Goal: Information Seeking & Learning: Compare options

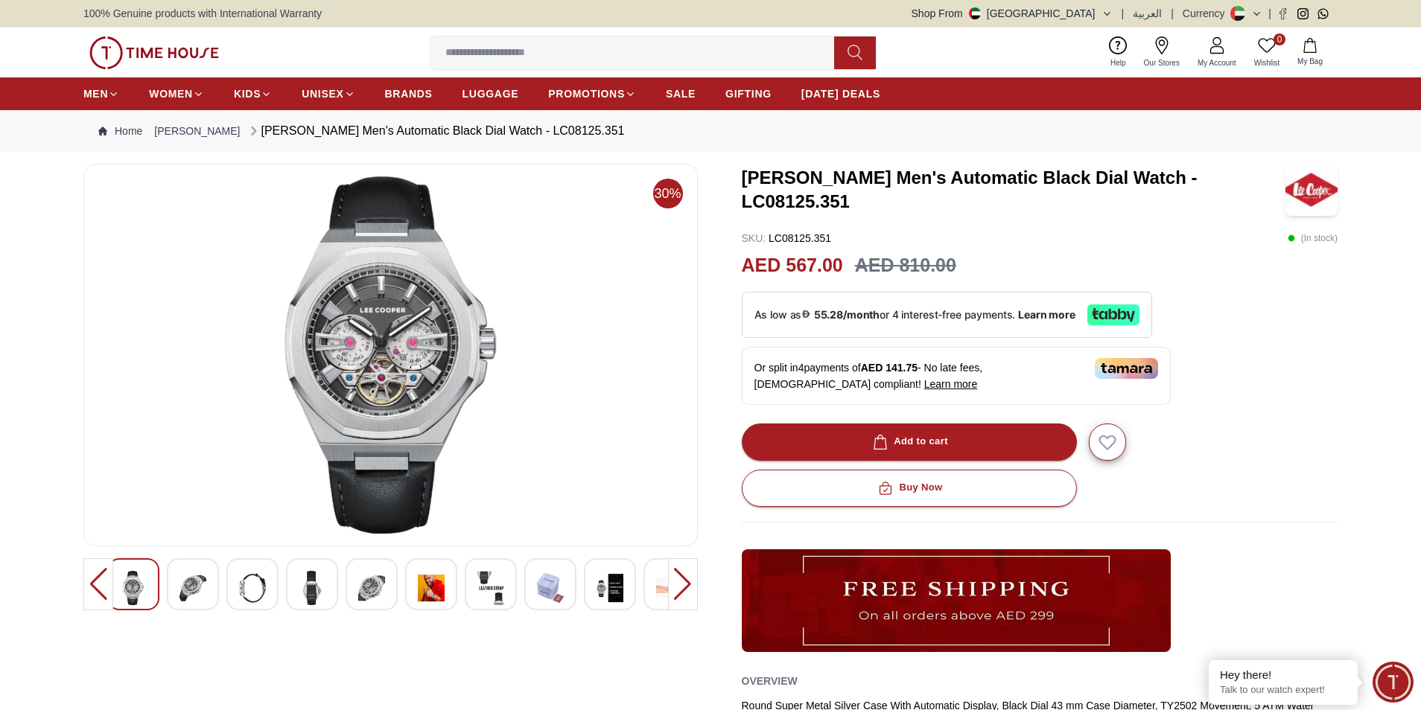
click at [191, 597] on img at bounding box center [192, 588] width 27 height 34
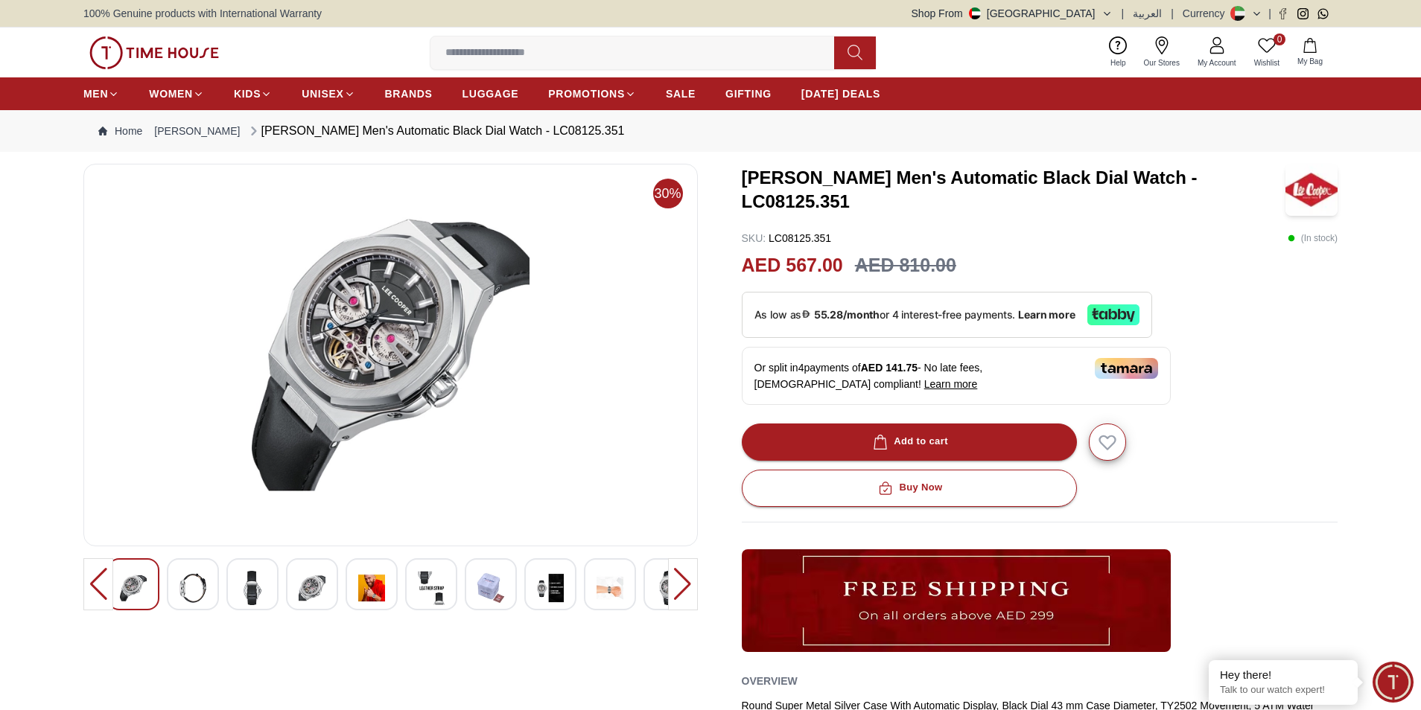
click at [202, 583] on img at bounding box center [192, 588] width 27 height 34
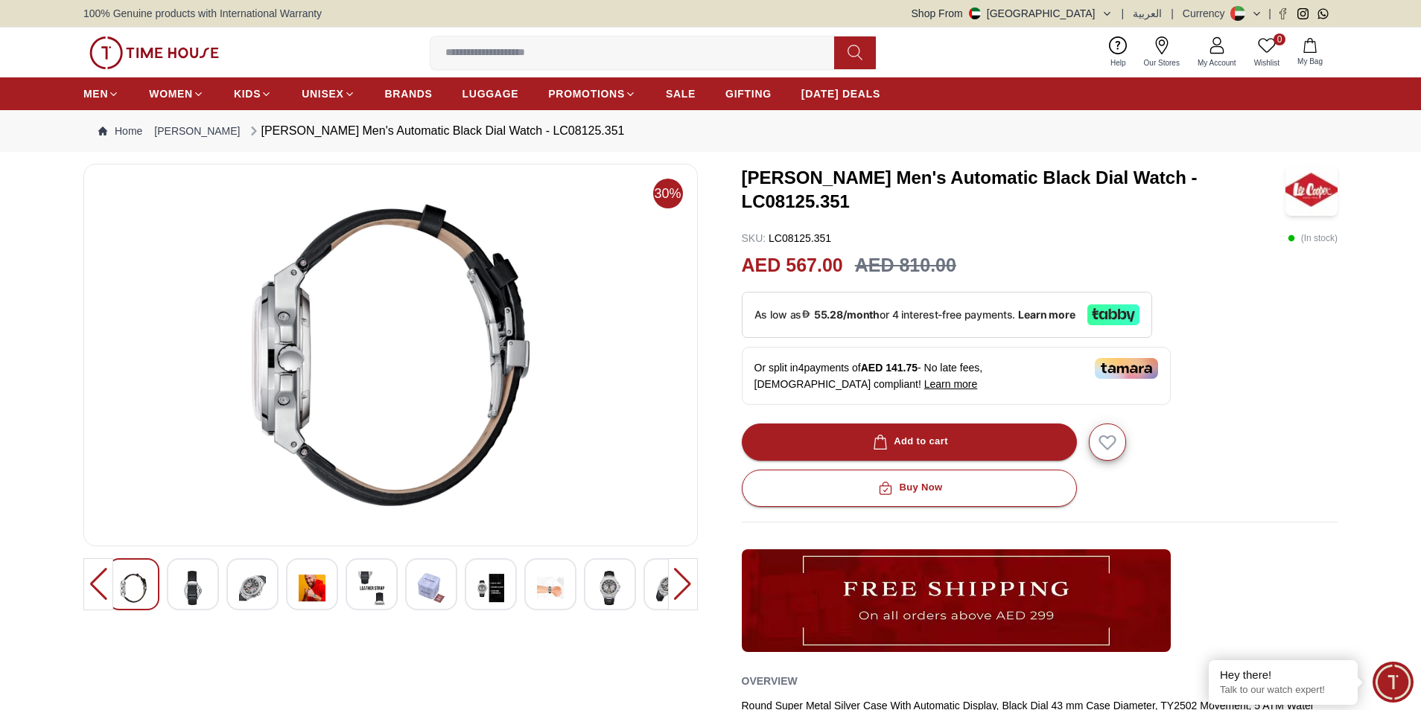
click at [240, 591] on img at bounding box center [252, 588] width 27 height 34
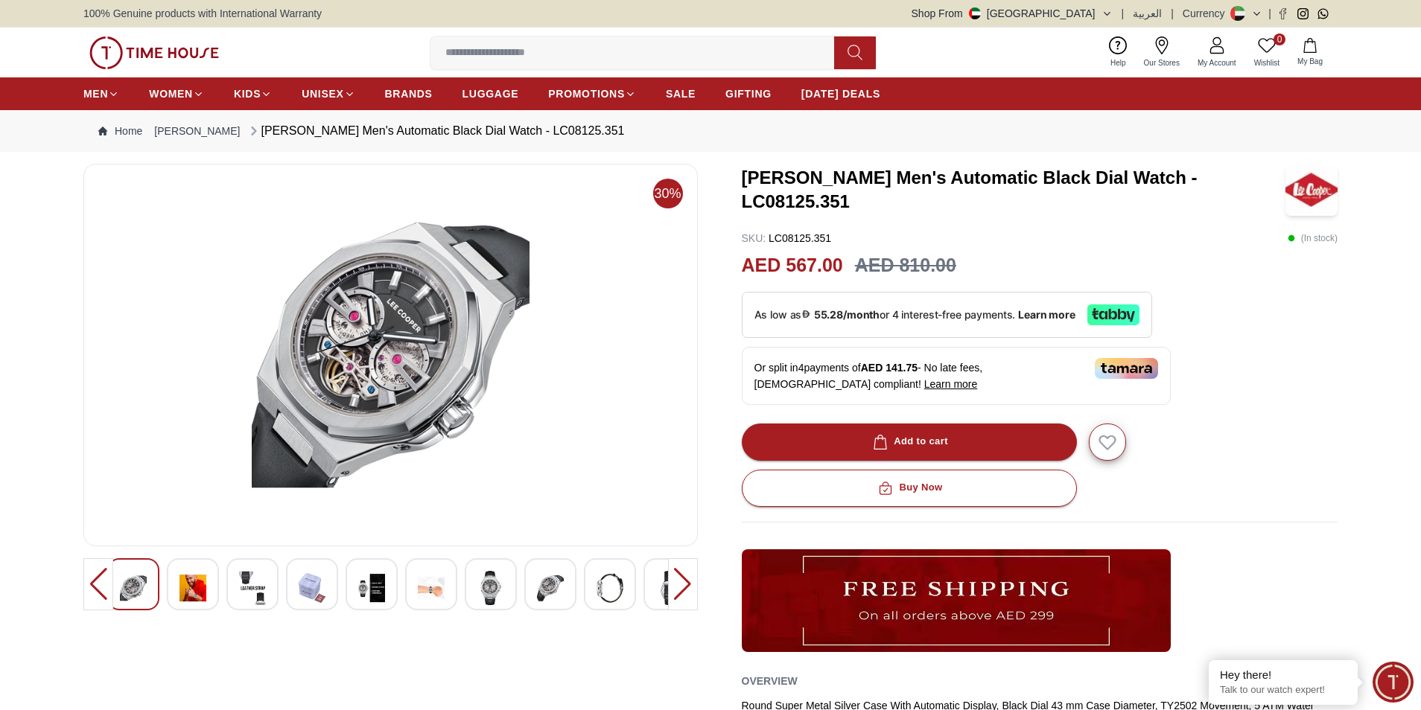
click at [312, 588] on img at bounding box center [312, 588] width 27 height 34
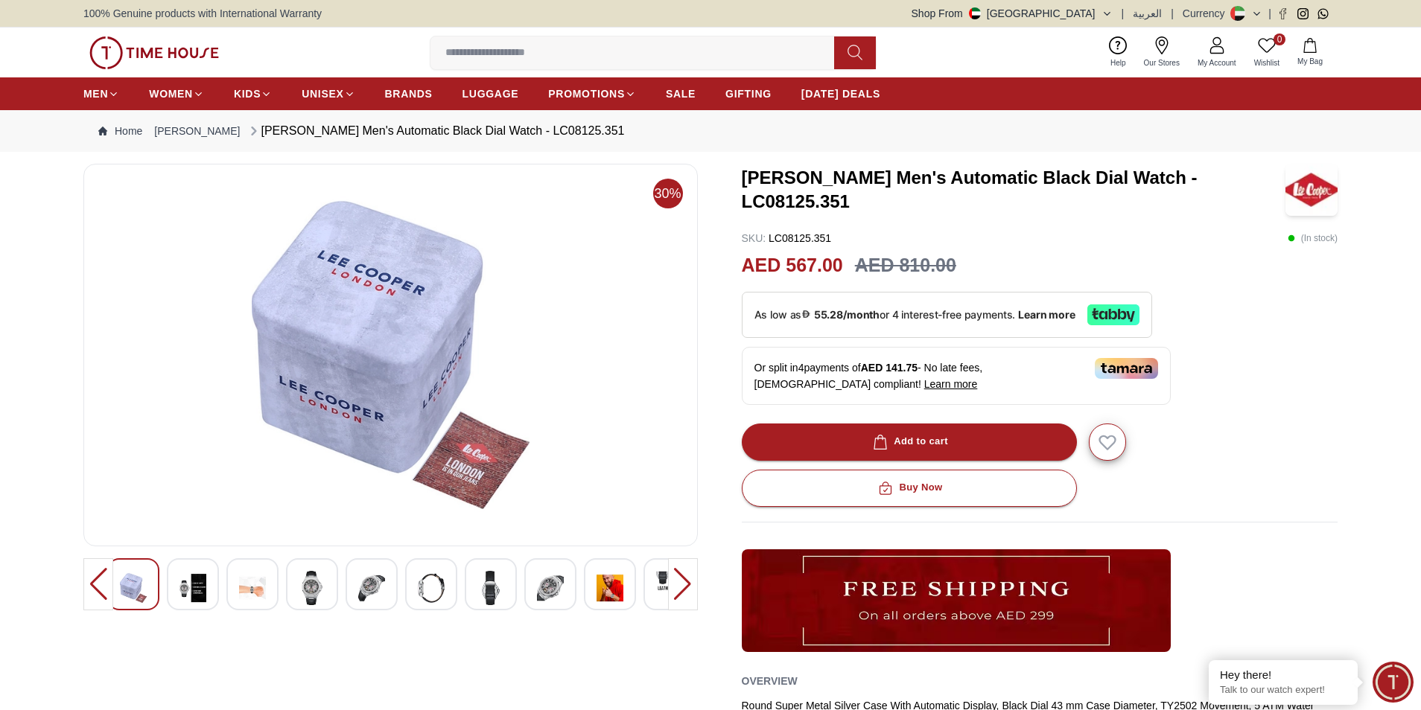
click at [183, 580] on img at bounding box center [192, 588] width 27 height 34
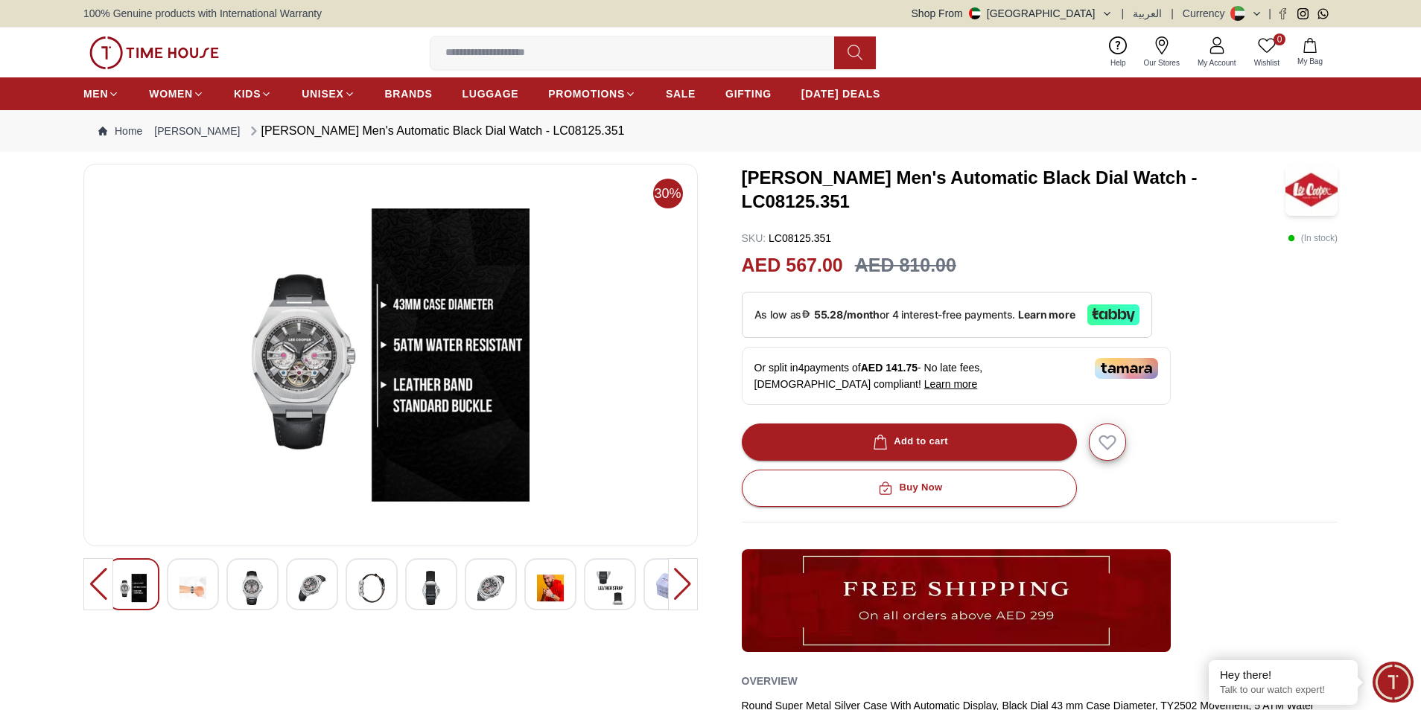
click at [243, 589] on img at bounding box center [252, 588] width 27 height 34
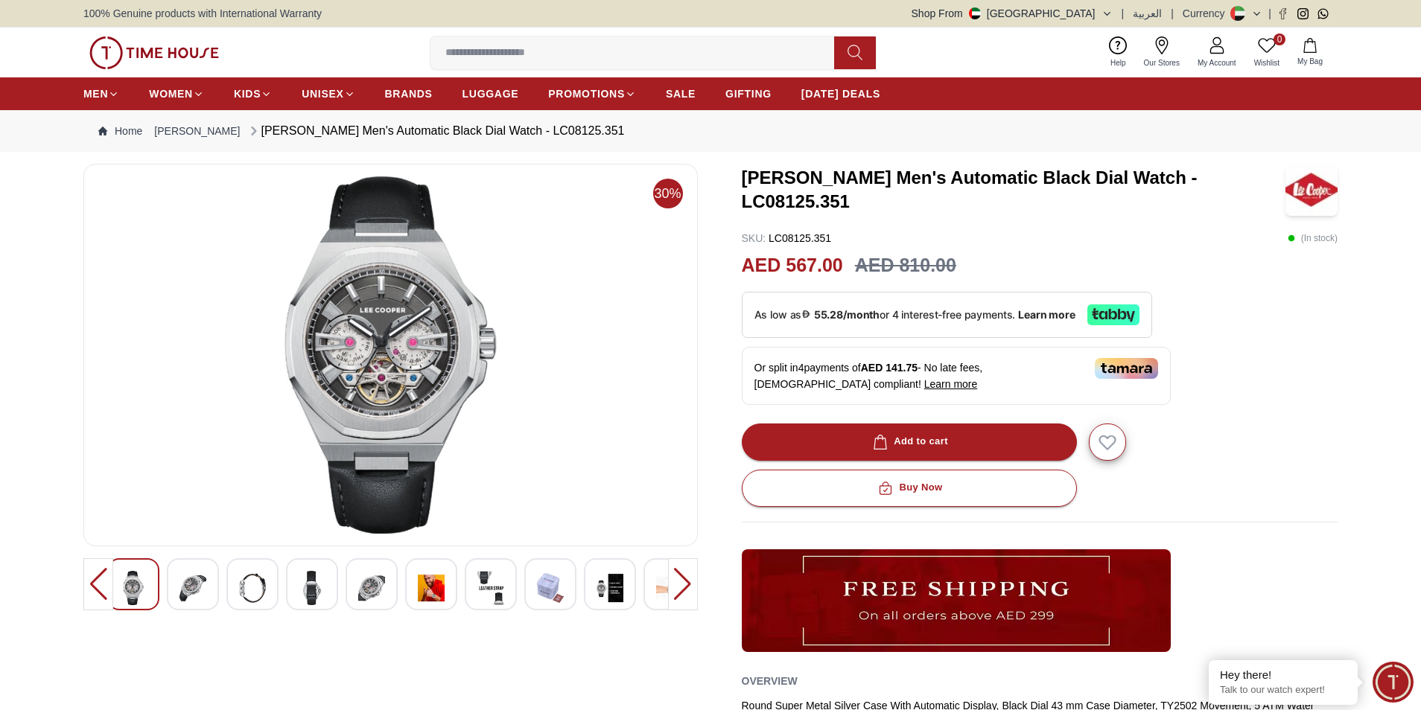
click at [326, 588] on div at bounding box center [312, 585] width 52 height 52
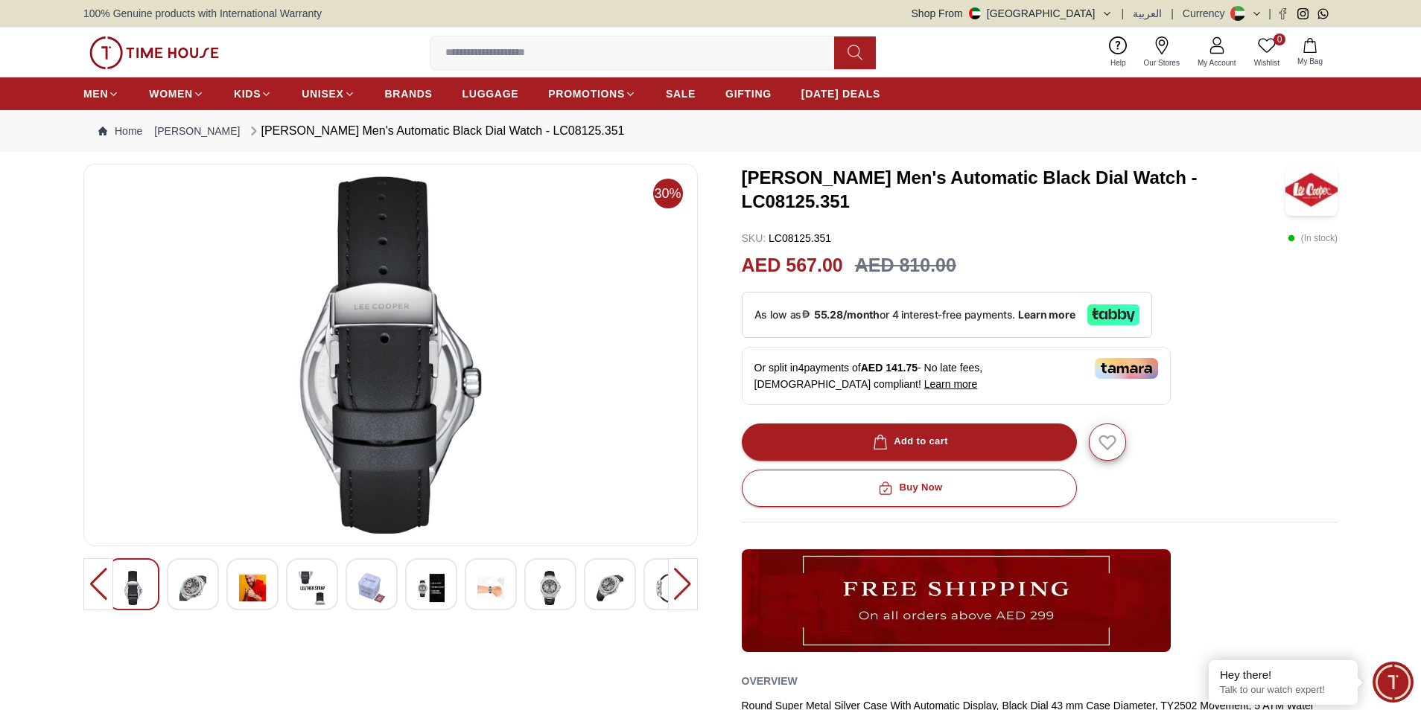
click at [377, 593] on img at bounding box center [371, 588] width 27 height 34
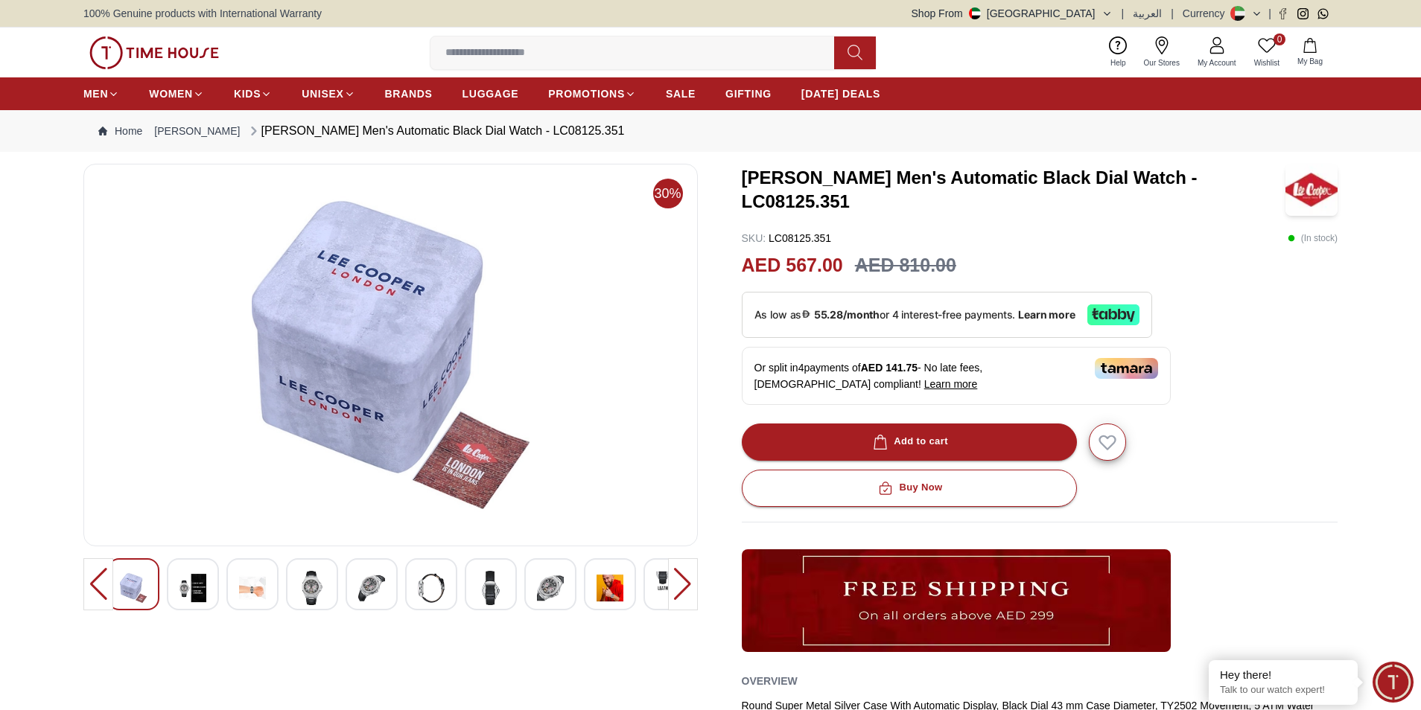
click at [423, 591] on img at bounding box center [431, 588] width 27 height 34
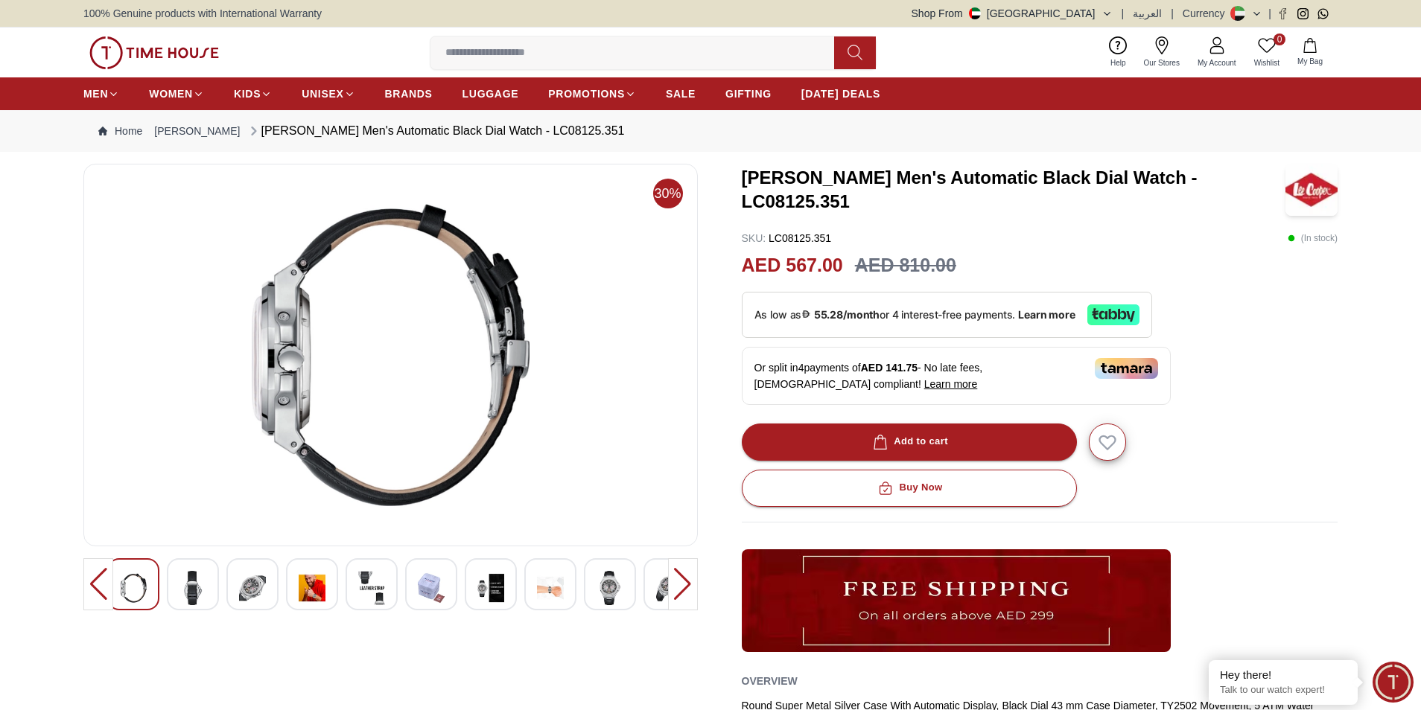
click at [456, 590] on div at bounding box center [431, 585] width 52 height 52
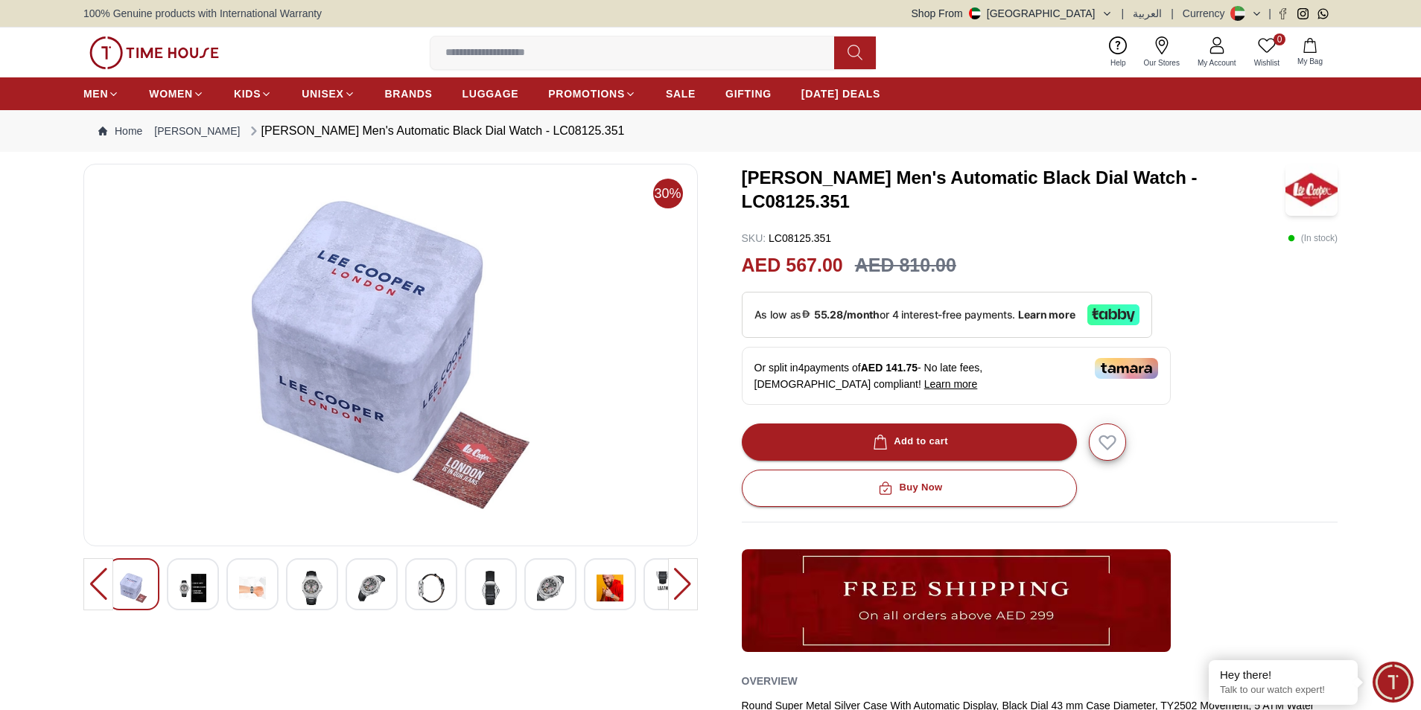
click at [495, 587] on img at bounding box center [490, 588] width 27 height 34
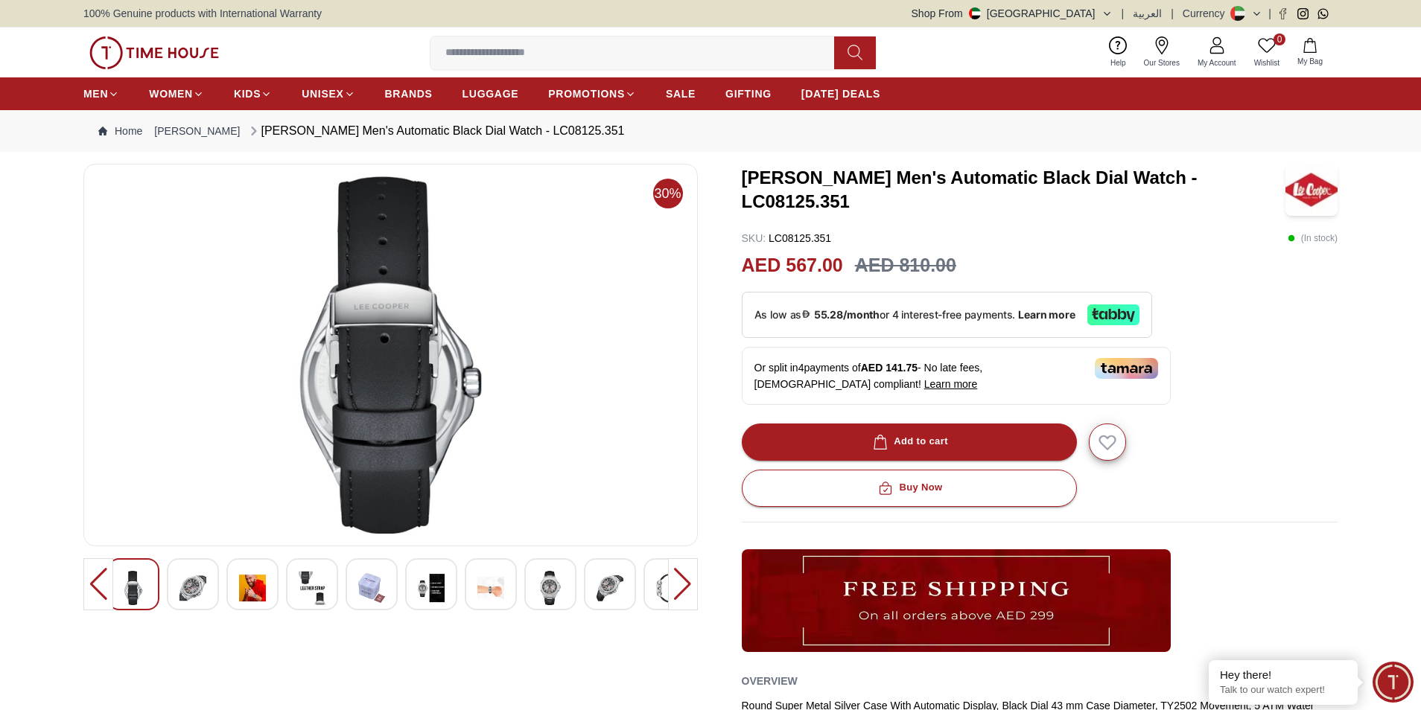
click at [539, 587] on img at bounding box center [550, 588] width 27 height 34
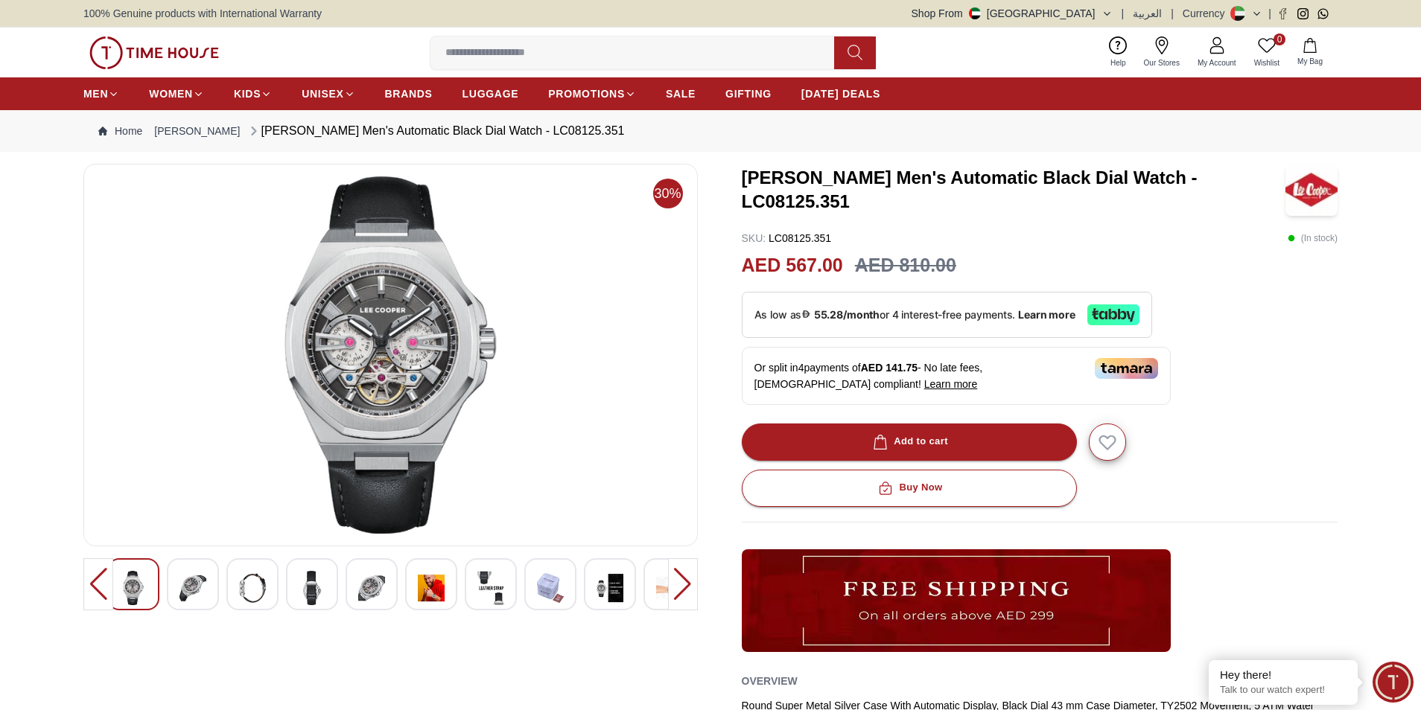
click at [608, 587] on img at bounding box center [610, 588] width 27 height 34
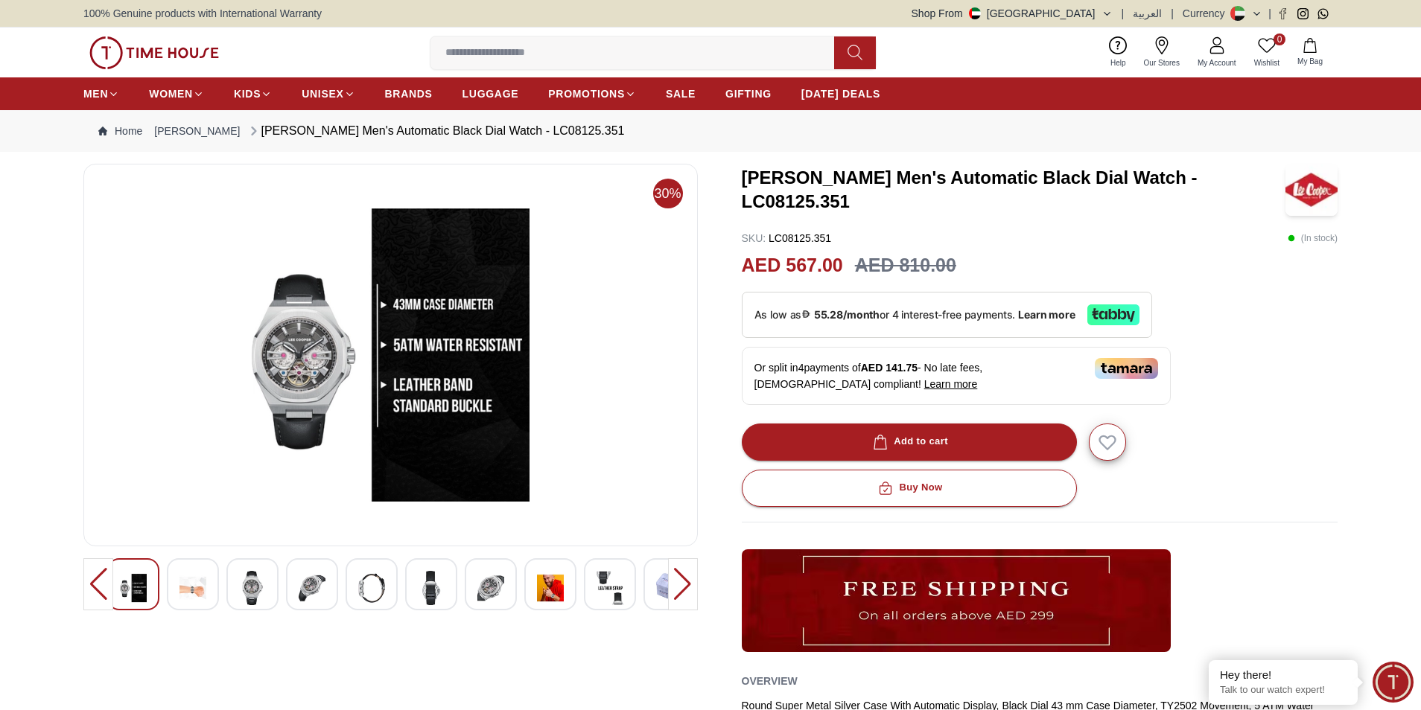
click at [661, 587] on img at bounding box center [669, 588] width 27 height 34
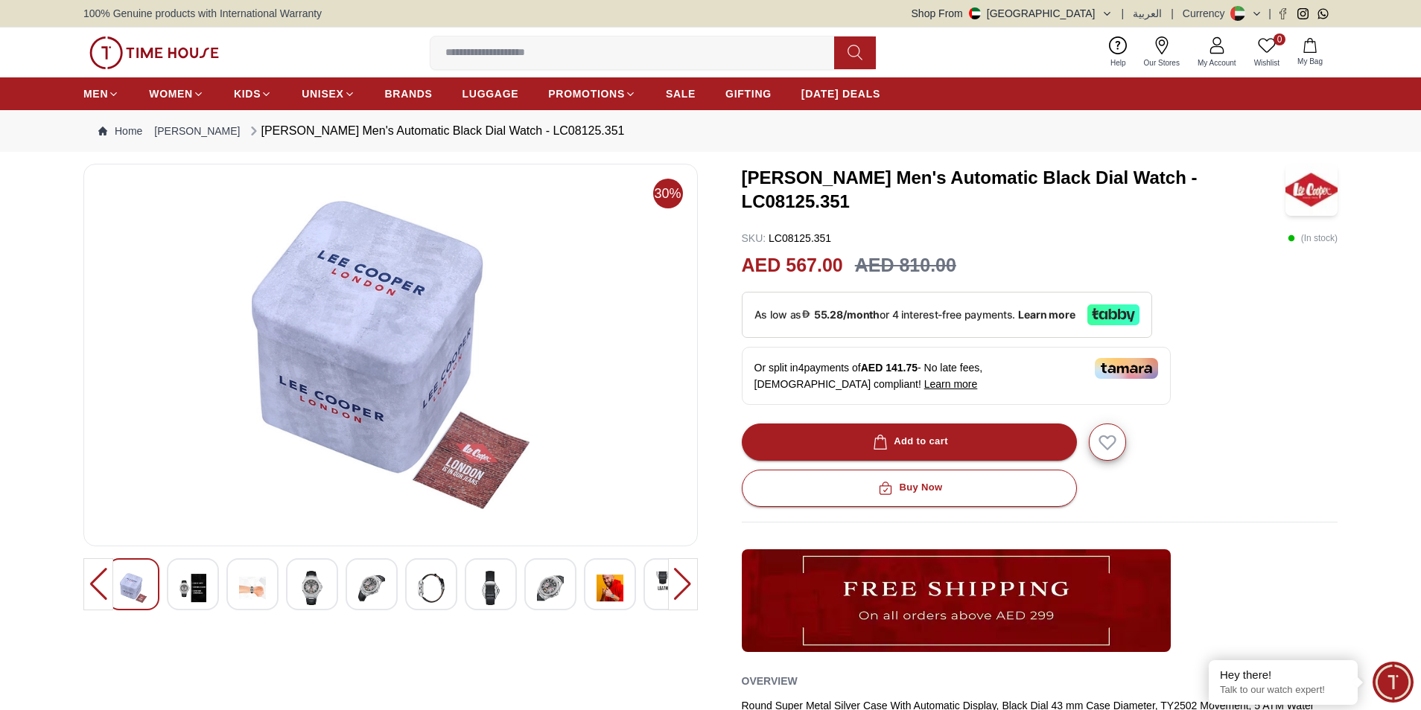
click at [684, 581] on div at bounding box center [683, 585] width 30 height 52
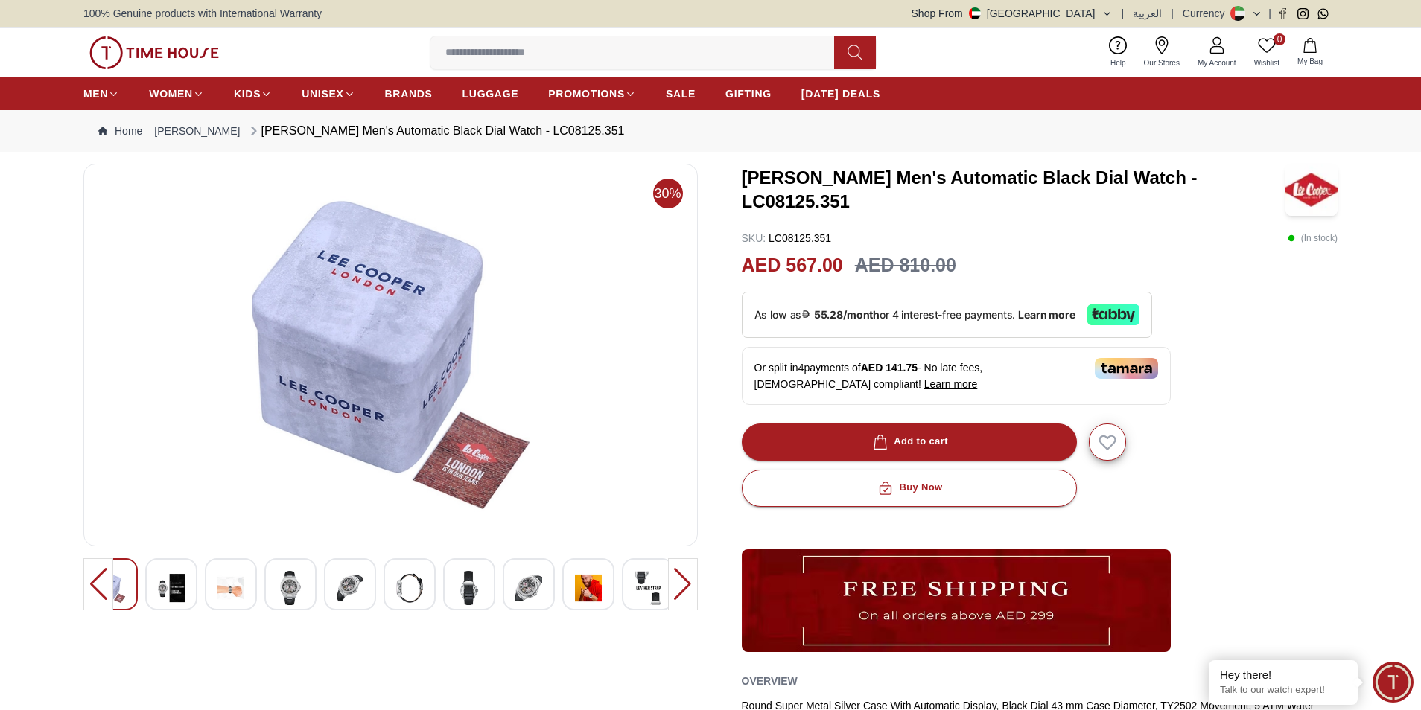
click at [645, 584] on img at bounding box center [647, 588] width 27 height 34
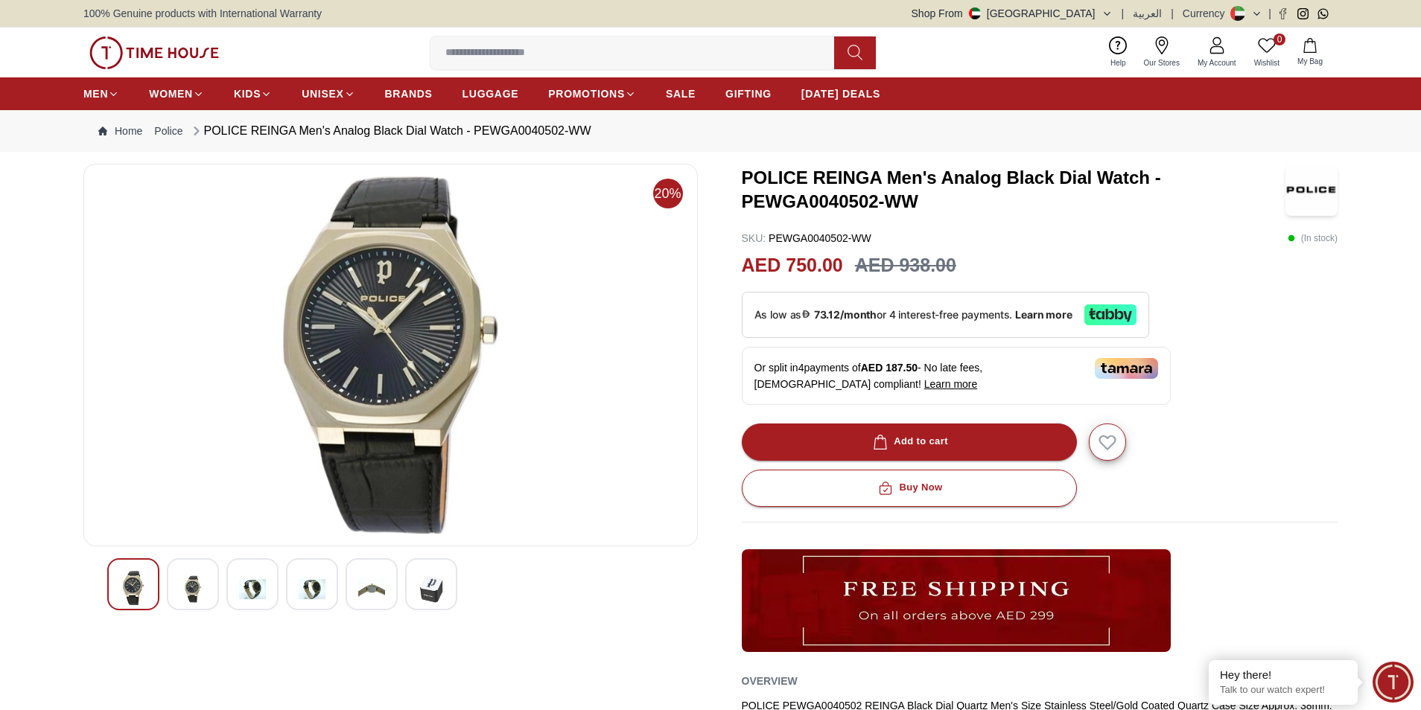
click at [191, 583] on img at bounding box center [192, 589] width 27 height 36
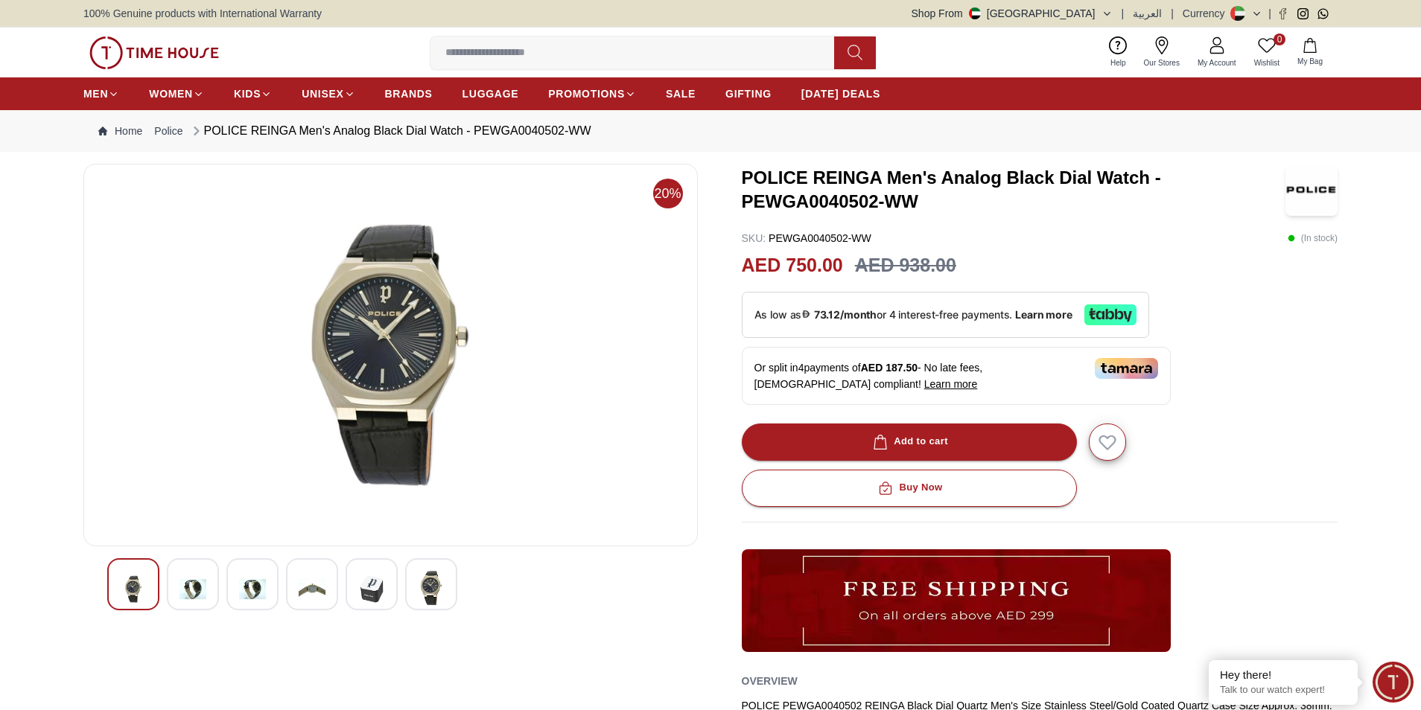
click at [258, 588] on img at bounding box center [252, 589] width 27 height 36
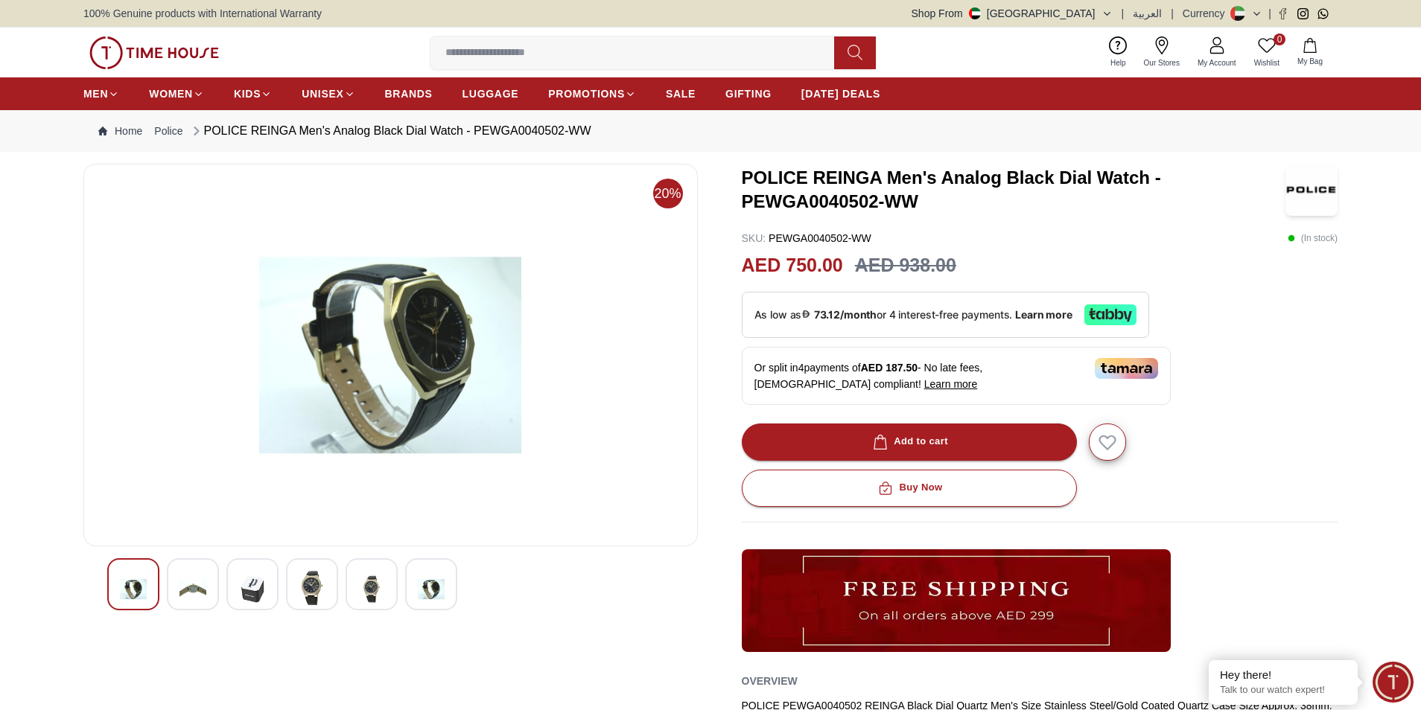
click at [197, 591] on img at bounding box center [192, 589] width 27 height 36
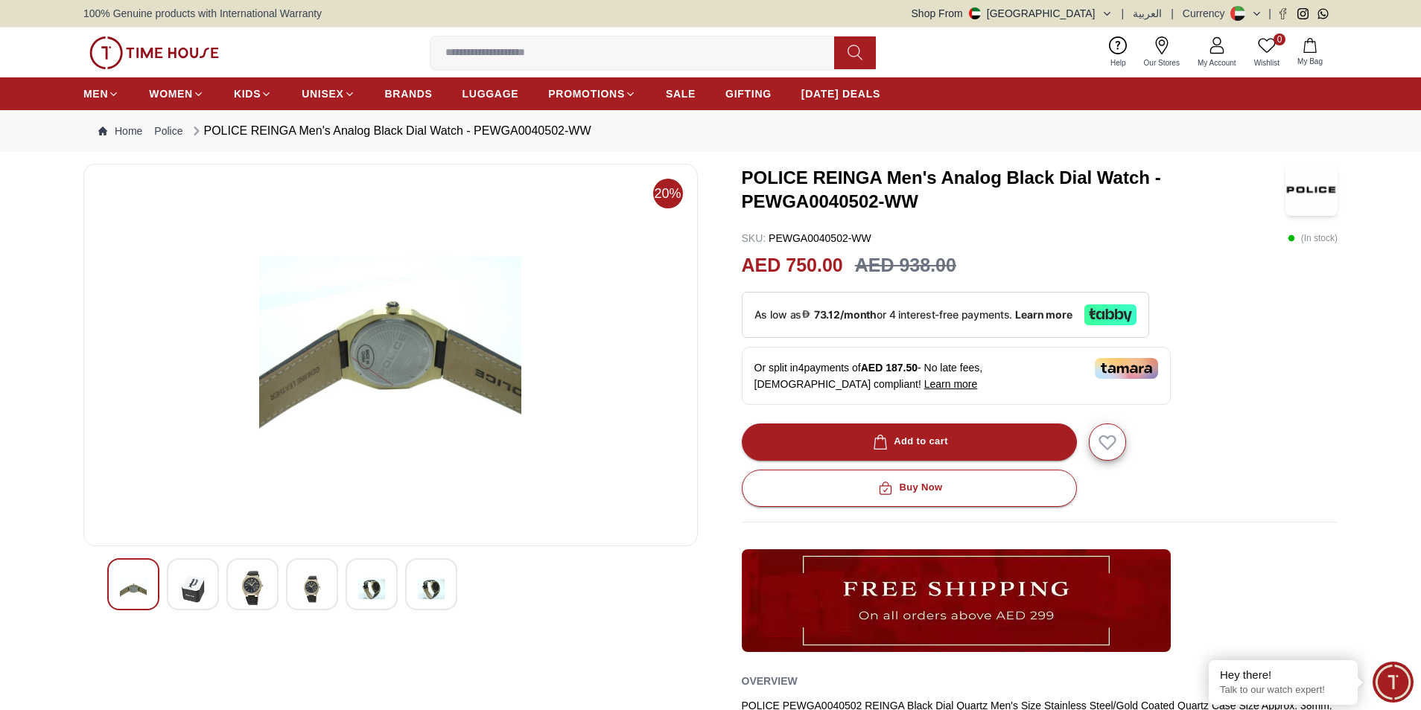
click at [252, 591] on img at bounding box center [252, 588] width 27 height 34
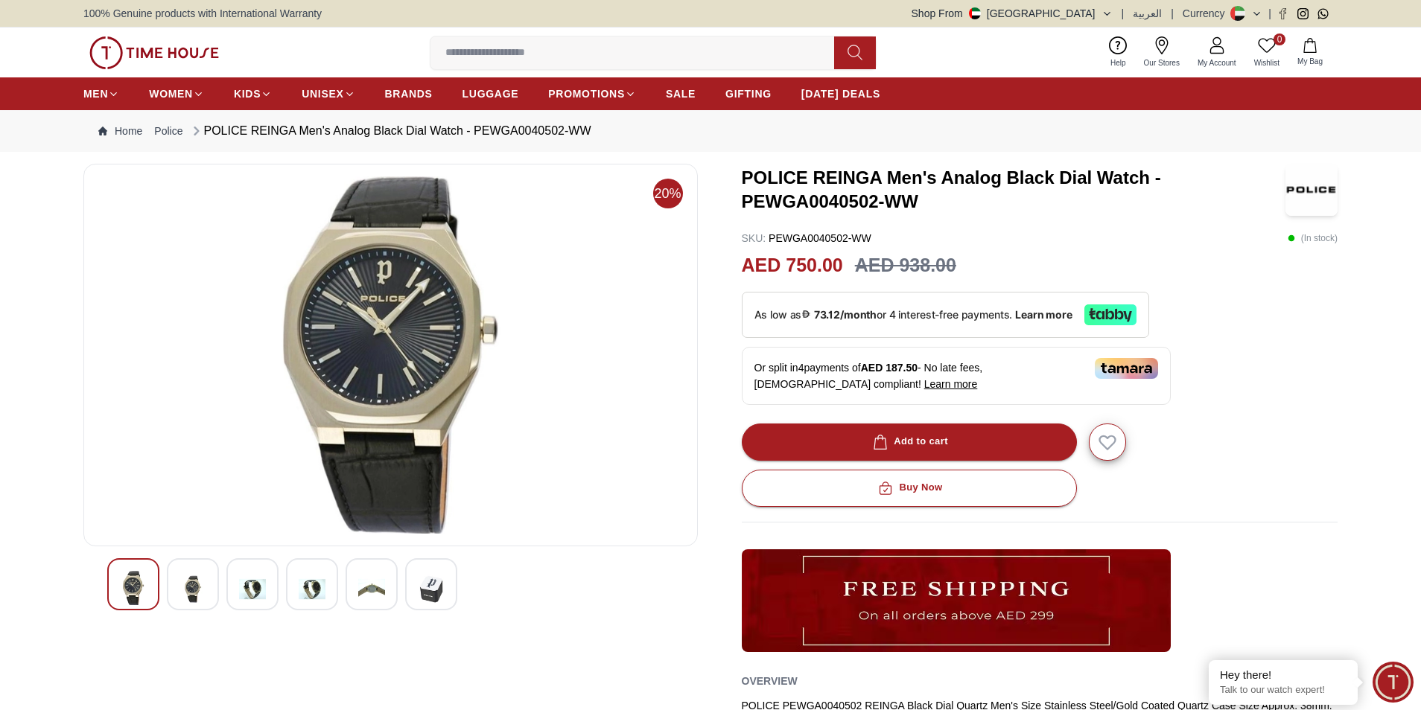
click at [298, 585] on div at bounding box center [312, 585] width 52 height 52
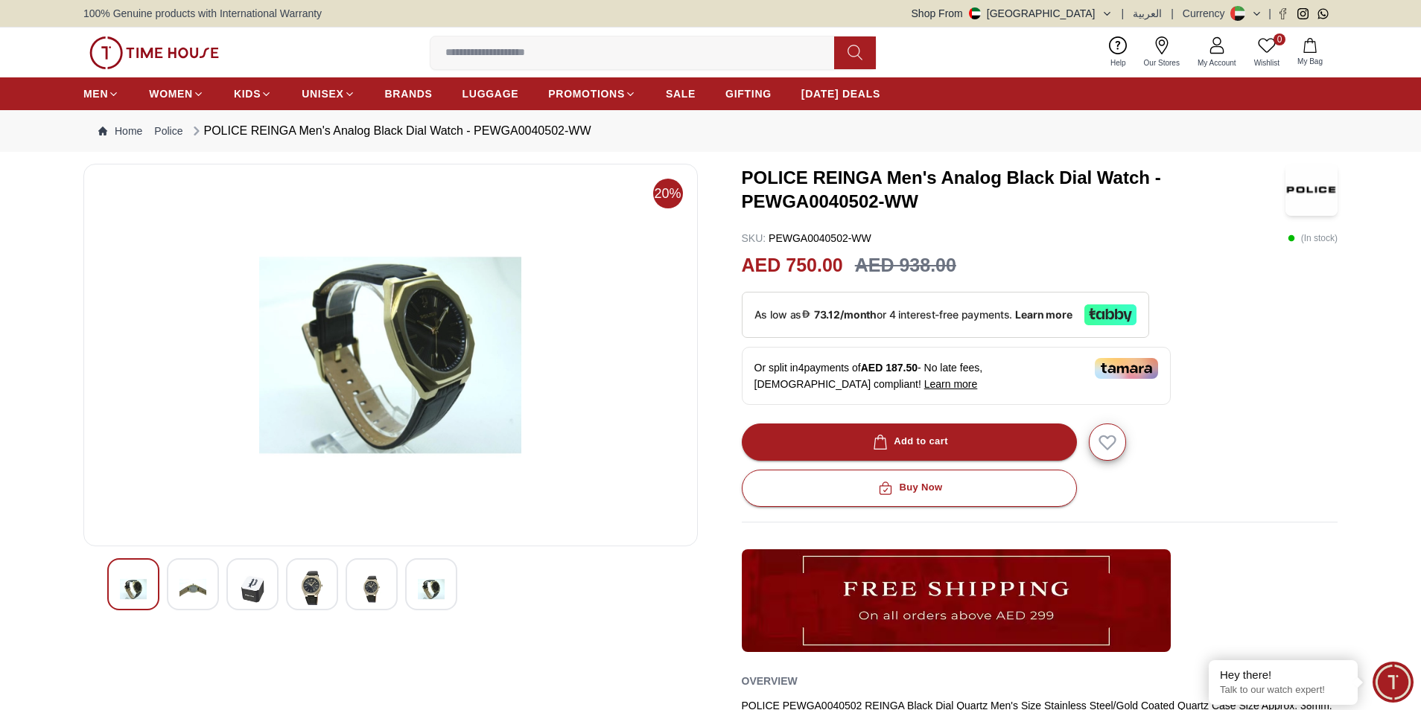
click at [357, 585] on div at bounding box center [372, 585] width 52 height 52
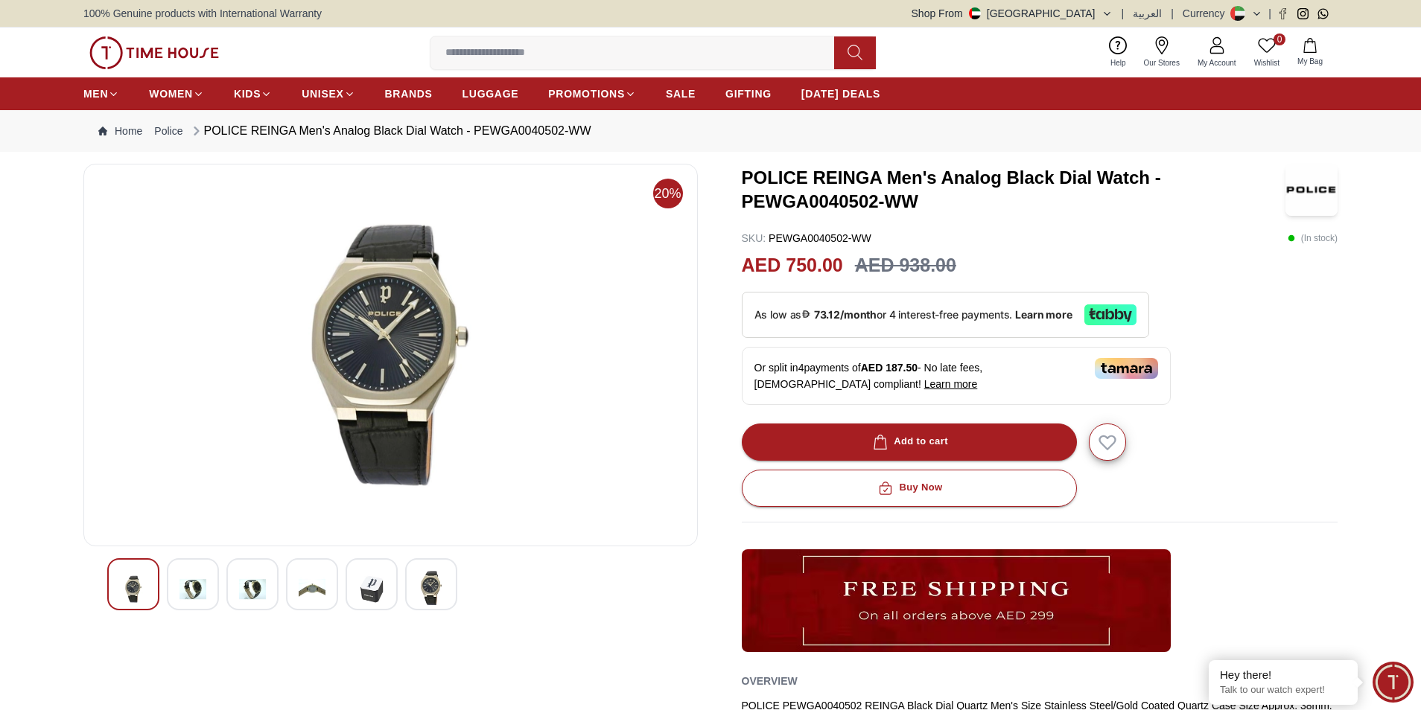
click at [427, 589] on img at bounding box center [431, 588] width 27 height 34
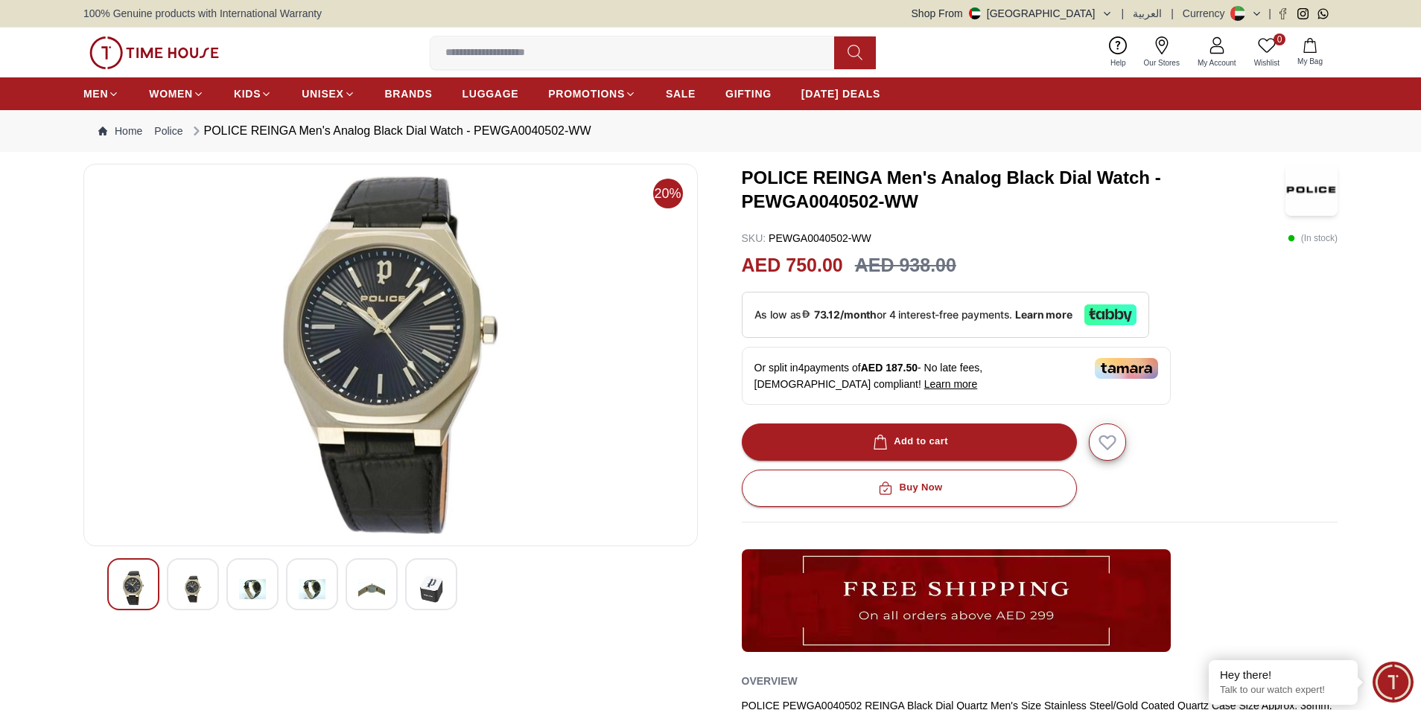
click at [387, 595] on div at bounding box center [372, 585] width 52 height 52
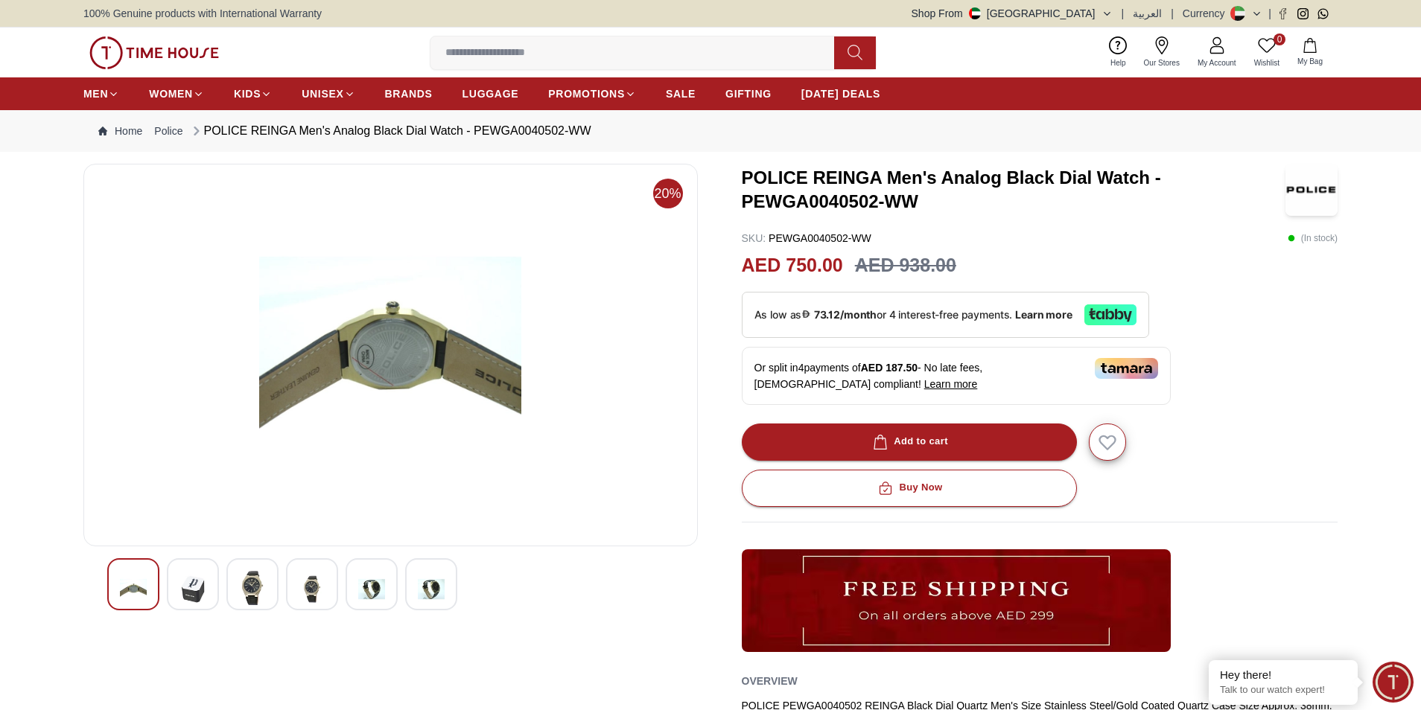
click at [432, 591] on img at bounding box center [431, 589] width 27 height 36
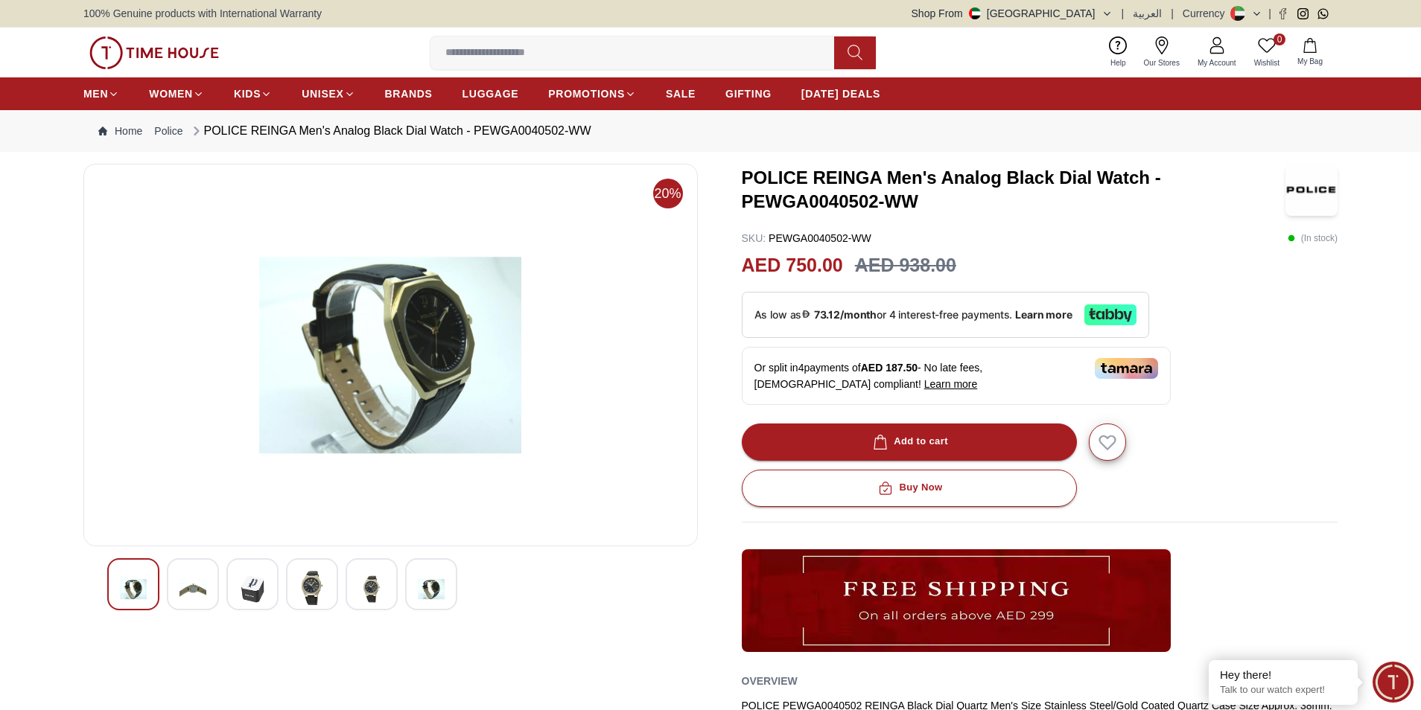
click at [417, 585] on div at bounding box center [431, 585] width 52 height 52
click at [439, 590] on img at bounding box center [431, 589] width 27 height 36
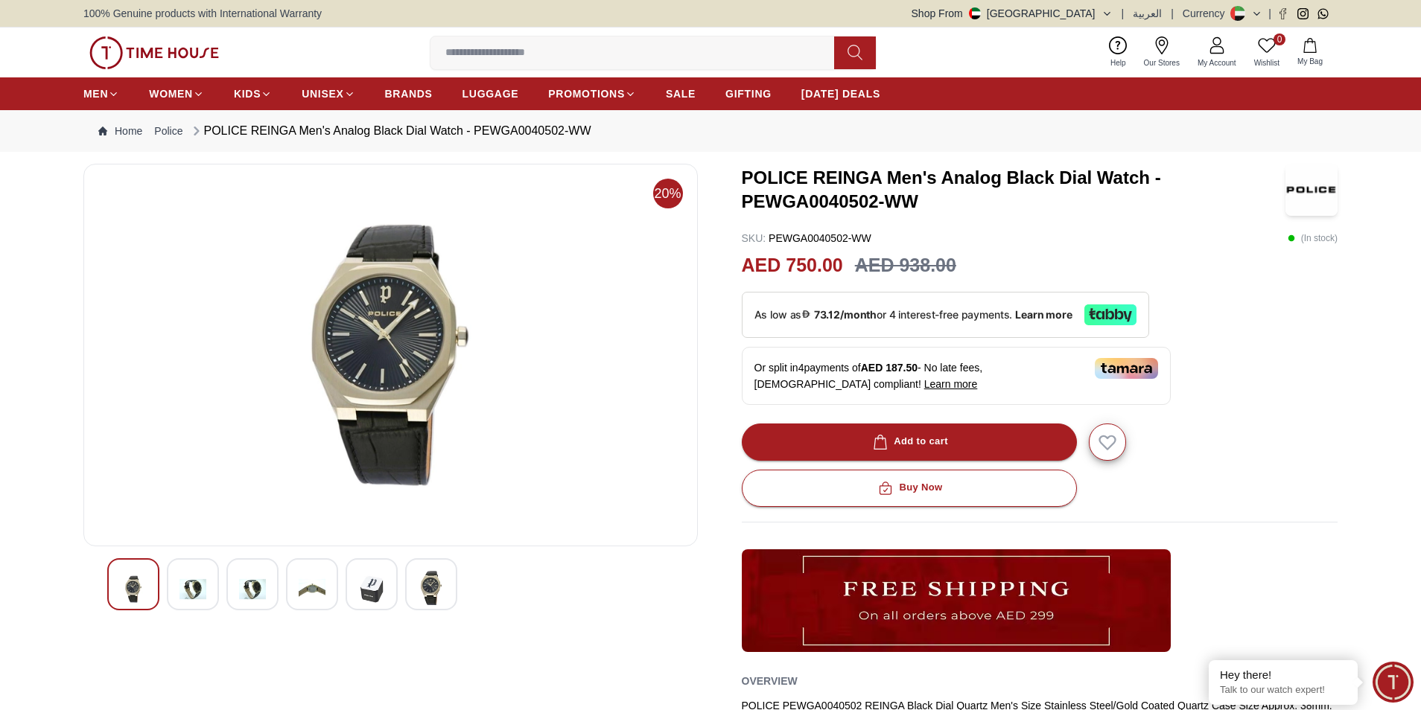
click at [439, 590] on img at bounding box center [431, 588] width 27 height 34
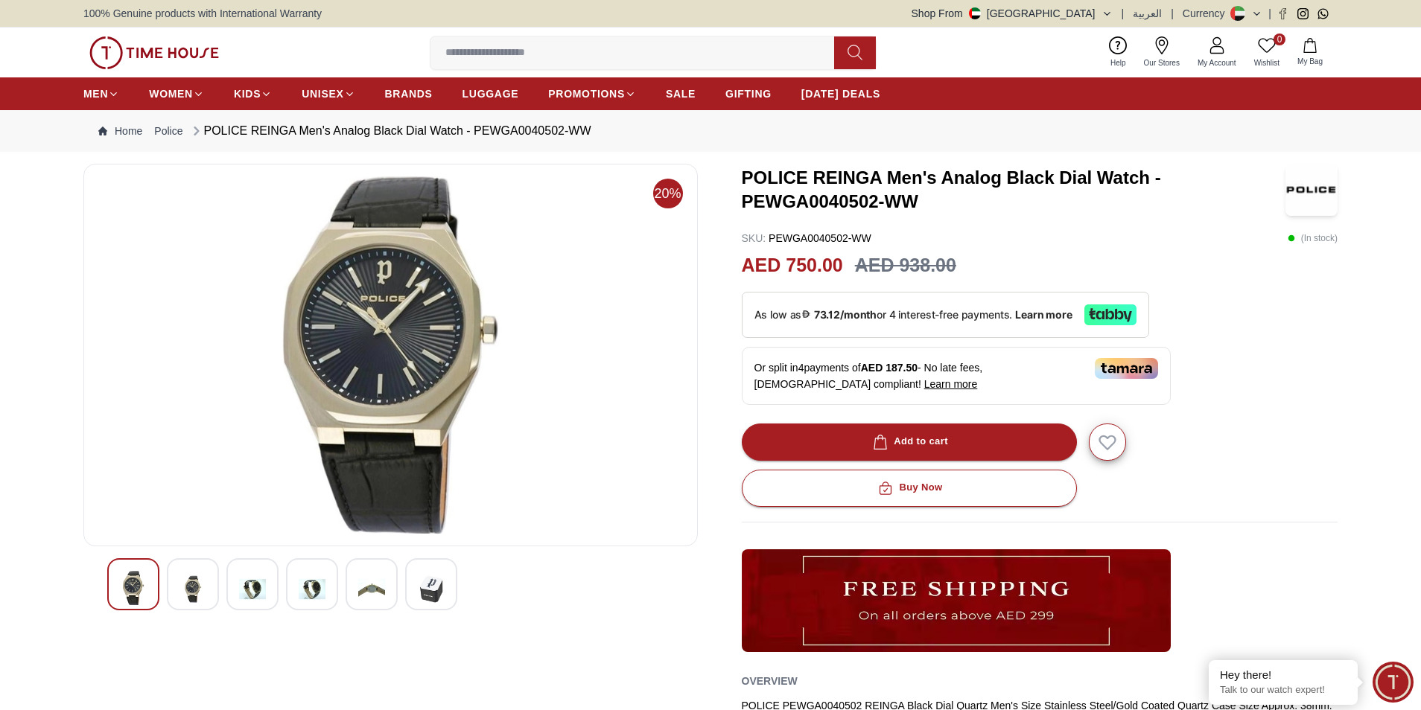
click at [439, 590] on img at bounding box center [431, 589] width 27 height 36
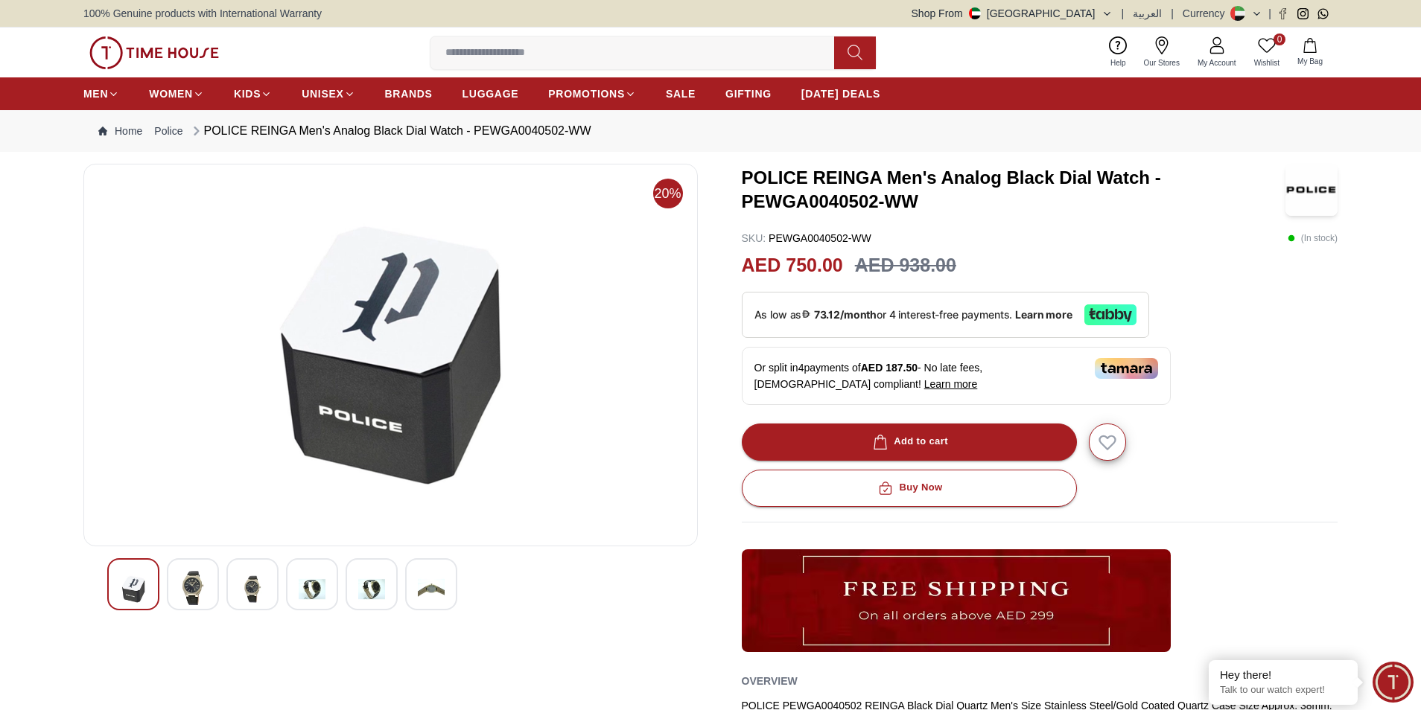
click at [439, 590] on img at bounding box center [431, 589] width 27 height 36
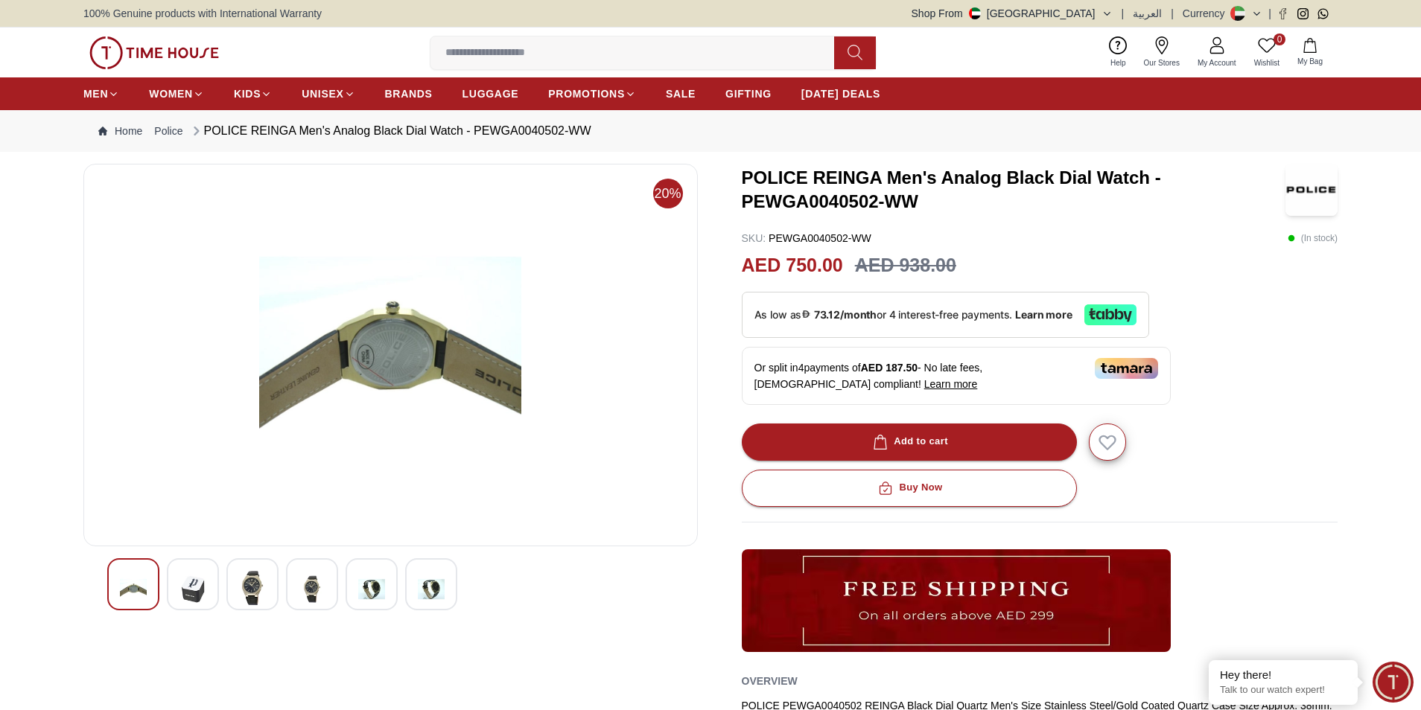
click at [439, 590] on img at bounding box center [431, 589] width 27 height 36
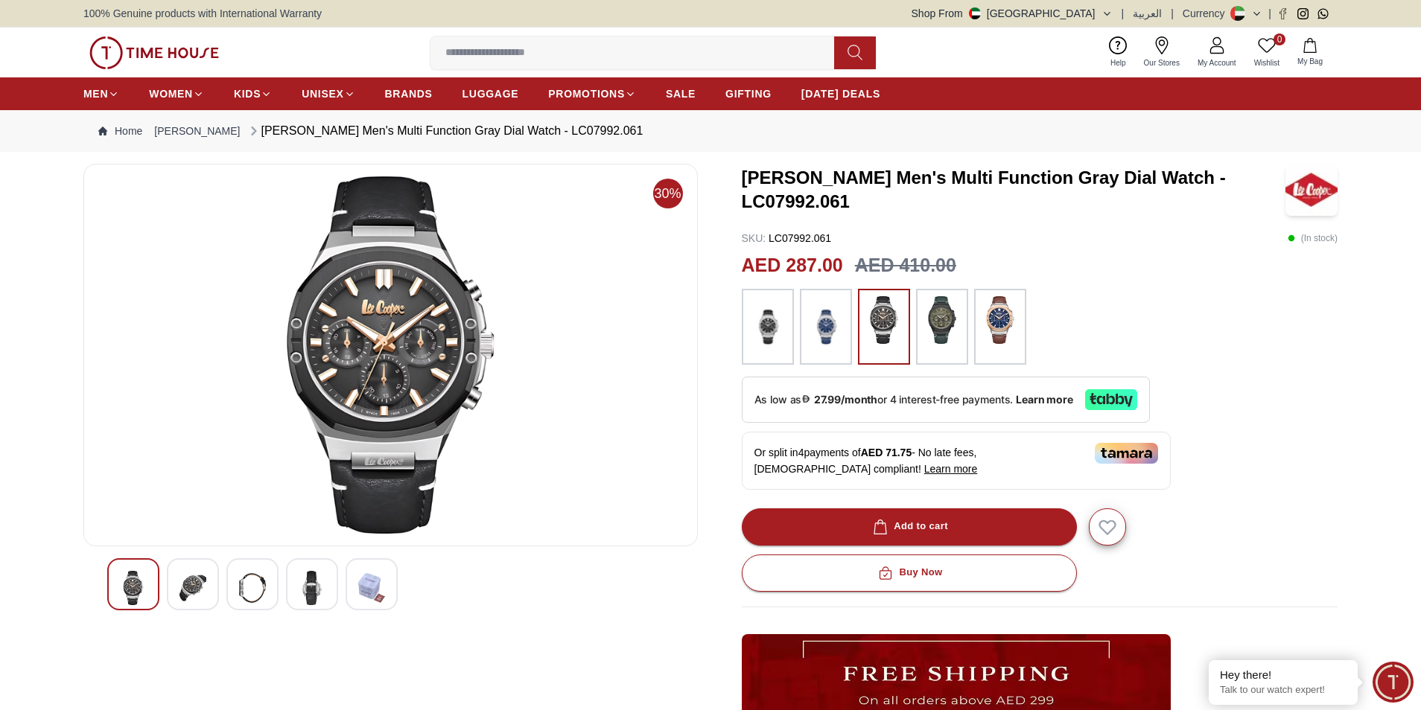
click at [209, 583] on div at bounding box center [193, 585] width 52 height 52
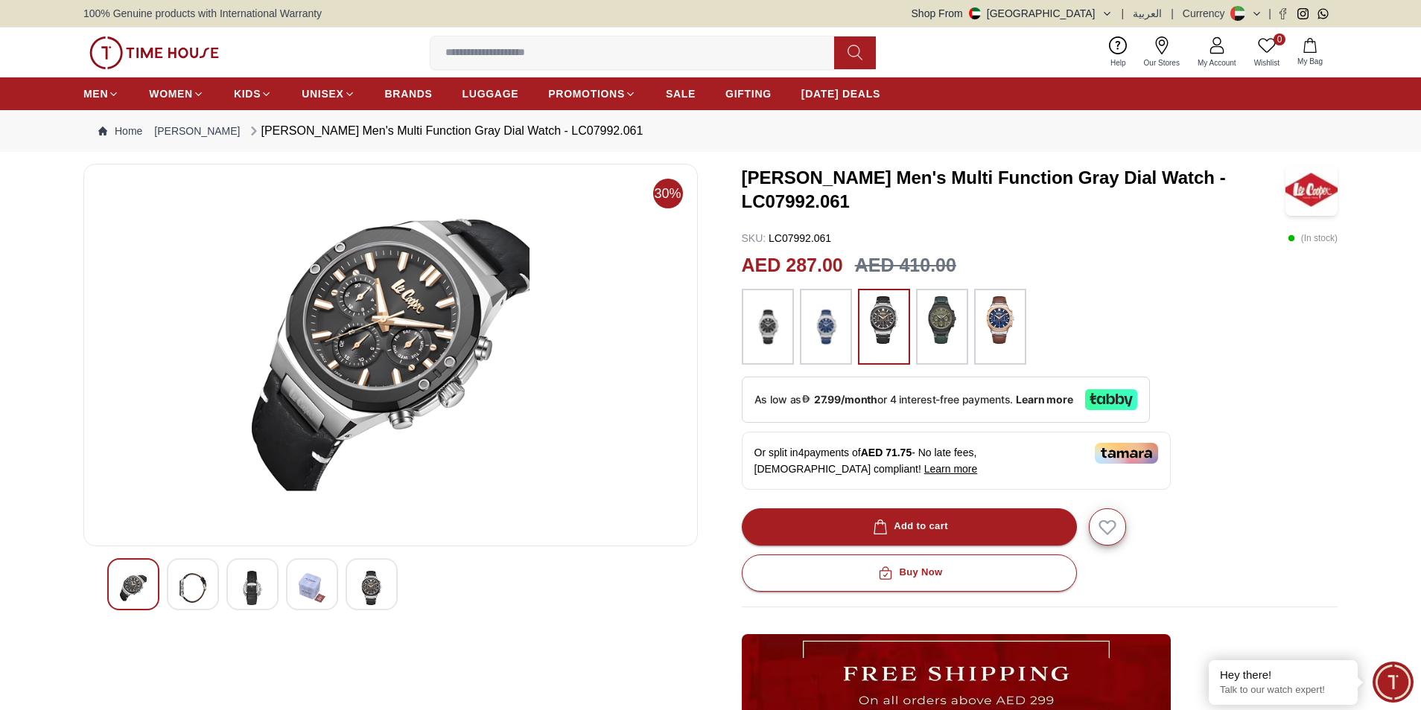
click at [230, 588] on div at bounding box center [252, 585] width 52 height 52
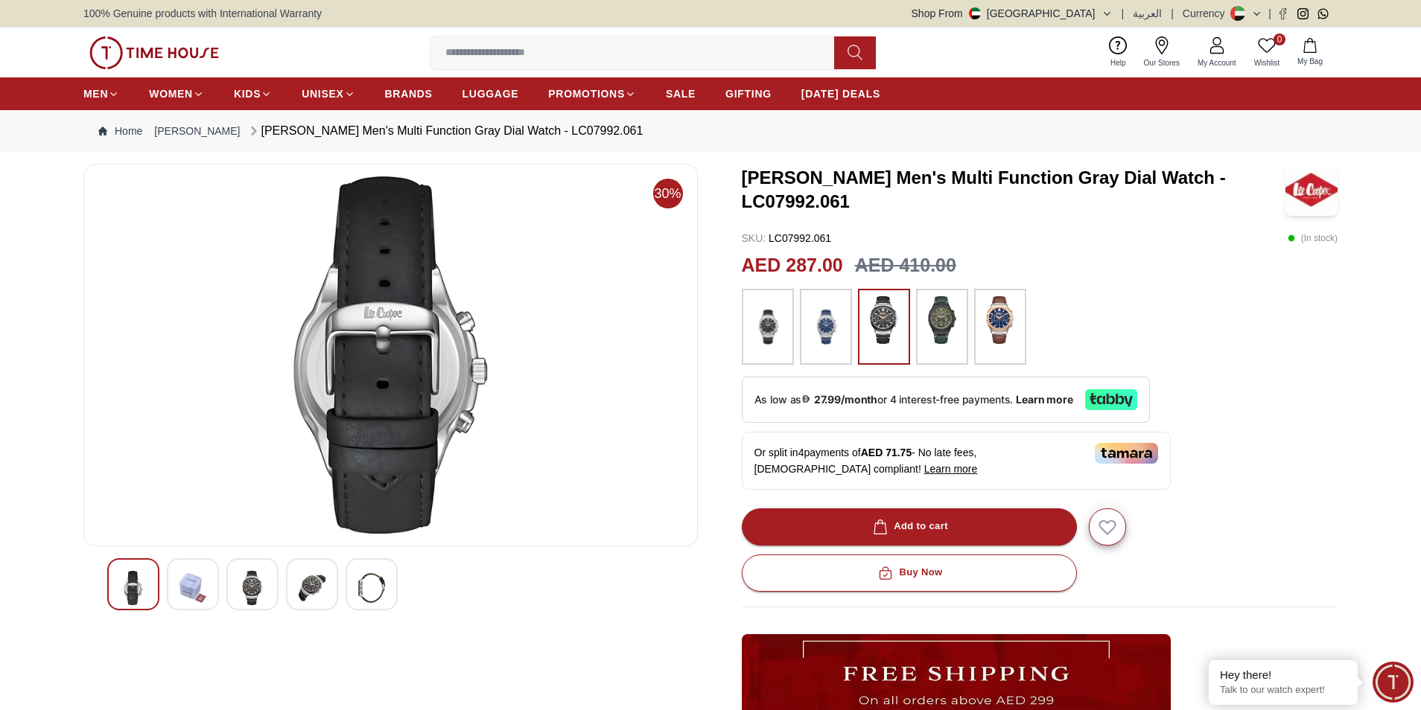
click at [295, 581] on div at bounding box center [312, 585] width 52 height 52
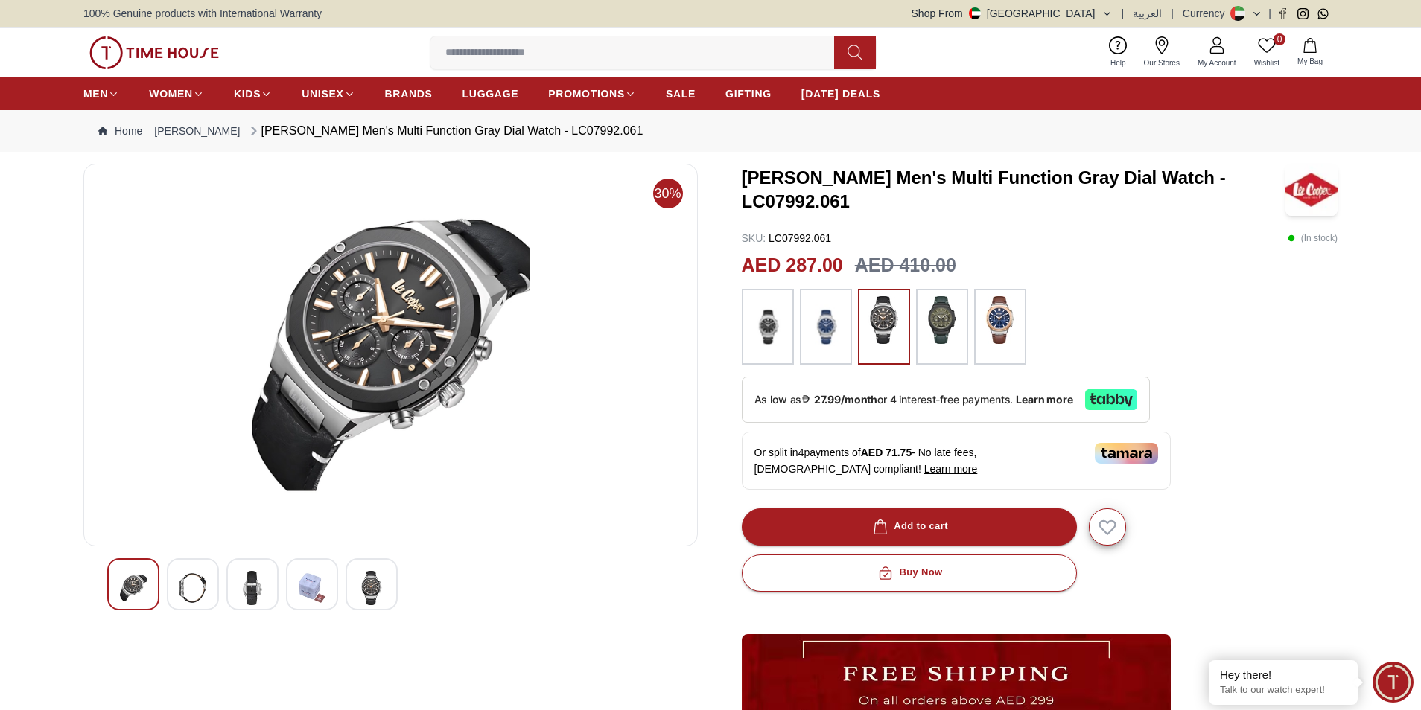
click at [368, 587] on img at bounding box center [371, 588] width 27 height 34
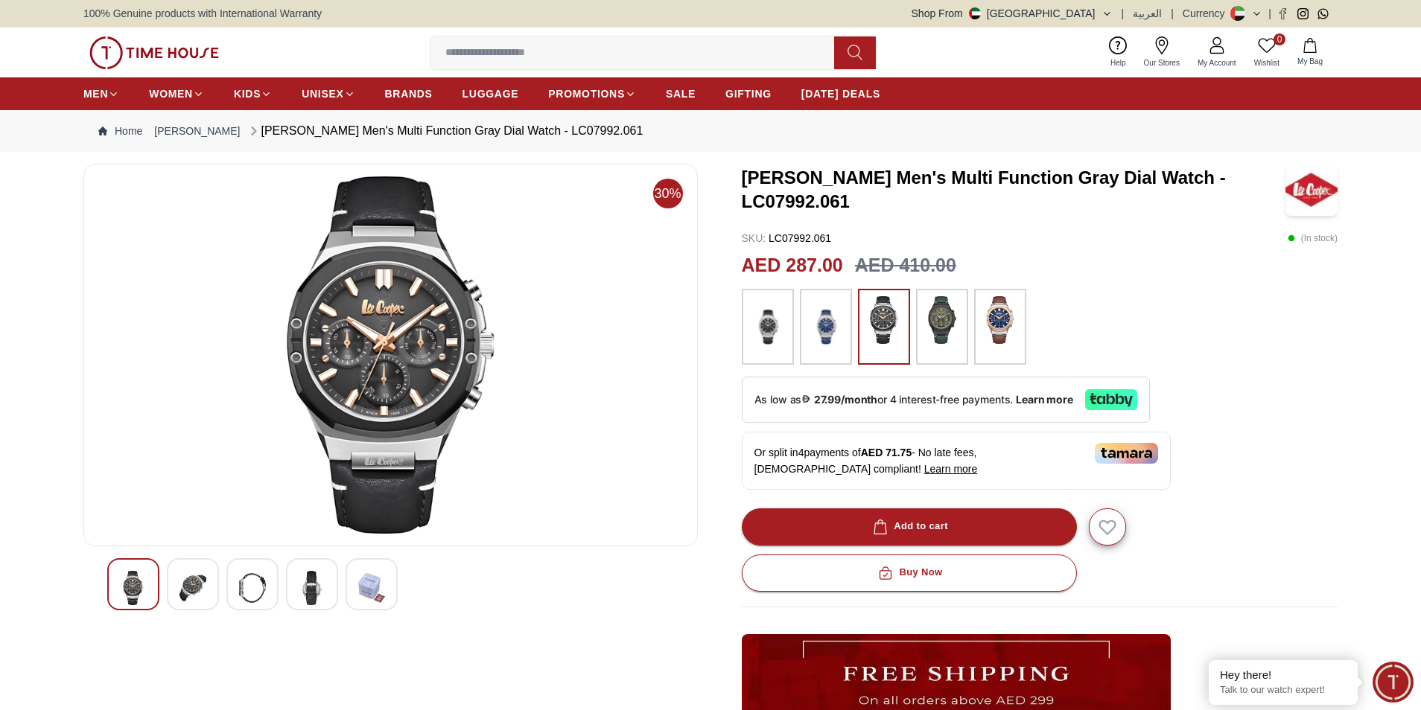
click at [940, 313] on img at bounding box center [941, 320] width 37 height 48
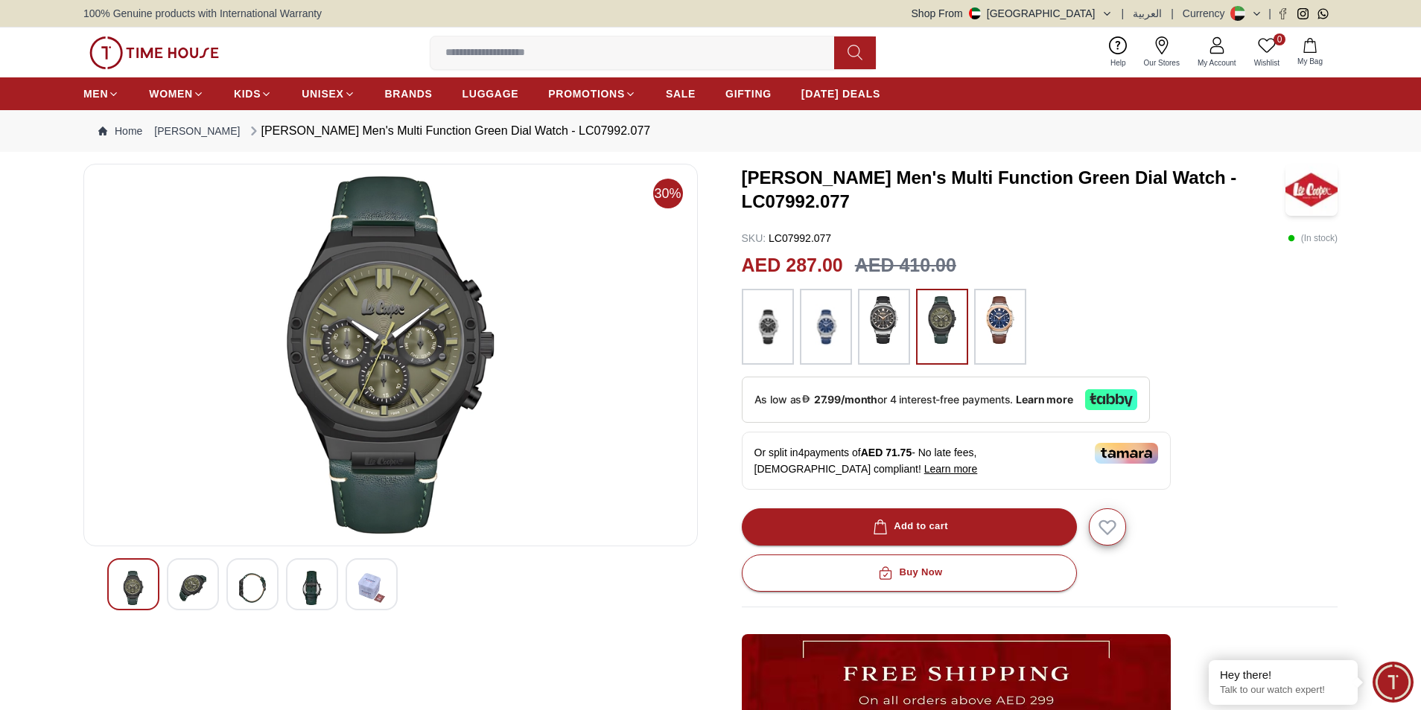
click at [828, 331] on img at bounding box center [825, 326] width 37 height 61
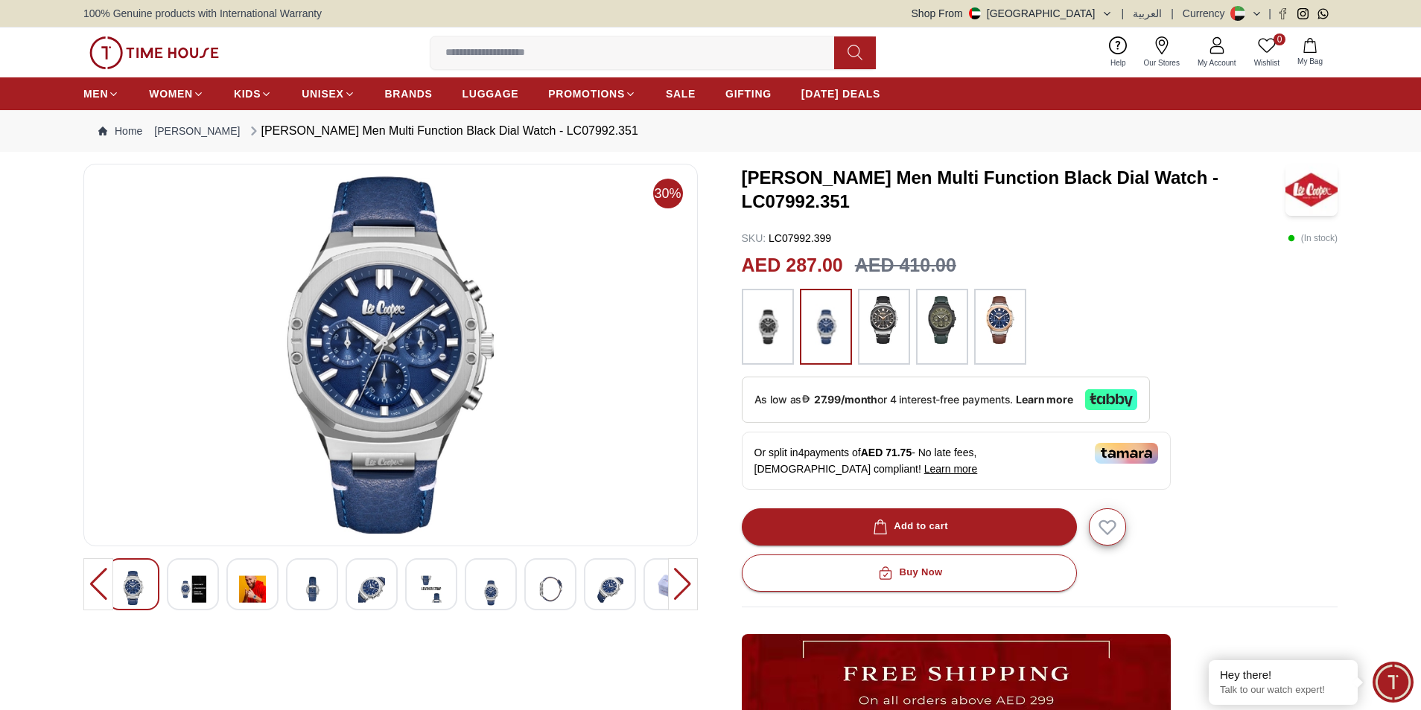
click at [782, 334] on img at bounding box center [767, 326] width 37 height 61
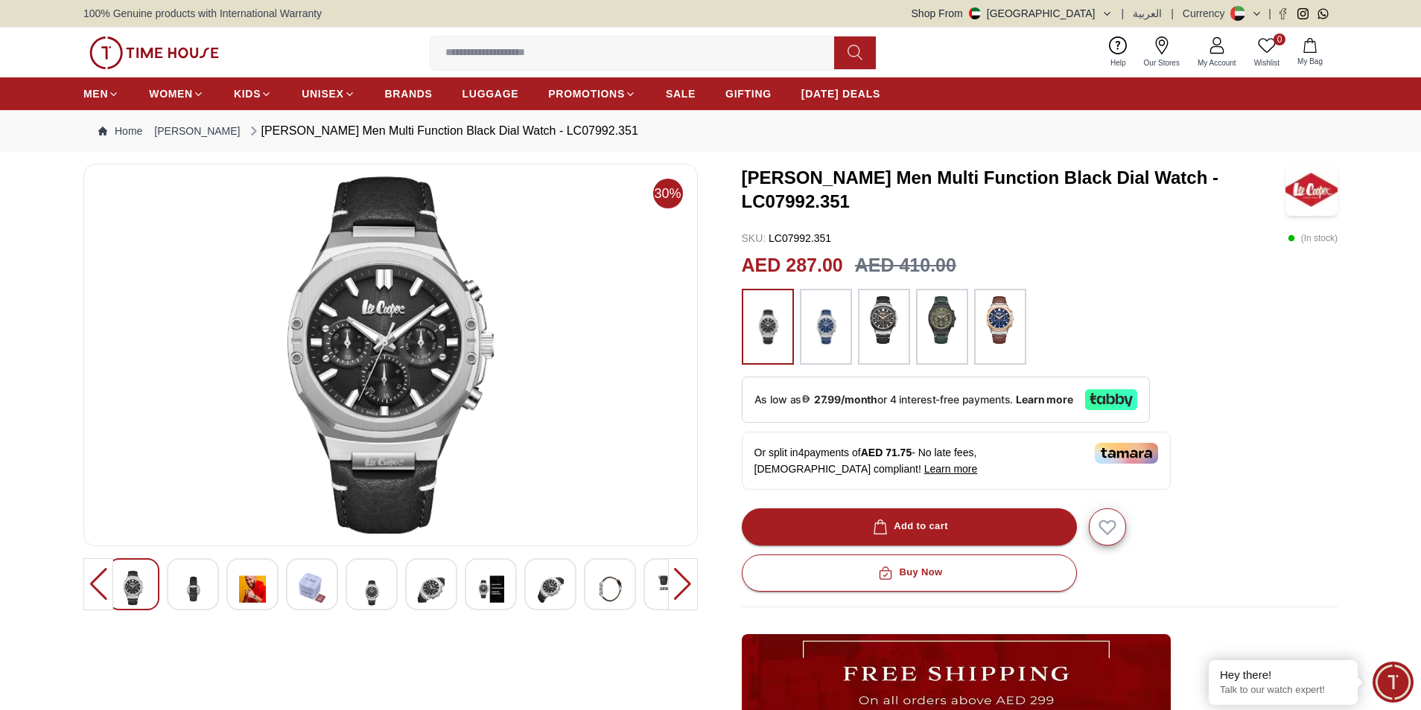
click at [886, 319] on img at bounding box center [883, 320] width 37 height 48
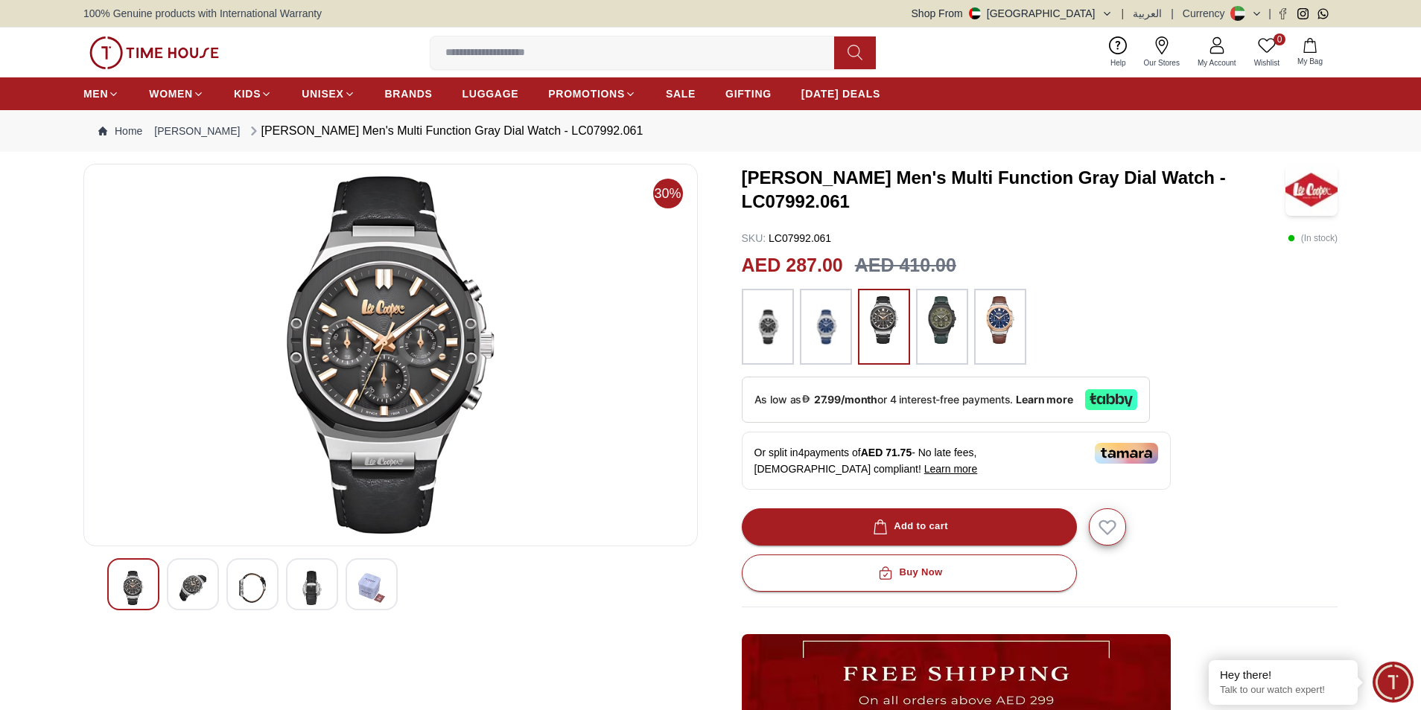
click at [825, 330] on img at bounding box center [825, 326] width 37 height 61
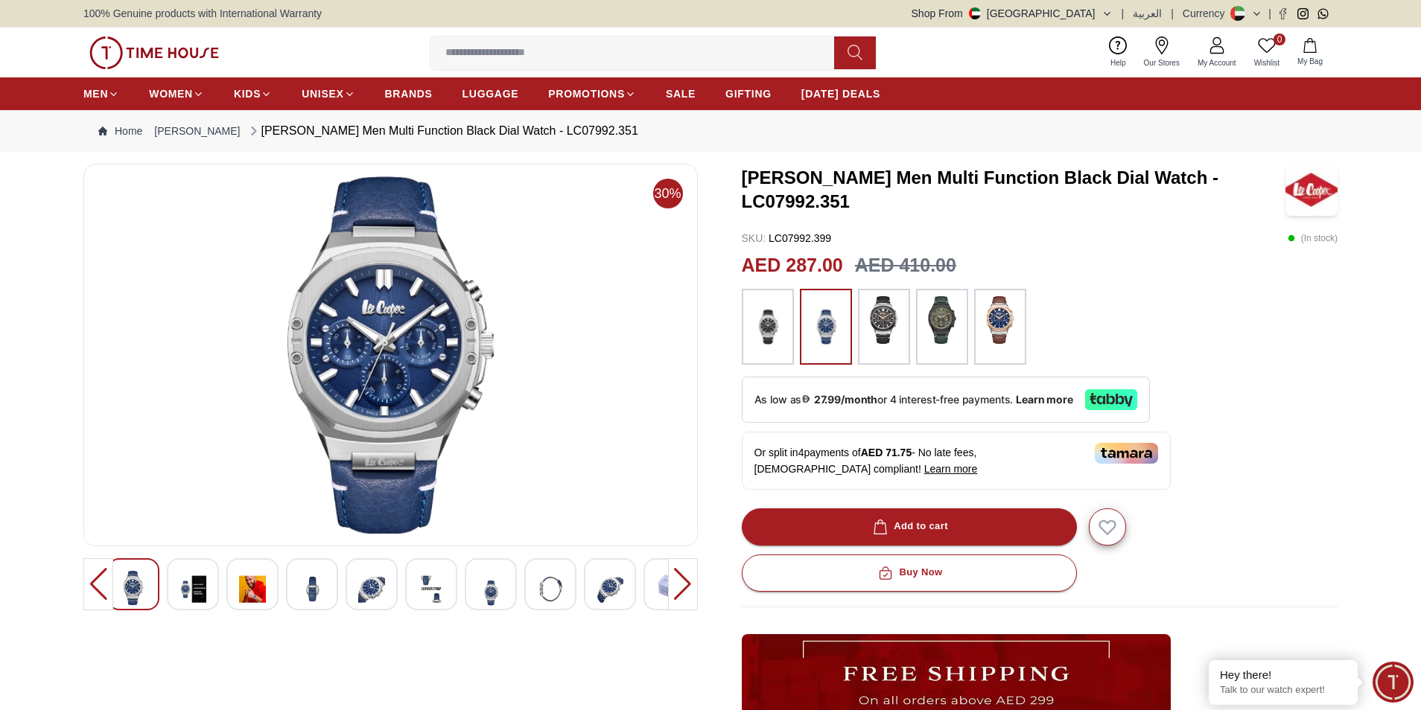
click at [1018, 337] on img at bounding box center [1000, 320] width 37 height 48
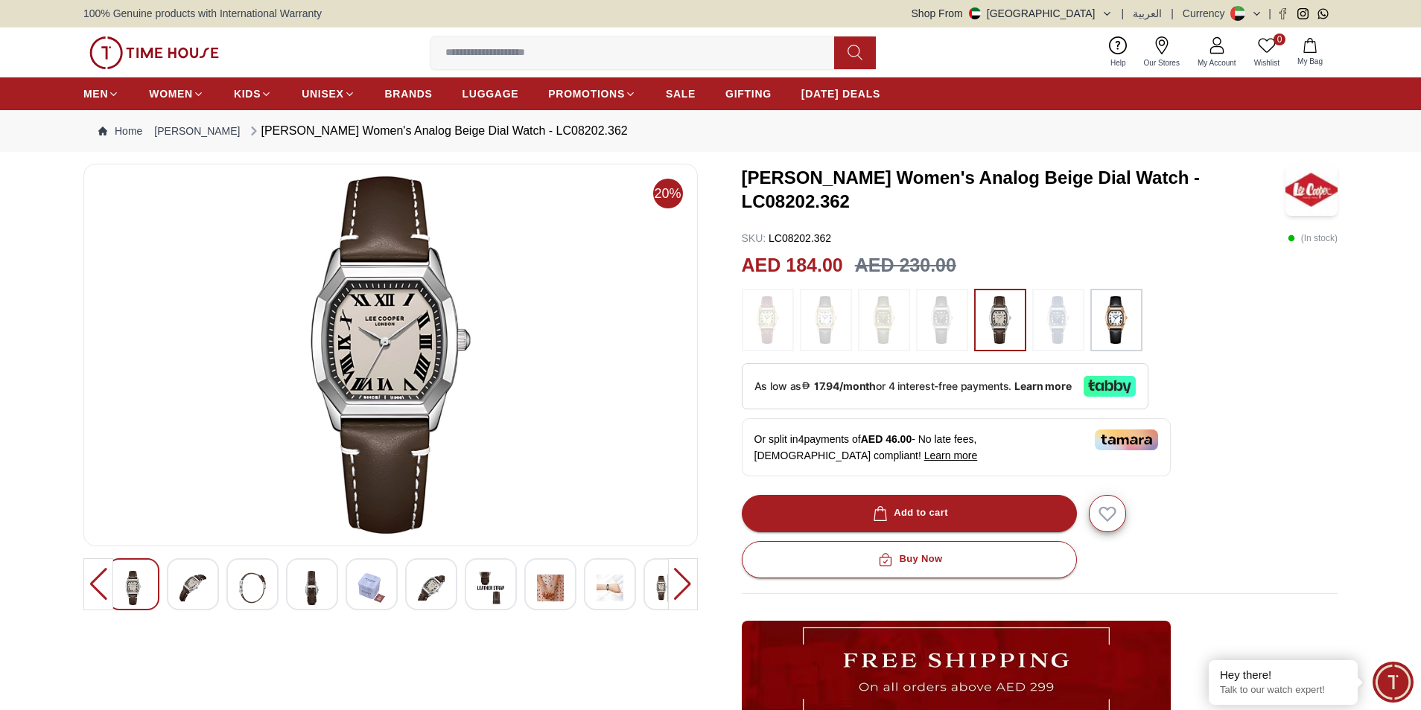
click at [1104, 320] on img at bounding box center [1116, 320] width 37 height 48
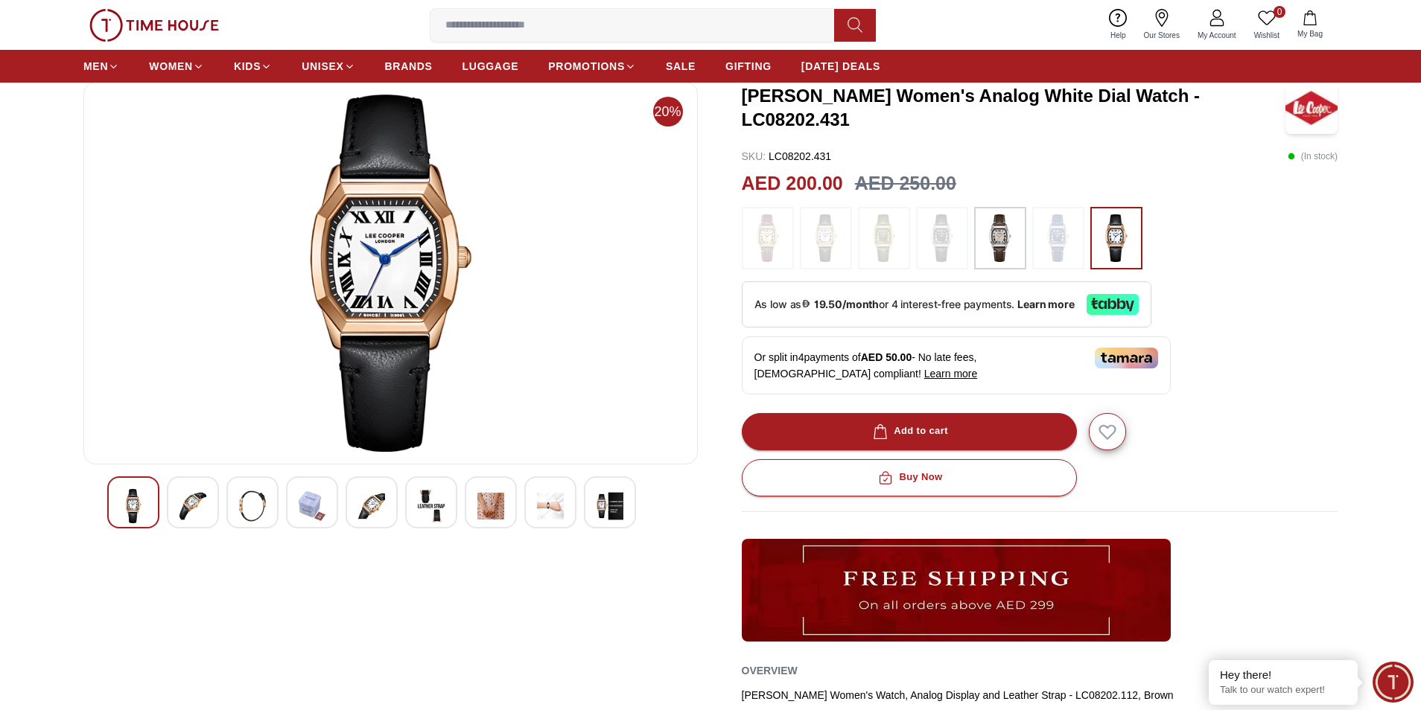
scroll to position [149, 0]
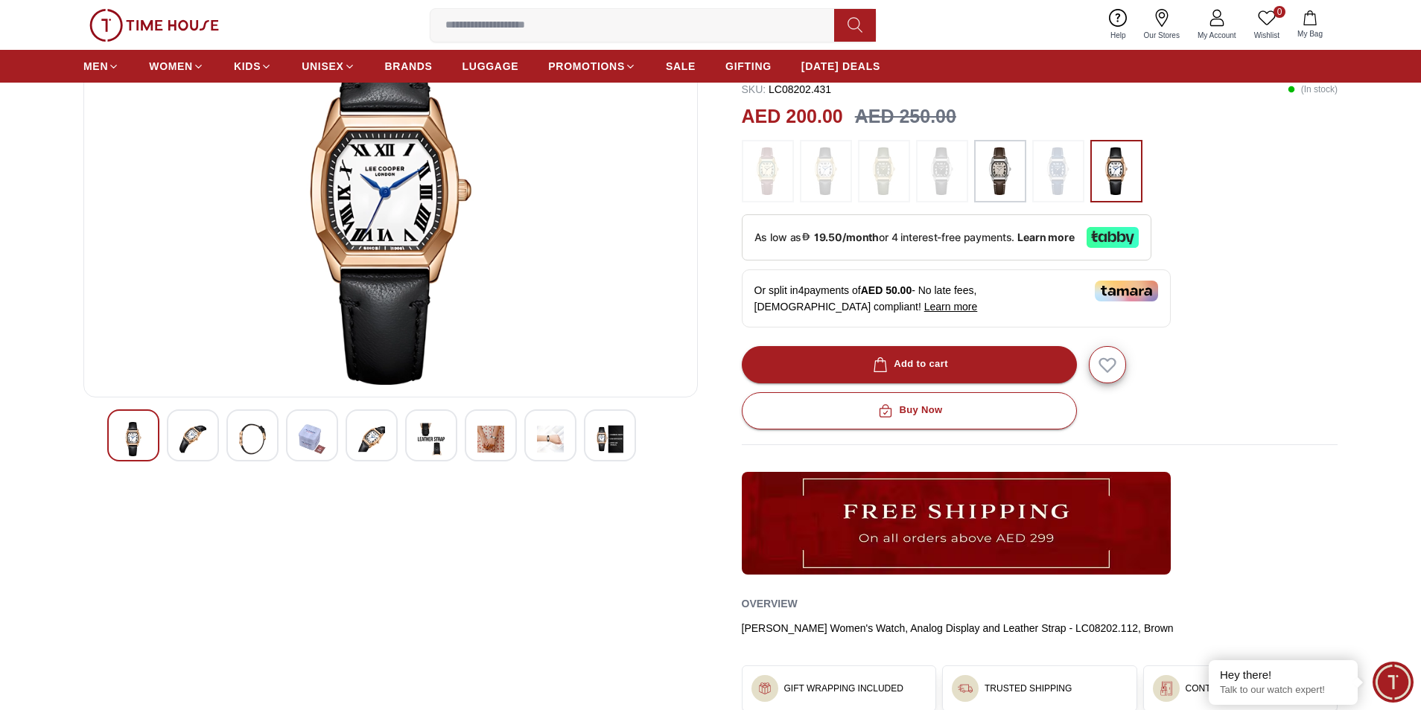
click at [212, 445] on div at bounding box center [193, 436] width 52 height 52
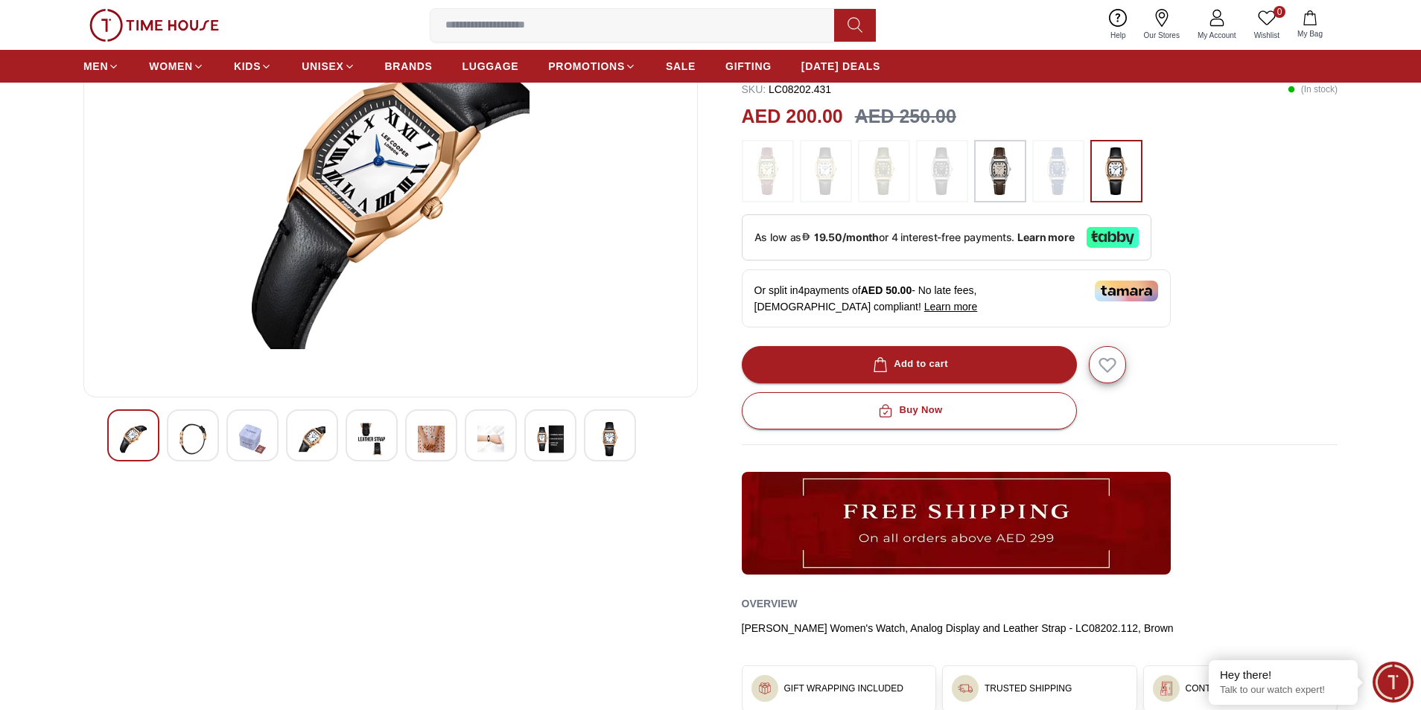
click at [239, 444] on img at bounding box center [252, 439] width 27 height 34
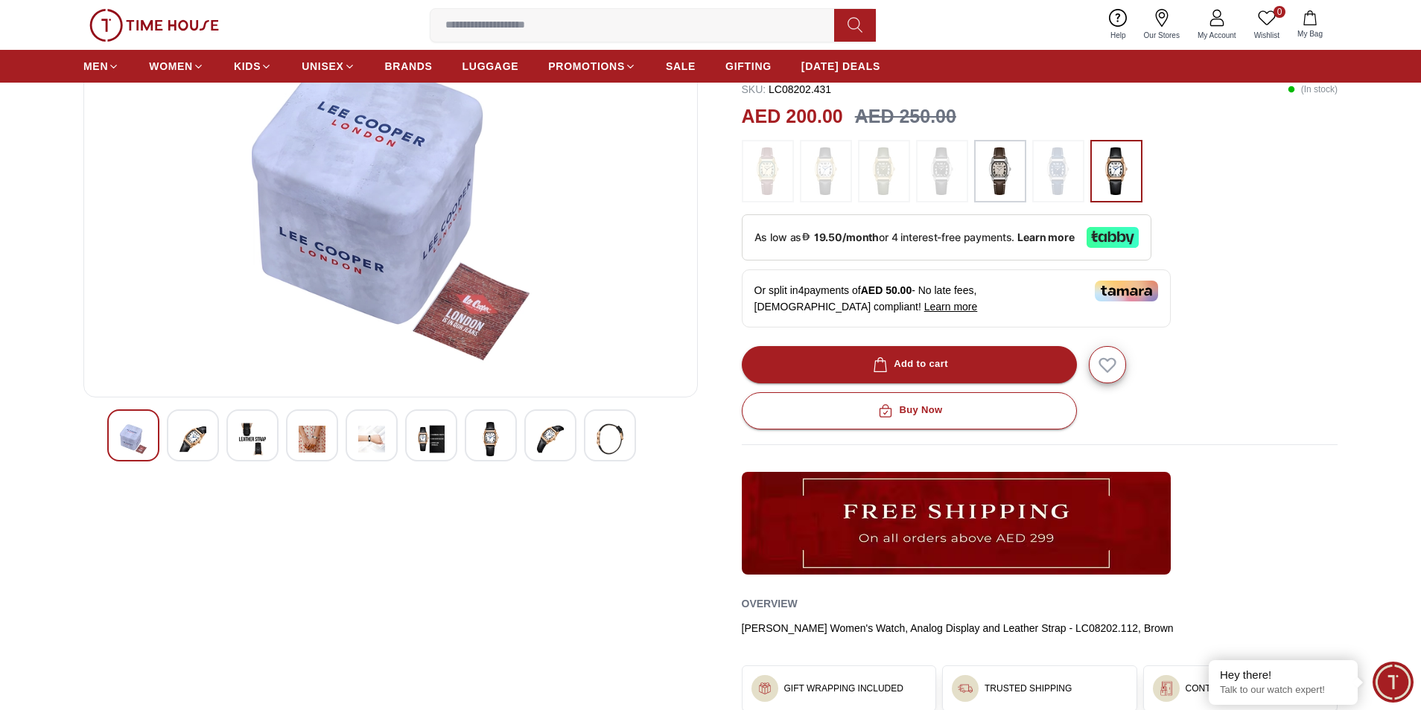
click at [299, 446] on img at bounding box center [312, 439] width 27 height 34
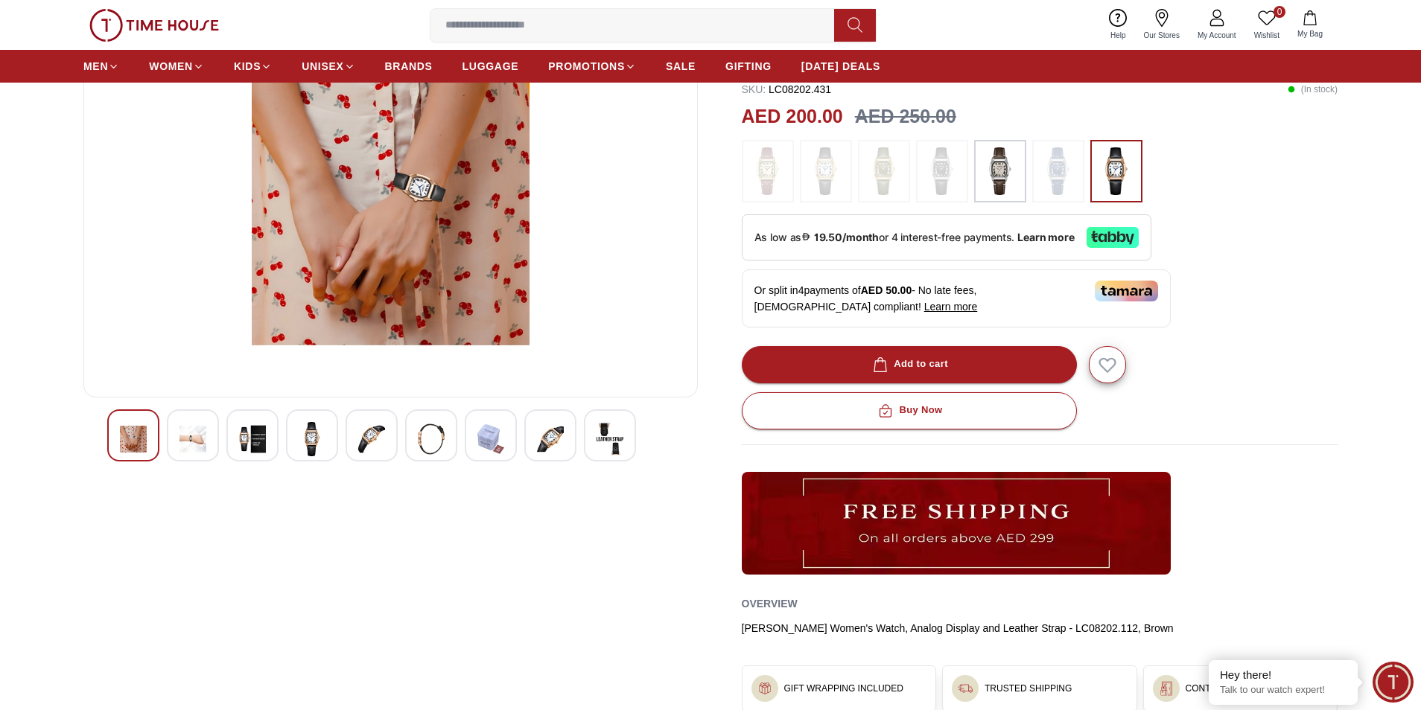
click at [325, 440] on div at bounding box center [312, 436] width 52 height 52
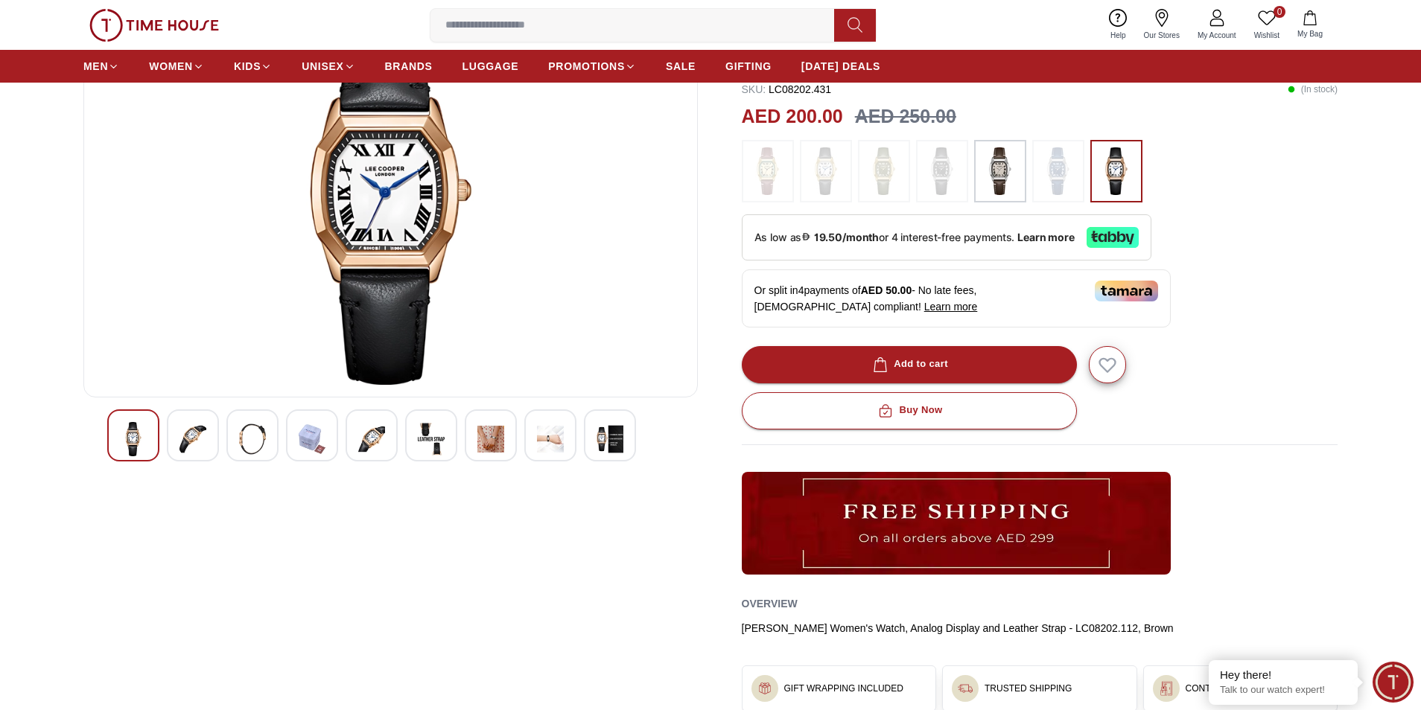
click at [363, 436] on img at bounding box center [371, 439] width 27 height 34
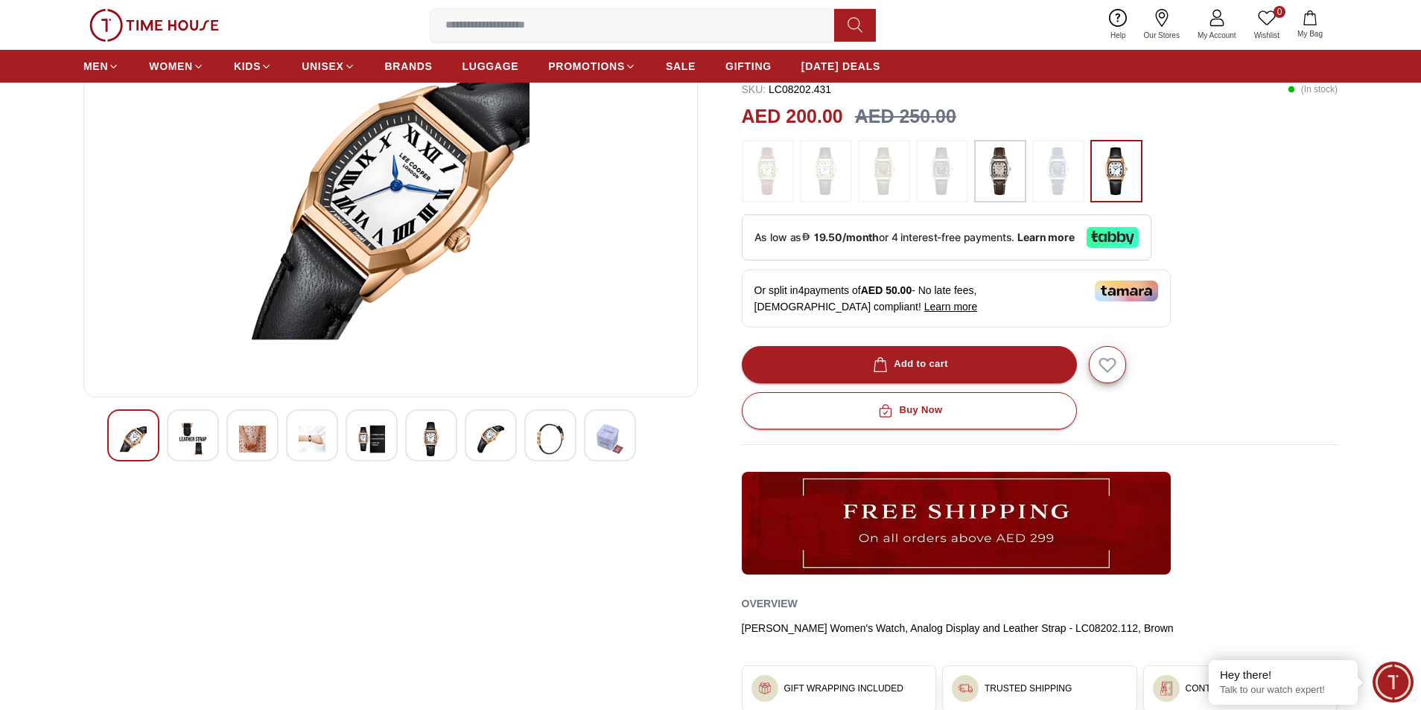
click at [323, 445] on img at bounding box center [312, 439] width 27 height 34
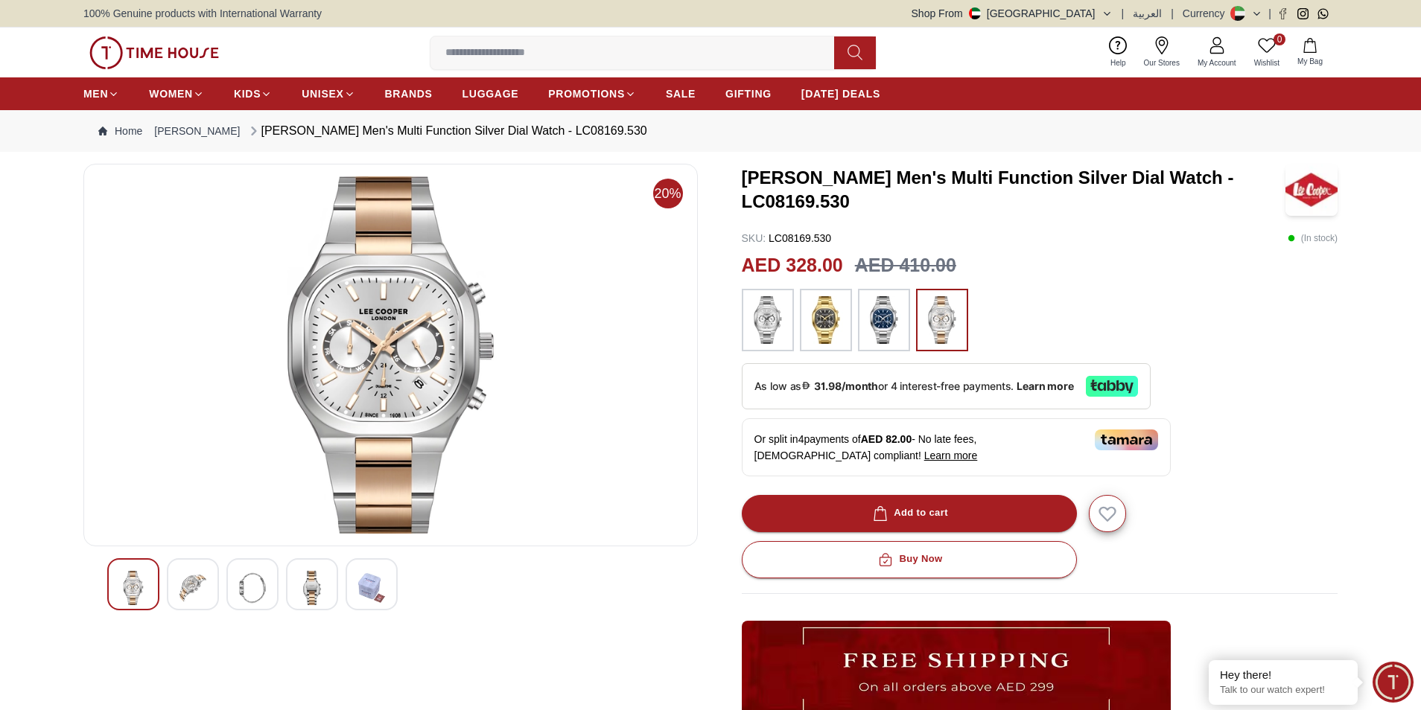
click at [308, 594] on img at bounding box center [312, 588] width 27 height 34
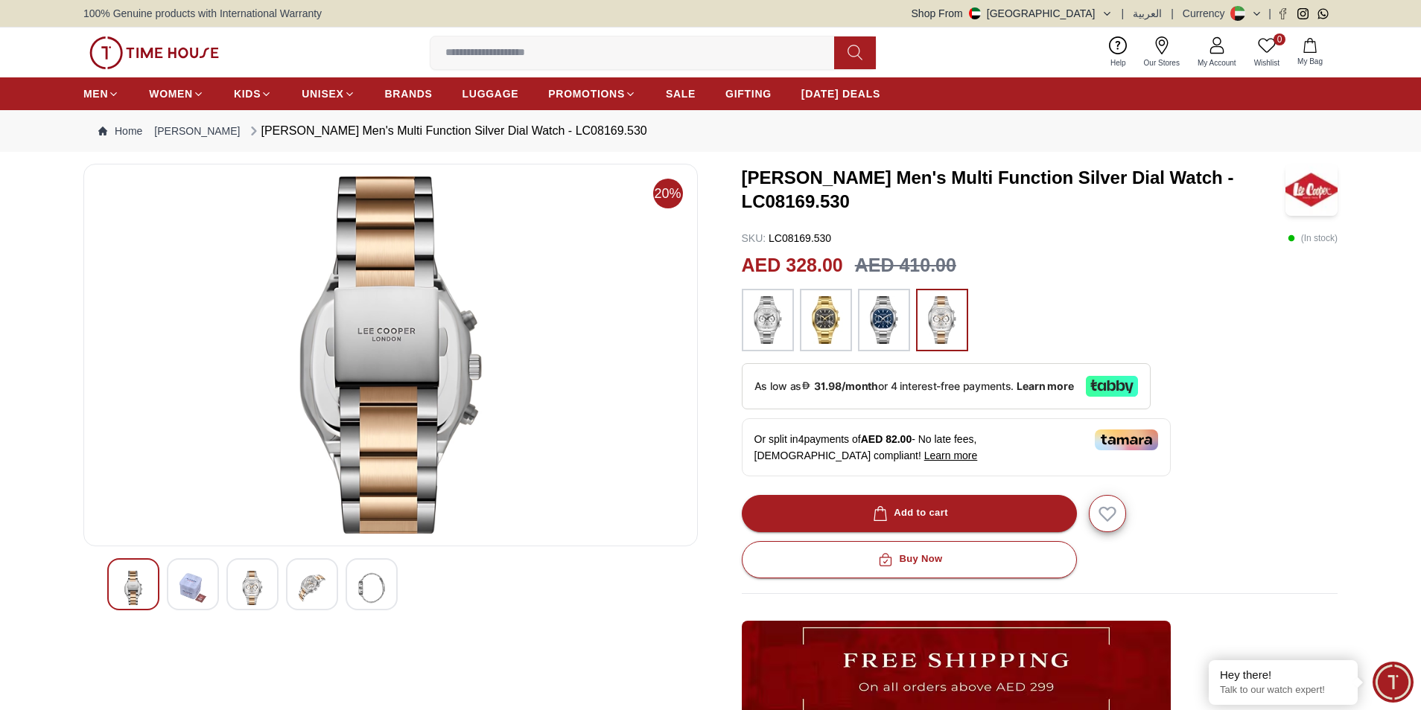
click at [261, 589] on img at bounding box center [252, 588] width 27 height 34
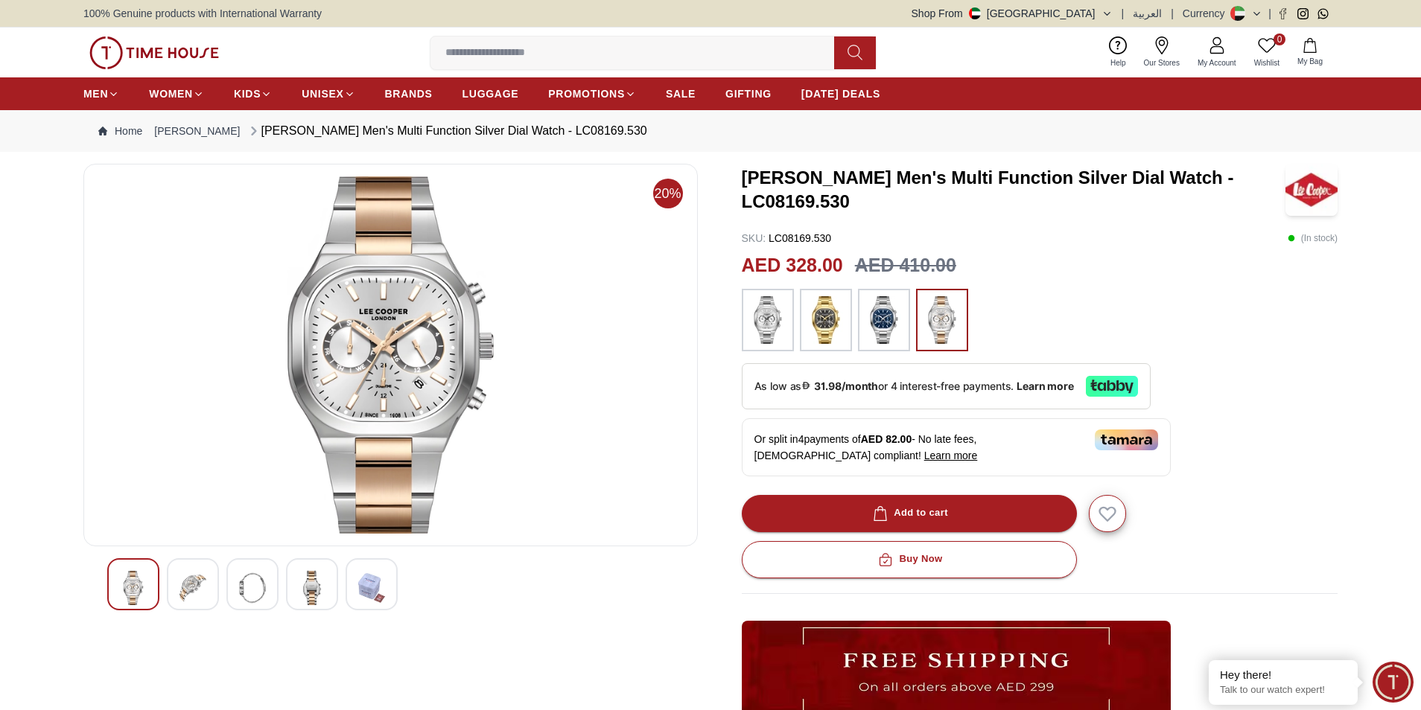
click at [191, 586] on img at bounding box center [192, 588] width 27 height 34
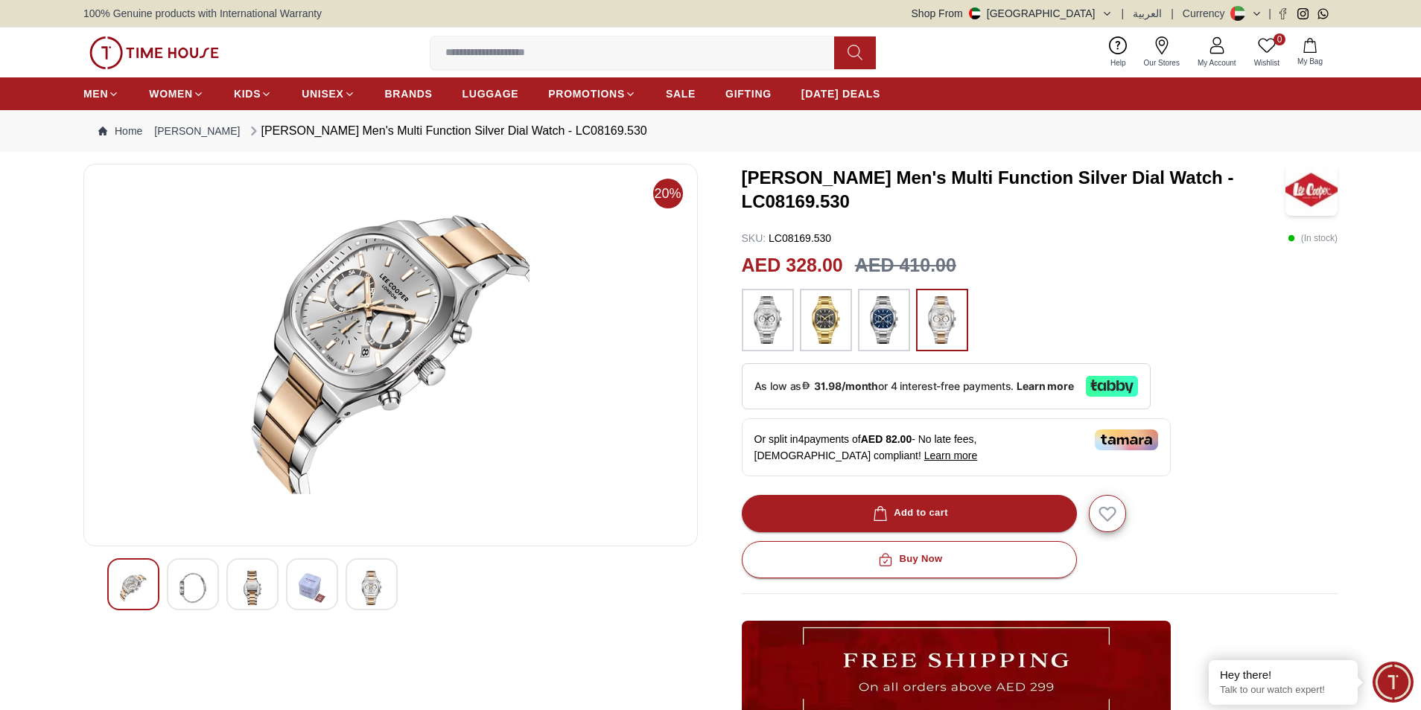
click at [147, 591] on div at bounding box center [133, 585] width 52 height 52
click at [362, 583] on img at bounding box center [371, 588] width 27 height 34
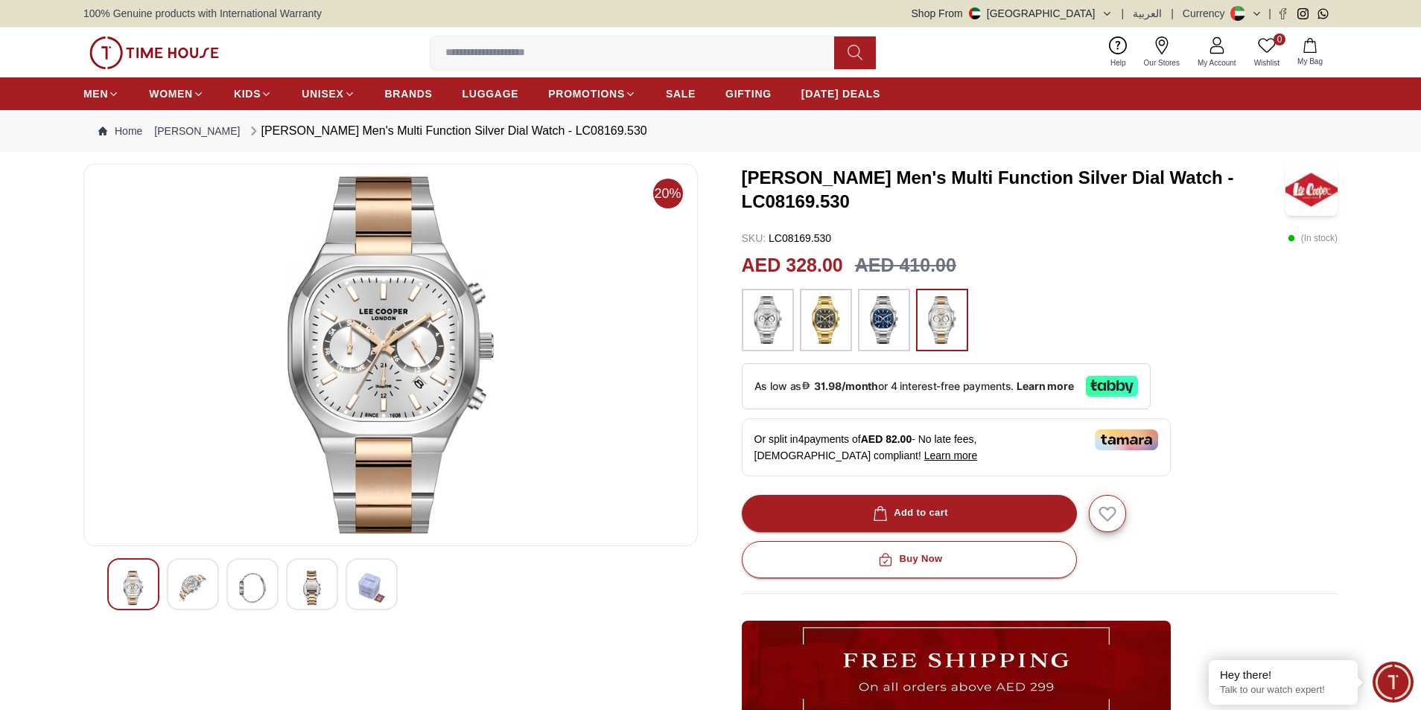
click at [897, 333] on img at bounding box center [883, 320] width 37 height 48
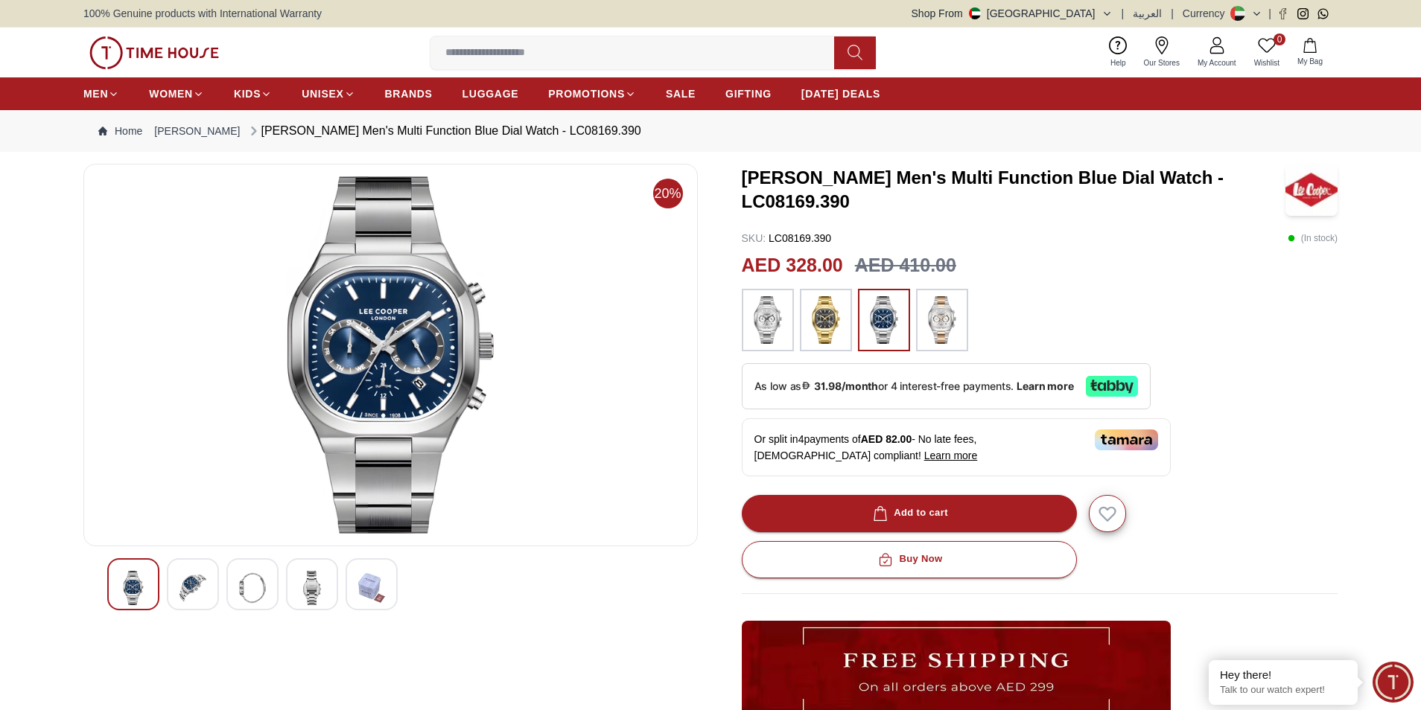
click at [815, 337] on img at bounding box center [825, 320] width 37 height 48
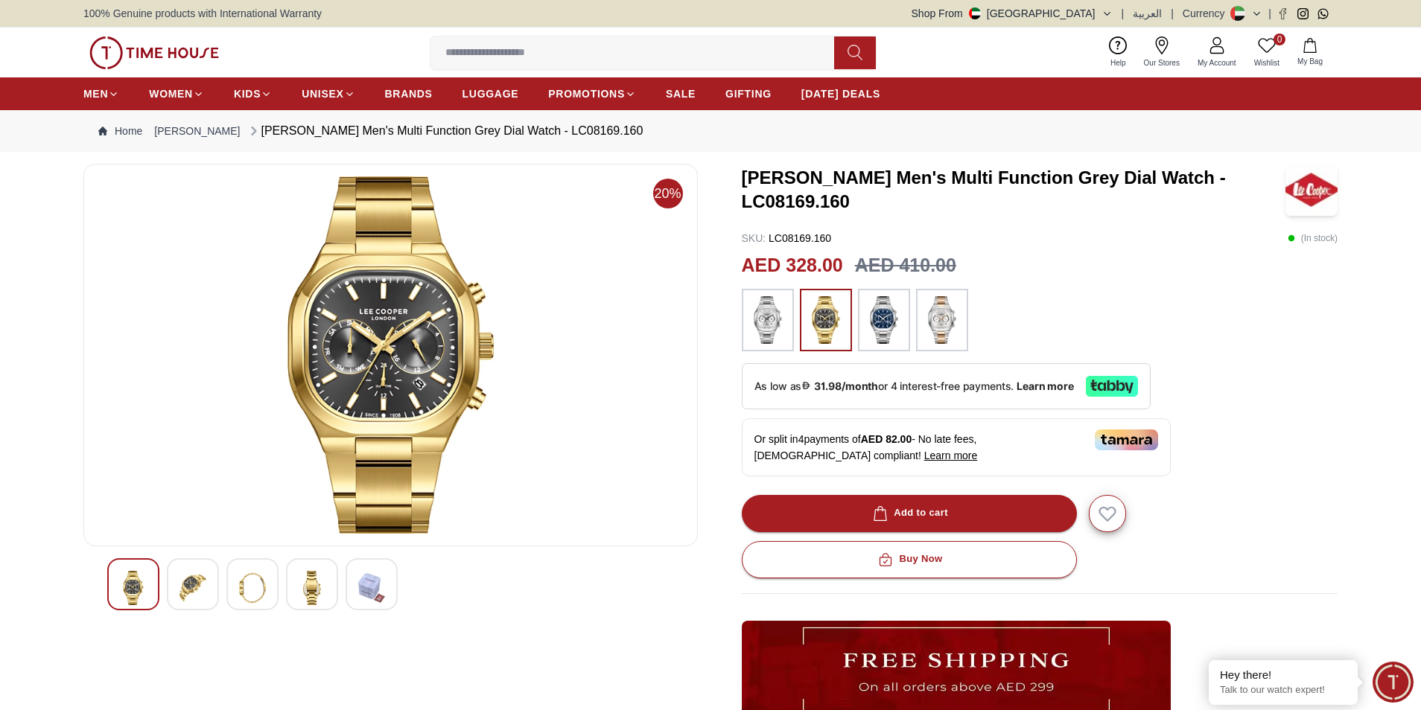
click at [204, 582] on img at bounding box center [192, 588] width 27 height 34
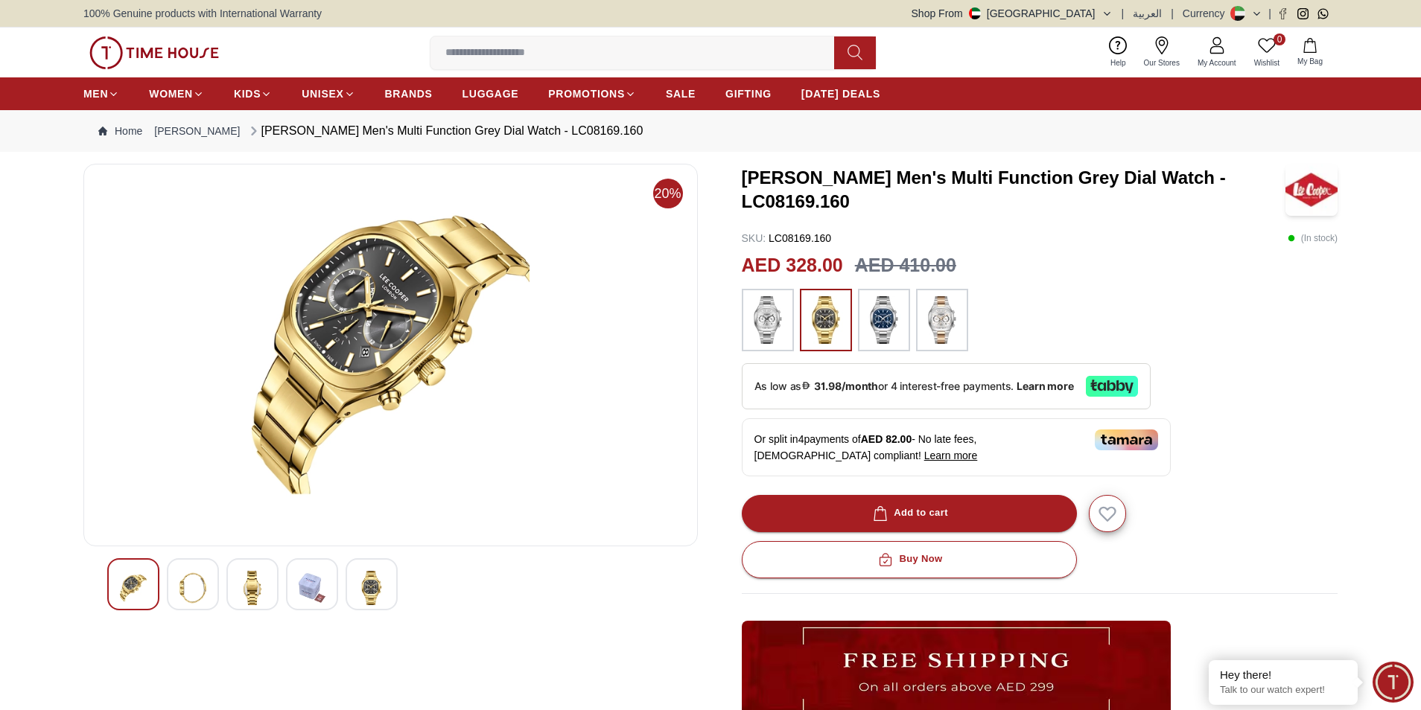
click at [191, 581] on img at bounding box center [192, 588] width 27 height 34
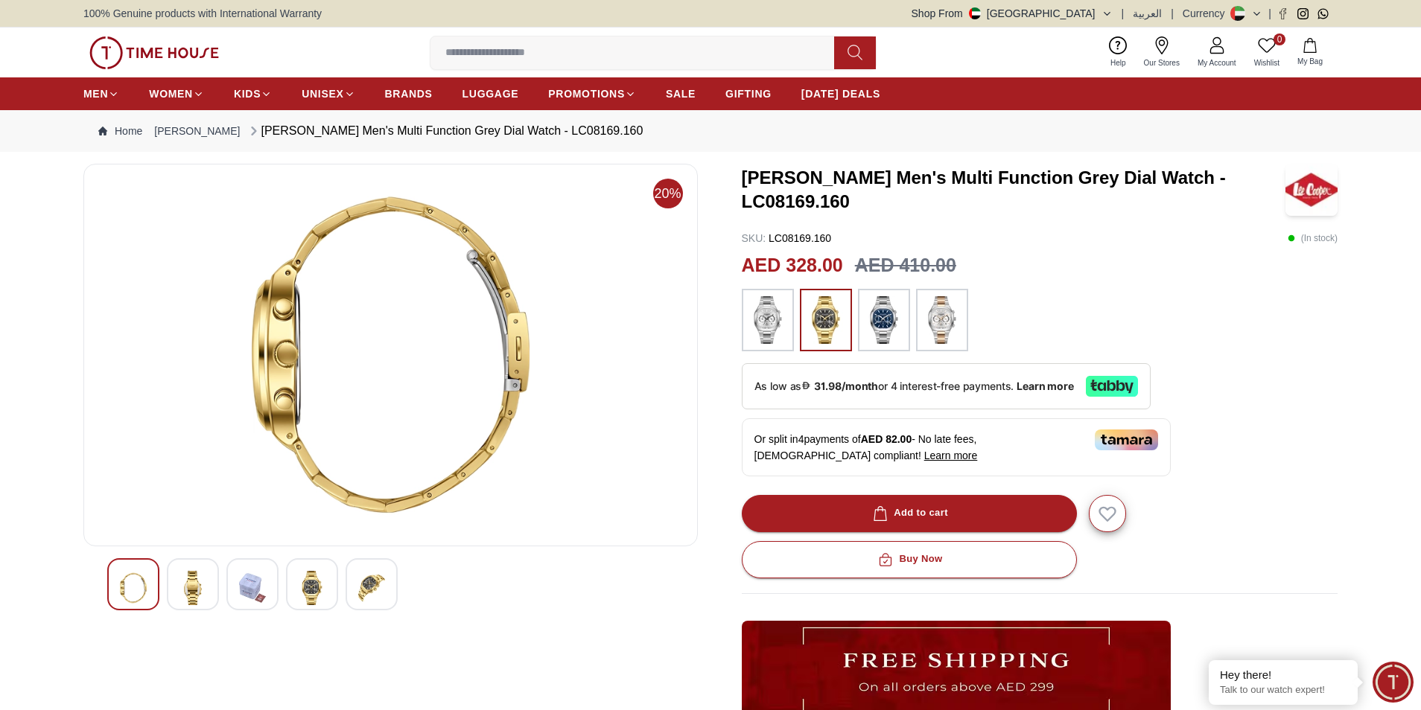
click at [197, 581] on img at bounding box center [192, 588] width 27 height 34
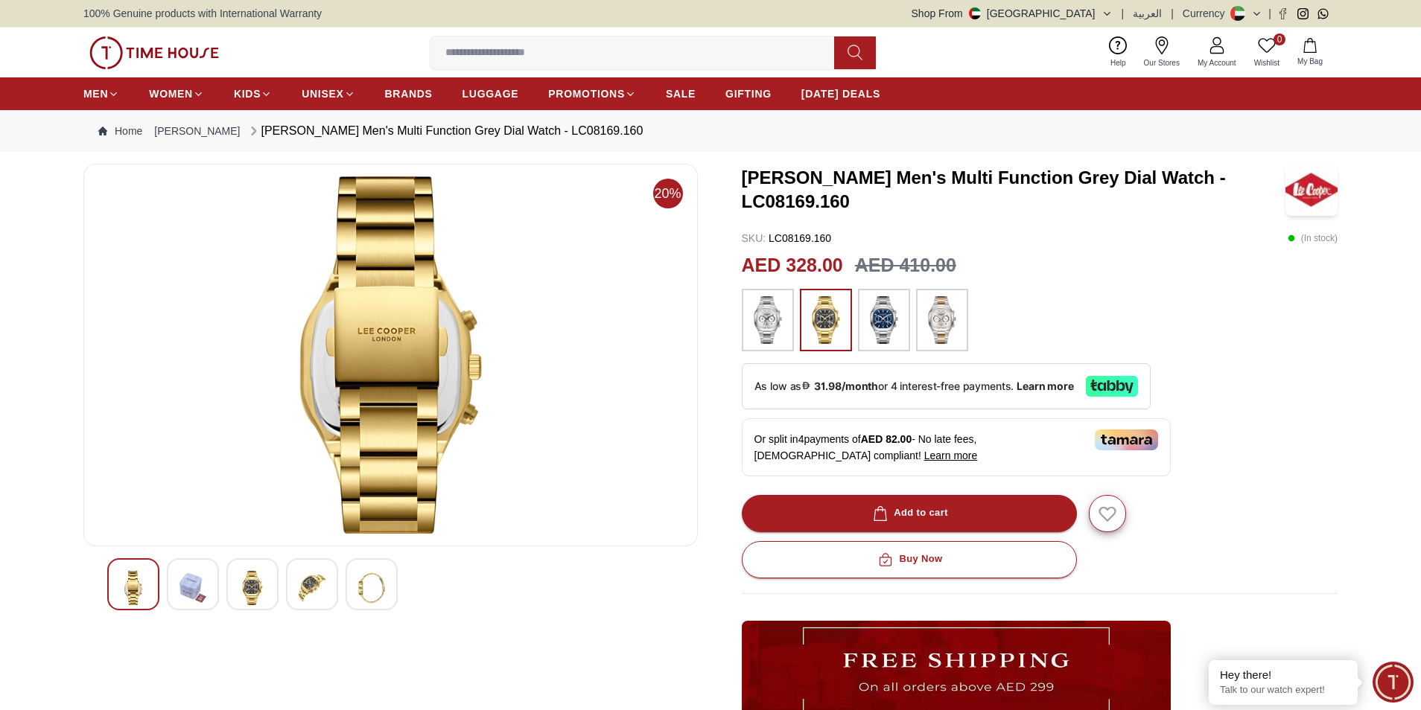
click at [238, 581] on div at bounding box center [252, 585] width 52 height 52
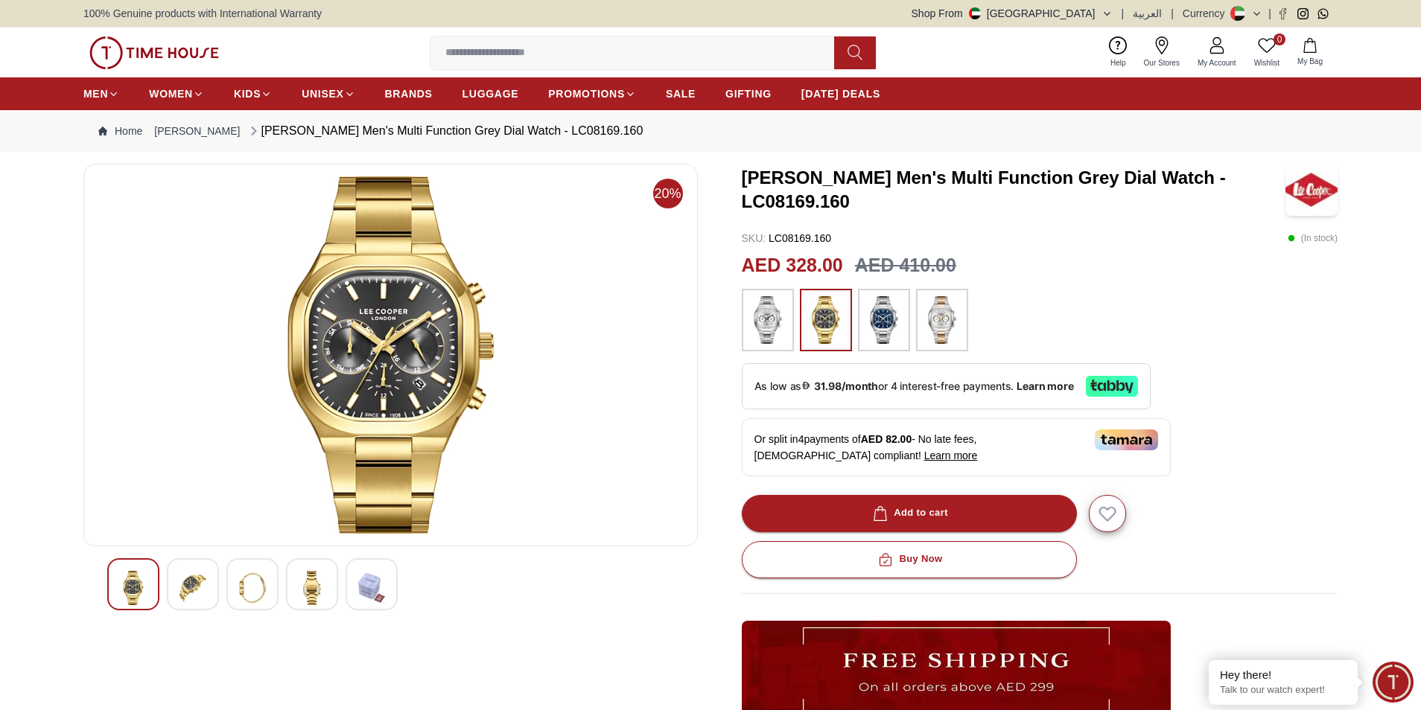
click at [325, 580] on img at bounding box center [312, 588] width 27 height 34
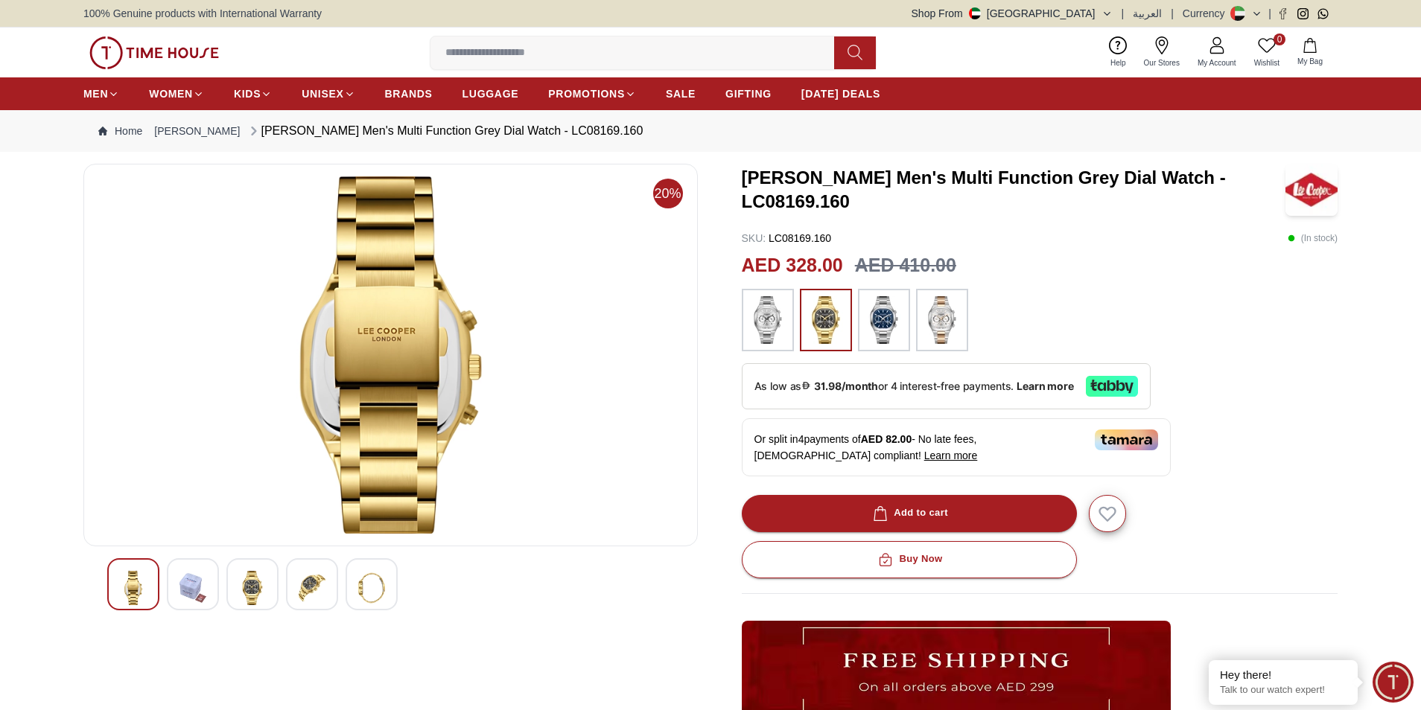
click at [363, 582] on img at bounding box center [371, 588] width 27 height 34
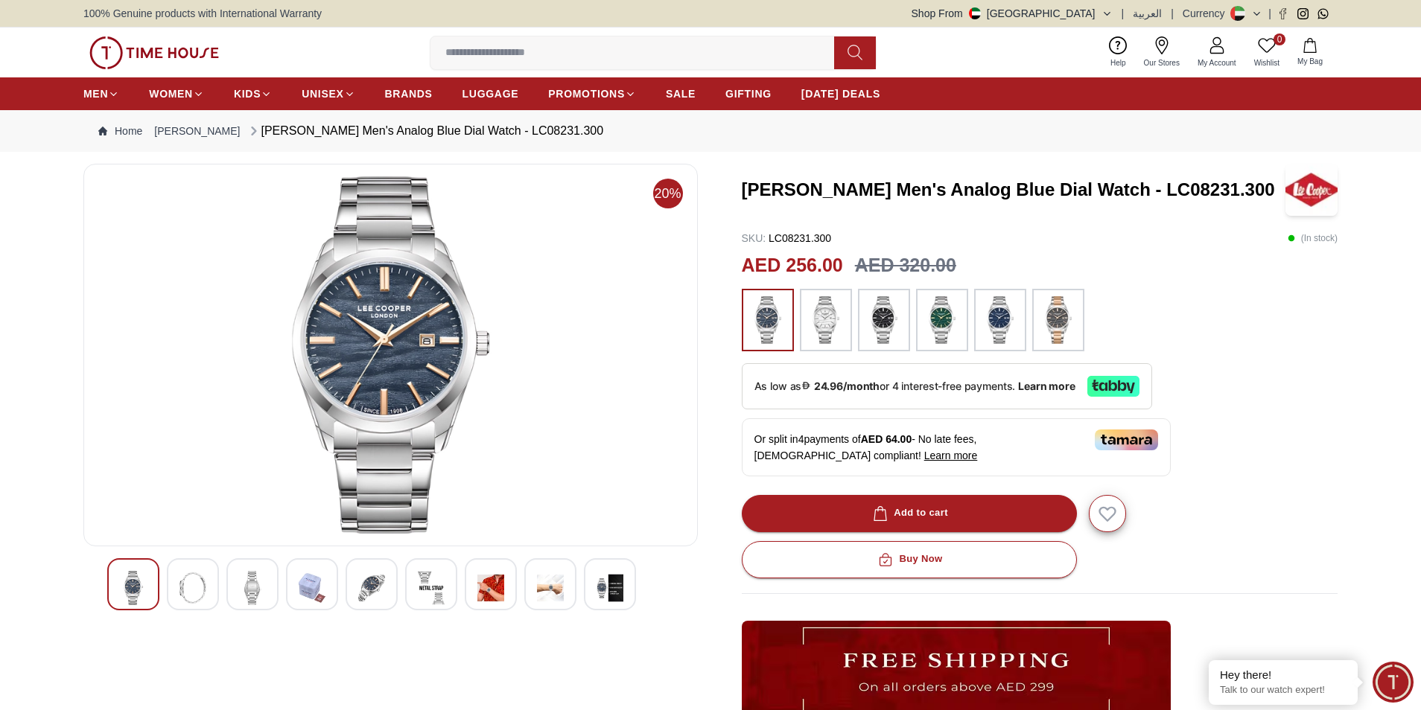
click at [821, 330] on img at bounding box center [825, 320] width 37 height 48
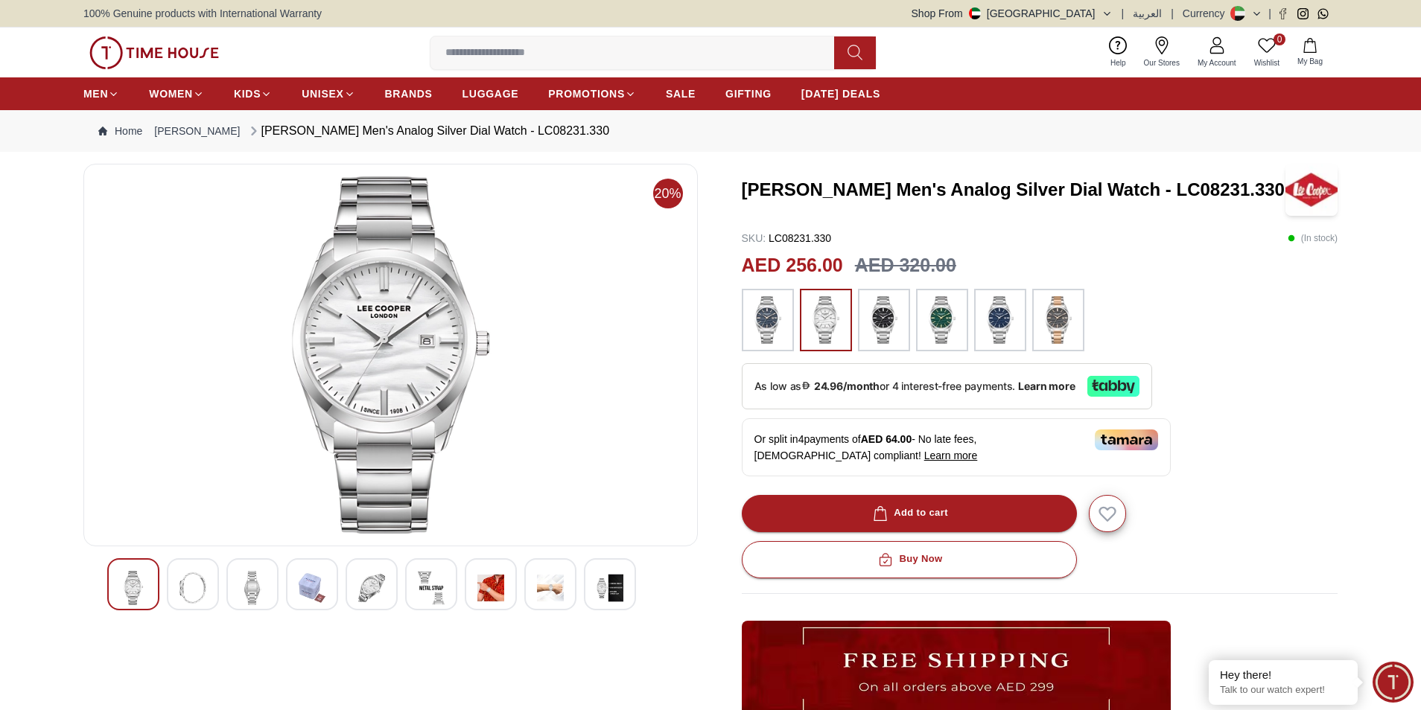
click at [865, 325] on img at bounding box center [883, 320] width 37 height 48
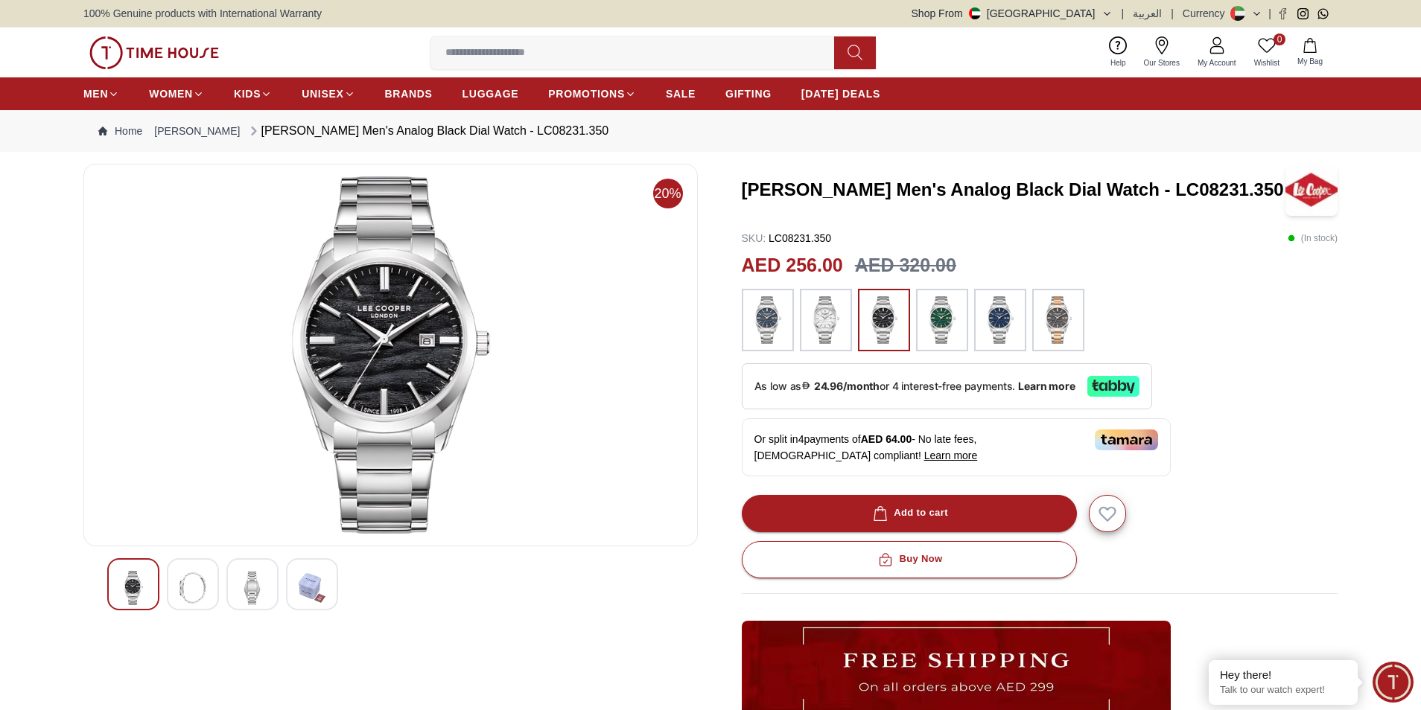
click at [939, 320] on img at bounding box center [941, 320] width 37 height 48
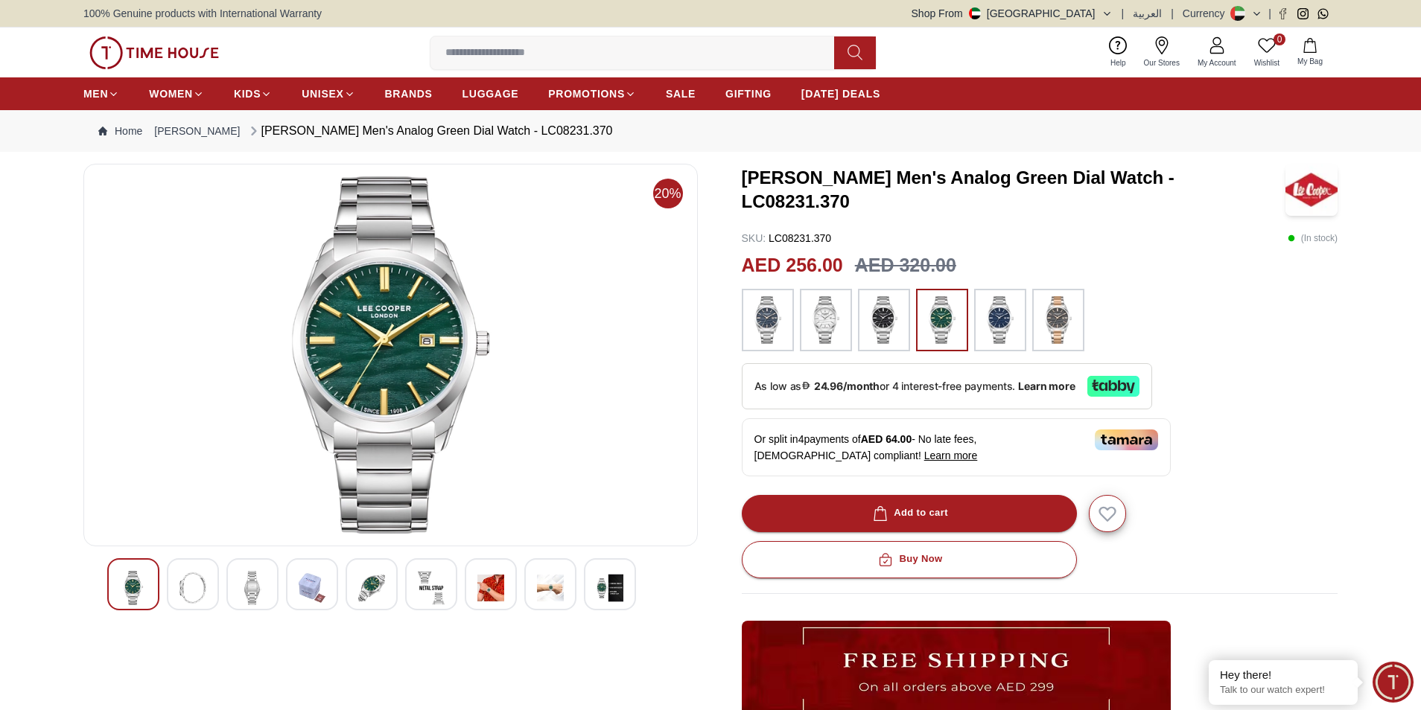
click at [991, 325] on img at bounding box center [1000, 320] width 37 height 48
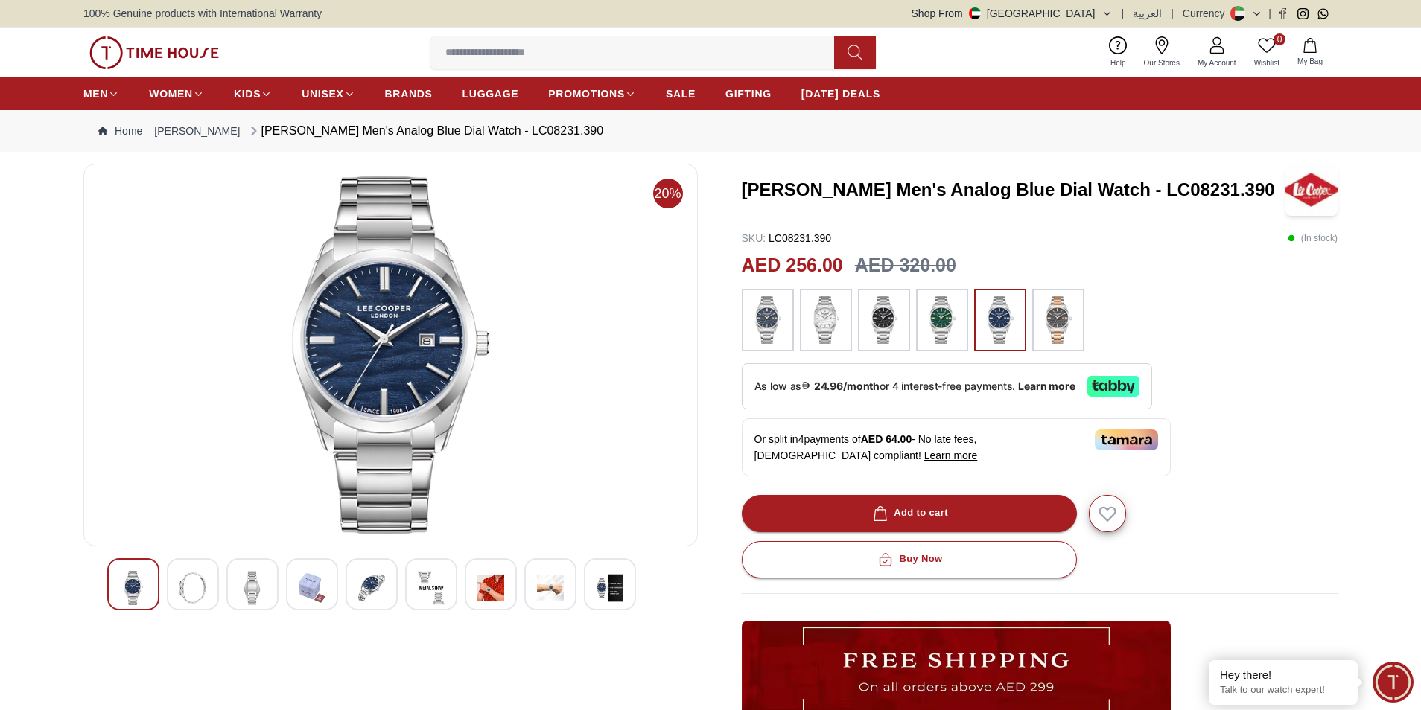
click at [1063, 339] on img at bounding box center [1058, 320] width 37 height 48
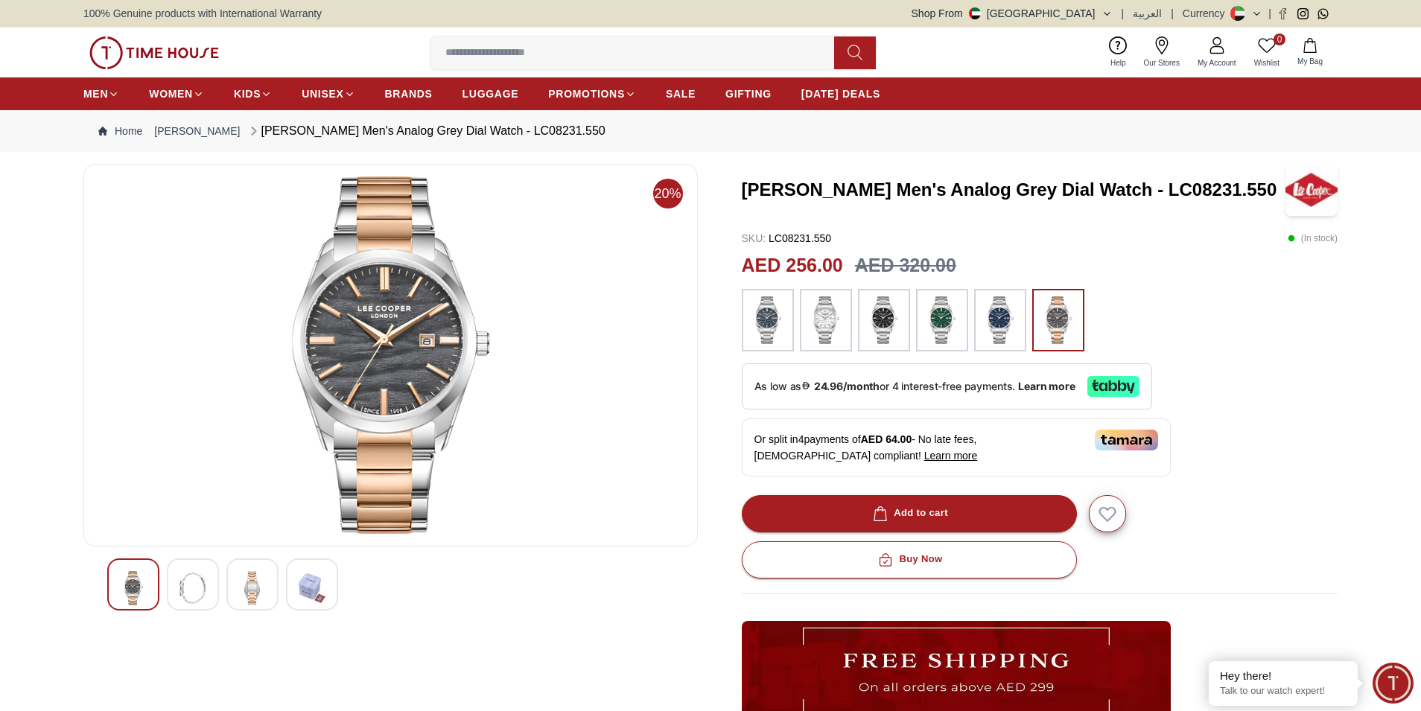
click at [209, 587] on div at bounding box center [193, 585] width 52 height 52
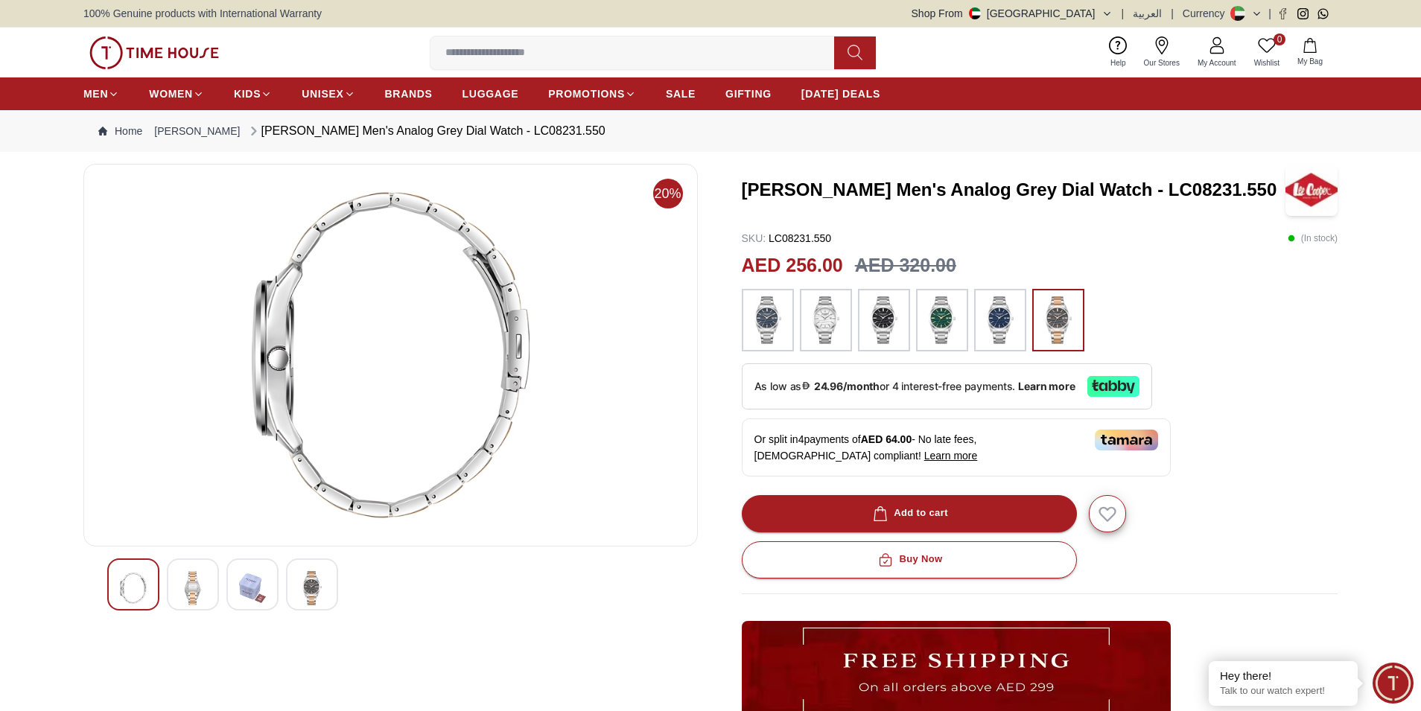
click at [255, 584] on img at bounding box center [252, 588] width 27 height 34
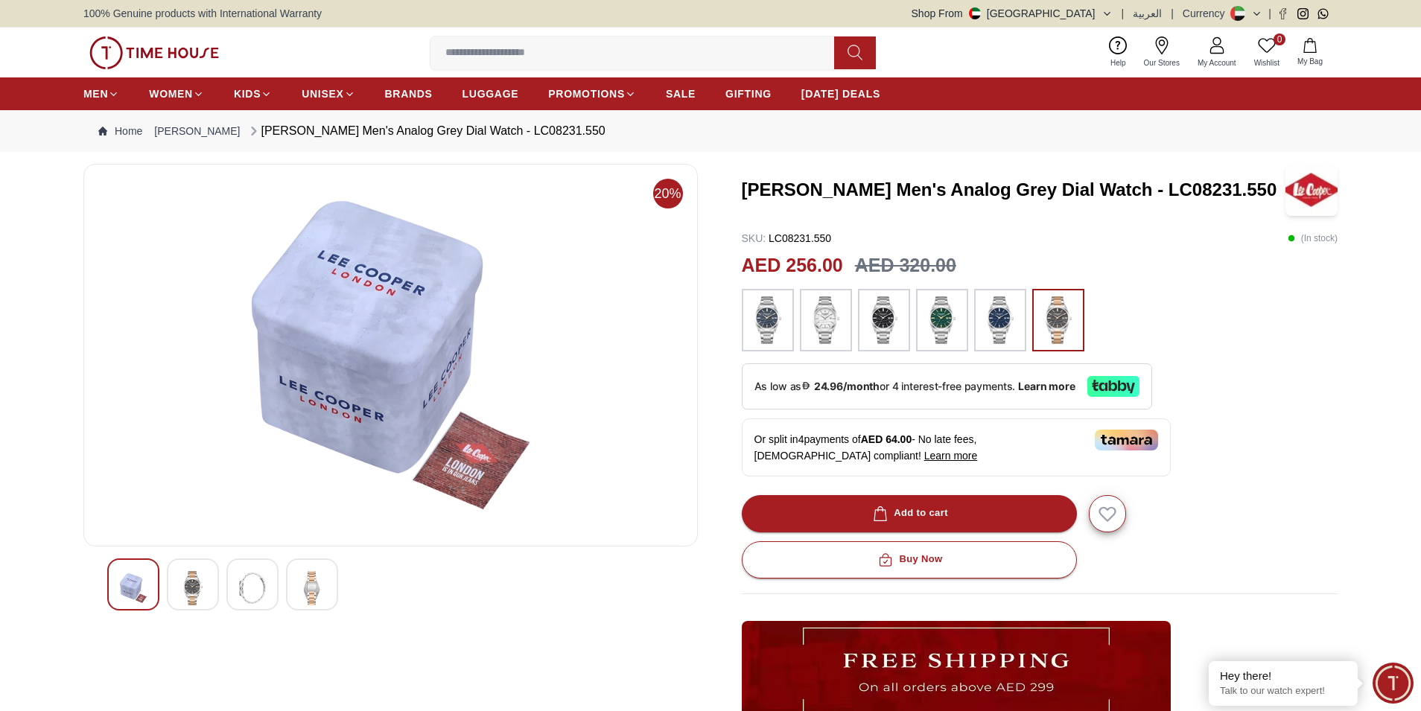
click at [306, 589] on img at bounding box center [312, 588] width 27 height 34
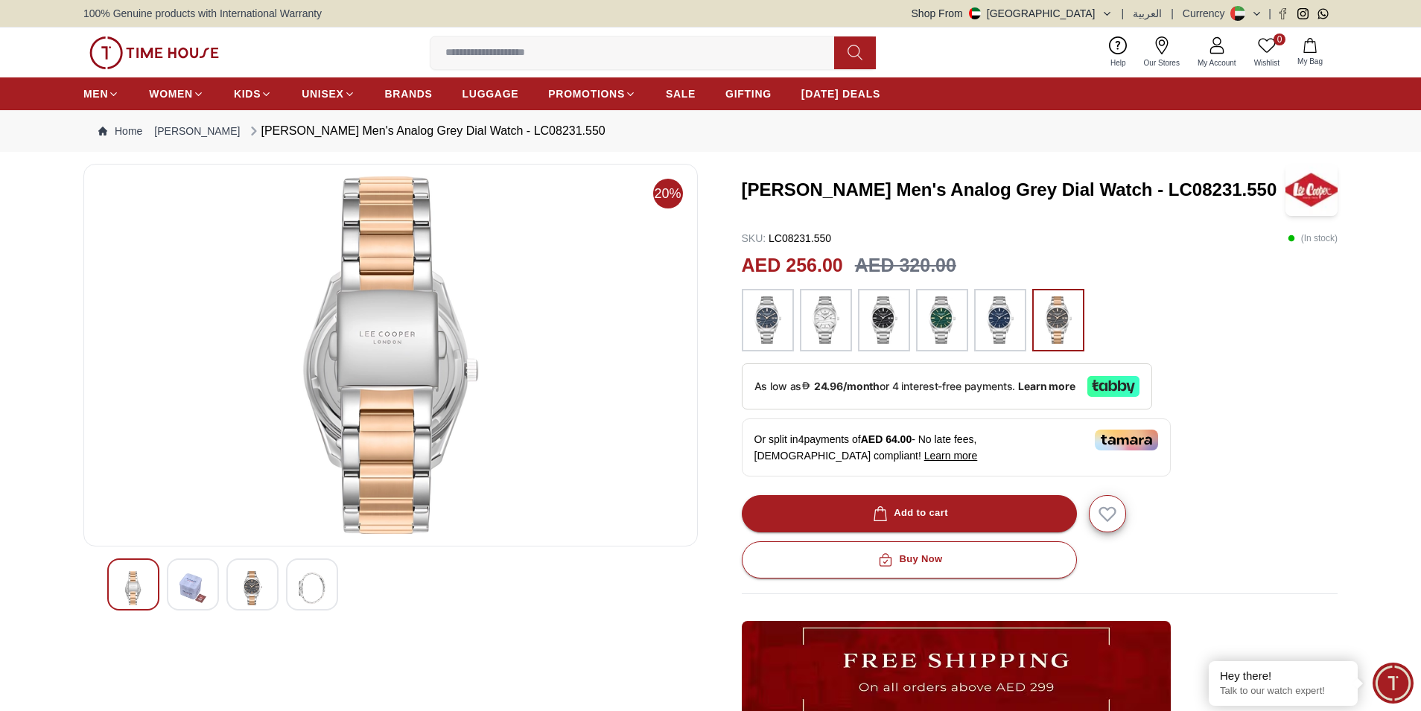
click at [249, 579] on img at bounding box center [252, 588] width 27 height 34
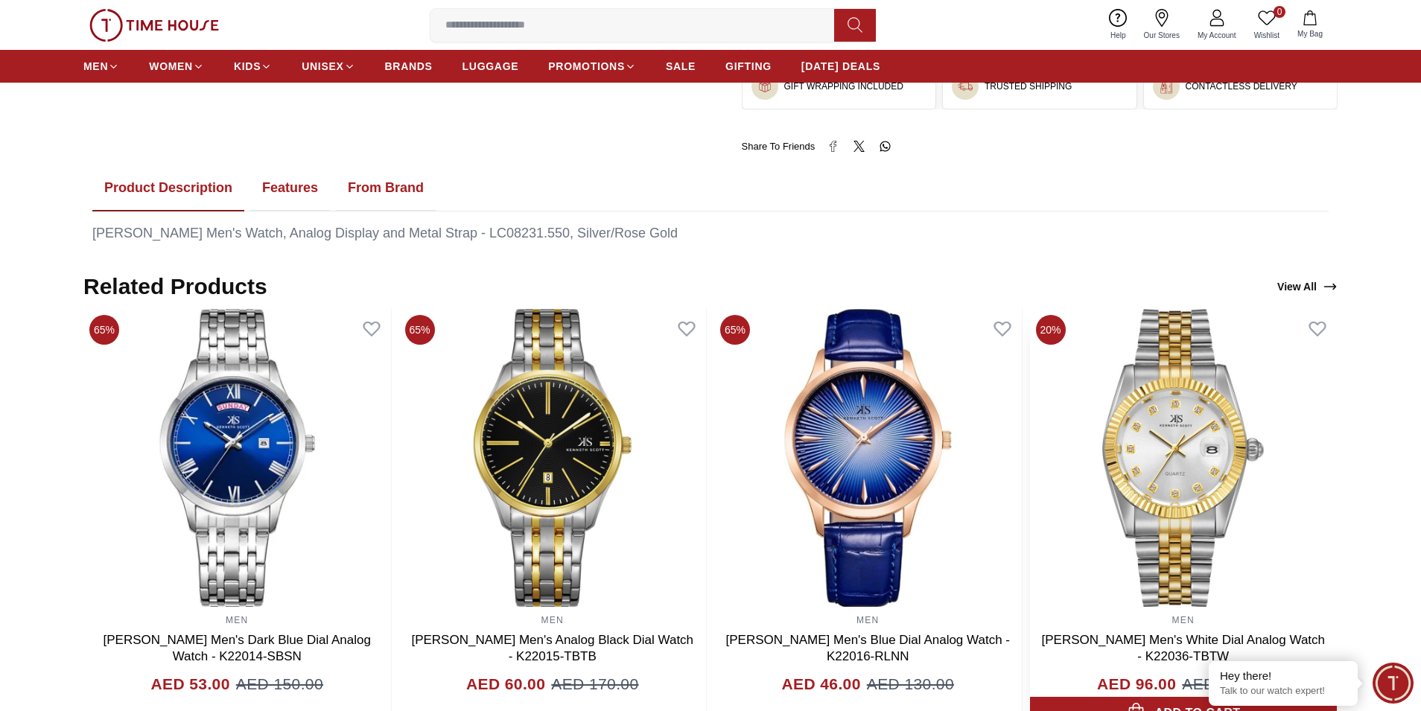
scroll to position [778, 0]
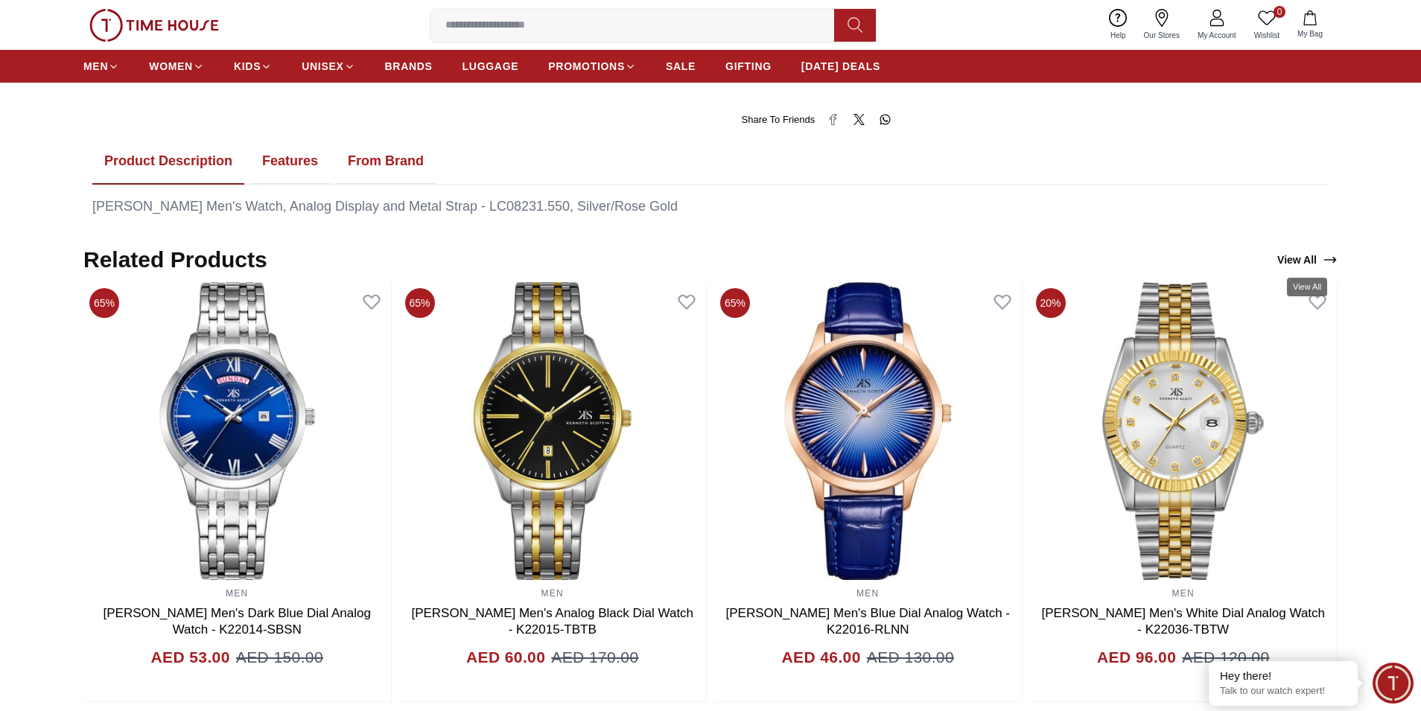
click at [1321, 258] on link "View All" at bounding box center [1307, 259] width 66 height 21
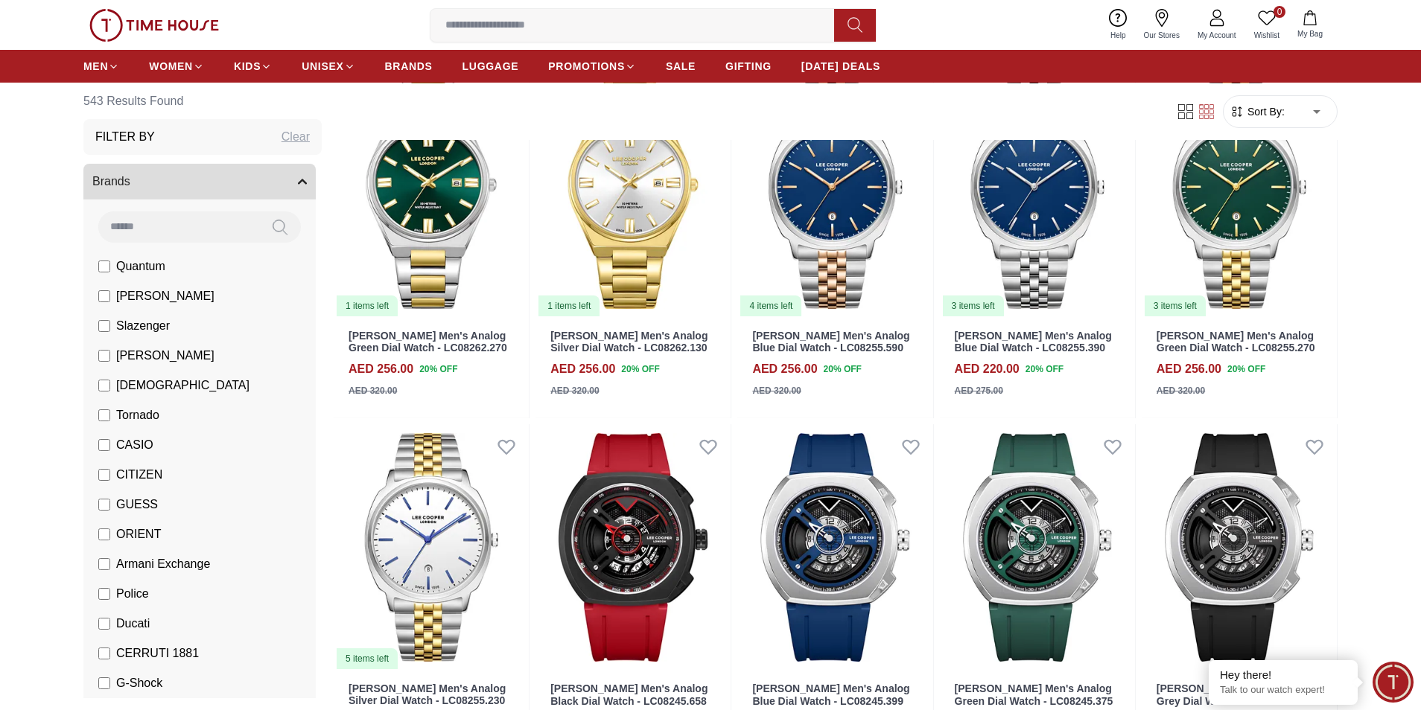
scroll to position [887, 0]
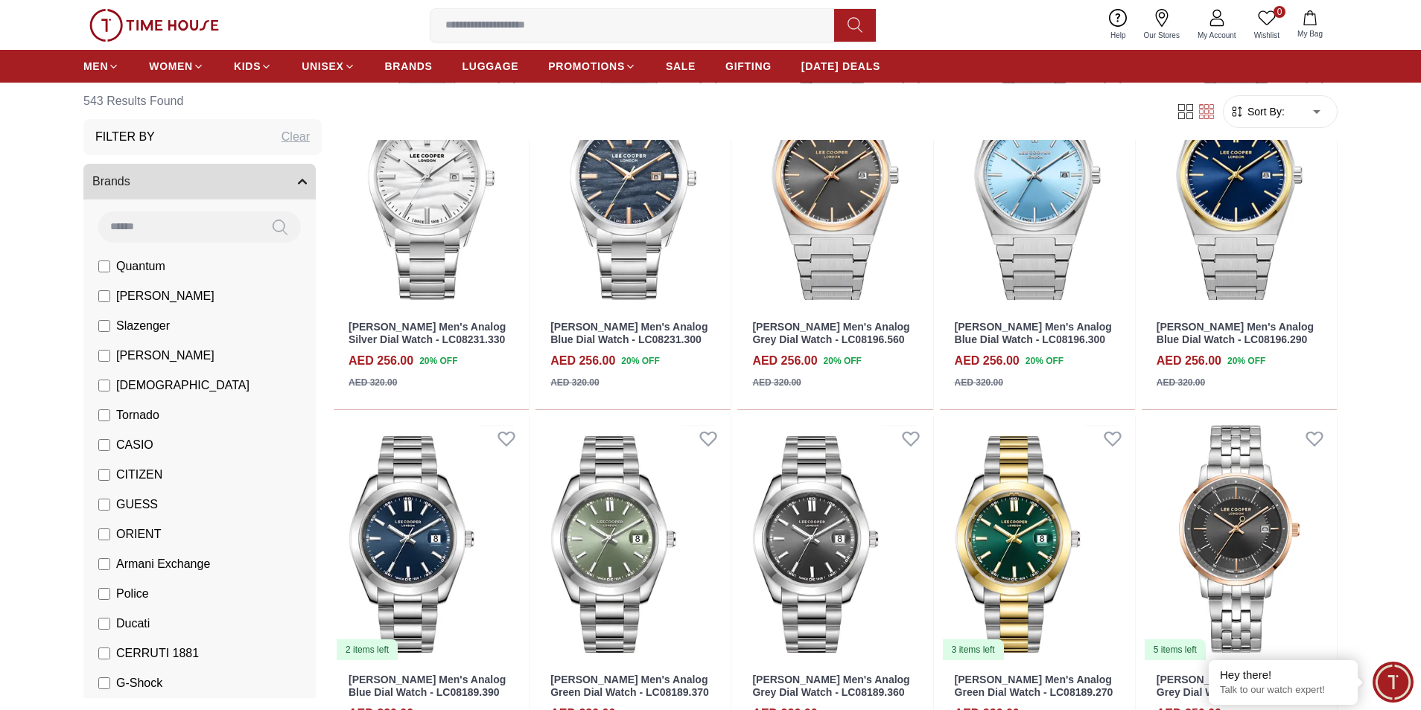
scroll to position [2539, 0]
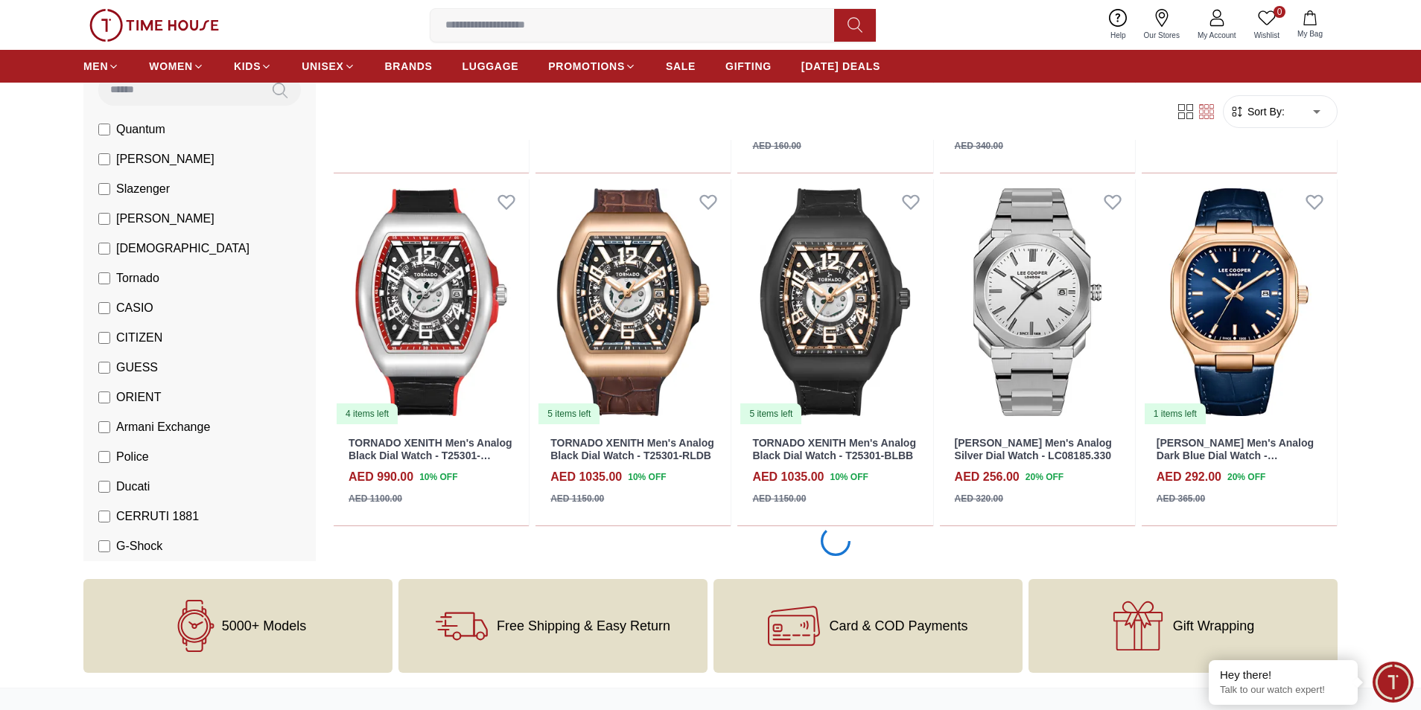
scroll to position [3954, 0]
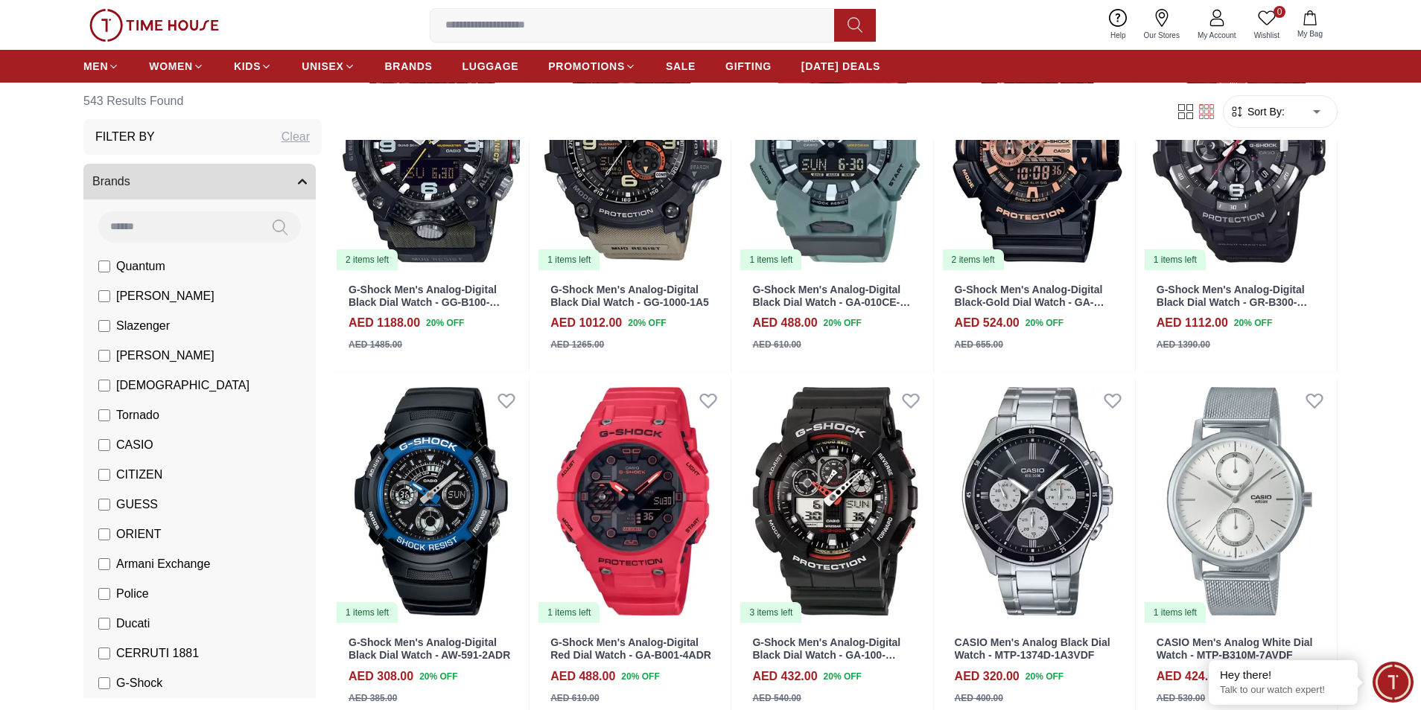
scroll to position [6859, 0]
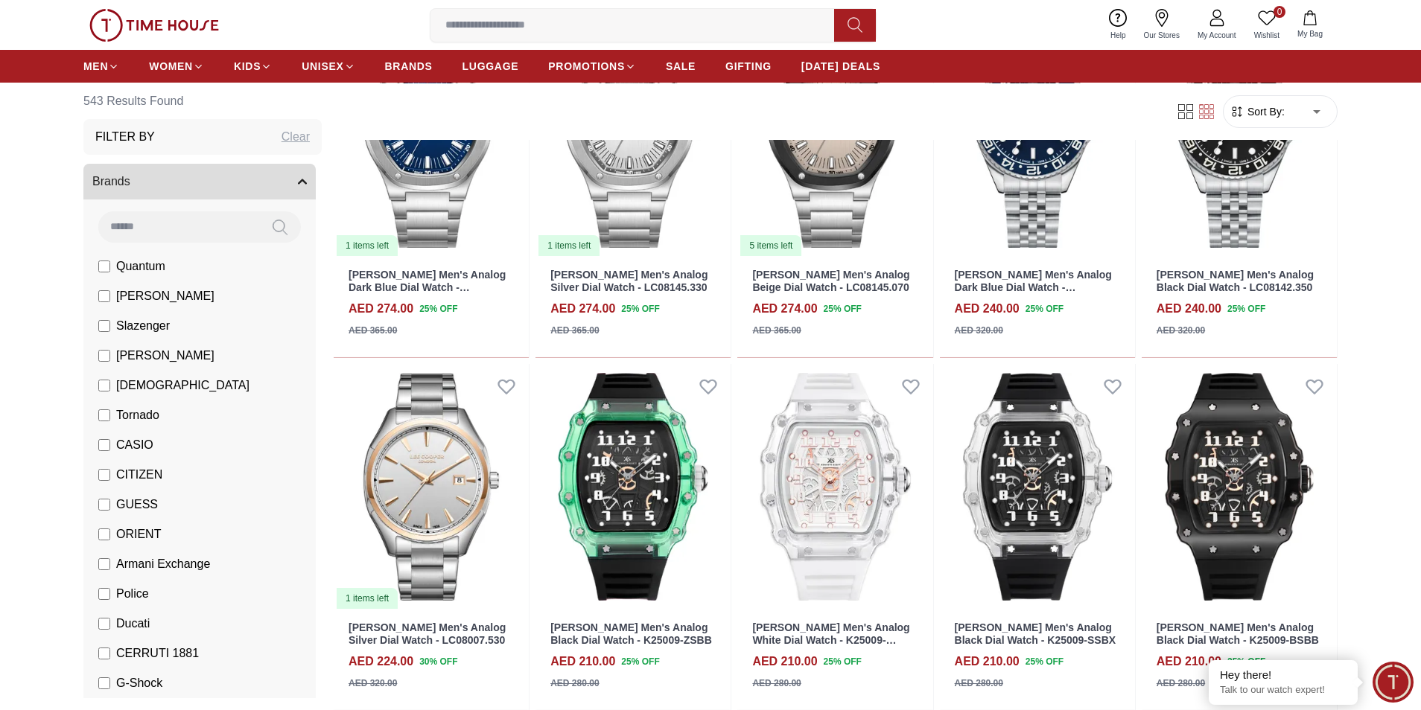
scroll to position [8125, 0]
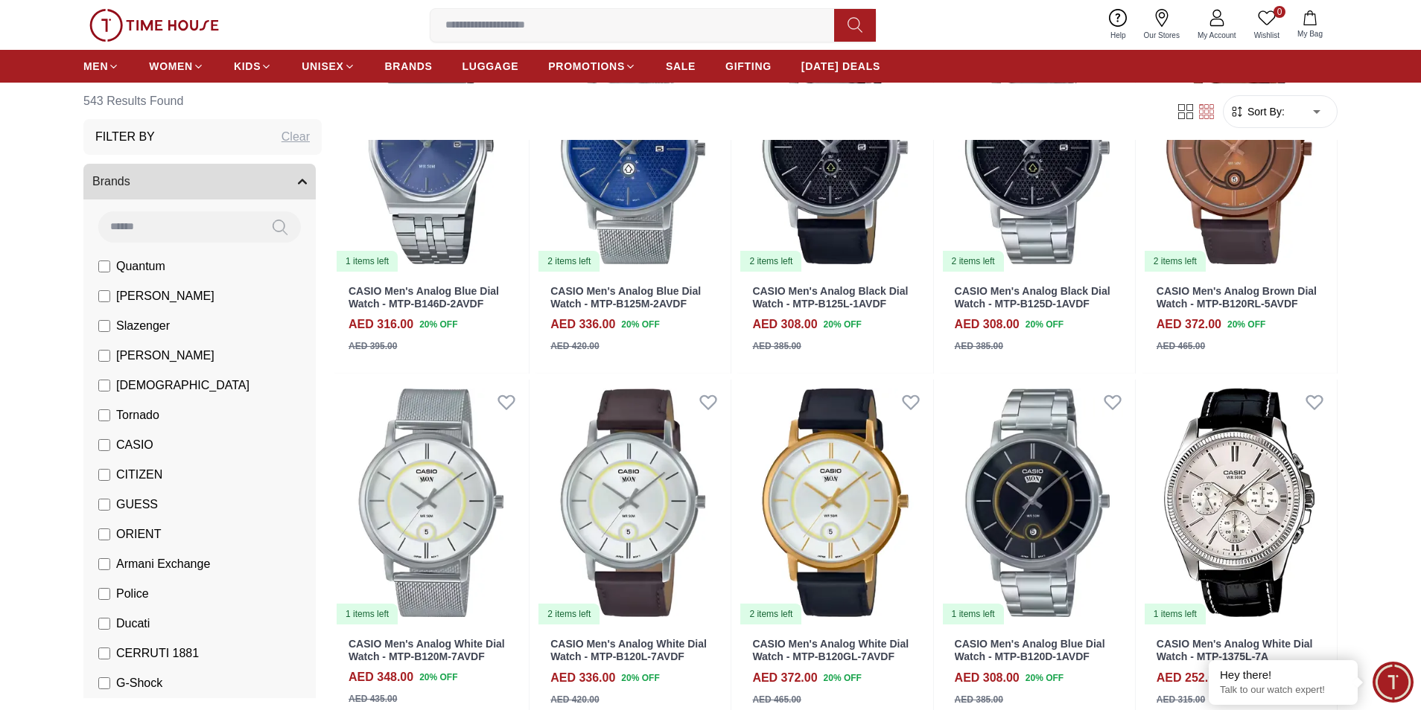
scroll to position [11103, 0]
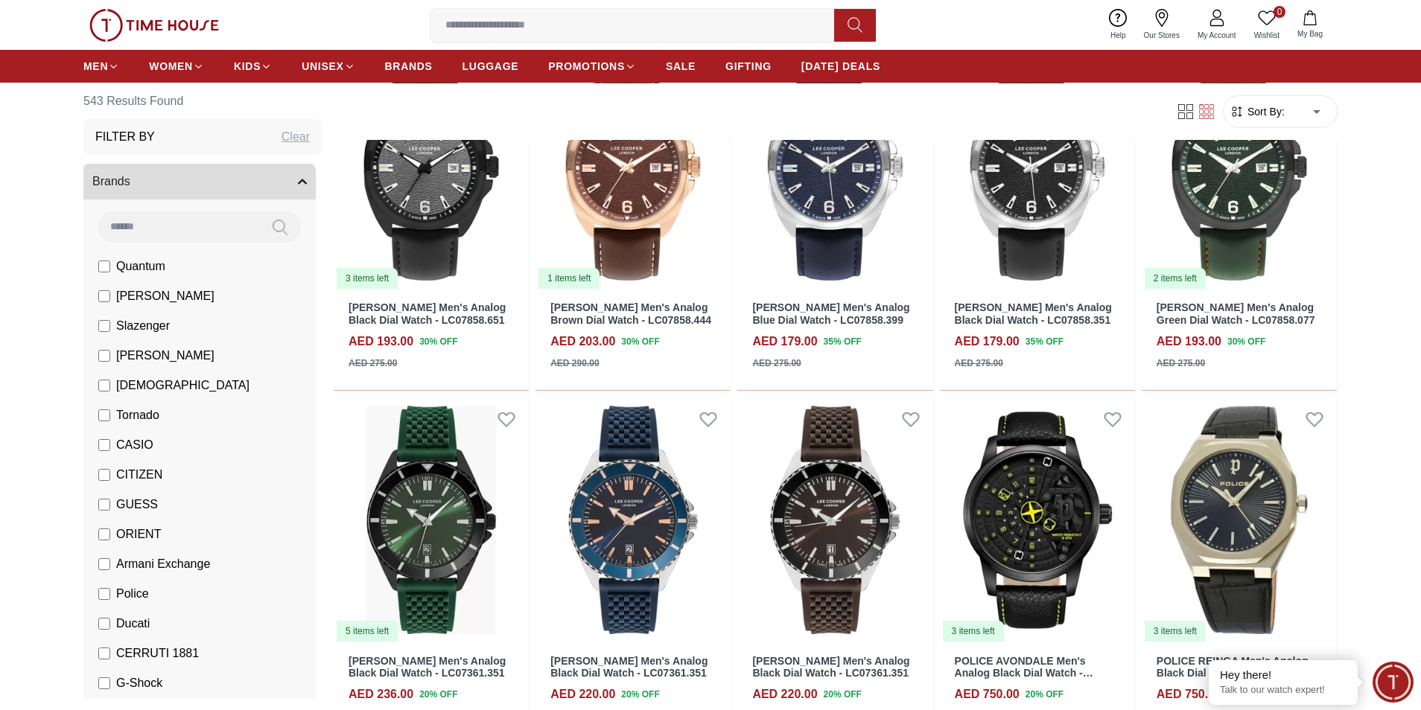
scroll to position [13710, 0]
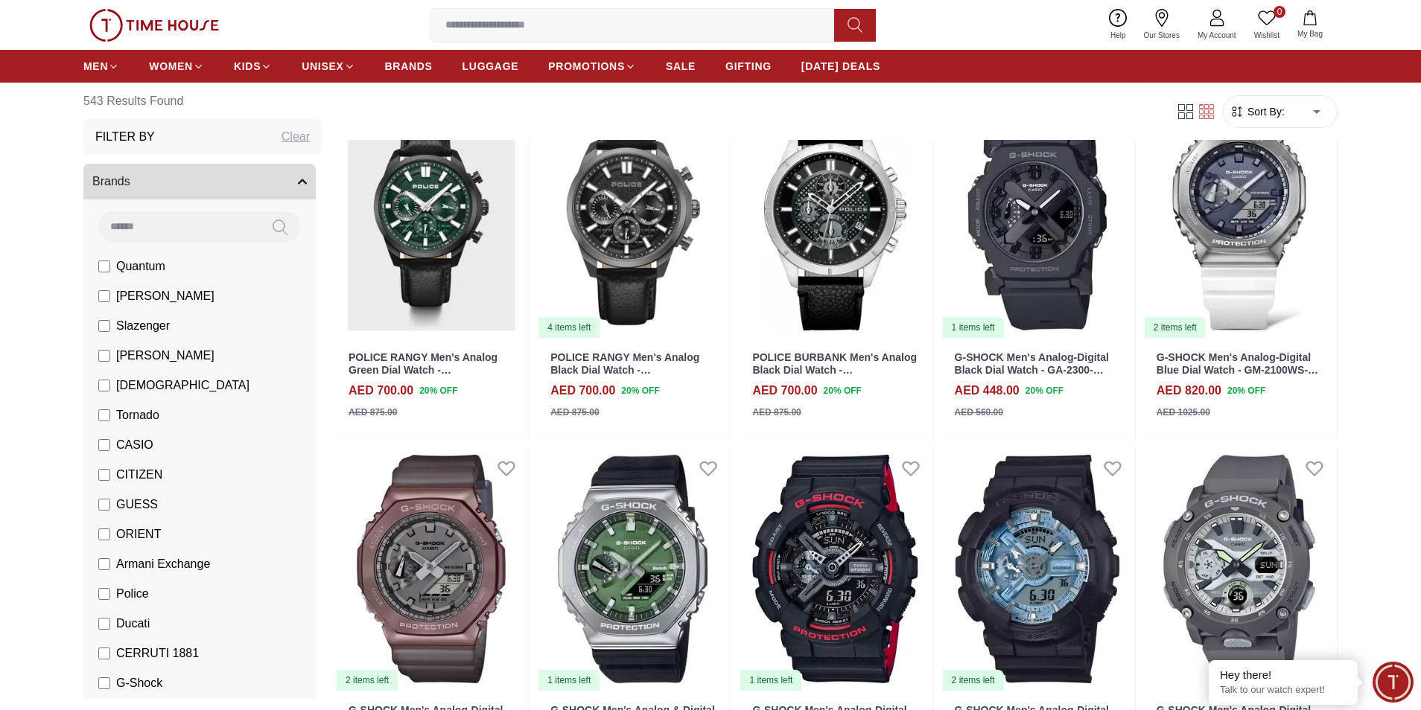
scroll to position [15047, 0]
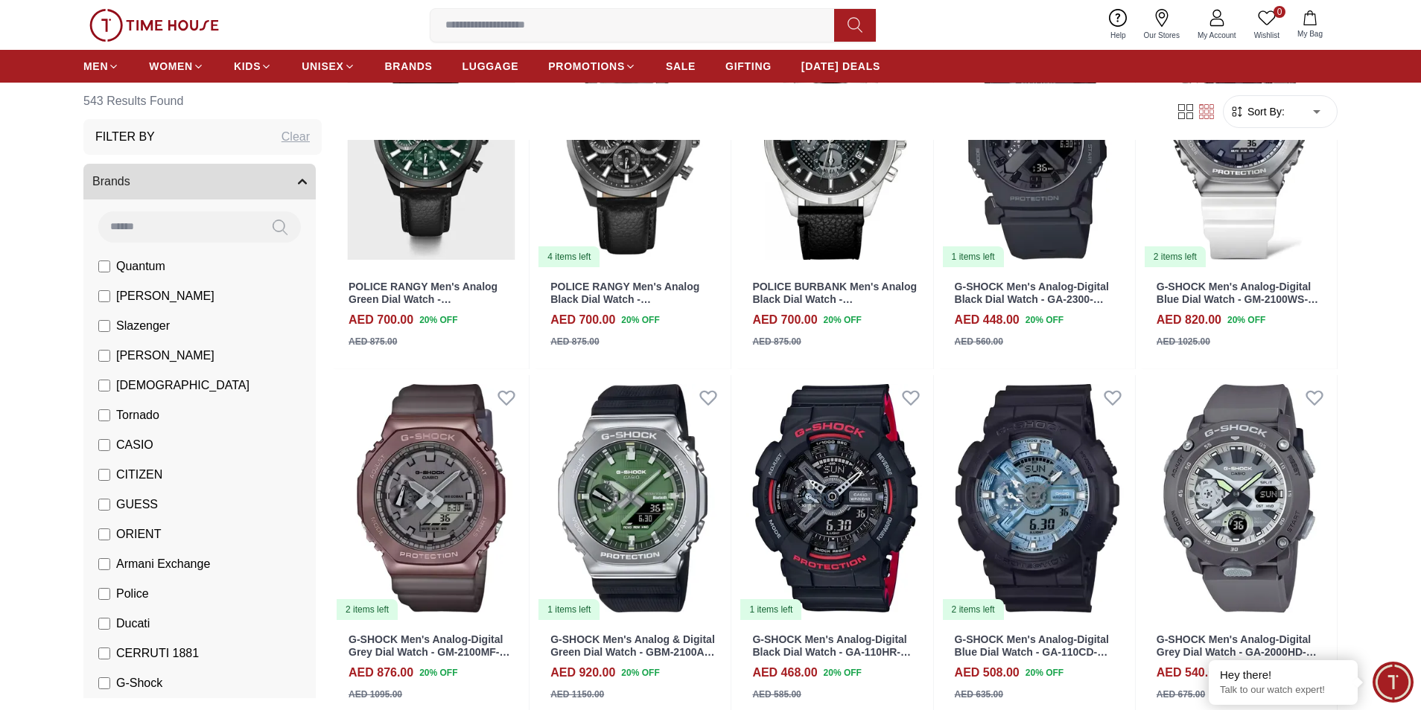
scroll to position [15199, 0]
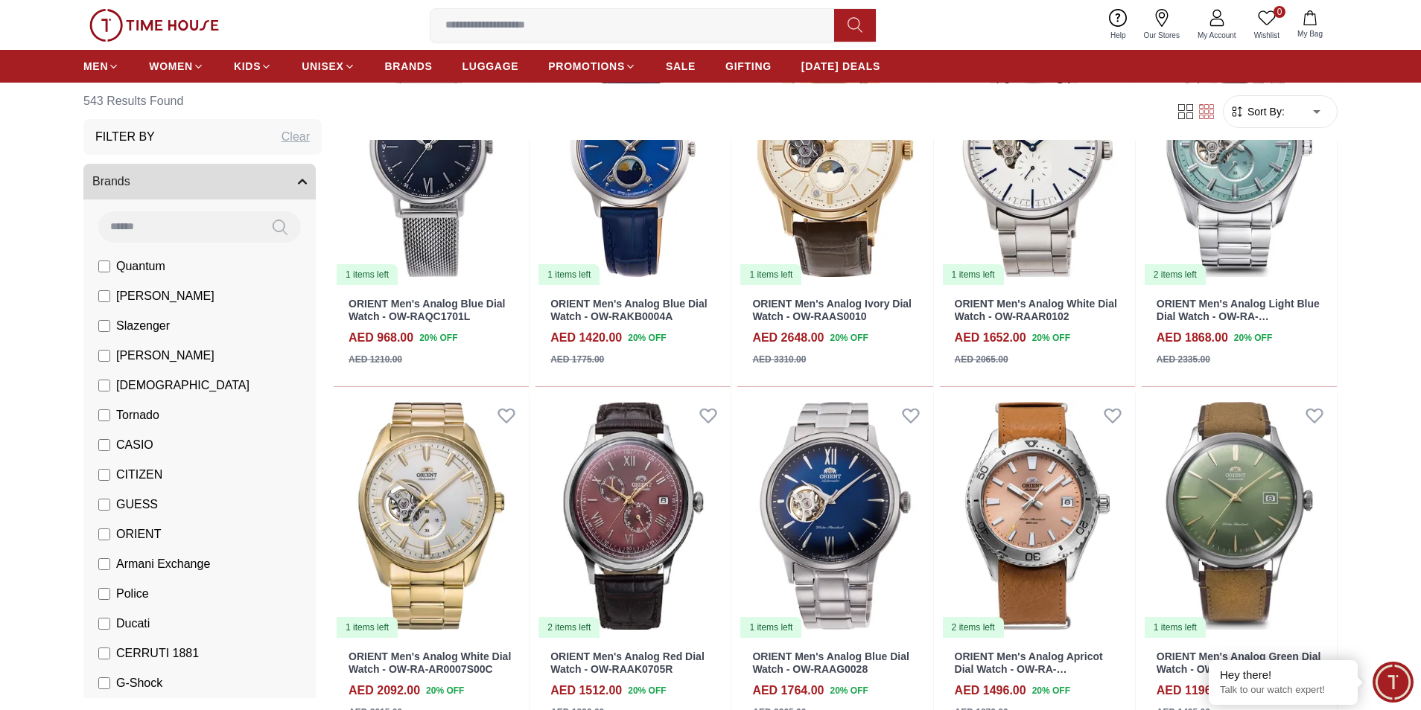
scroll to position [17880, 0]
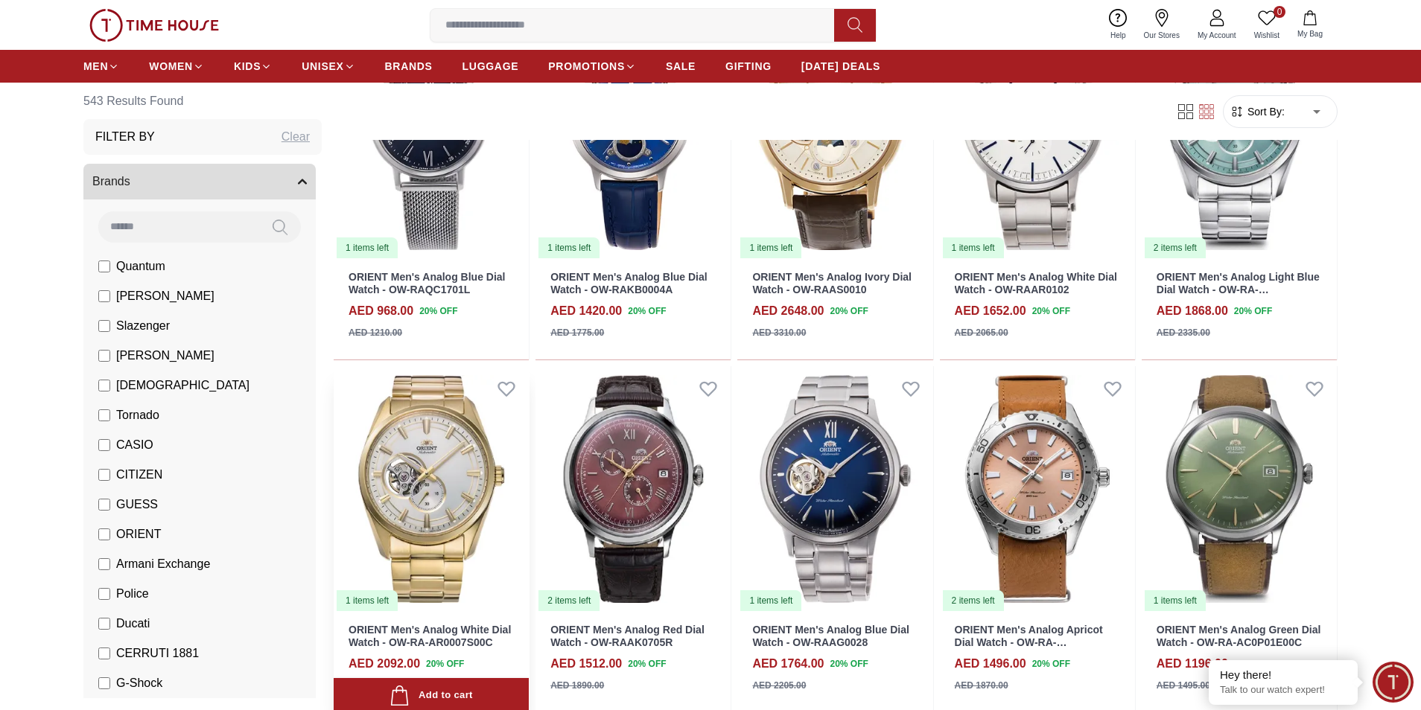
scroll to position [18029, 0]
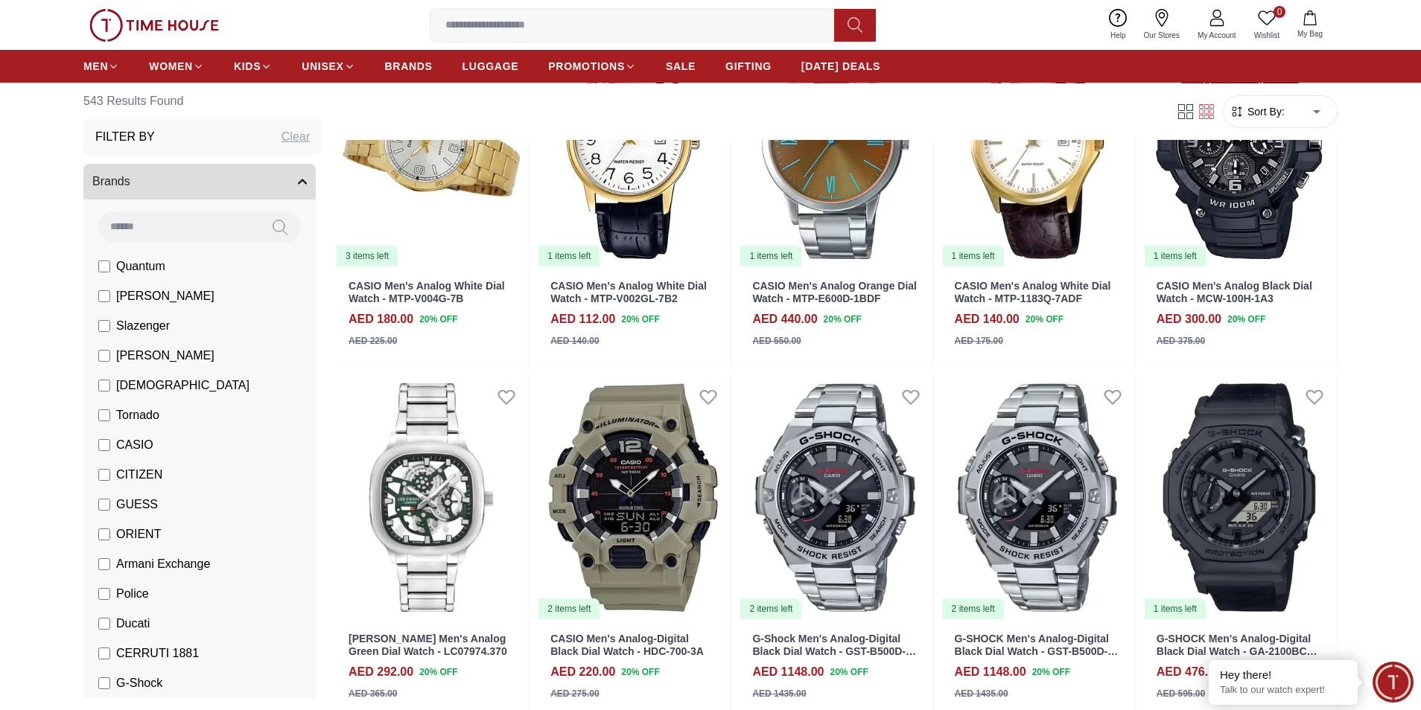
scroll to position [20710, 0]
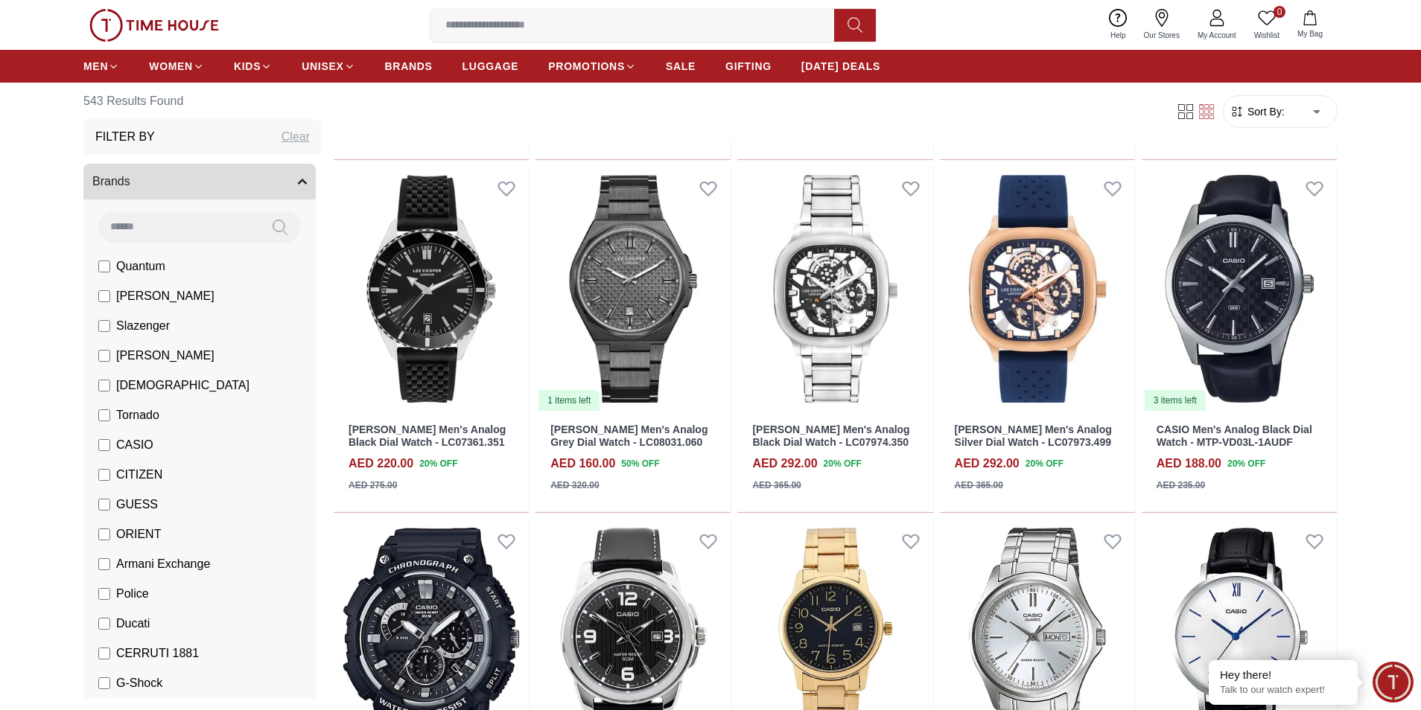
scroll to position [22099, 0]
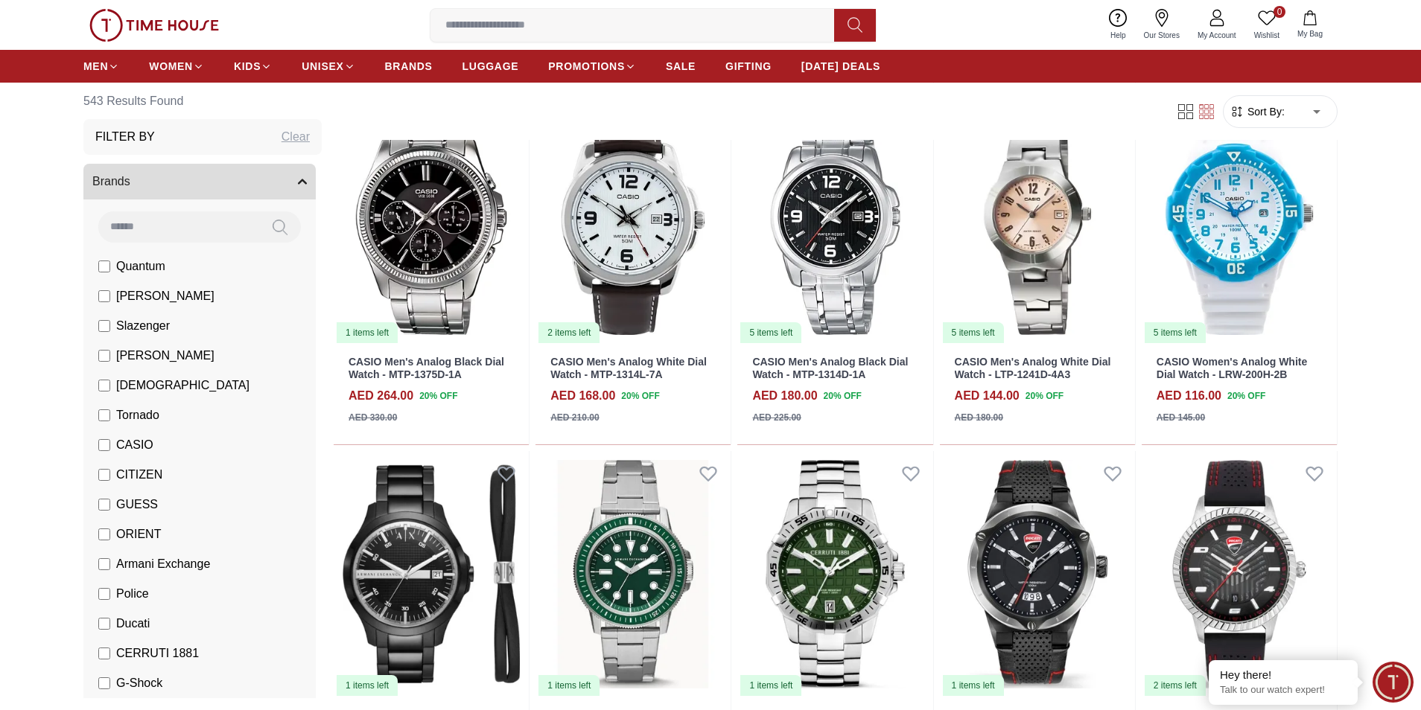
scroll to position [23515, 0]
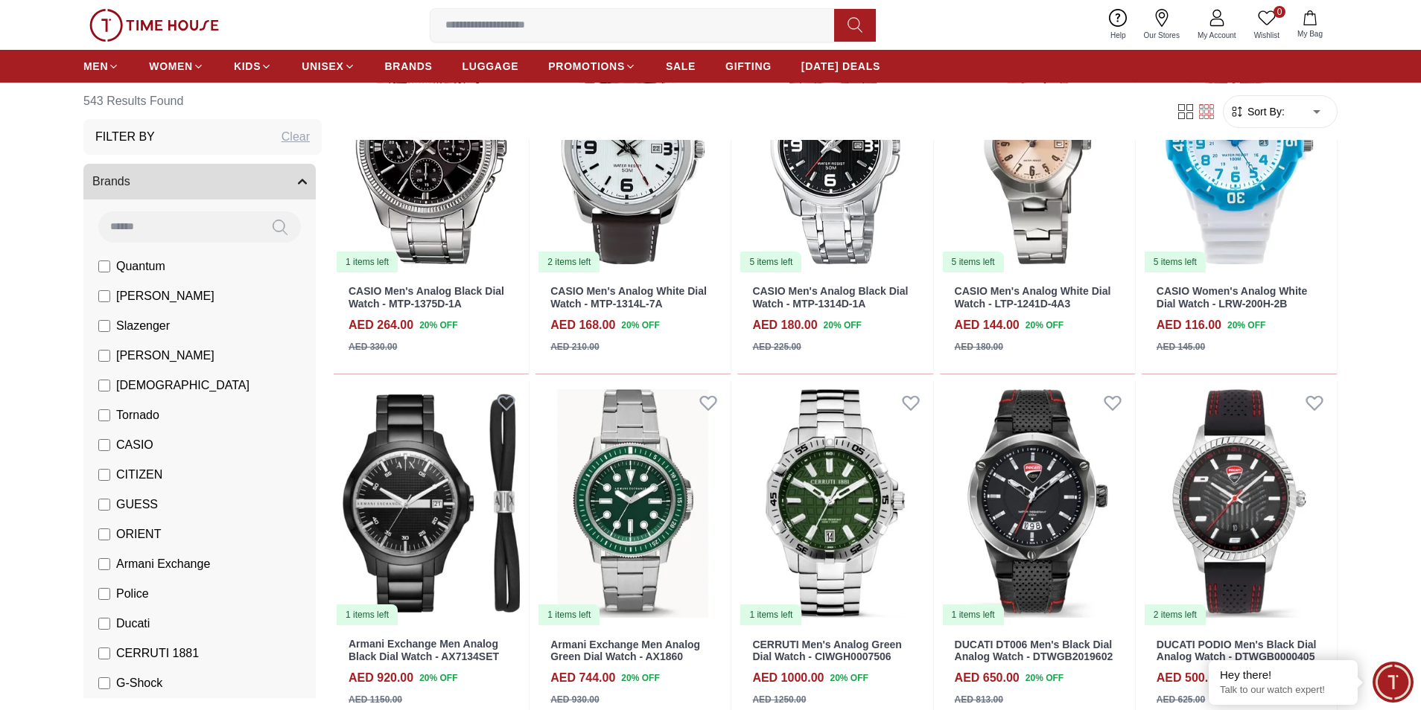
scroll to position [23614, 0]
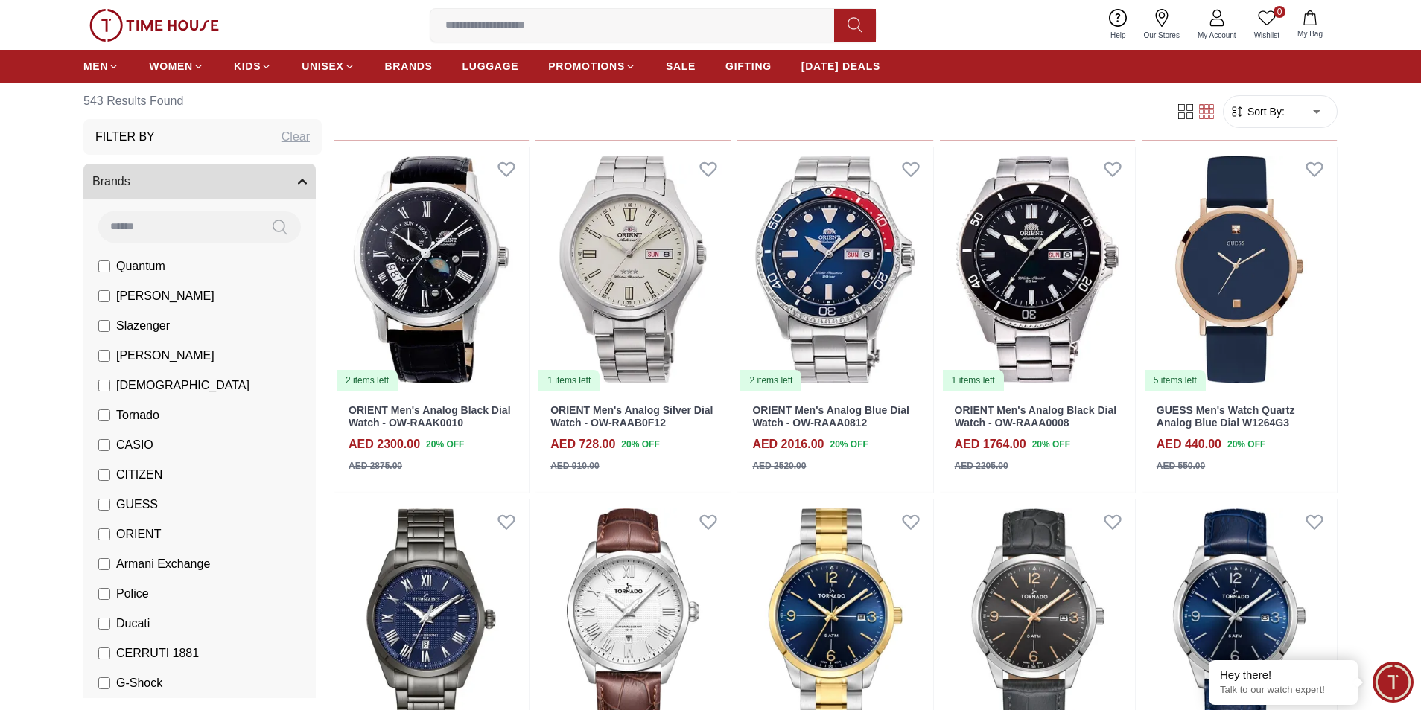
scroll to position [26272, 0]
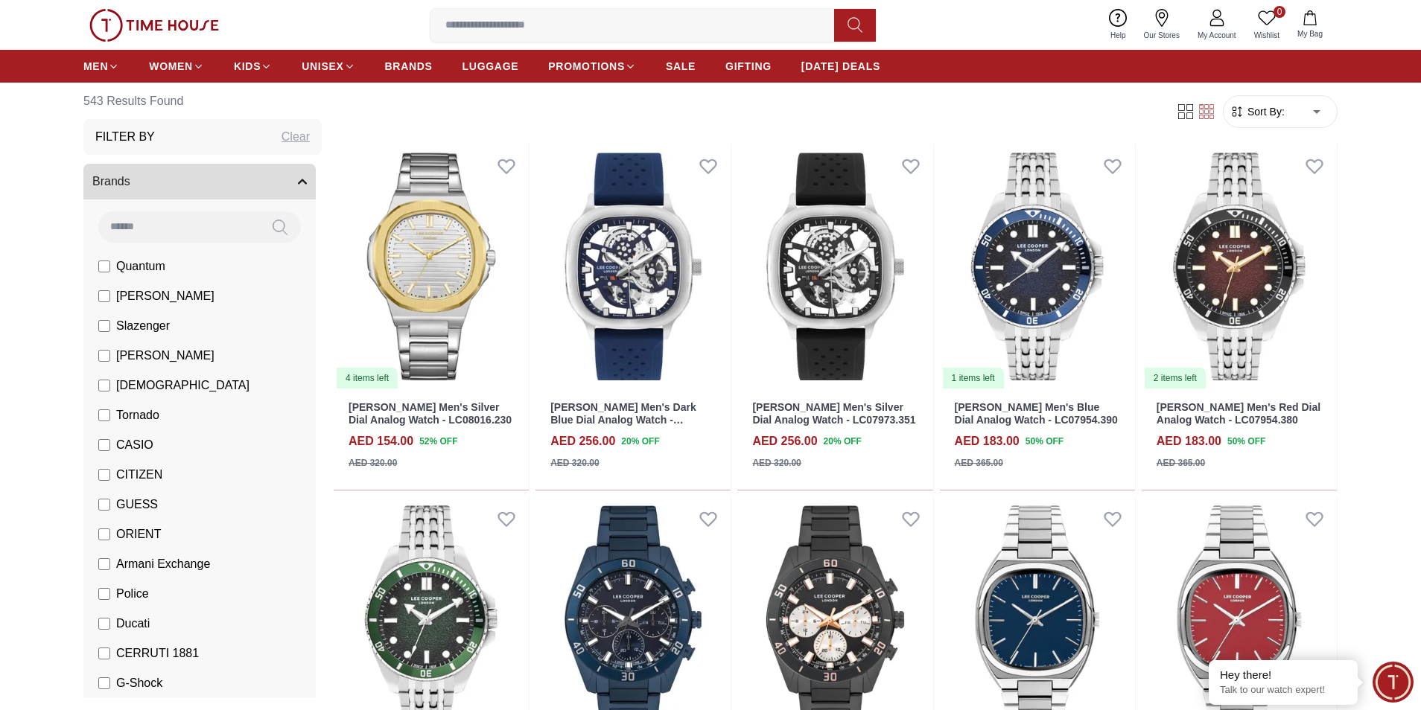
scroll to position [27687, 0]
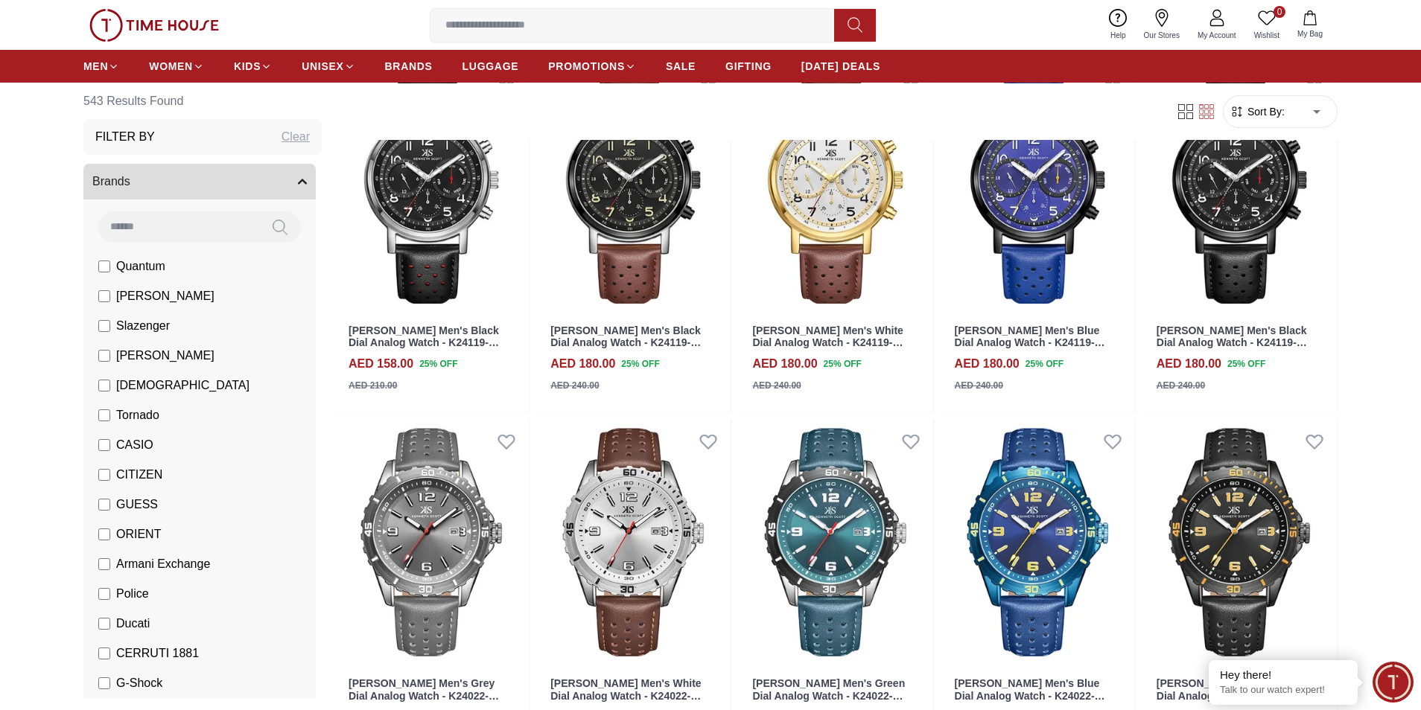
scroll to position [29176, 0]
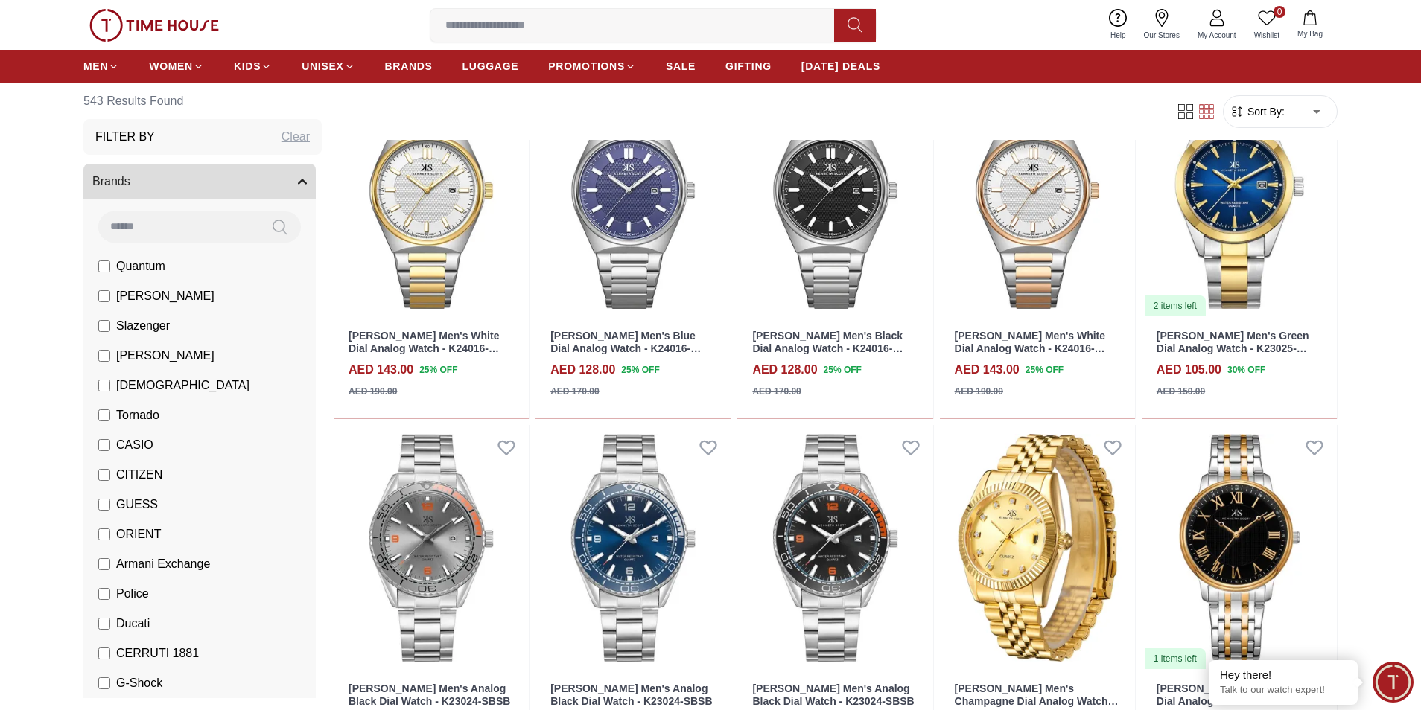
scroll to position [30689, 0]
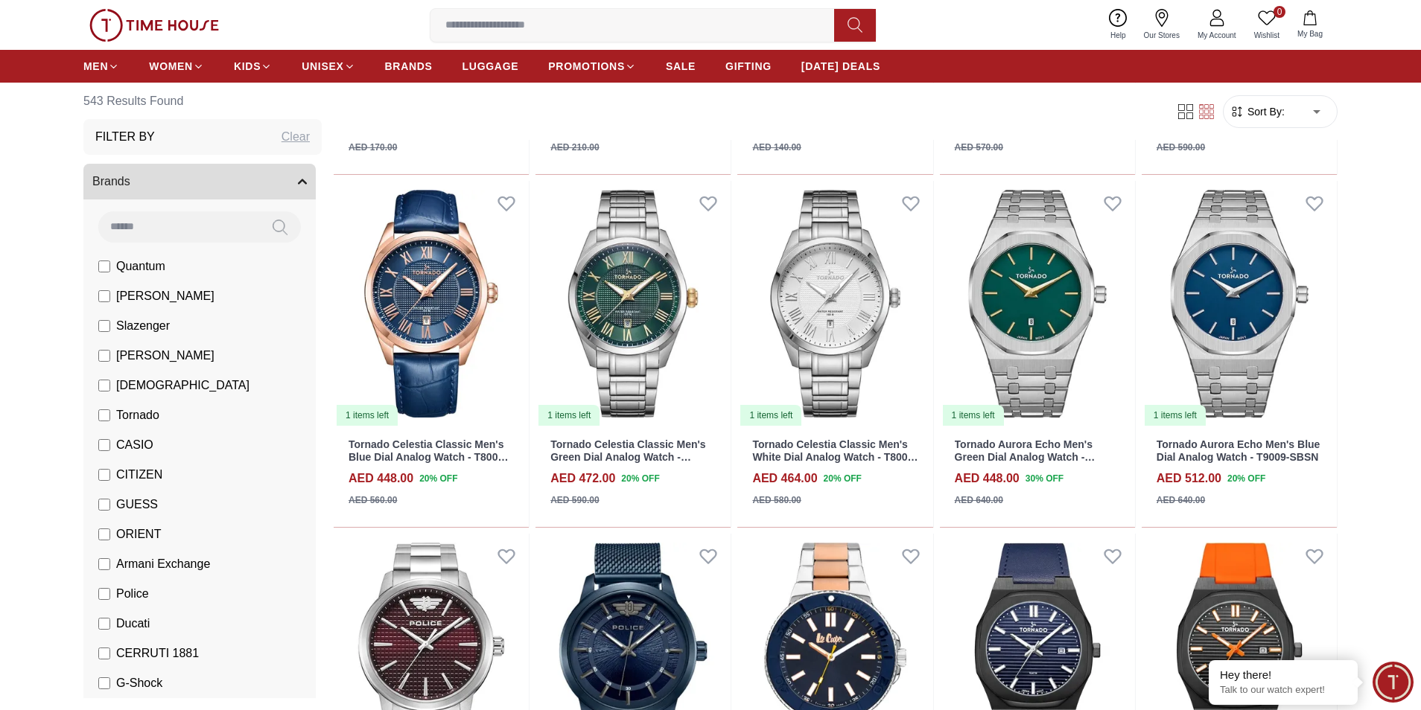
scroll to position [32250, 0]
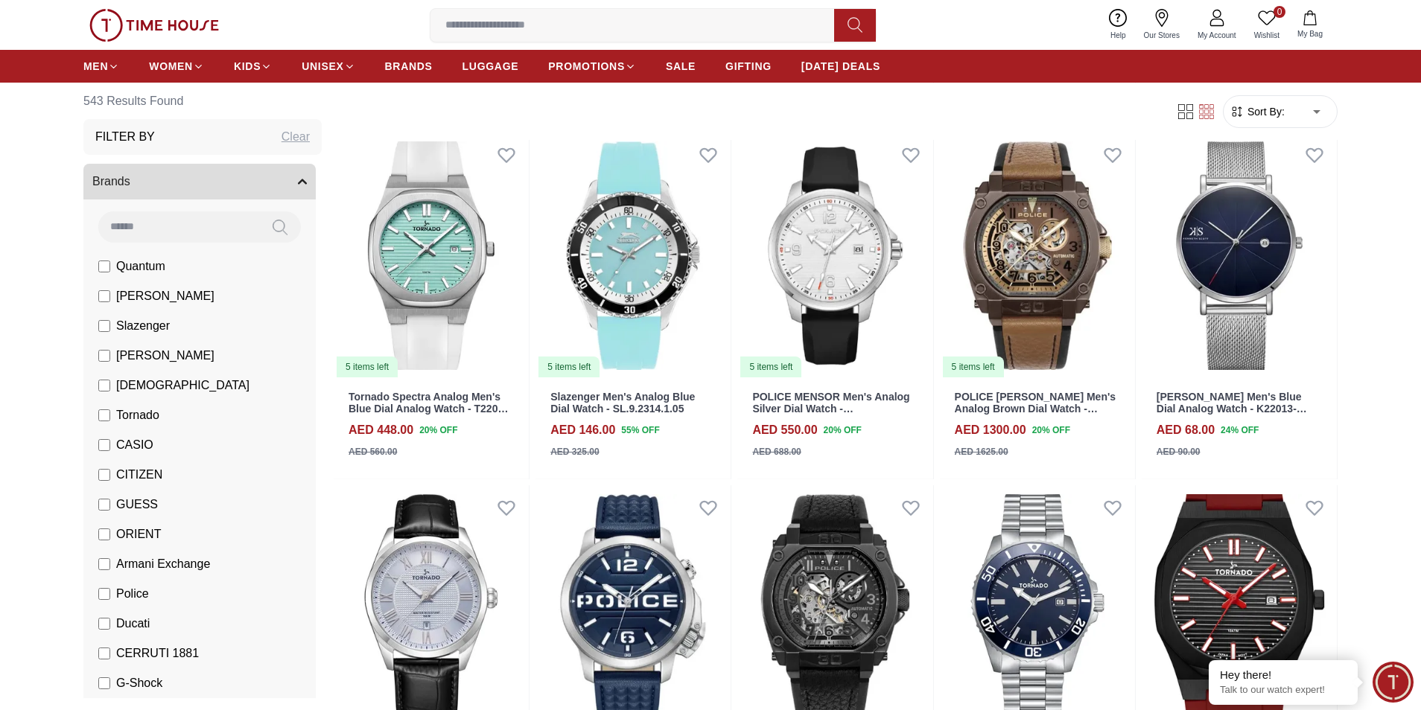
scroll to position [33353, 0]
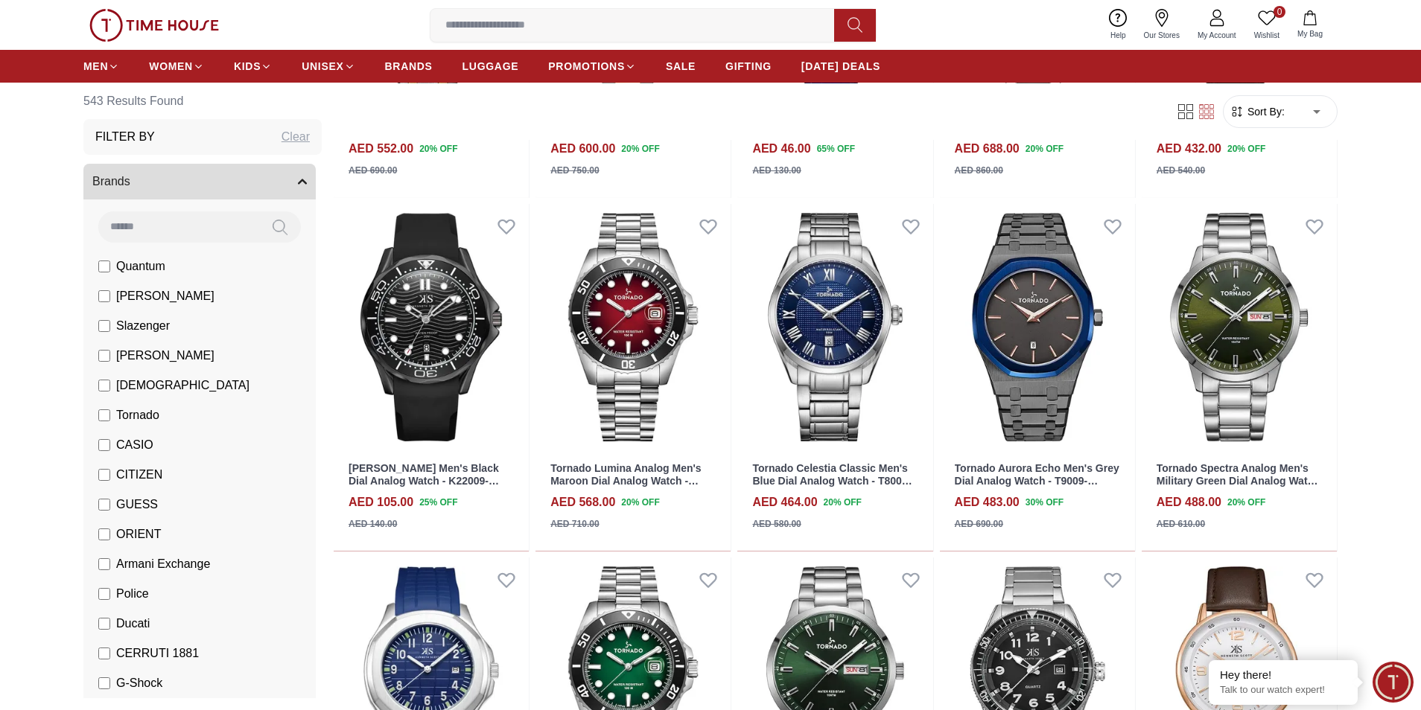
scroll to position [34737, 0]
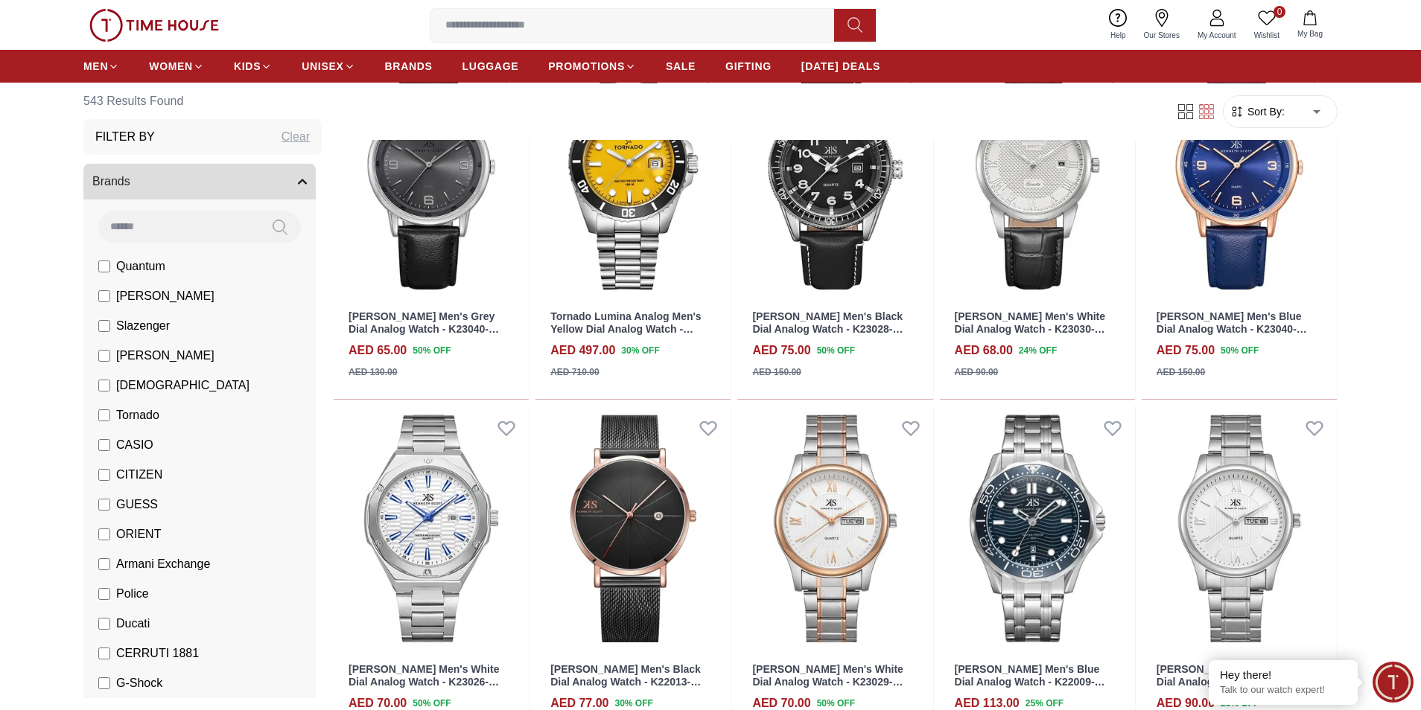
scroll to position [36313, 0]
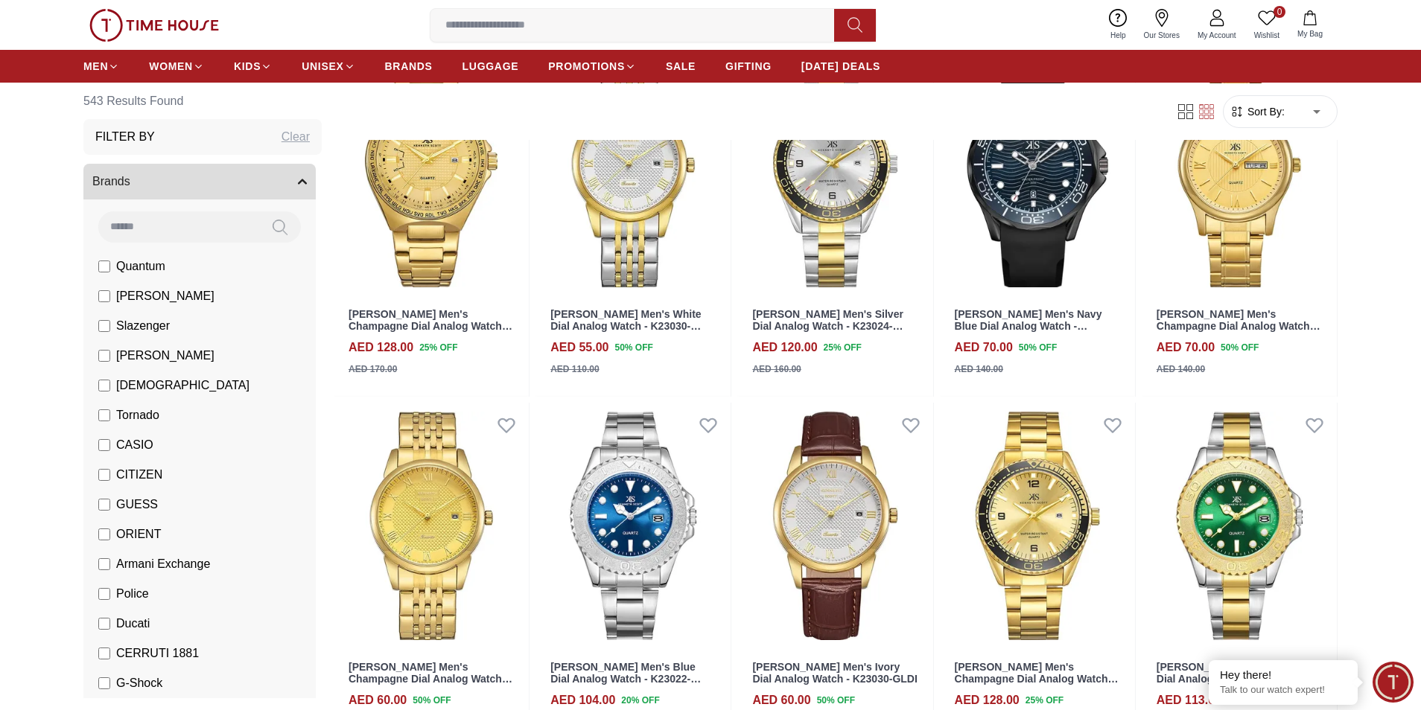
scroll to position [37666, 0]
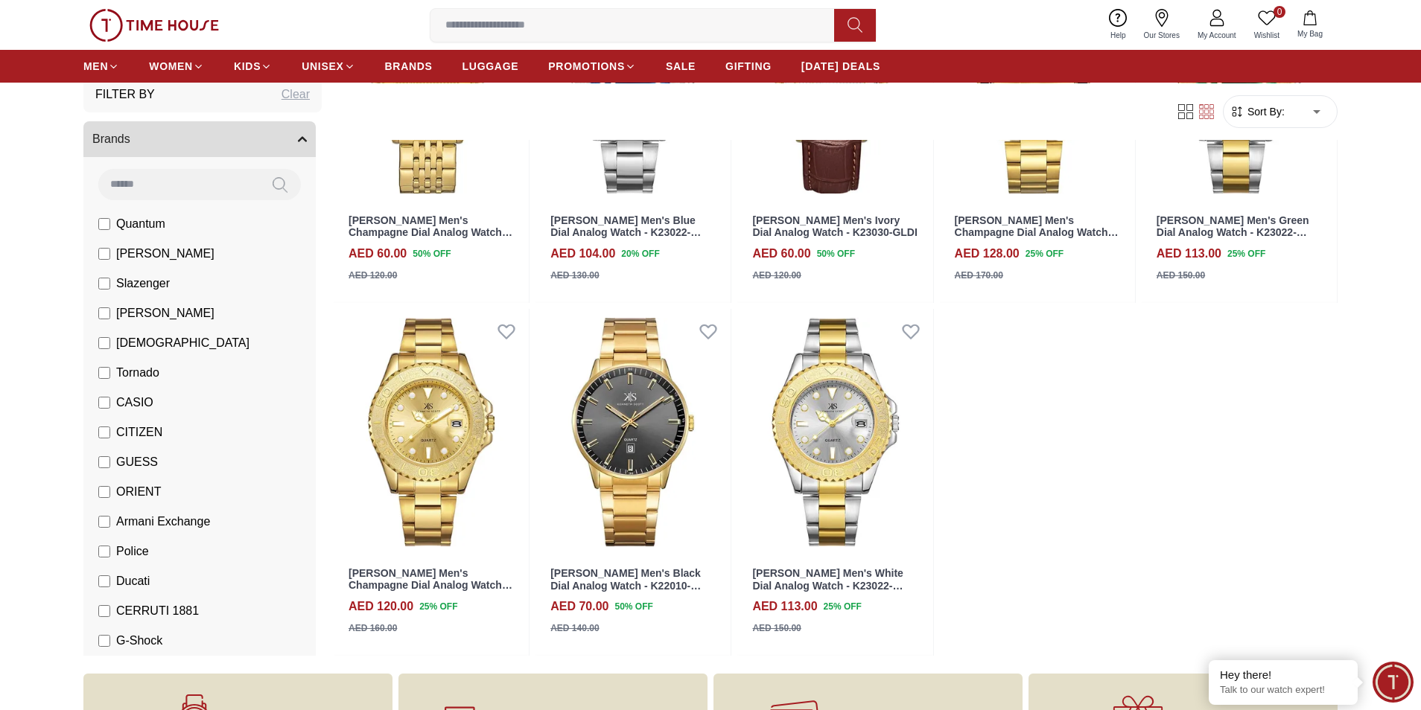
scroll to position [37764, 0]
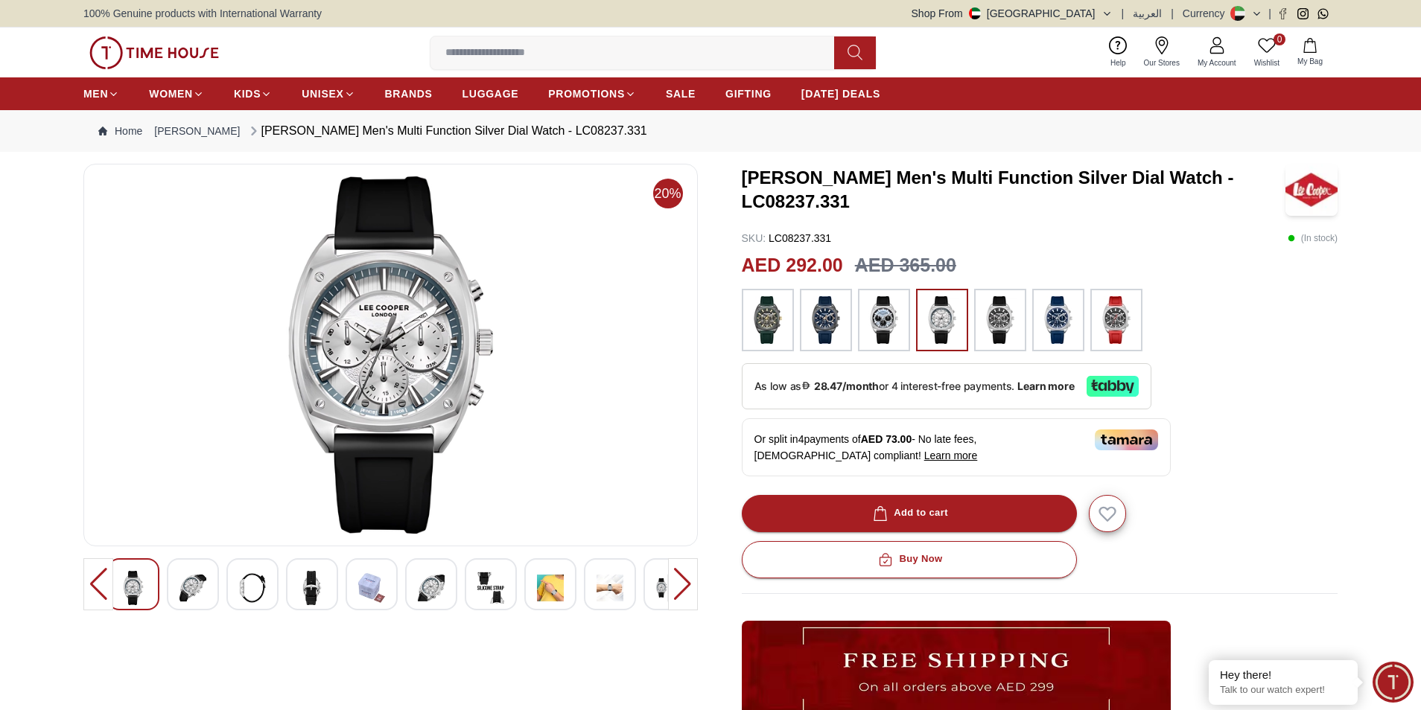
click at [185, 587] on img at bounding box center [192, 588] width 27 height 34
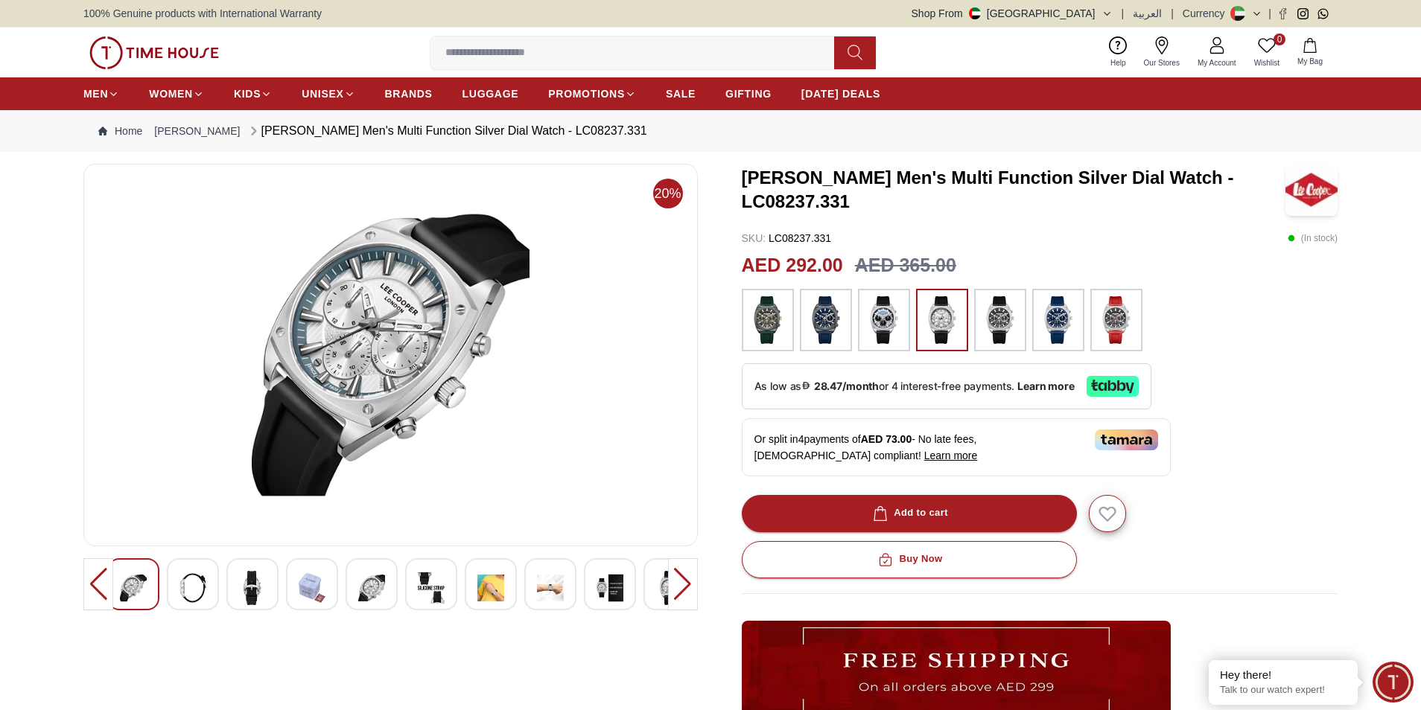
click at [246, 585] on img at bounding box center [252, 588] width 27 height 34
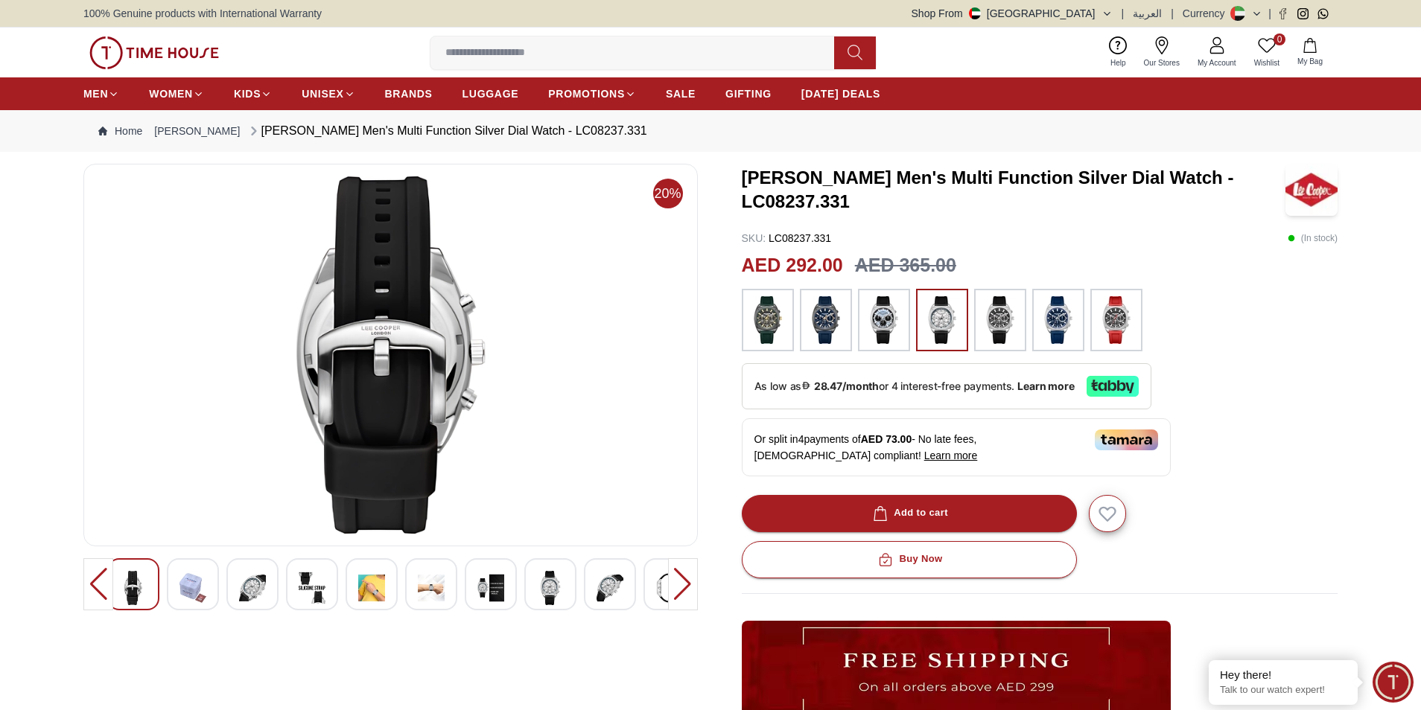
click at [325, 581] on div at bounding box center [312, 585] width 52 height 52
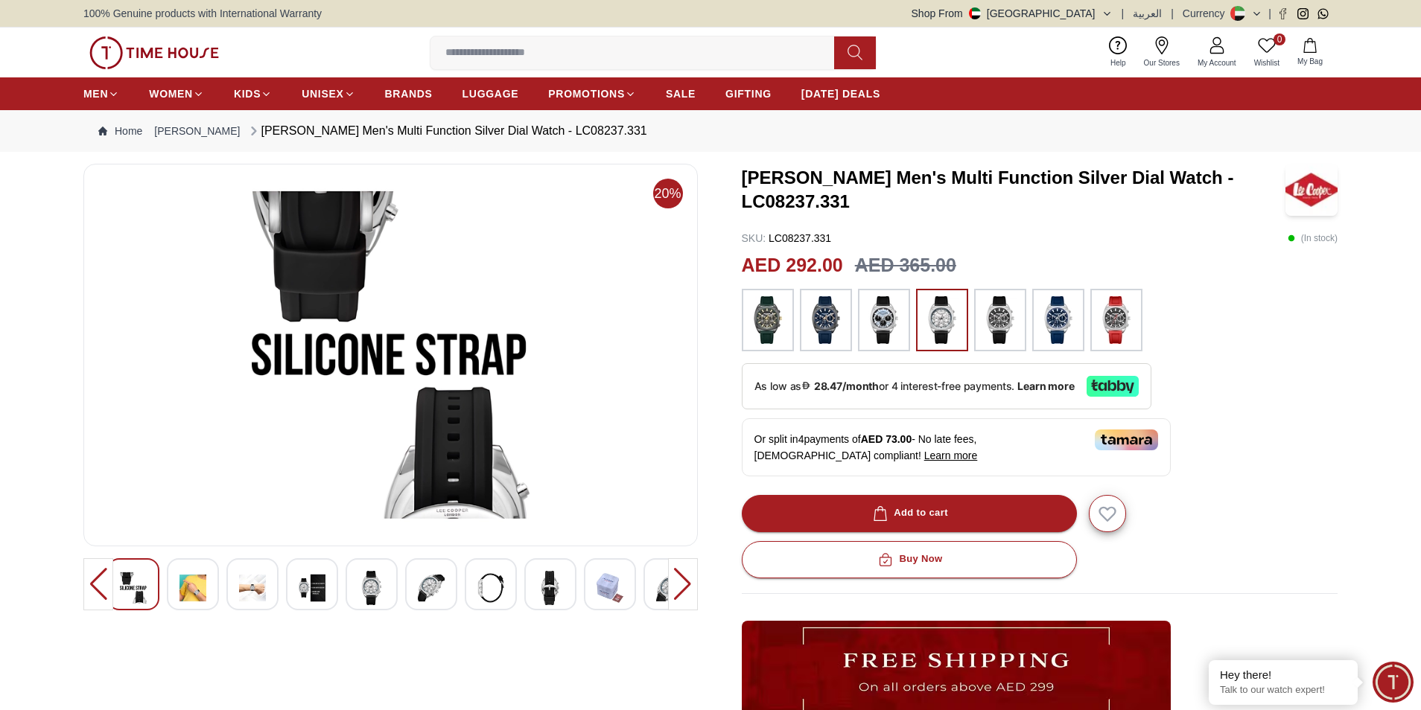
click at [389, 587] on div at bounding box center [372, 585] width 52 height 52
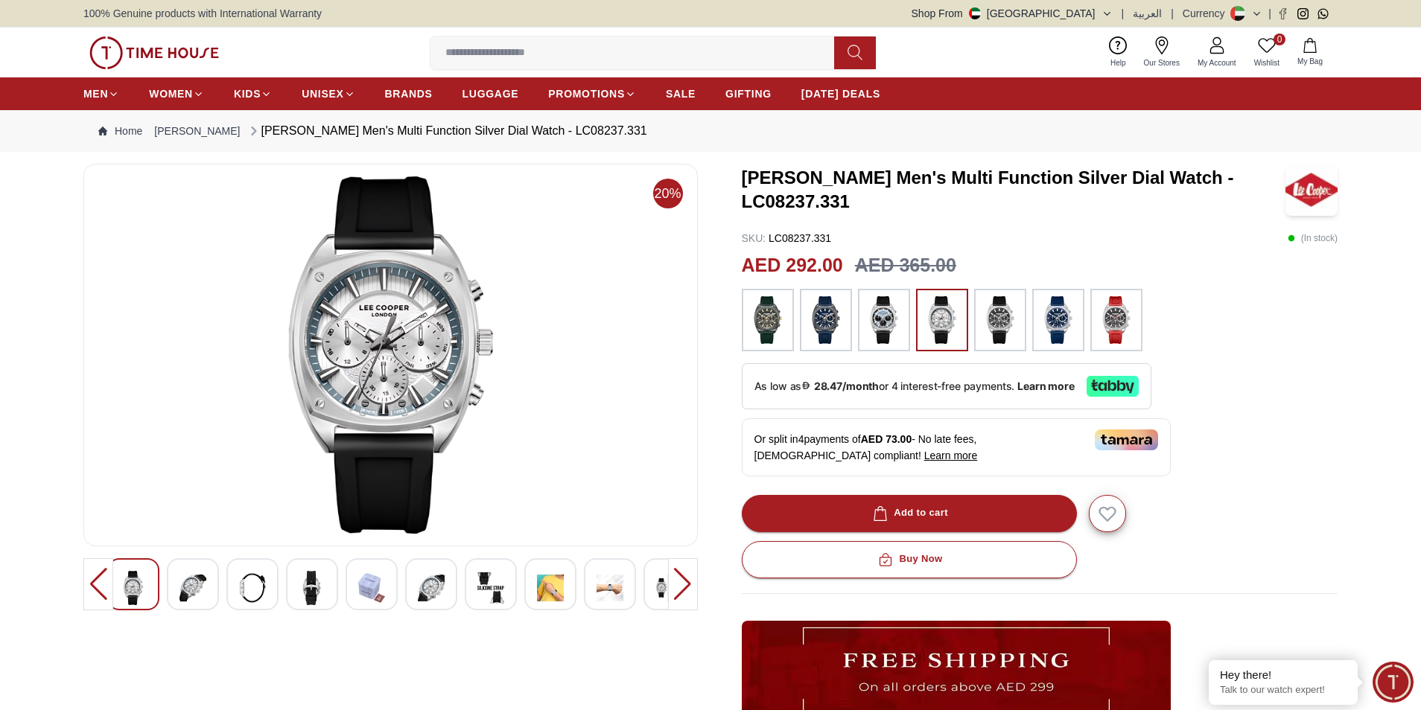
click at [438, 582] on img at bounding box center [431, 588] width 27 height 34
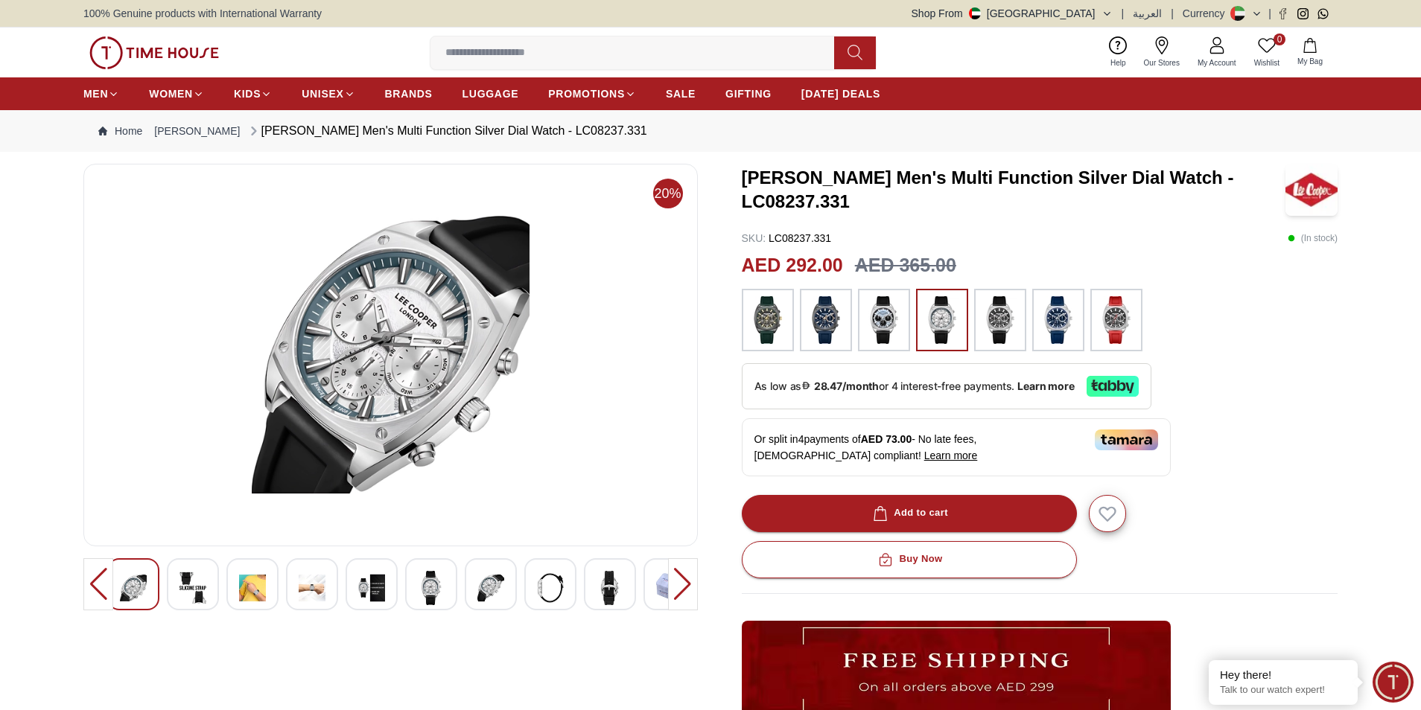
click at [541, 588] on img at bounding box center [550, 588] width 27 height 34
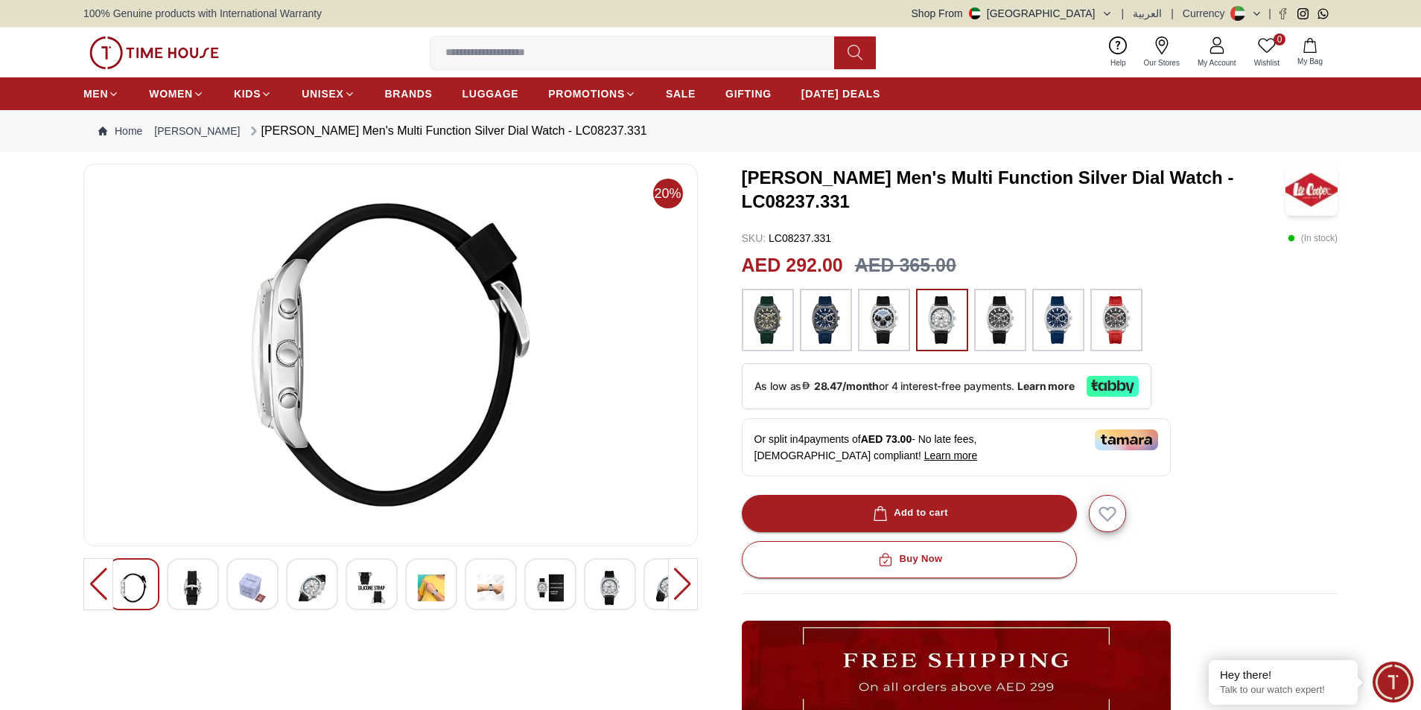
click at [881, 327] on img at bounding box center [883, 320] width 37 height 48
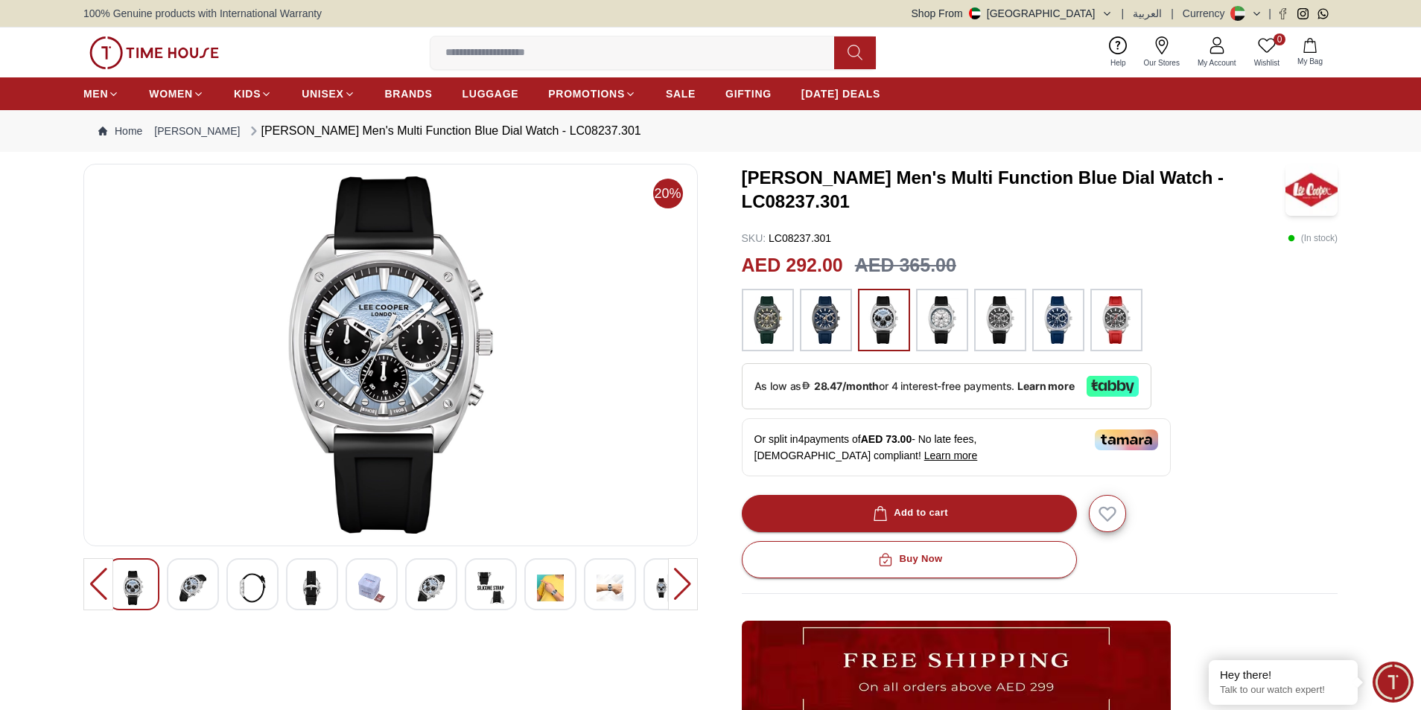
click at [200, 590] on img at bounding box center [192, 588] width 27 height 34
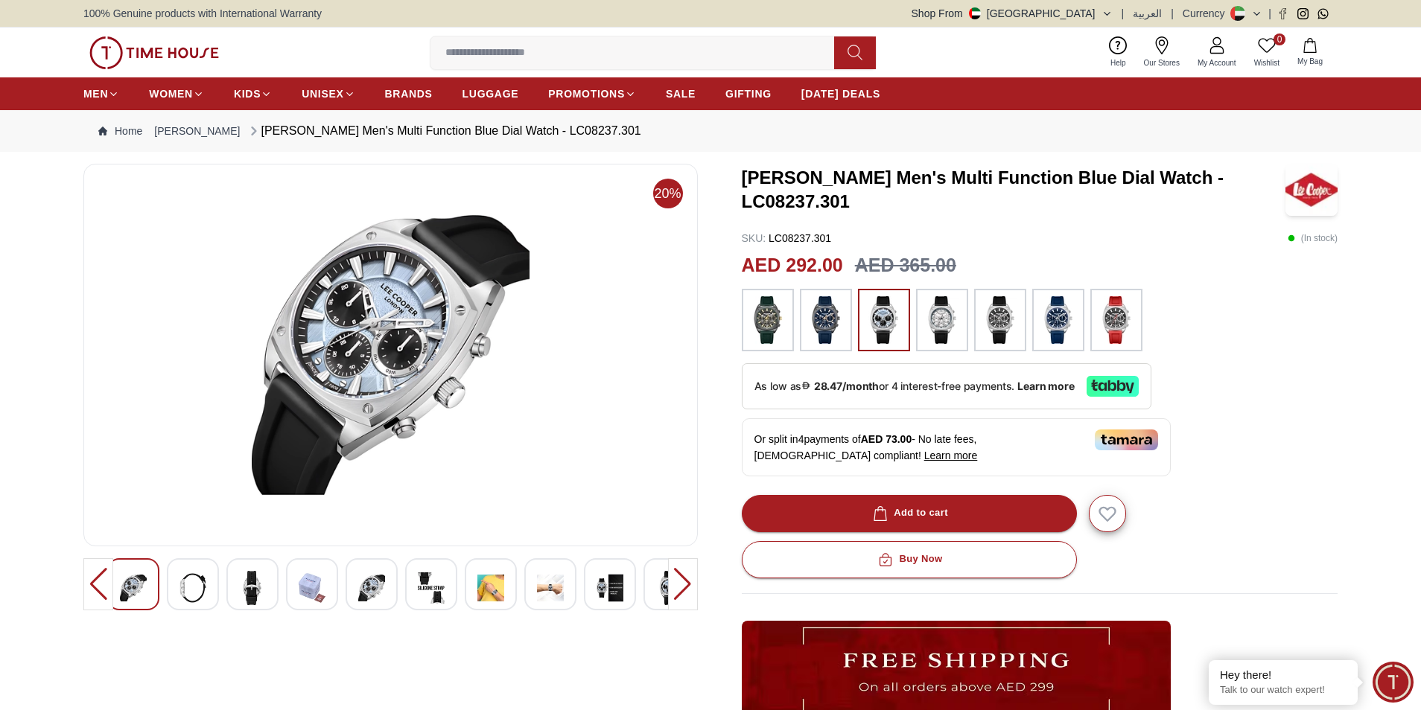
click at [208, 582] on div at bounding box center [193, 585] width 52 height 52
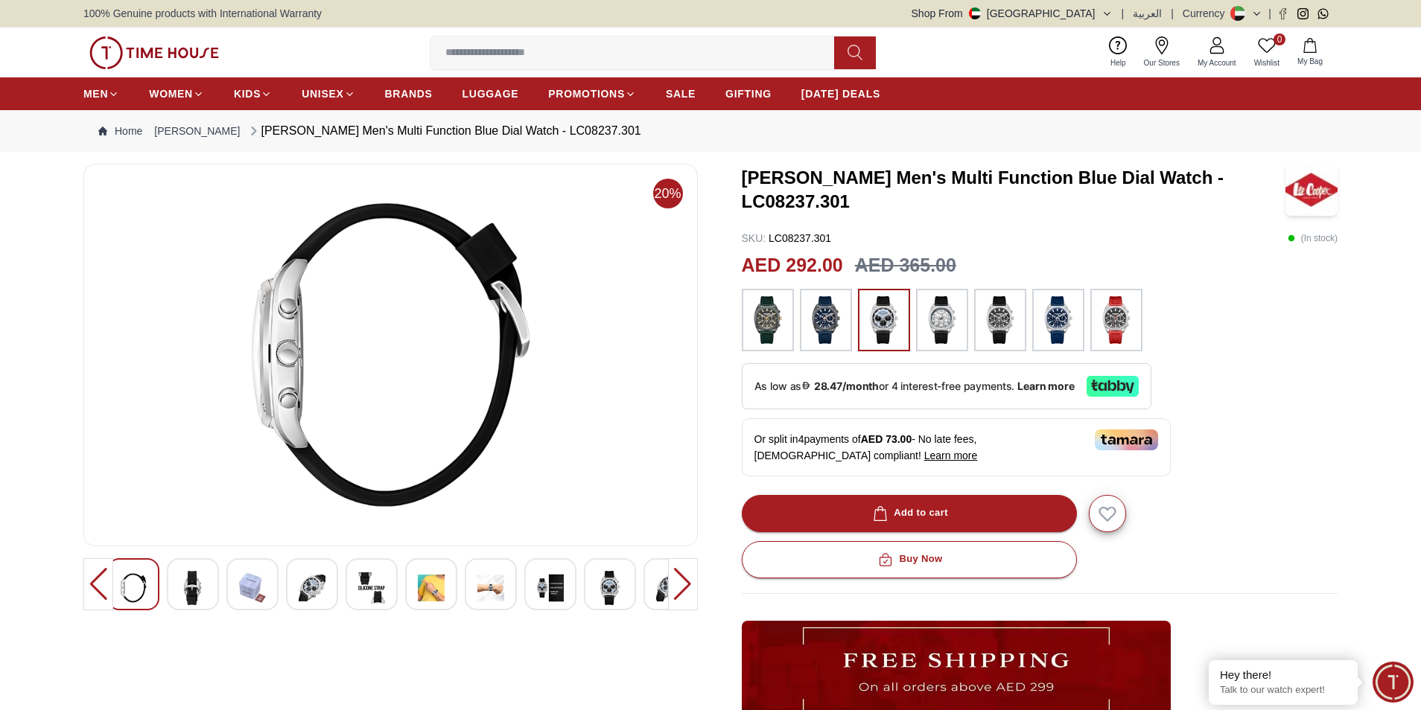
click at [197, 591] on img at bounding box center [192, 588] width 27 height 34
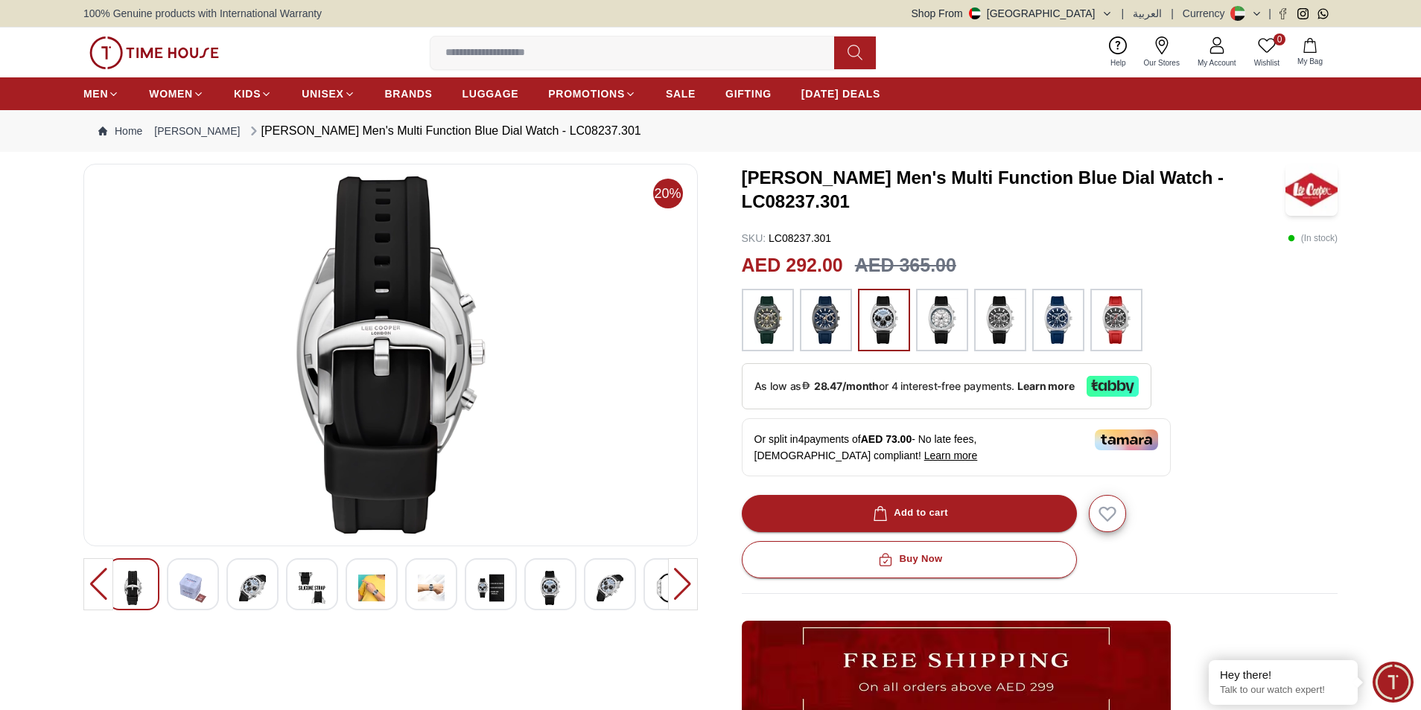
click at [416, 585] on div at bounding box center [431, 585] width 52 height 52
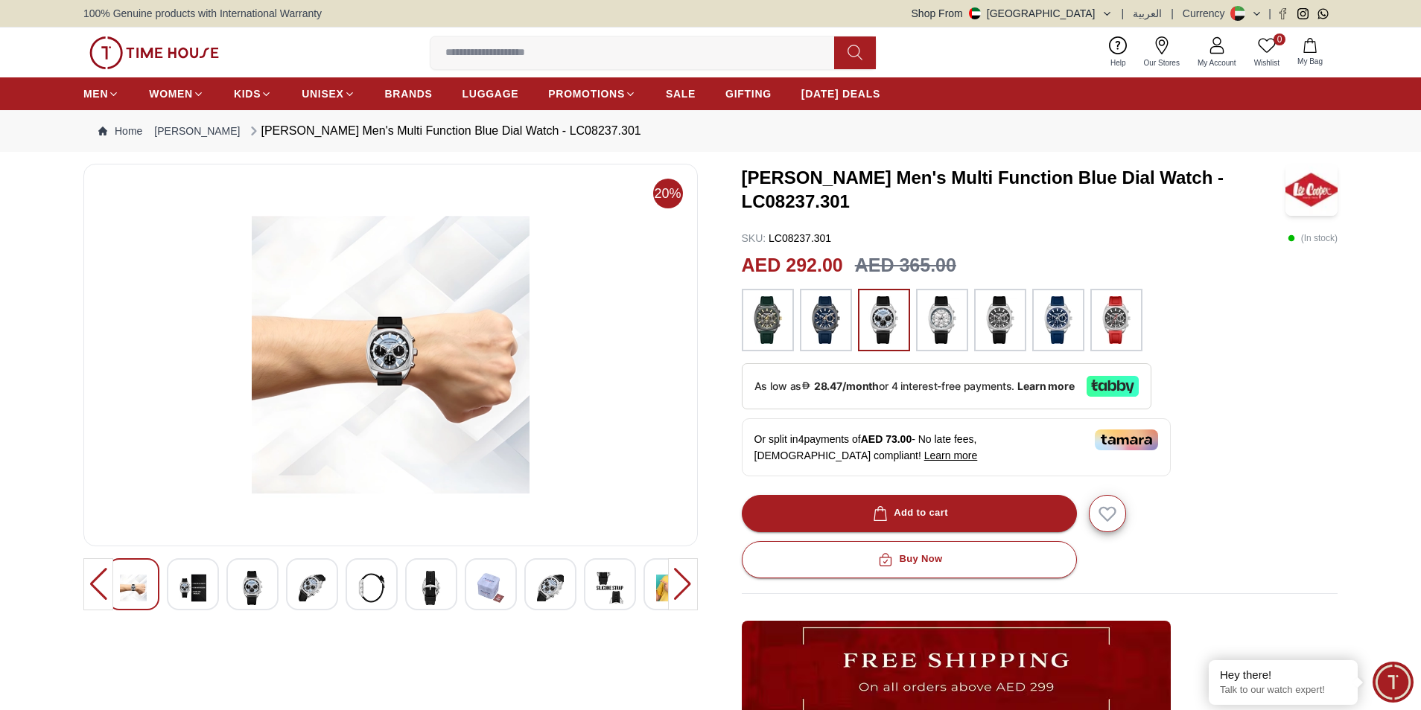
click at [1003, 322] on img at bounding box center [1000, 320] width 37 height 48
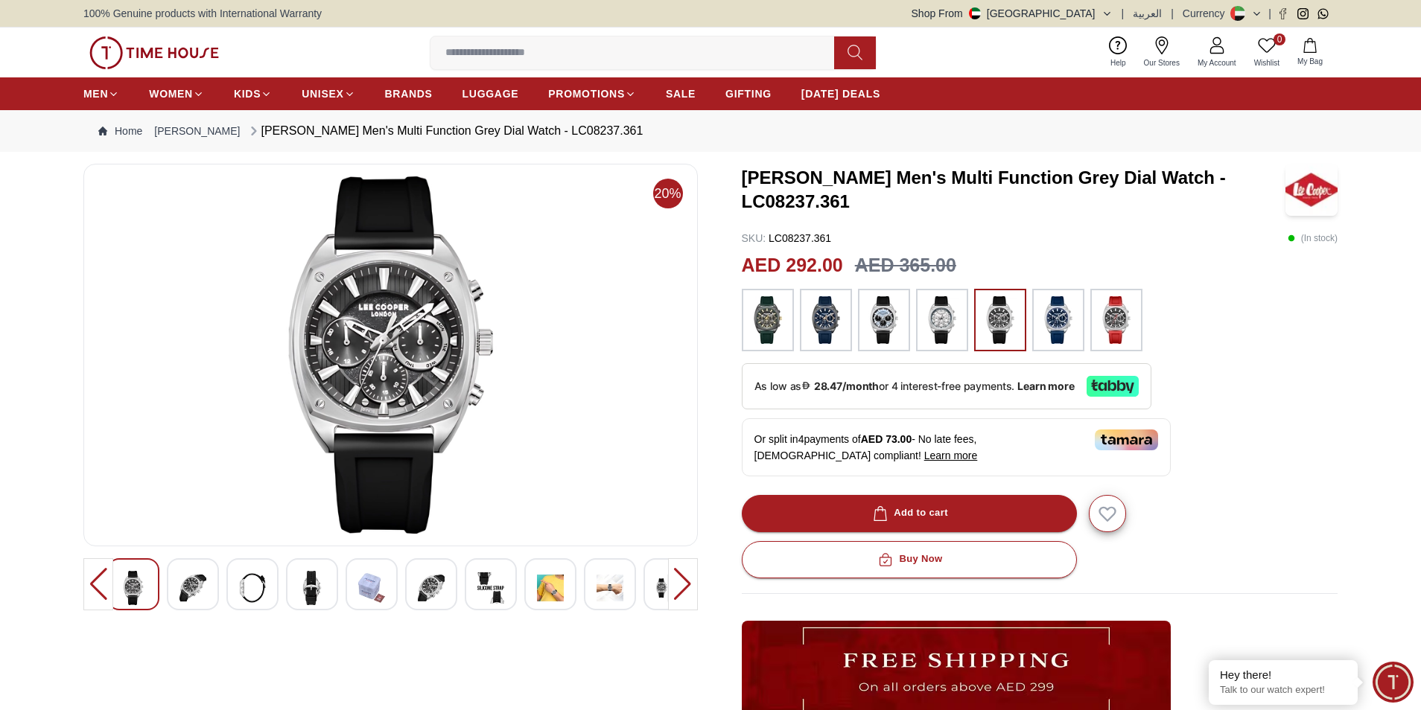
click at [1048, 318] on img at bounding box center [1058, 320] width 37 height 48
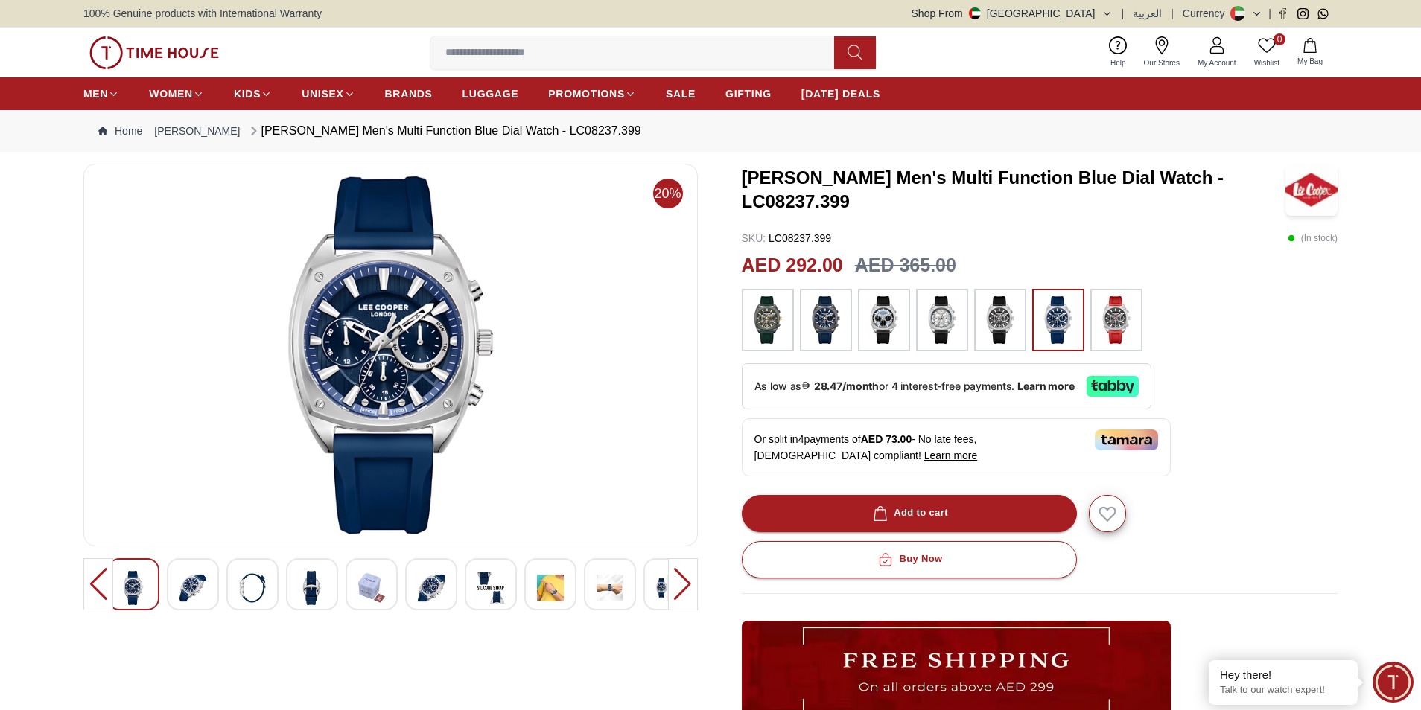
click at [836, 334] on img at bounding box center [825, 320] width 37 height 48
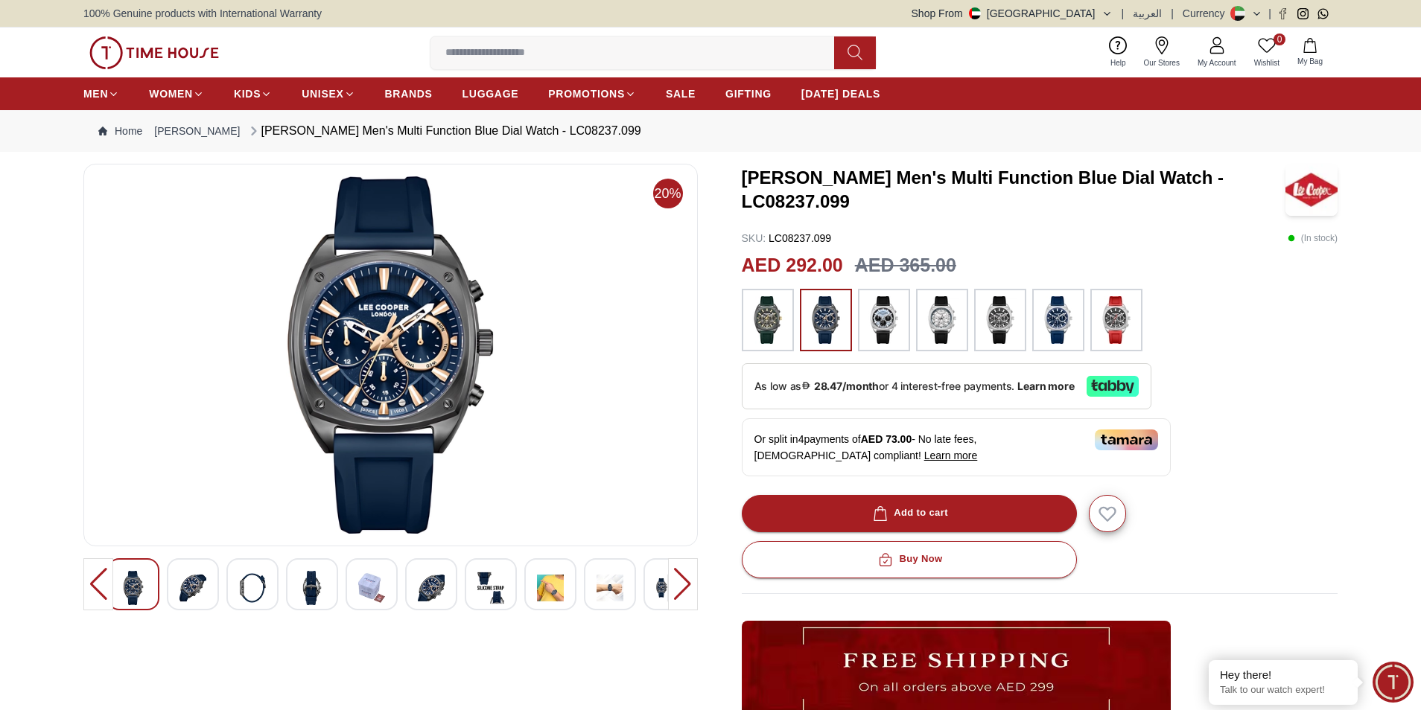
click at [1005, 331] on img at bounding box center [1000, 320] width 37 height 48
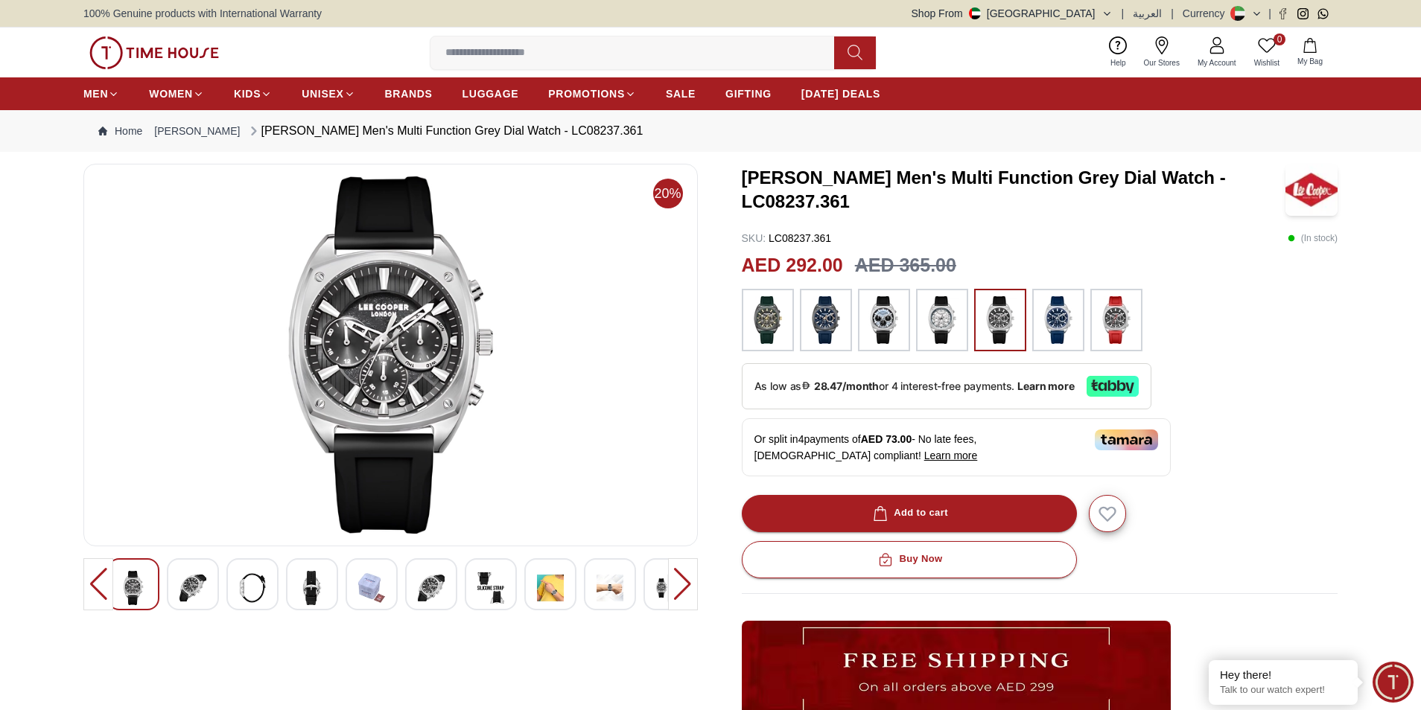
click at [826, 329] on img at bounding box center [825, 320] width 37 height 48
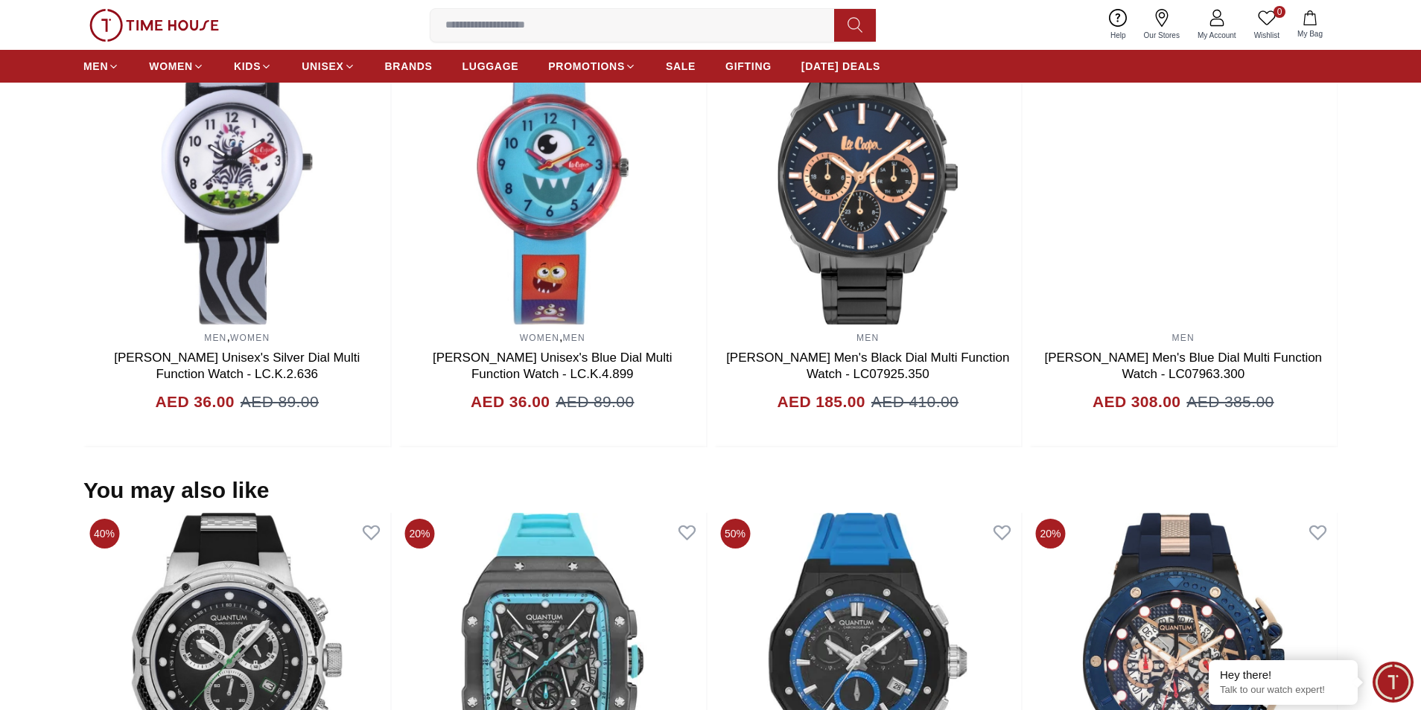
scroll to position [819, 0]
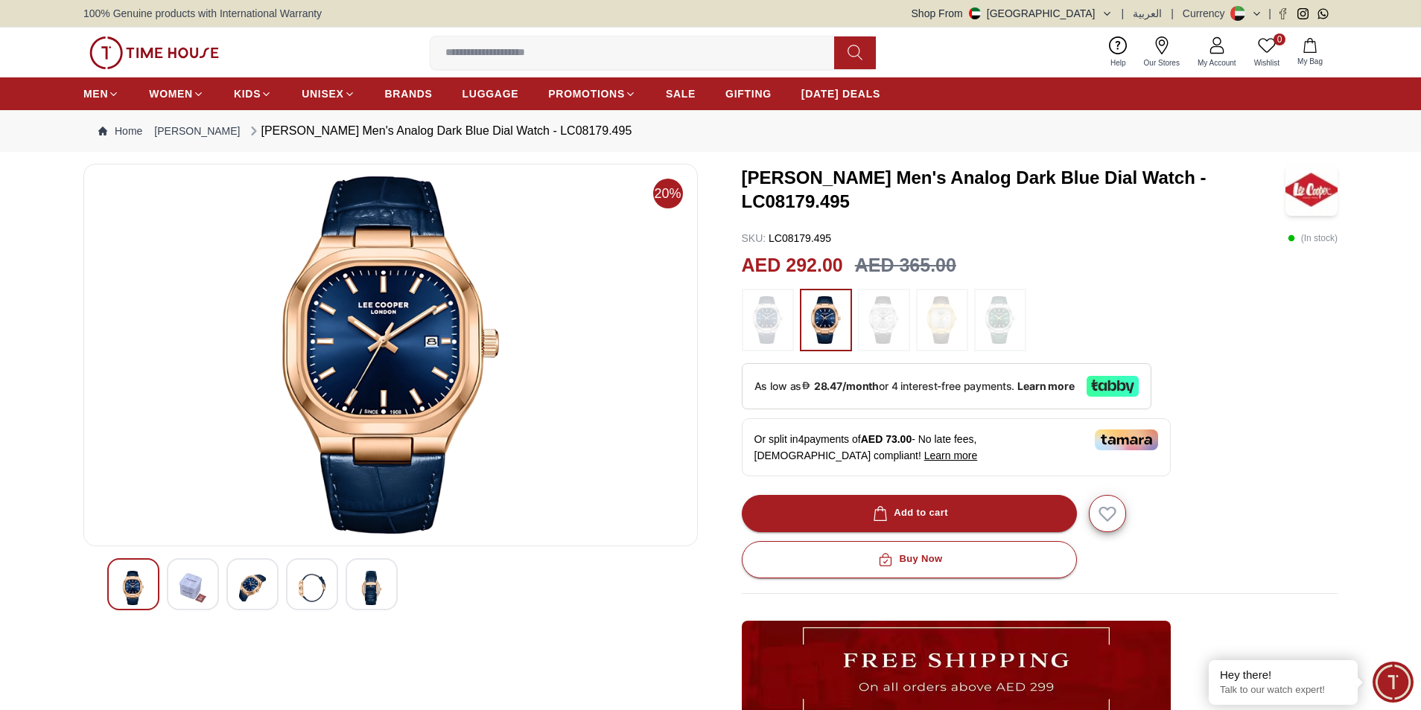
click at [262, 579] on img at bounding box center [252, 588] width 27 height 34
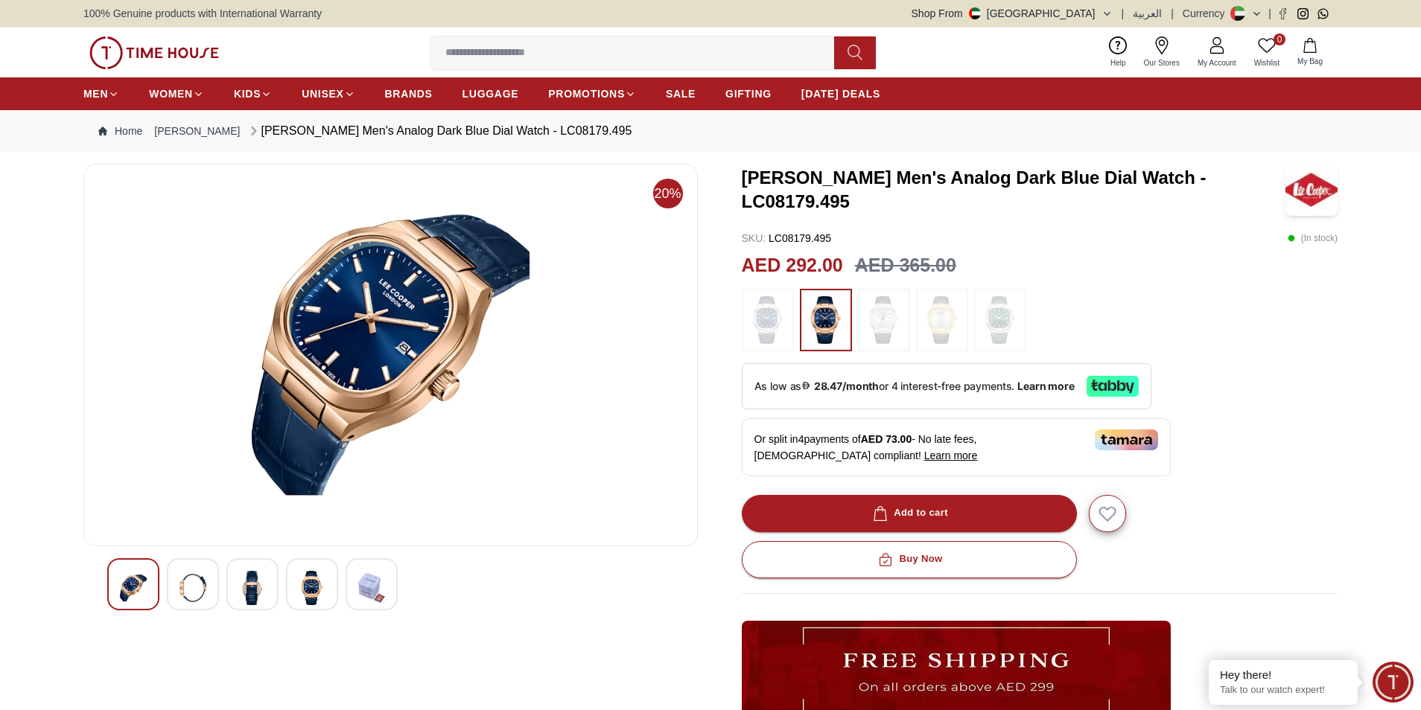
click at [305, 586] on img at bounding box center [312, 588] width 27 height 34
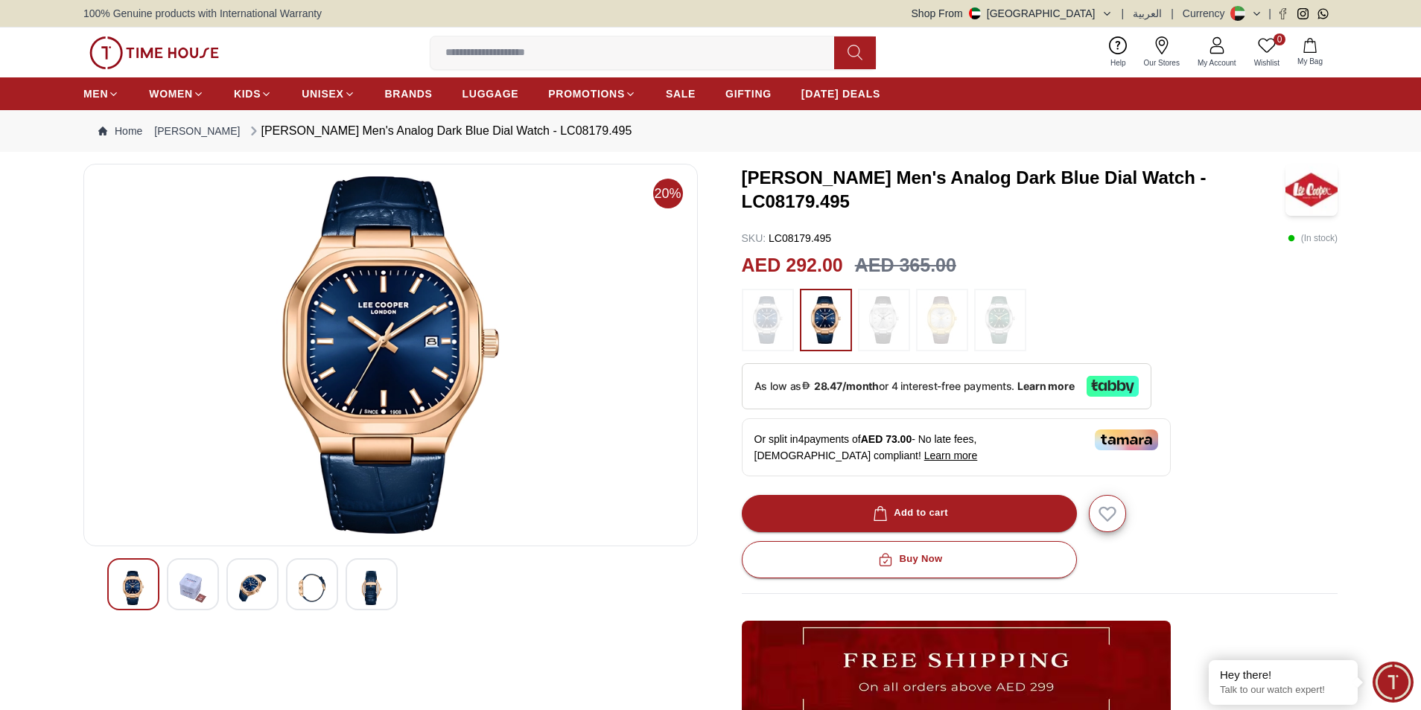
click at [369, 588] on img at bounding box center [371, 588] width 27 height 34
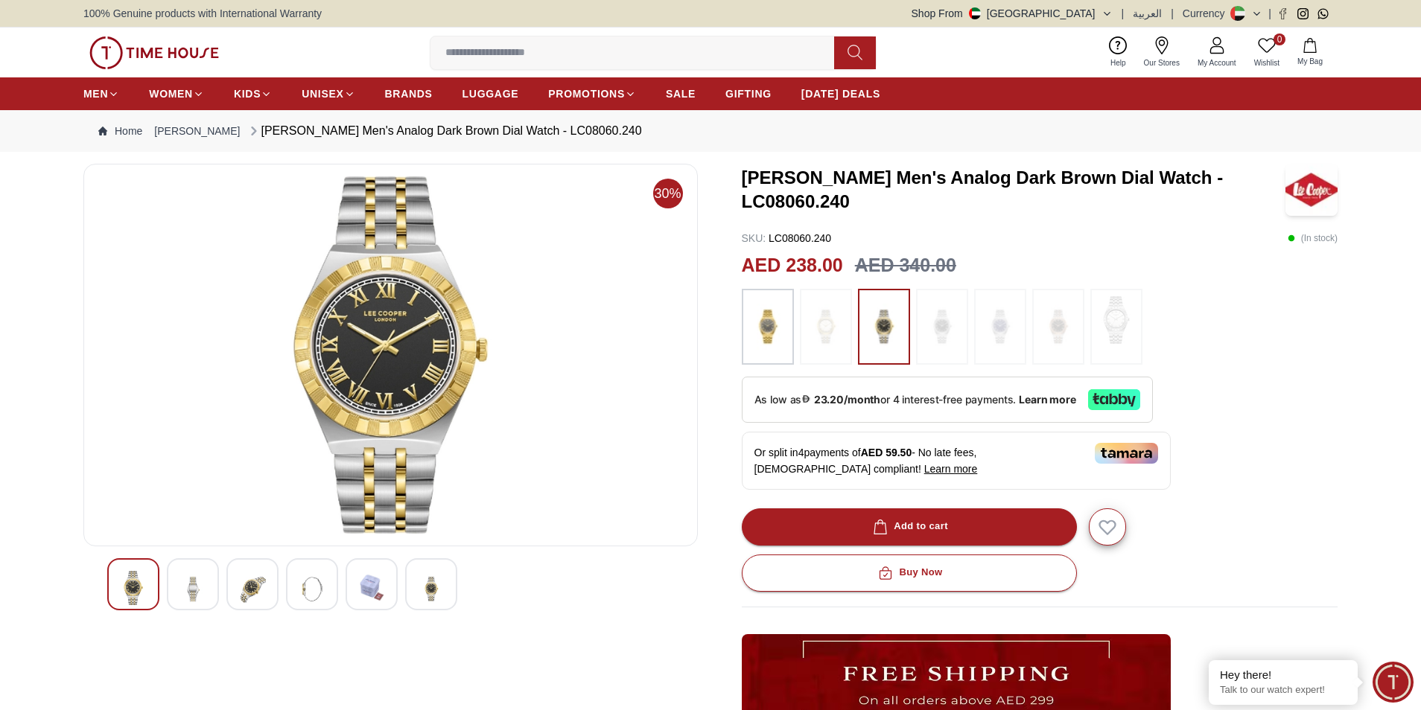
click at [212, 591] on div at bounding box center [193, 585] width 52 height 52
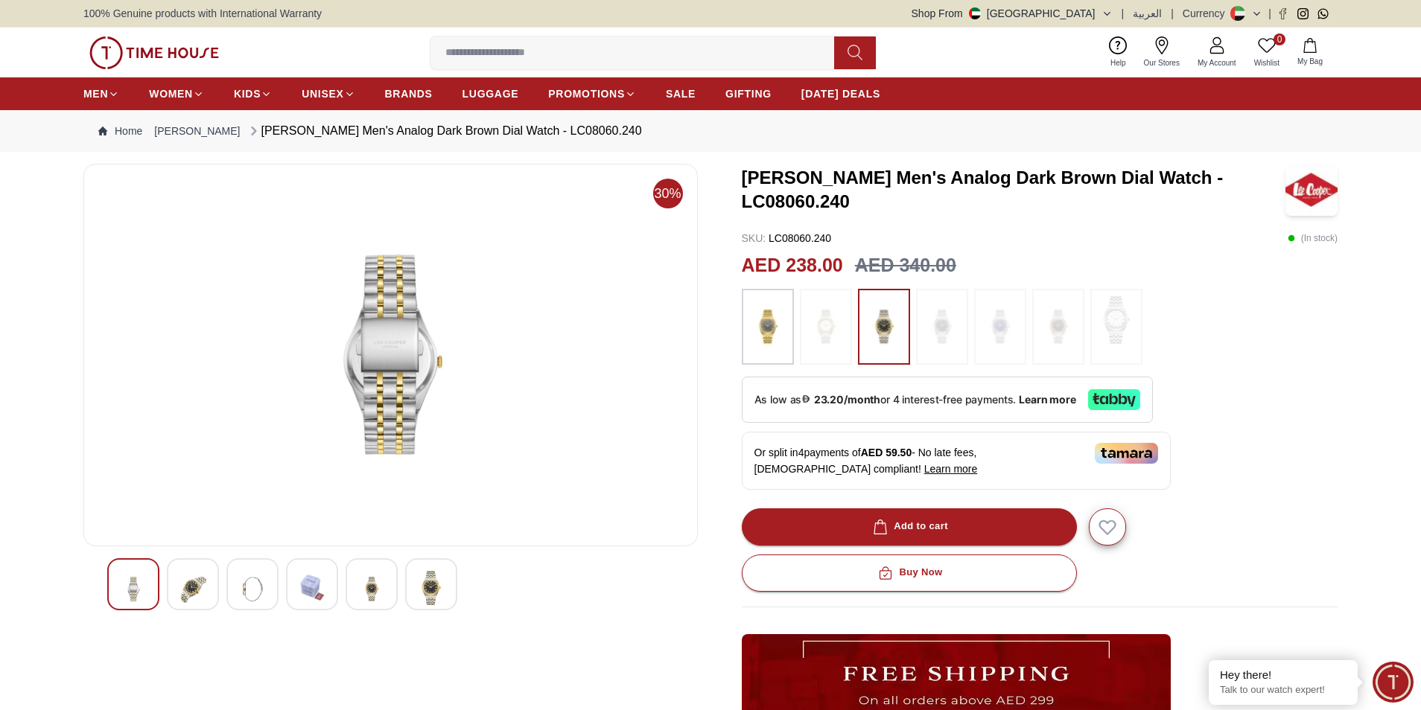
click at [241, 597] on img at bounding box center [252, 589] width 27 height 36
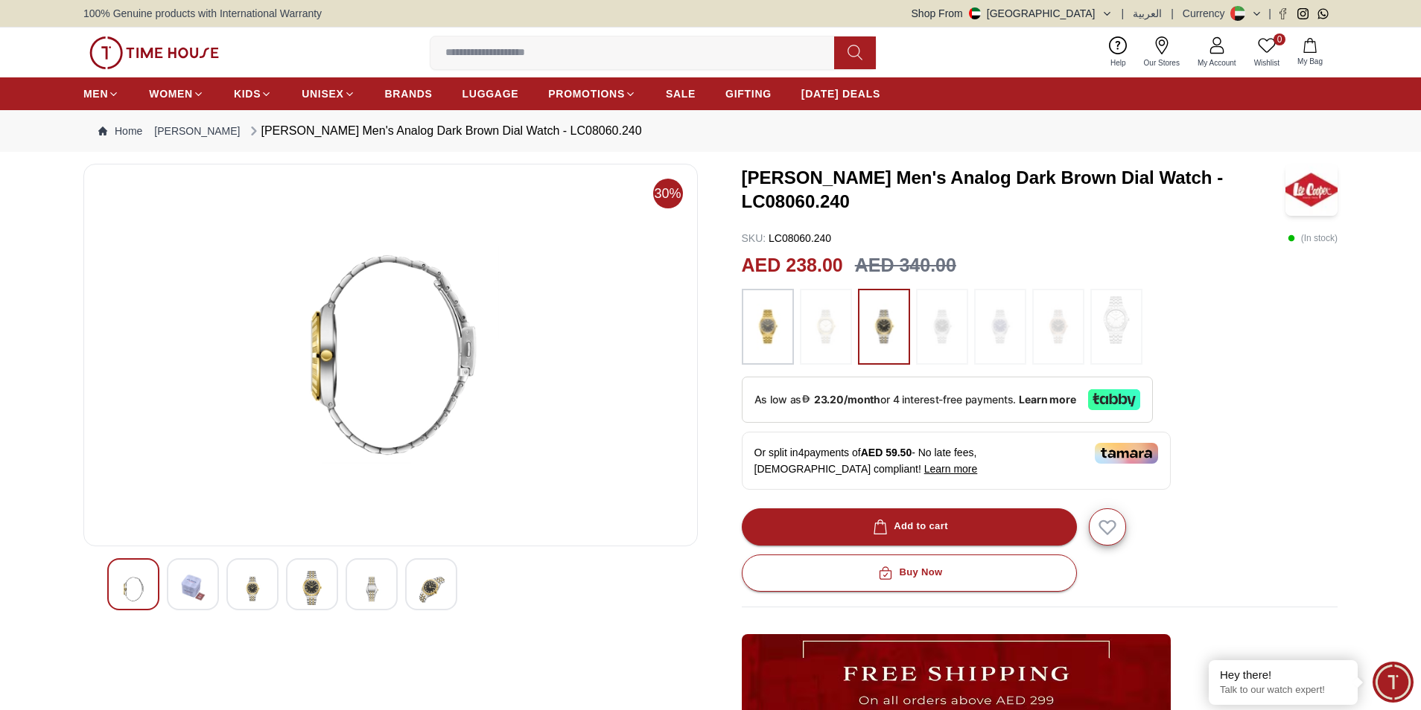
click at [314, 598] on img at bounding box center [312, 588] width 27 height 34
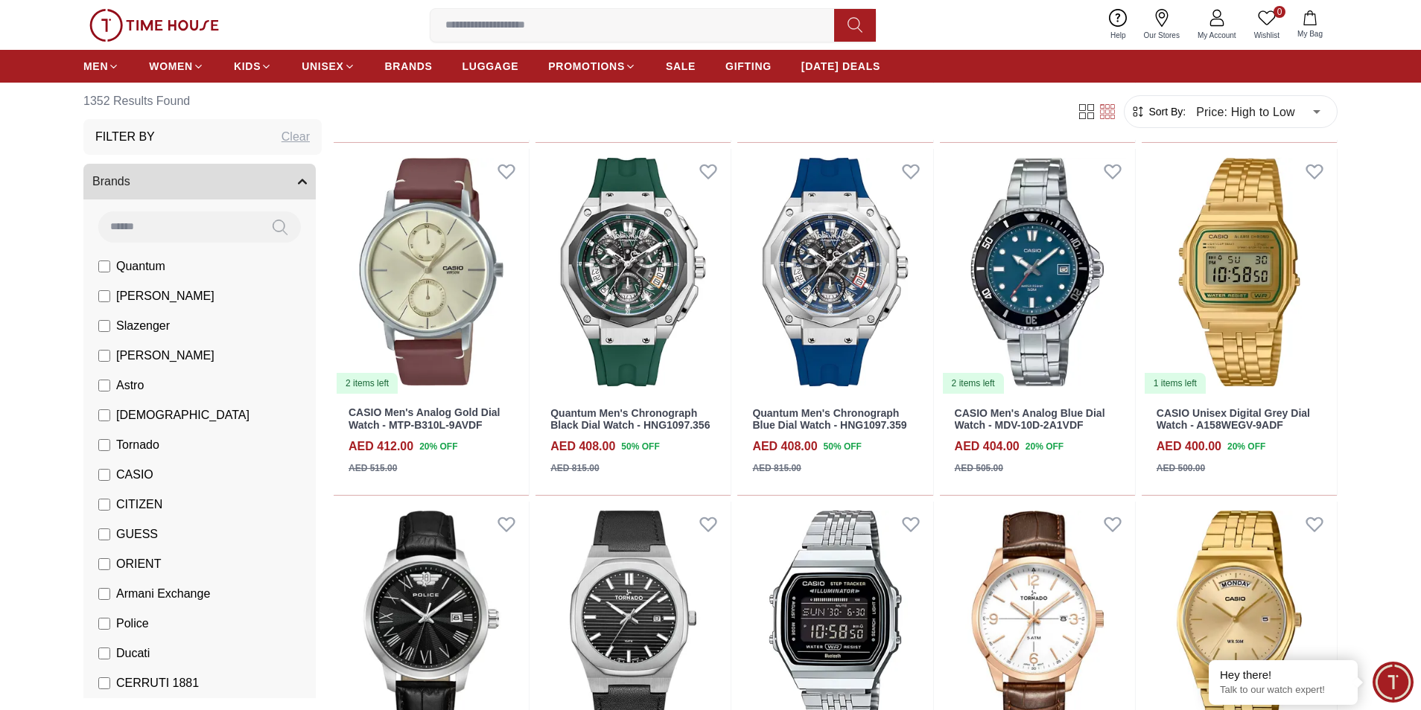
scroll to position [40422, 0]
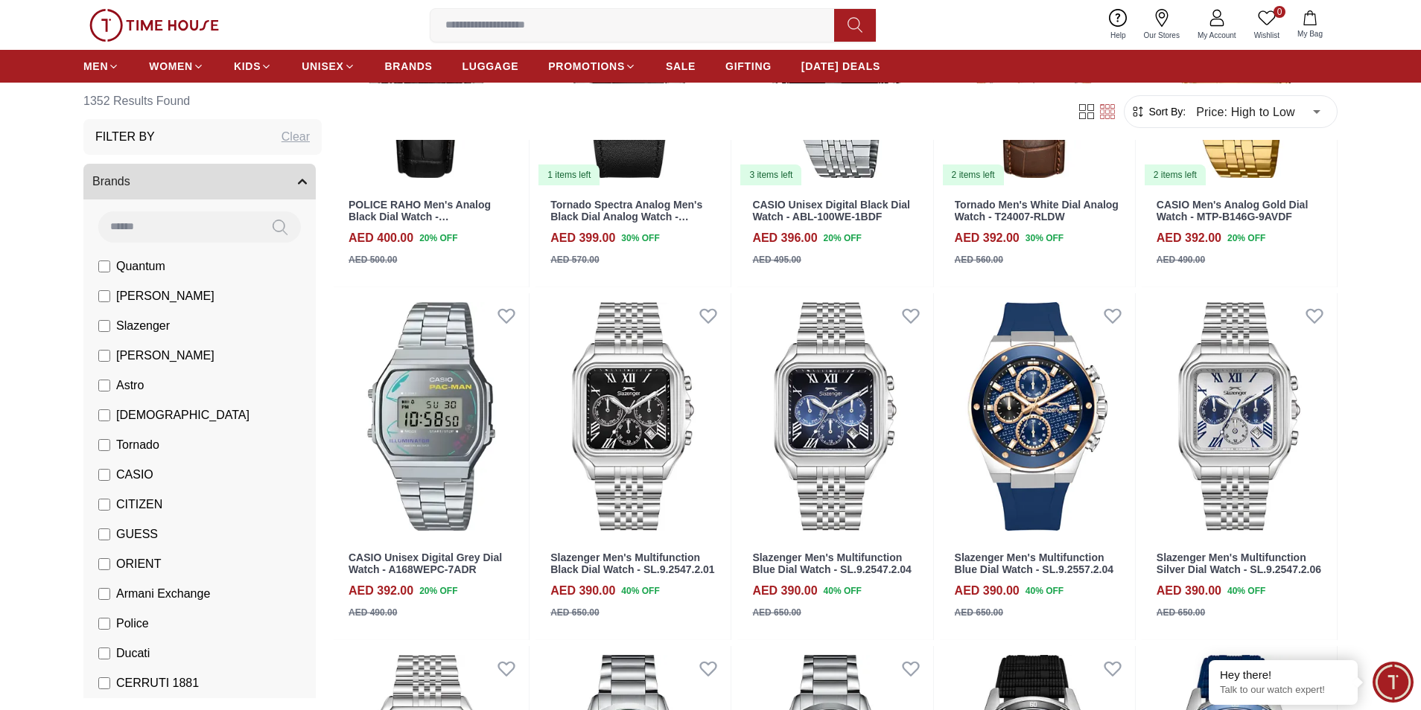
scroll to position [40616, 0]
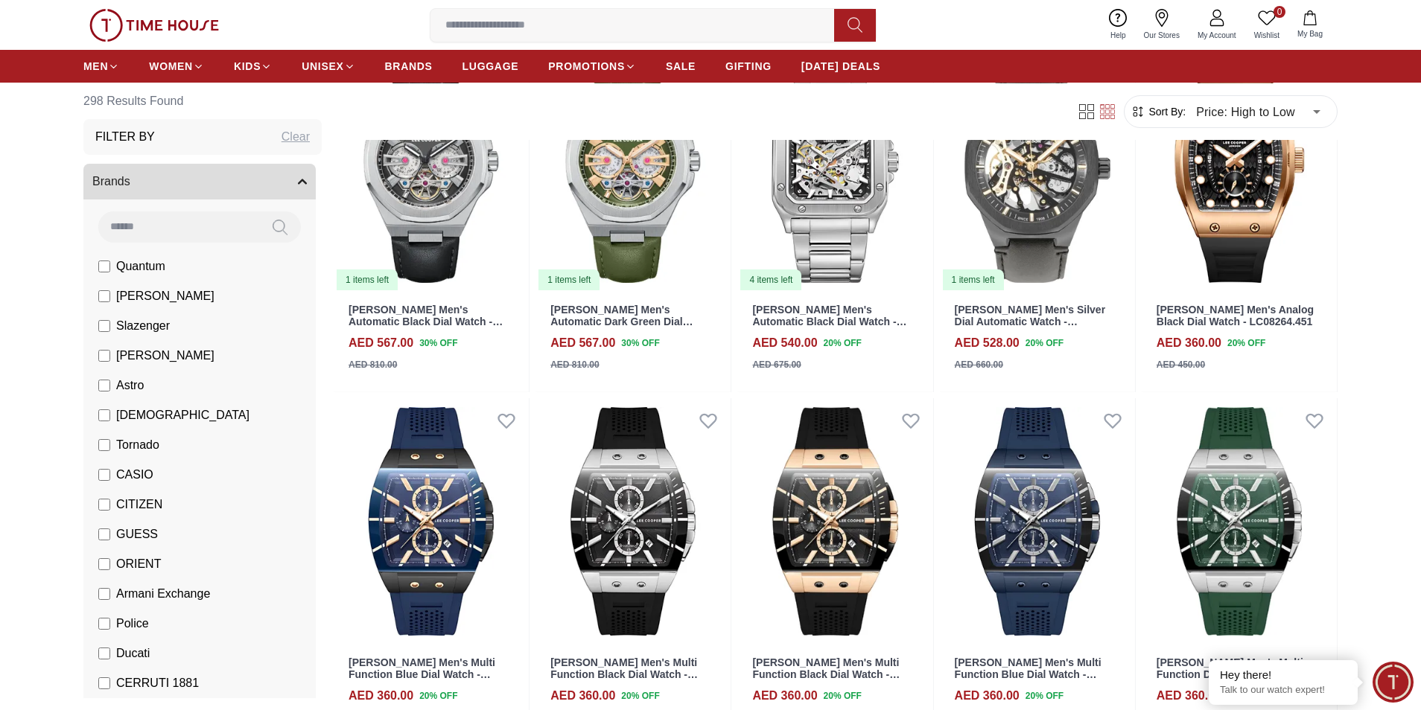
scroll to position [705, 0]
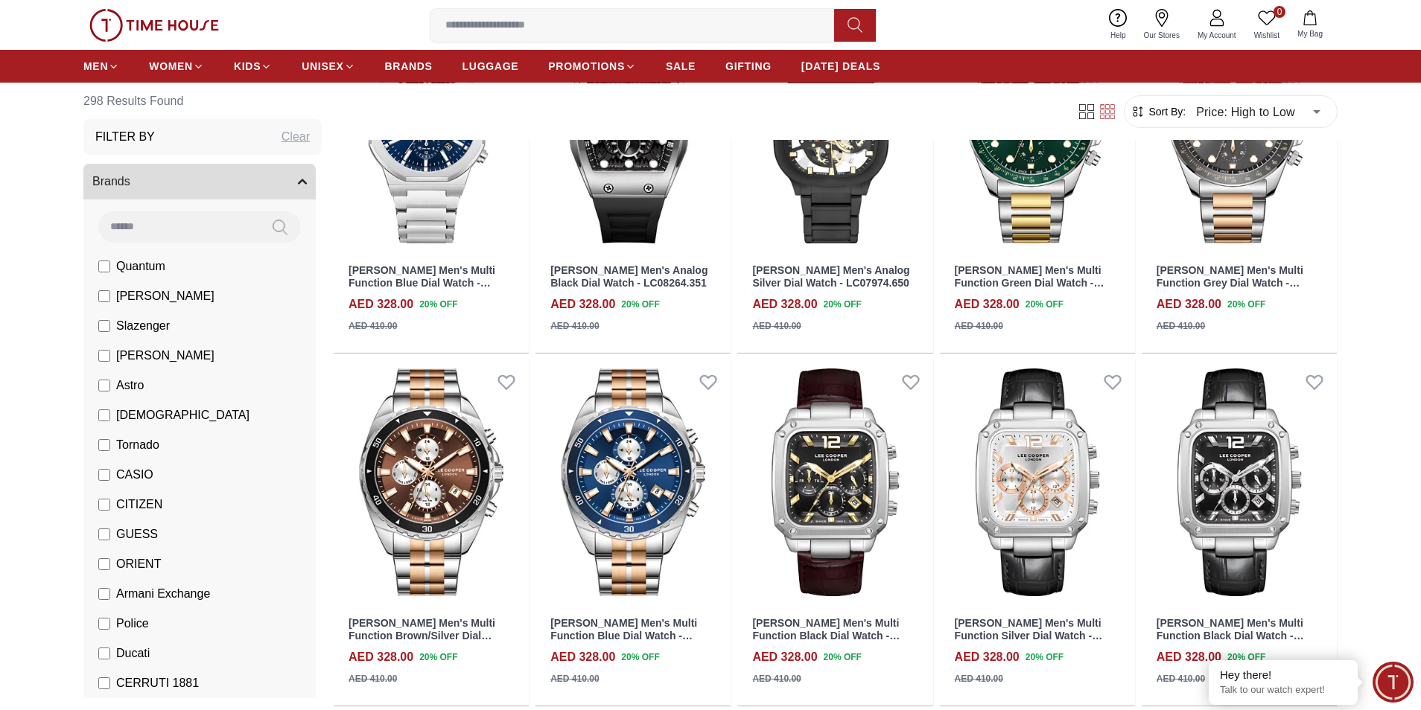
scroll to position [2567, 0]
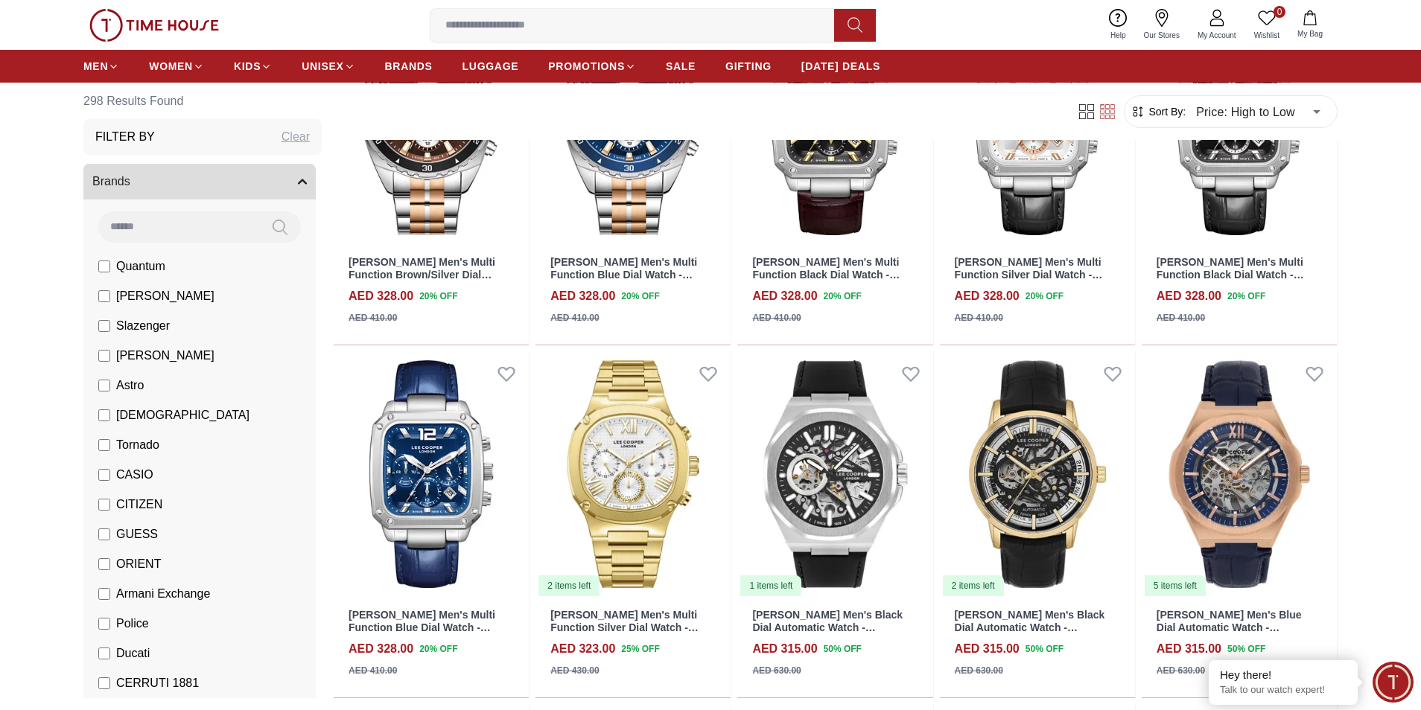
scroll to position [2716, 0]
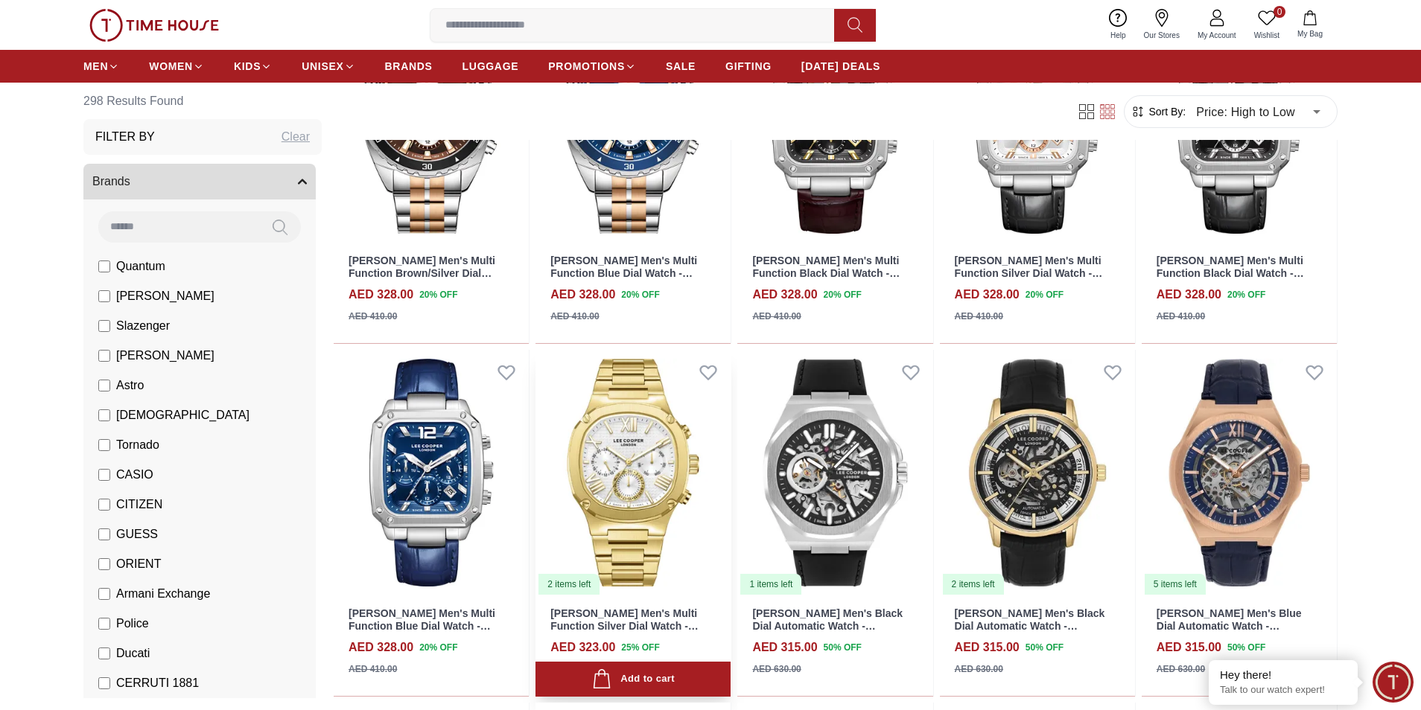
click at [626, 431] on img at bounding box center [632, 473] width 195 height 246
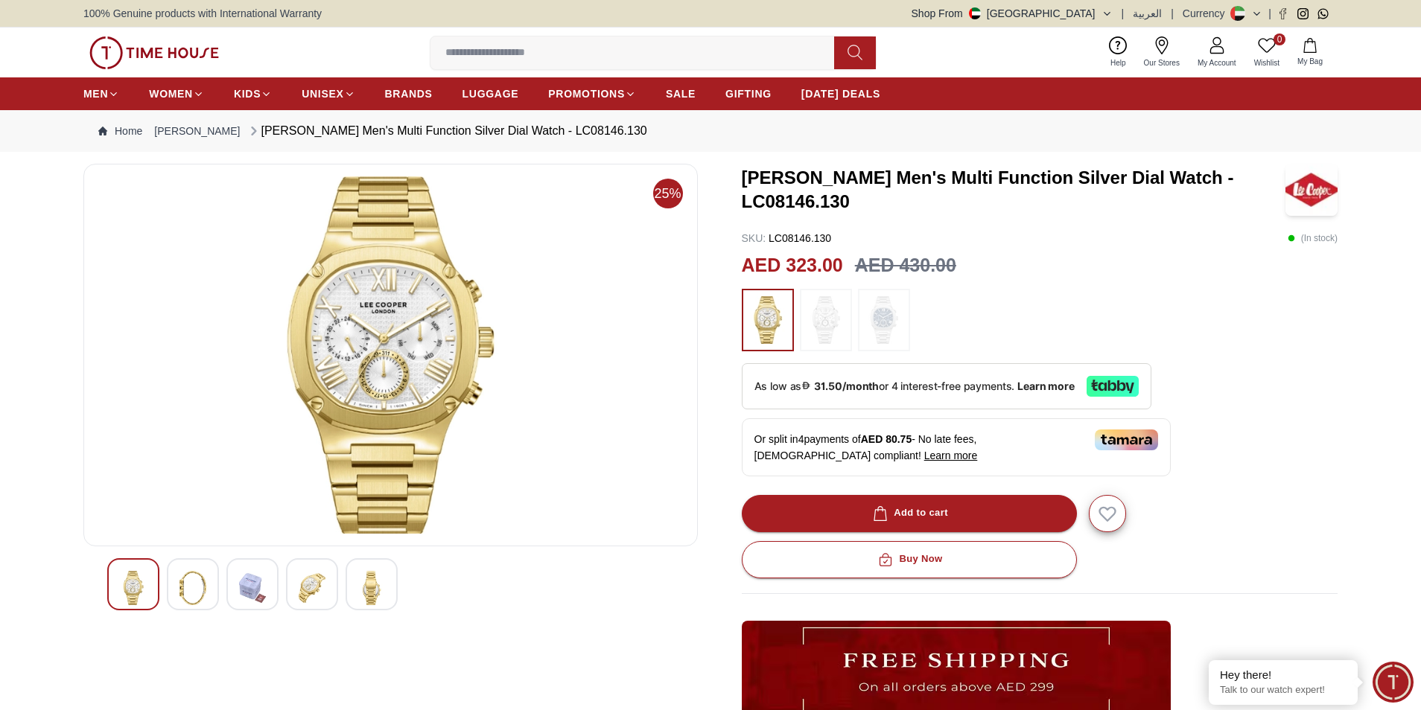
click at [201, 585] on img at bounding box center [192, 588] width 27 height 34
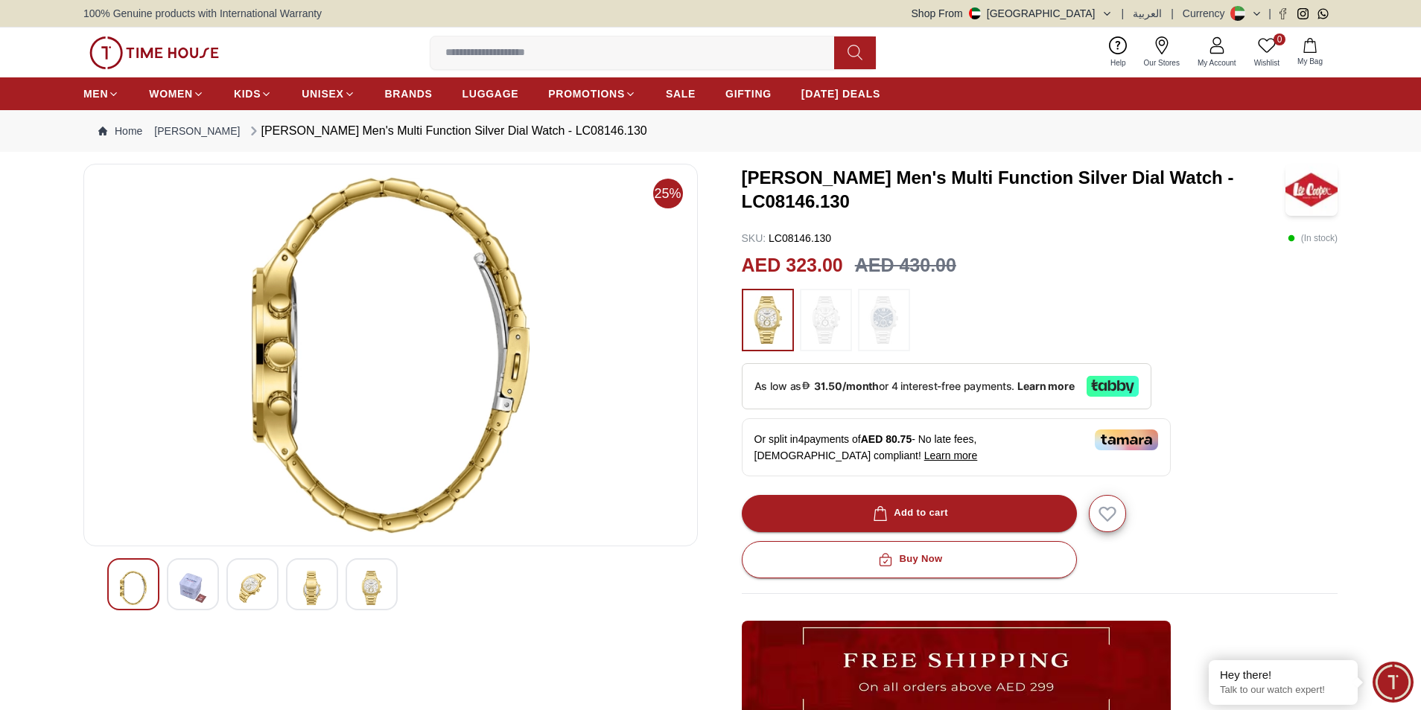
click at [253, 585] on img at bounding box center [252, 588] width 27 height 34
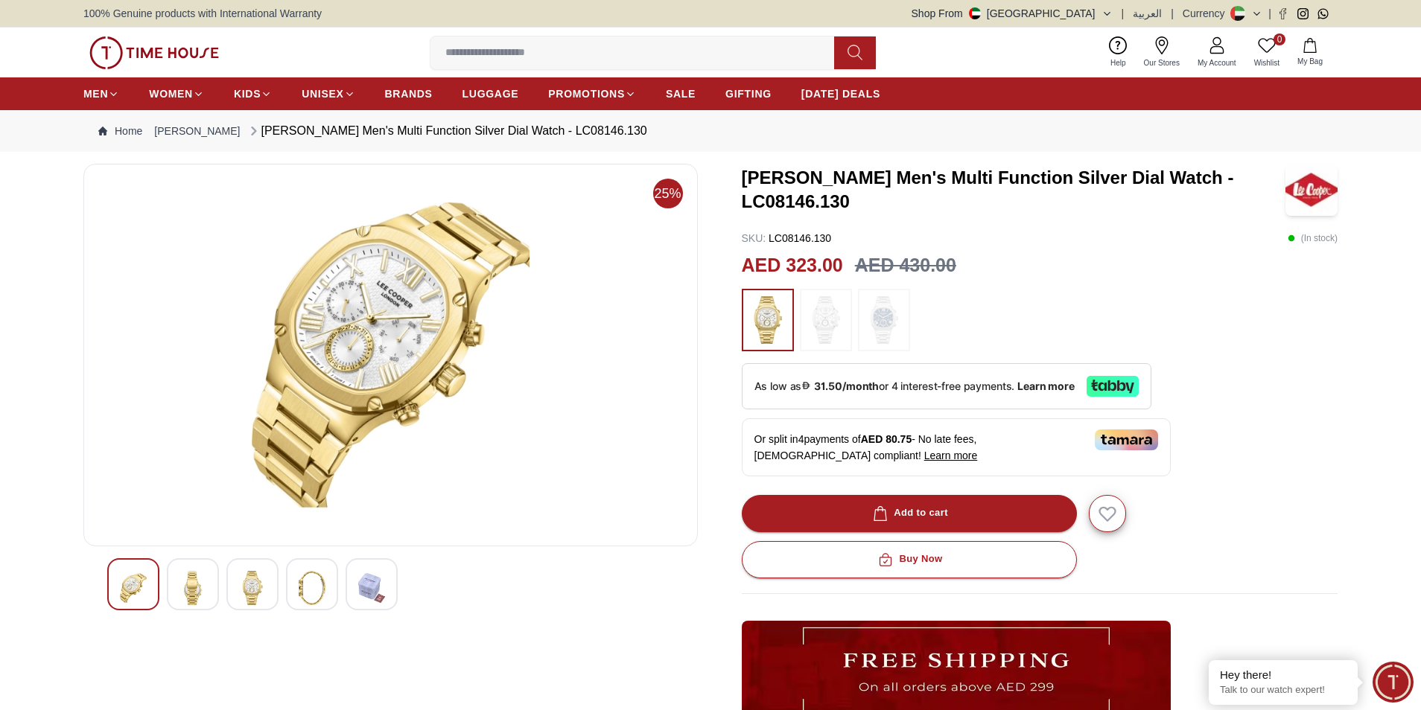
click at [309, 590] on img at bounding box center [312, 588] width 27 height 34
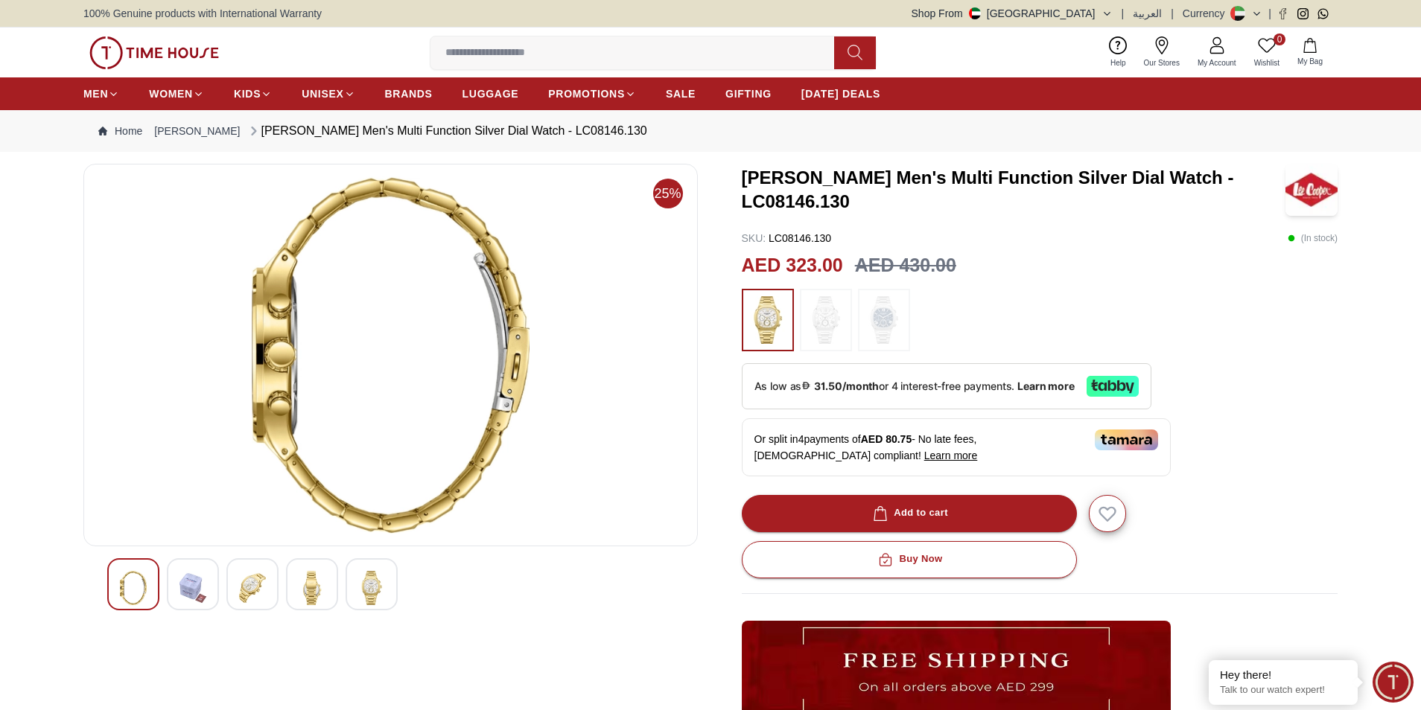
click at [302, 581] on img at bounding box center [312, 588] width 27 height 34
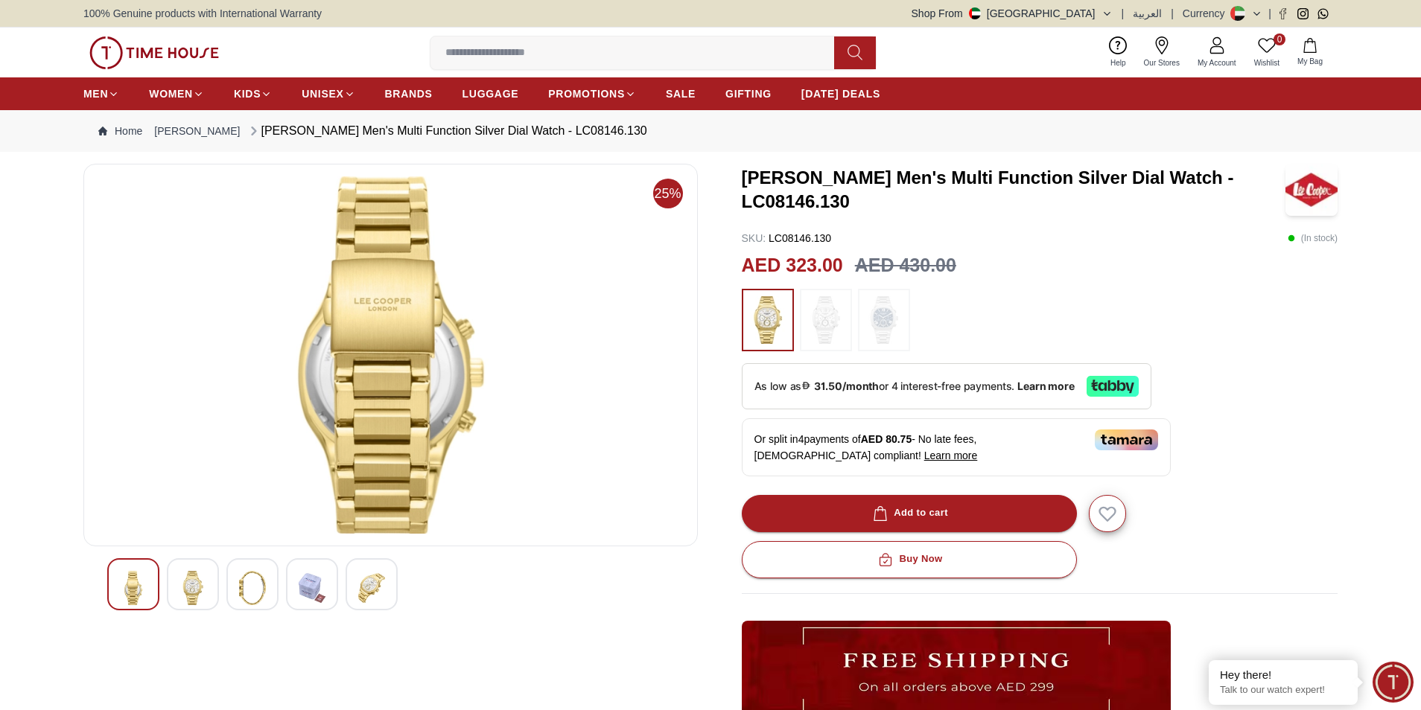
click at [366, 591] on img at bounding box center [371, 588] width 27 height 34
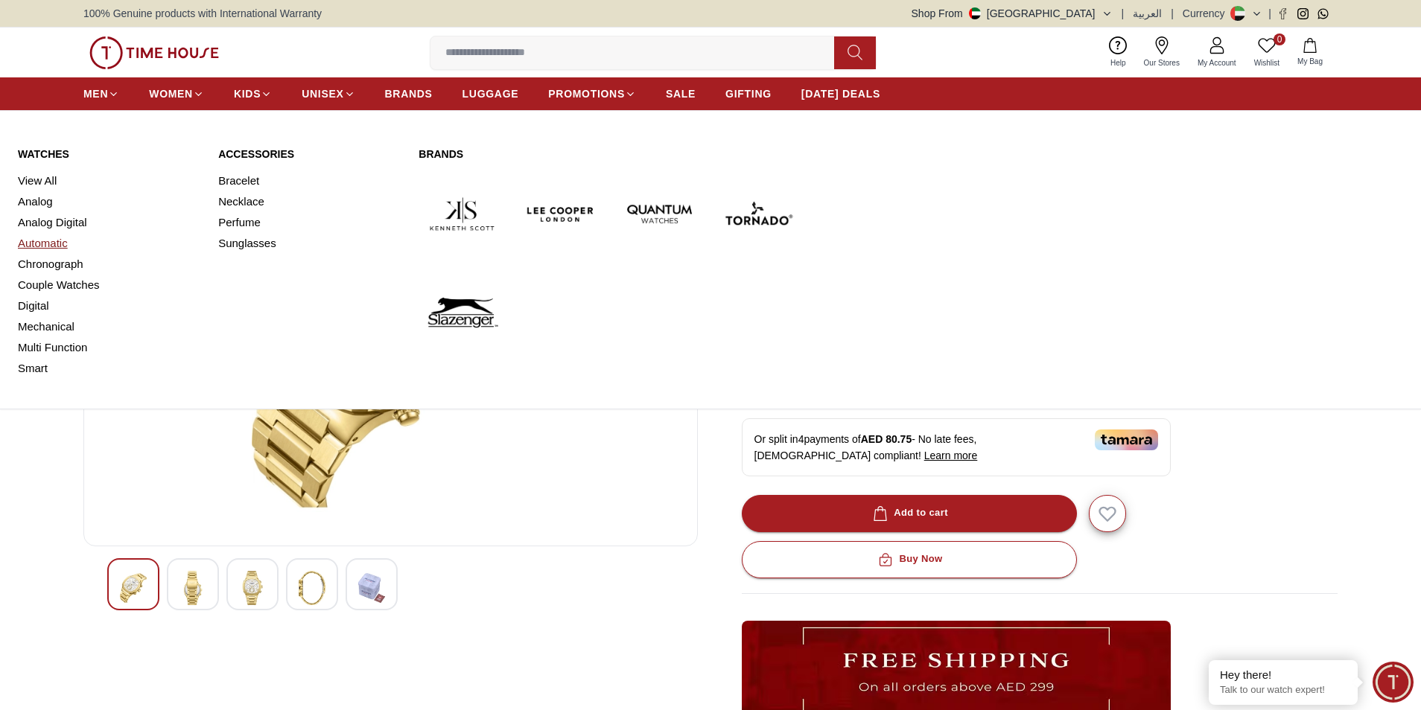
click at [61, 245] on link "Automatic" at bounding box center [109, 243] width 182 height 21
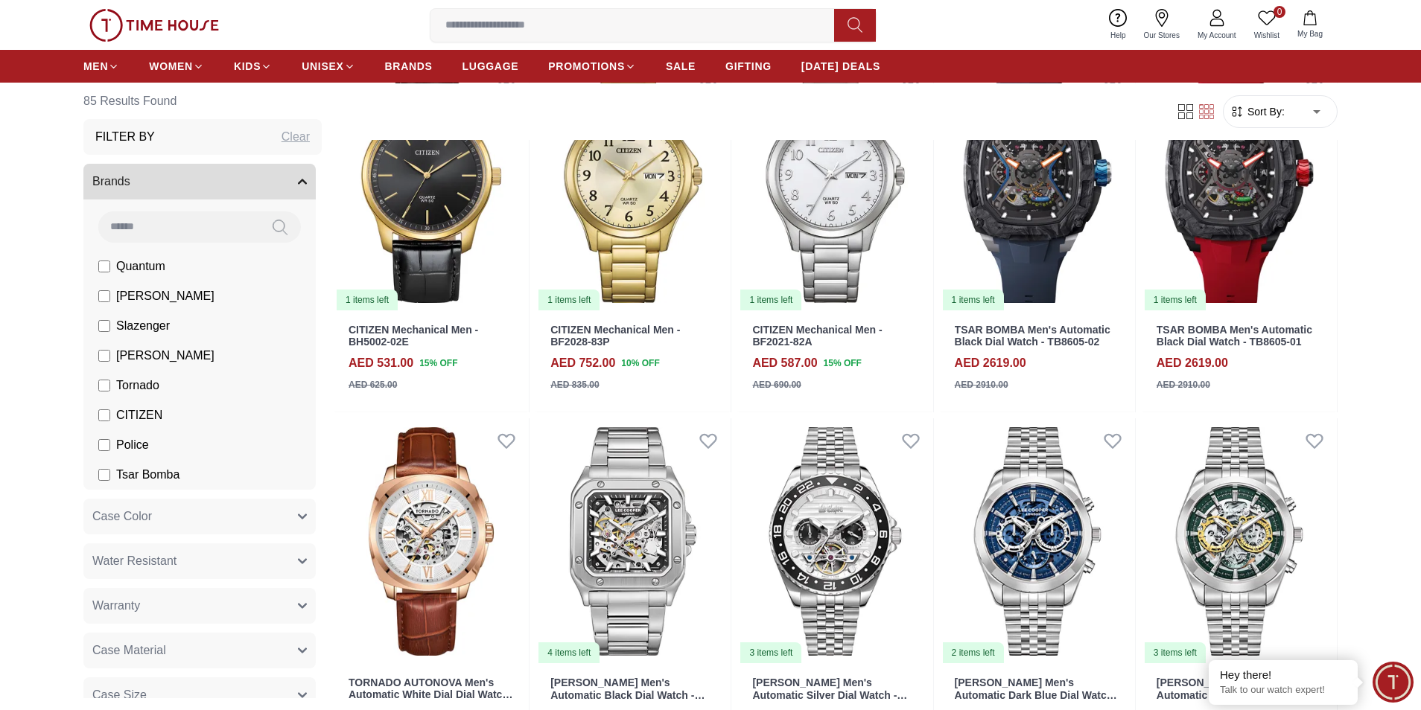
scroll to position [985, 0]
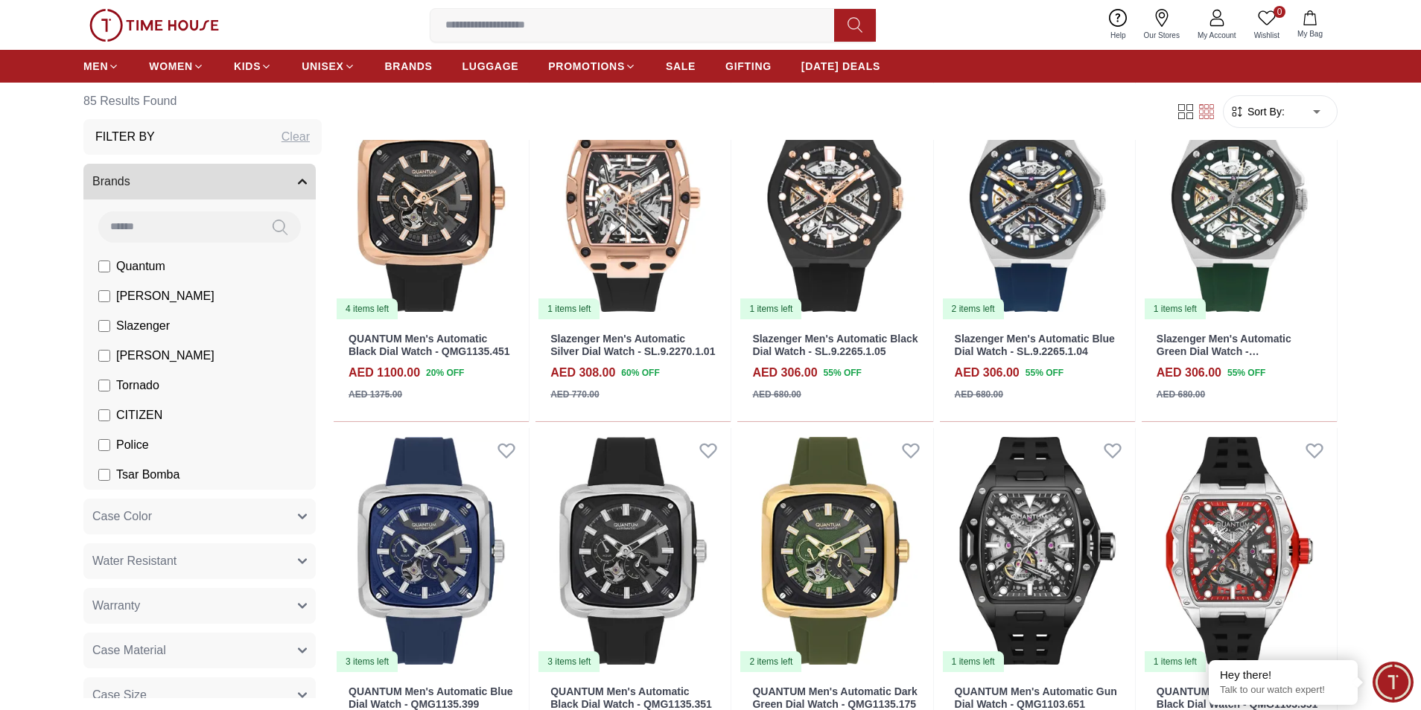
scroll to position [2504, 0]
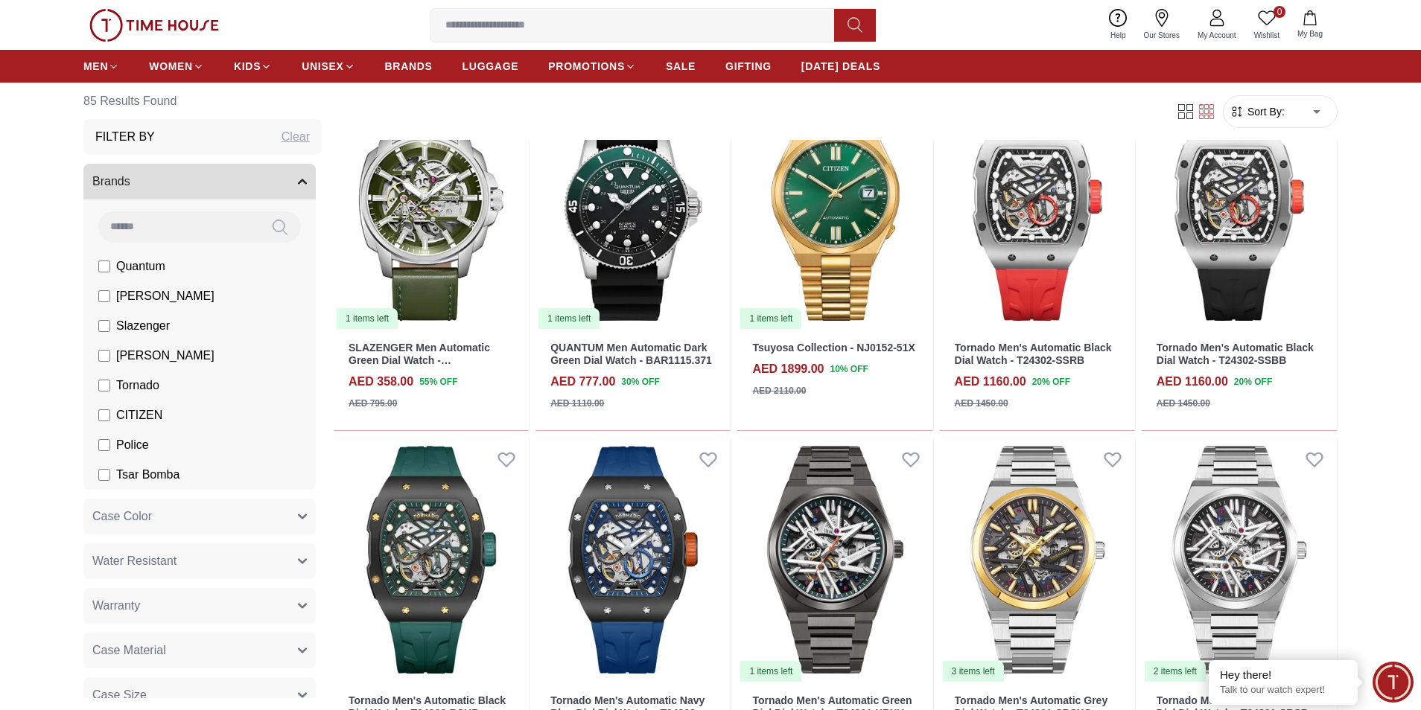
scroll to position [3875, 0]
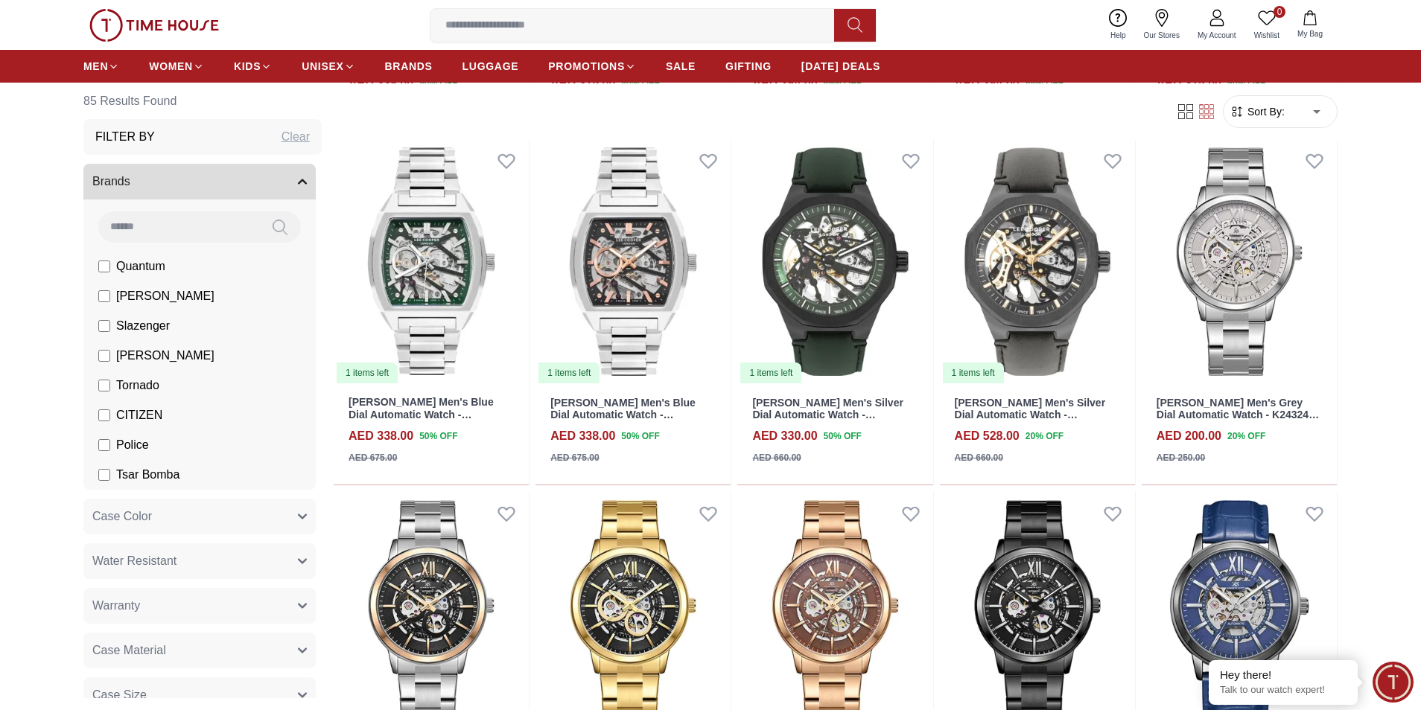
scroll to position [4768, 0]
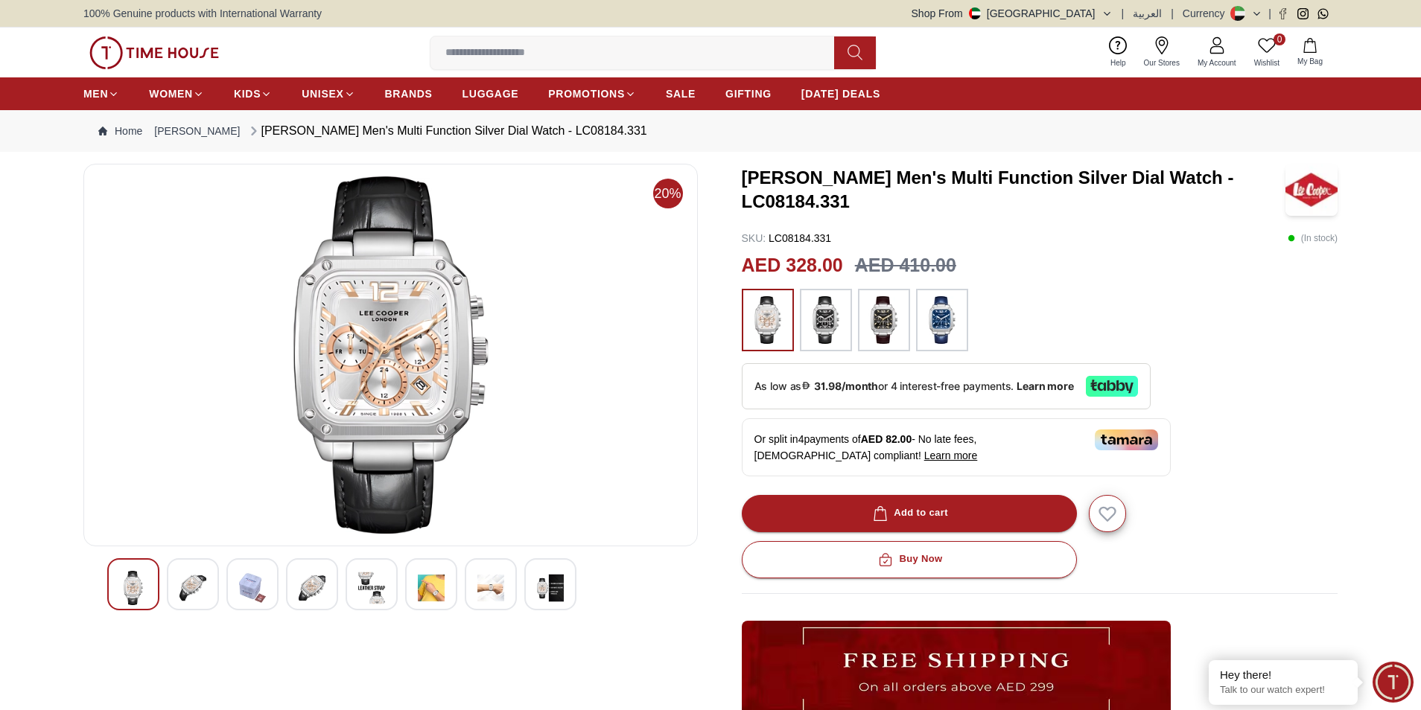
click at [834, 322] on img at bounding box center [825, 320] width 37 height 48
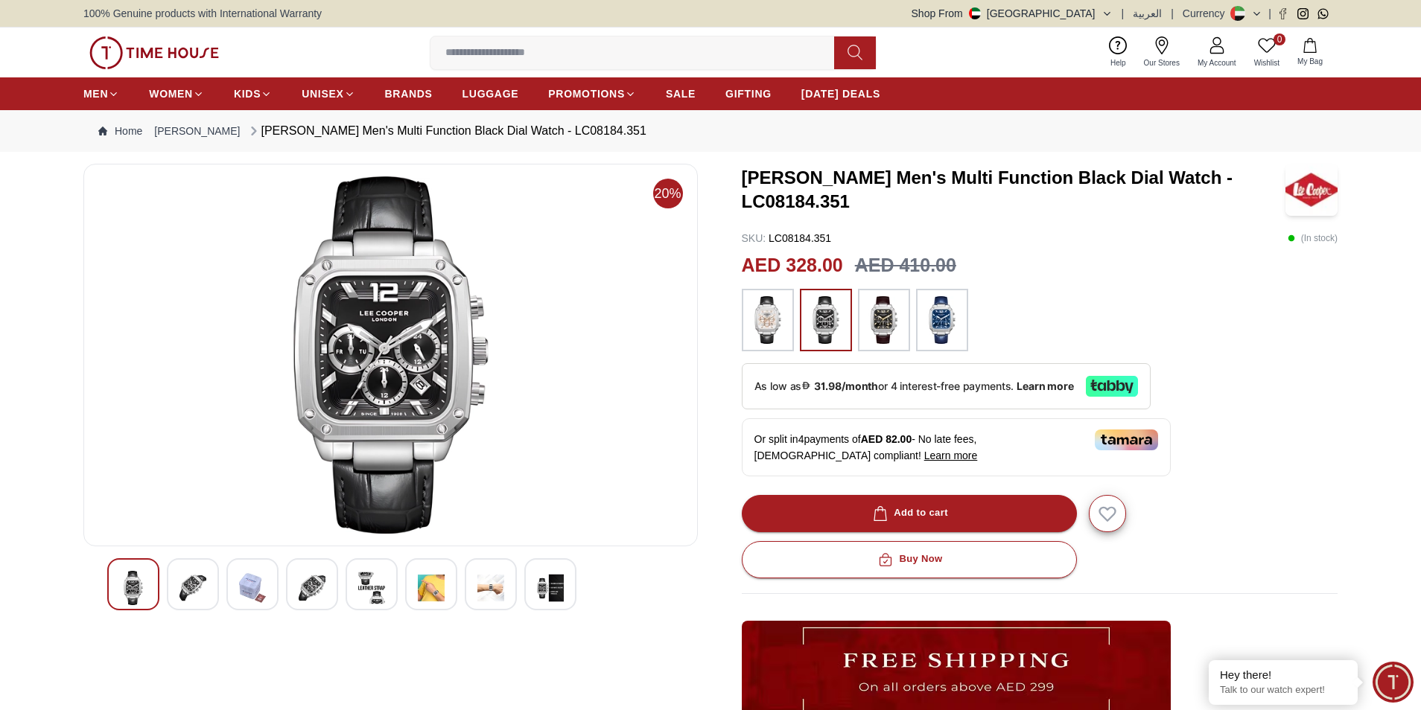
click at [891, 328] on img at bounding box center [883, 320] width 37 height 48
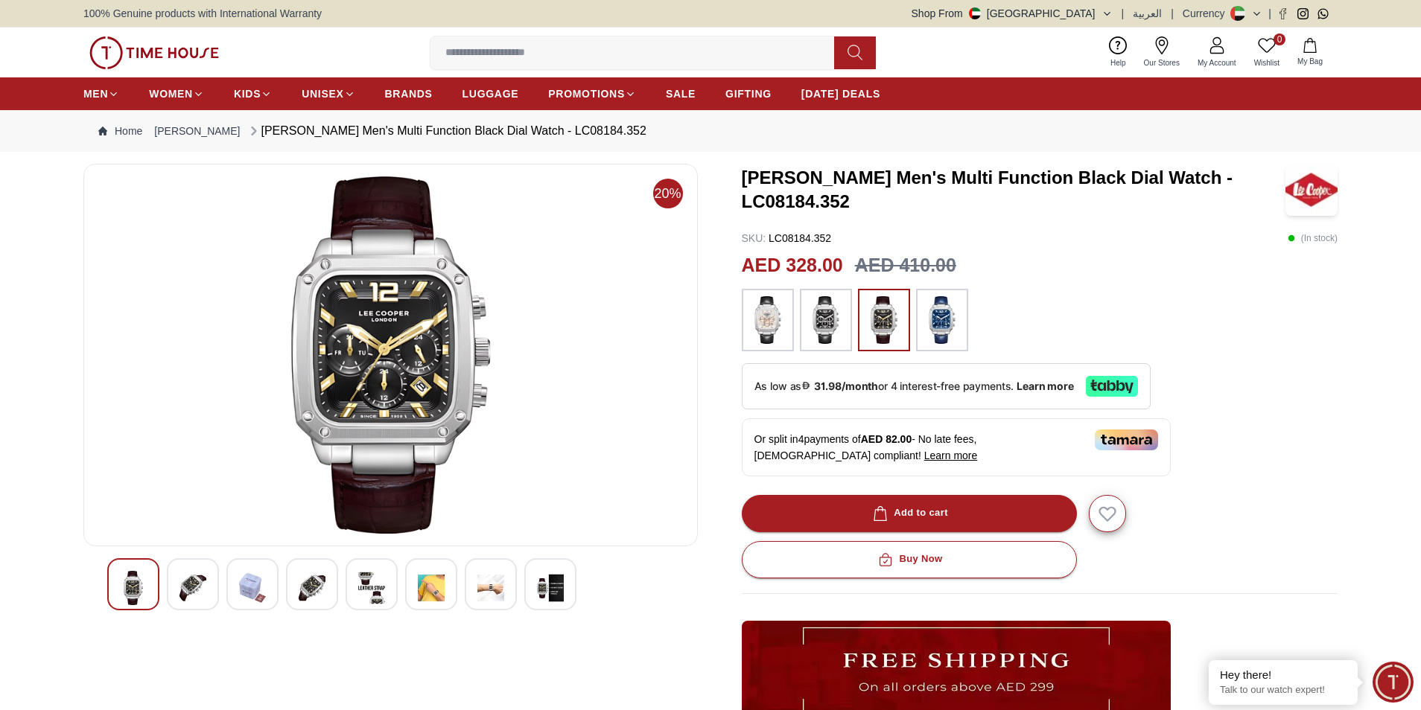
click at [538, 591] on img at bounding box center [550, 588] width 27 height 34
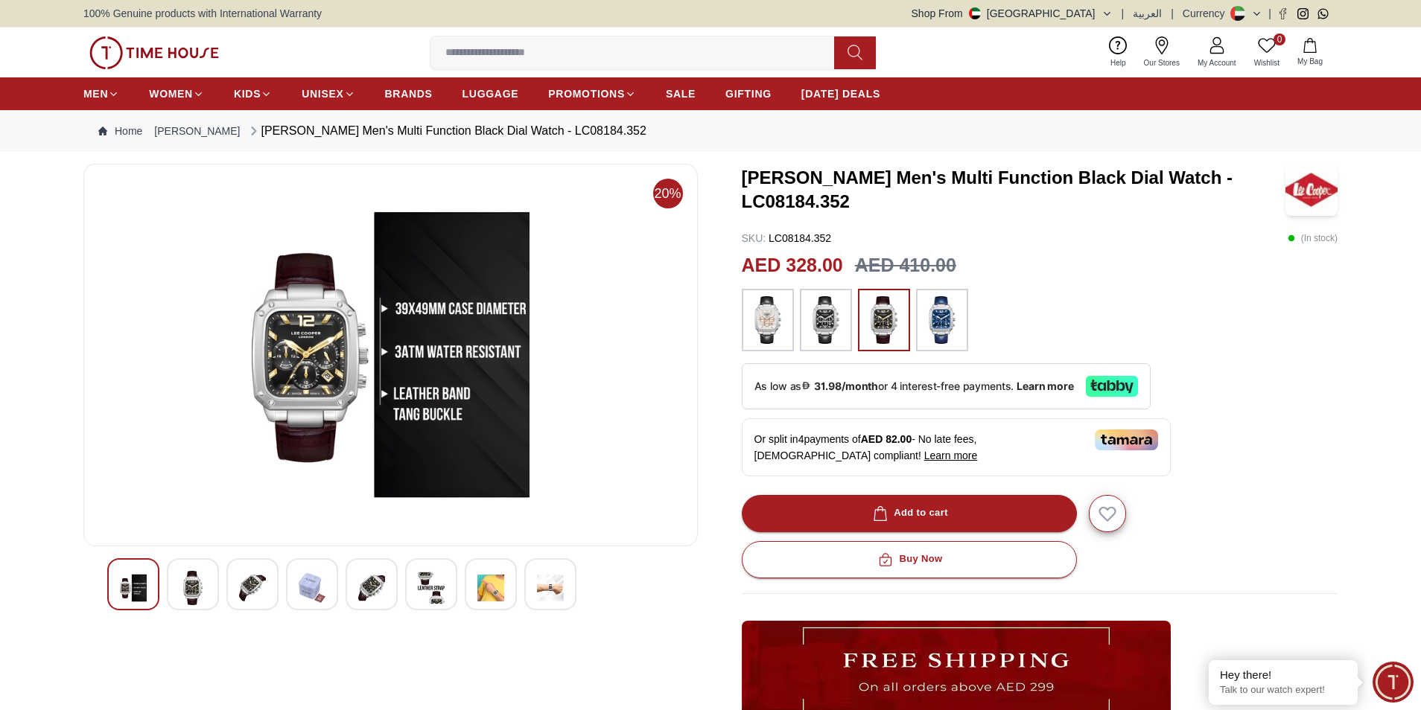
click at [492, 593] on img at bounding box center [490, 588] width 27 height 34
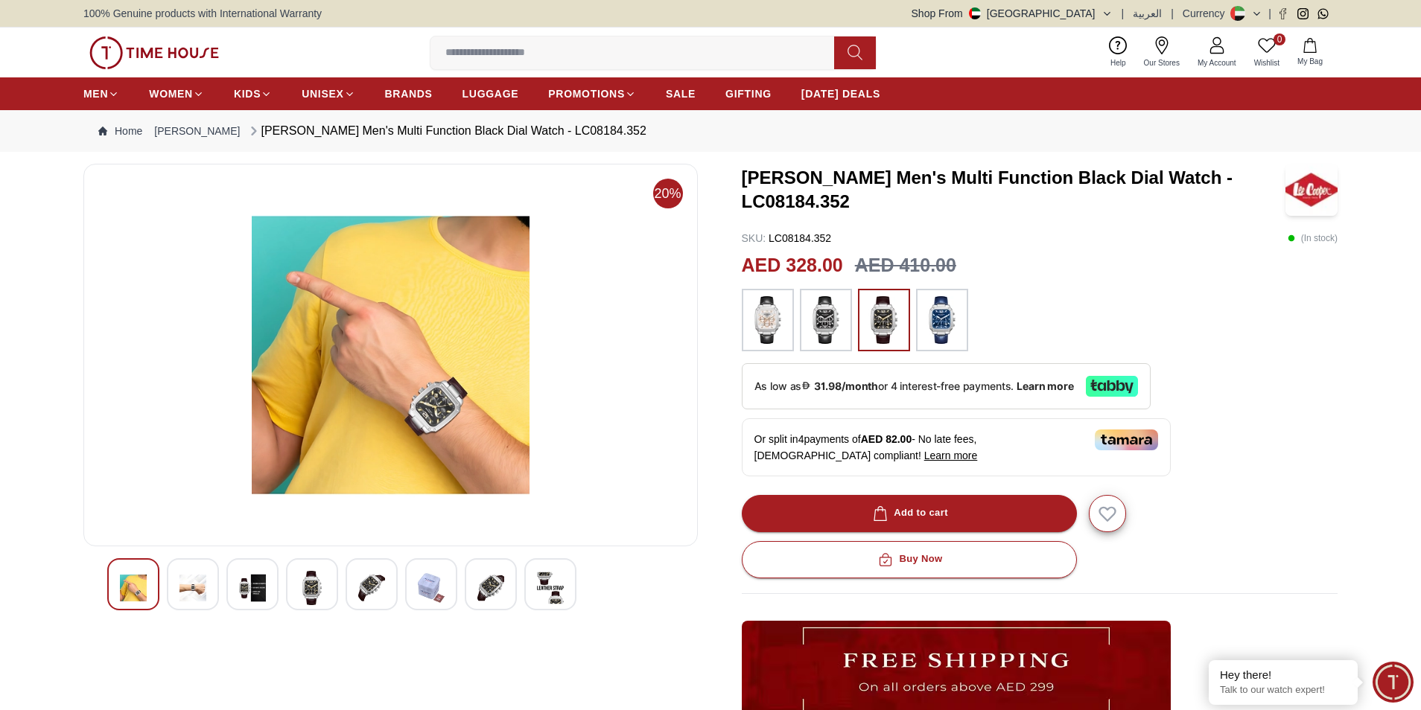
click at [448, 587] on div at bounding box center [431, 585] width 52 height 52
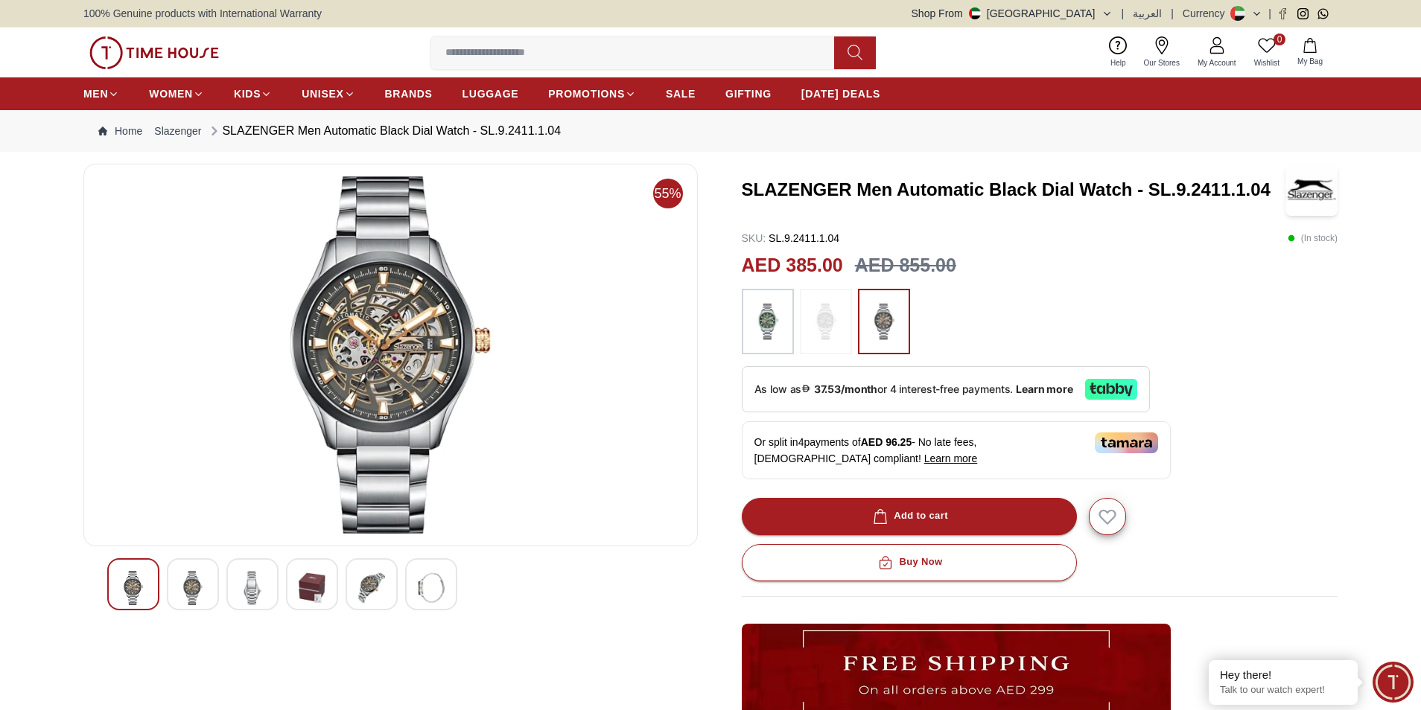
click at [436, 577] on img at bounding box center [431, 588] width 27 height 34
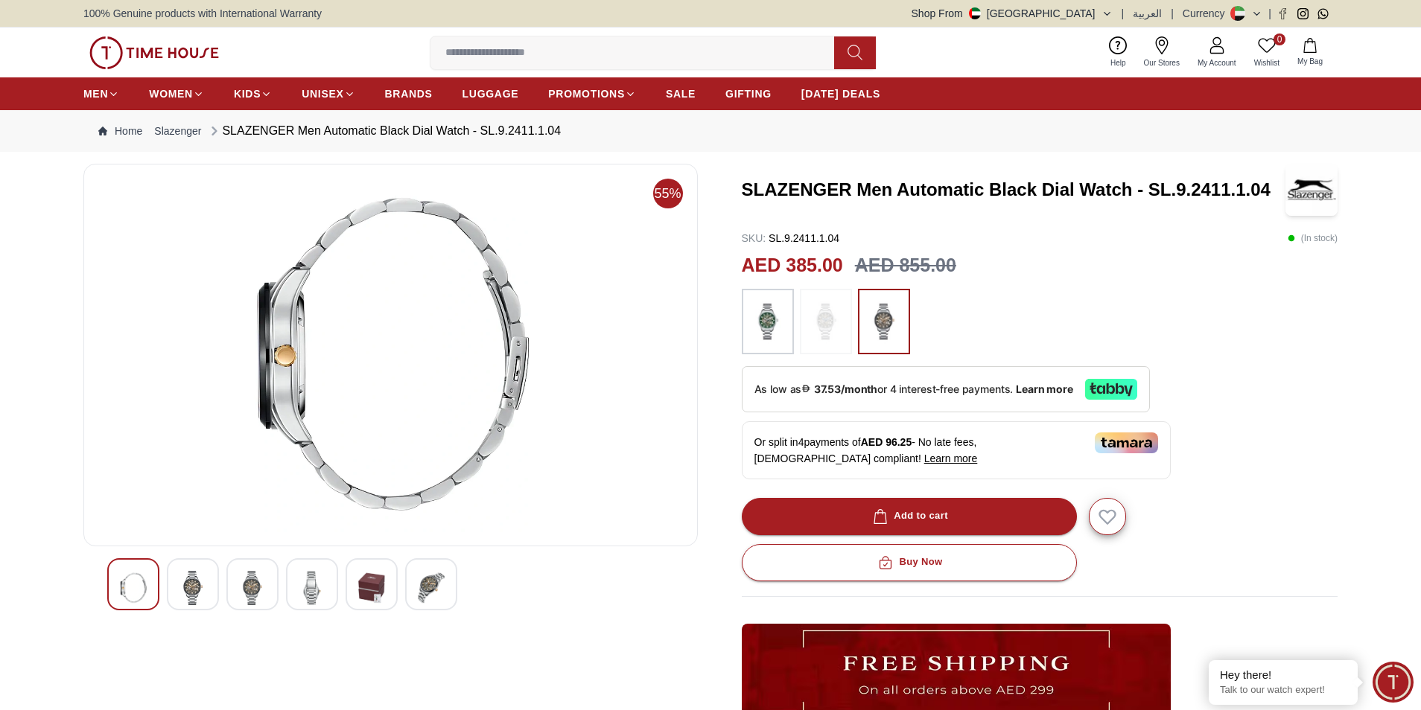
click at [185, 581] on img at bounding box center [192, 588] width 27 height 34
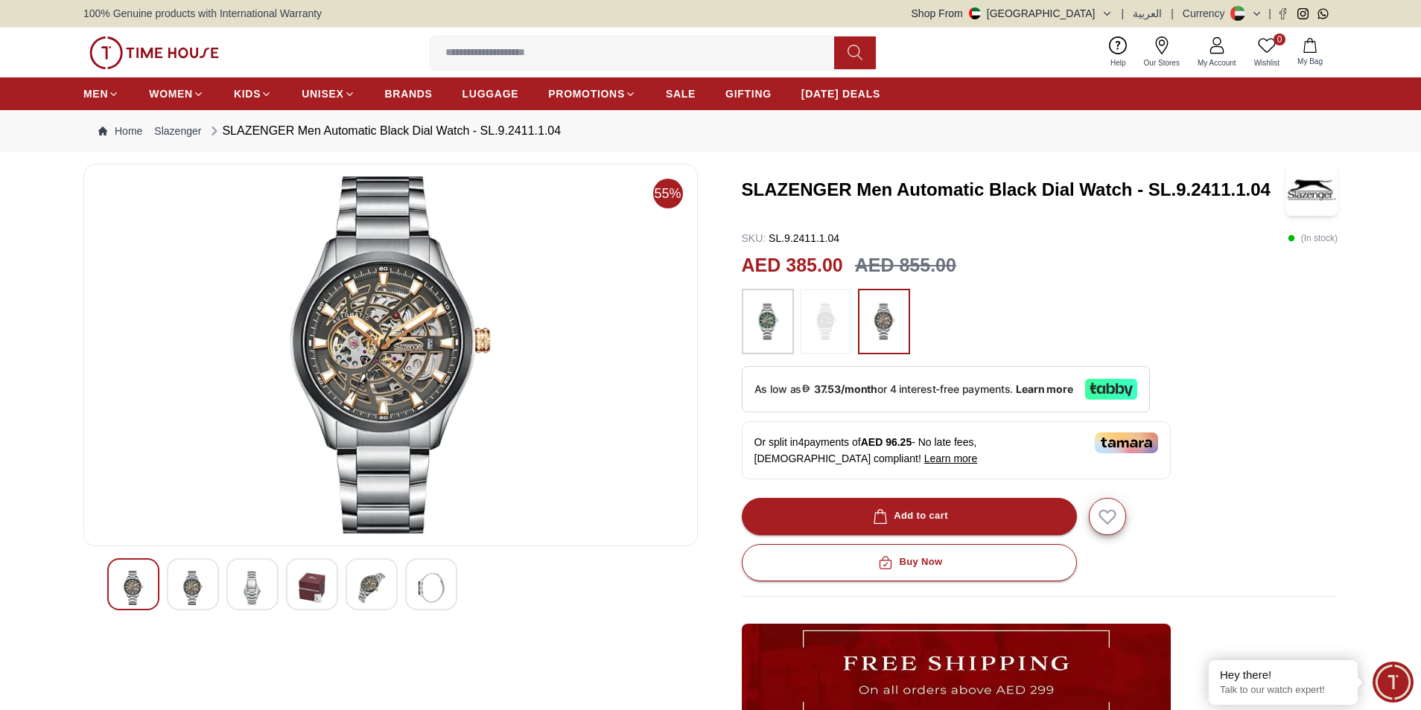
click at [251, 588] on img at bounding box center [252, 588] width 27 height 34
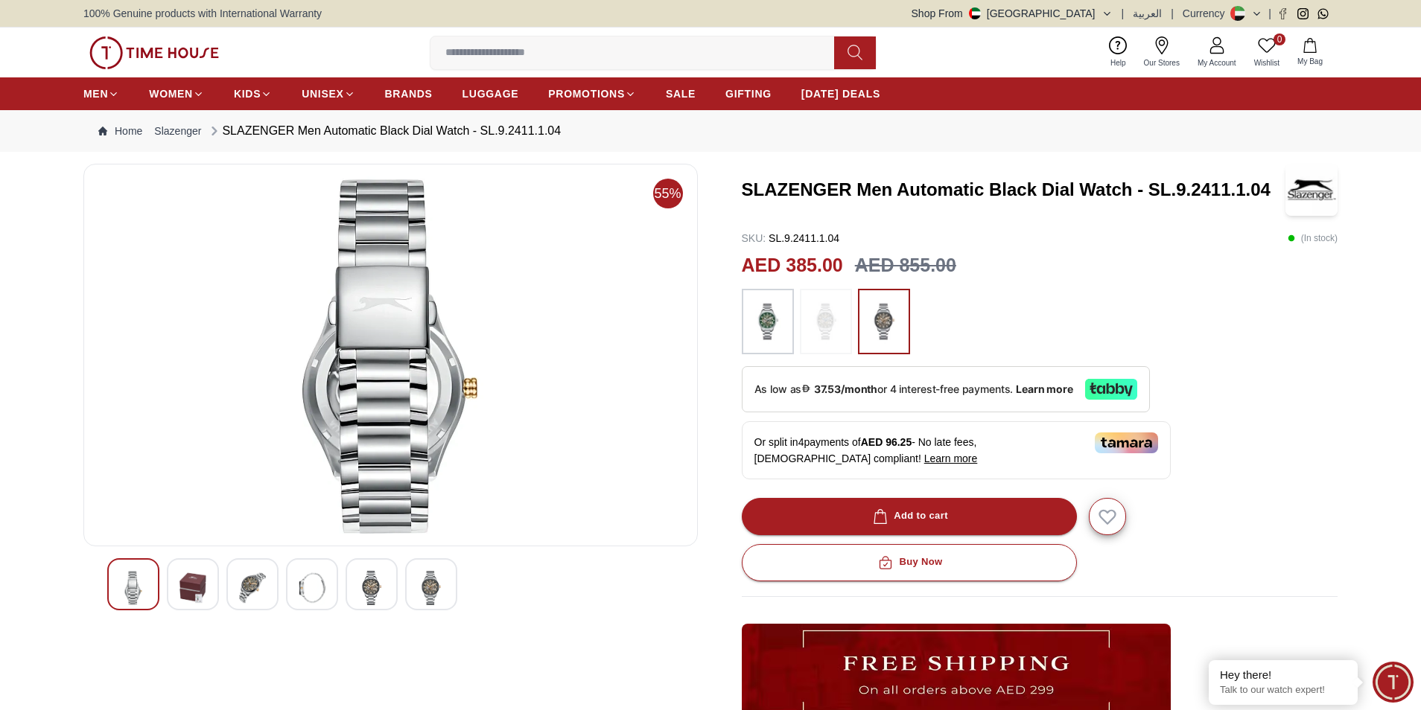
click at [319, 588] on img at bounding box center [312, 588] width 27 height 34
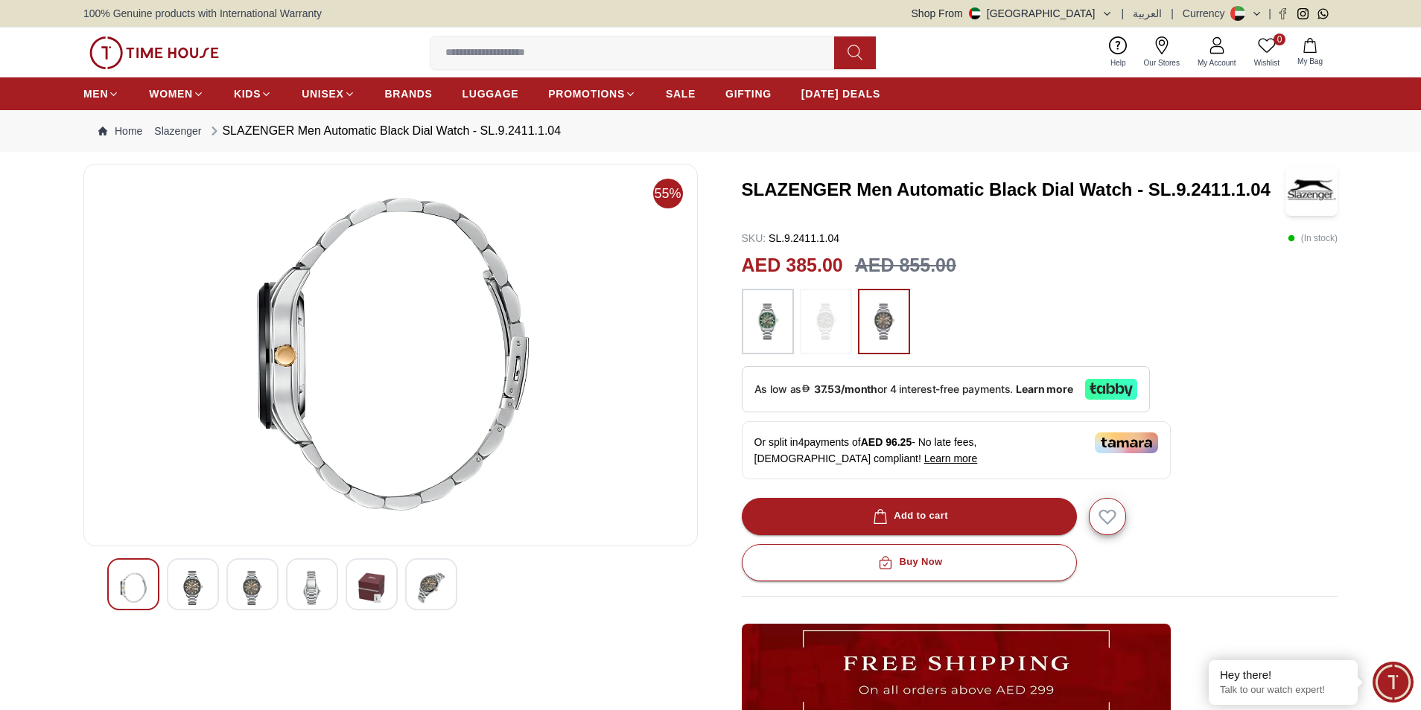
click at [372, 588] on img at bounding box center [371, 588] width 27 height 34
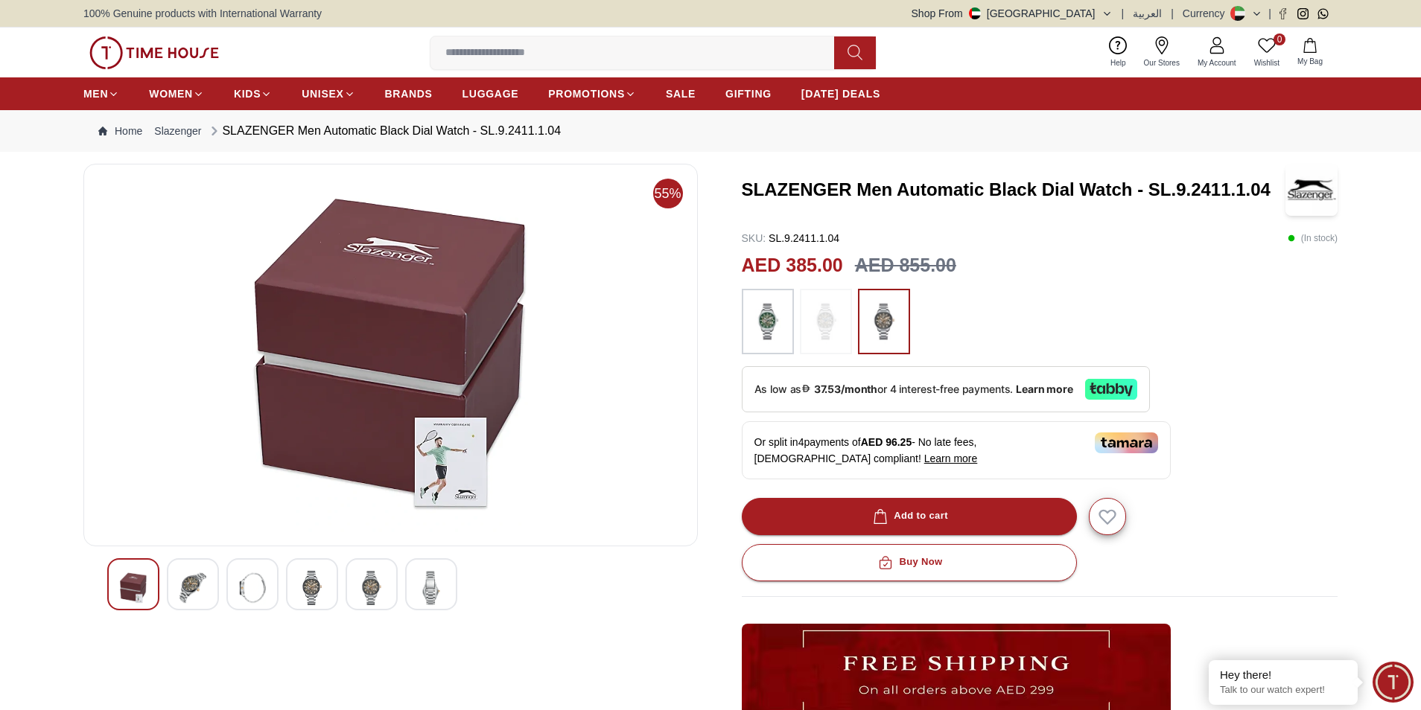
click at [424, 591] on img at bounding box center [431, 588] width 27 height 34
